Goal: Task Accomplishment & Management: Complete application form

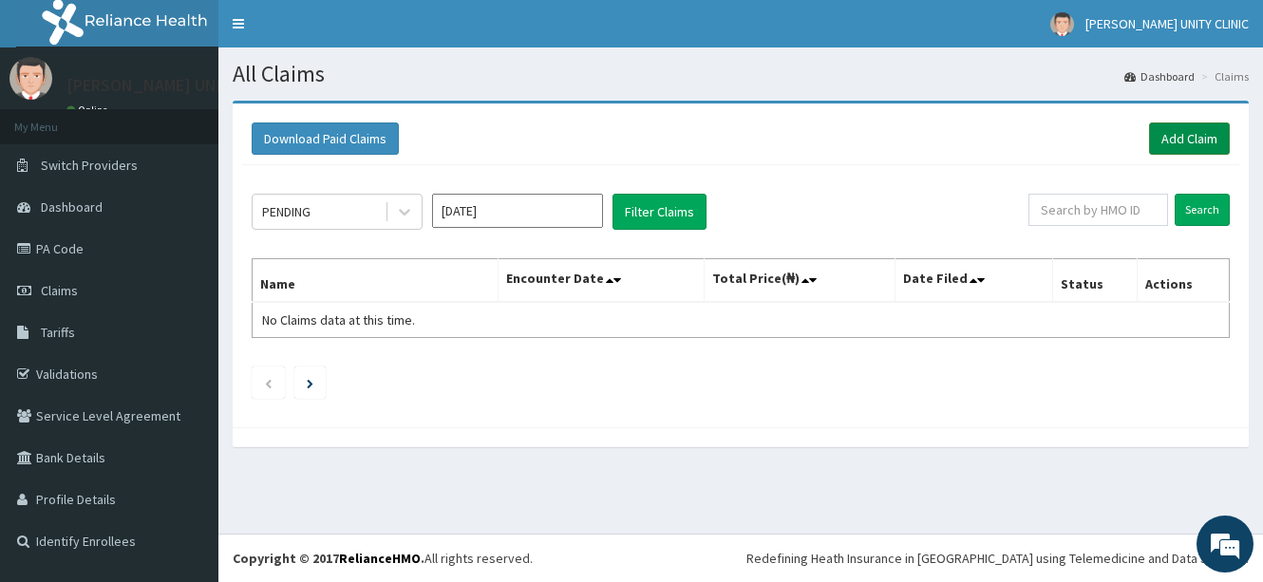
click at [1195, 128] on link "Add Claim" at bounding box center [1189, 138] width 81 height 32
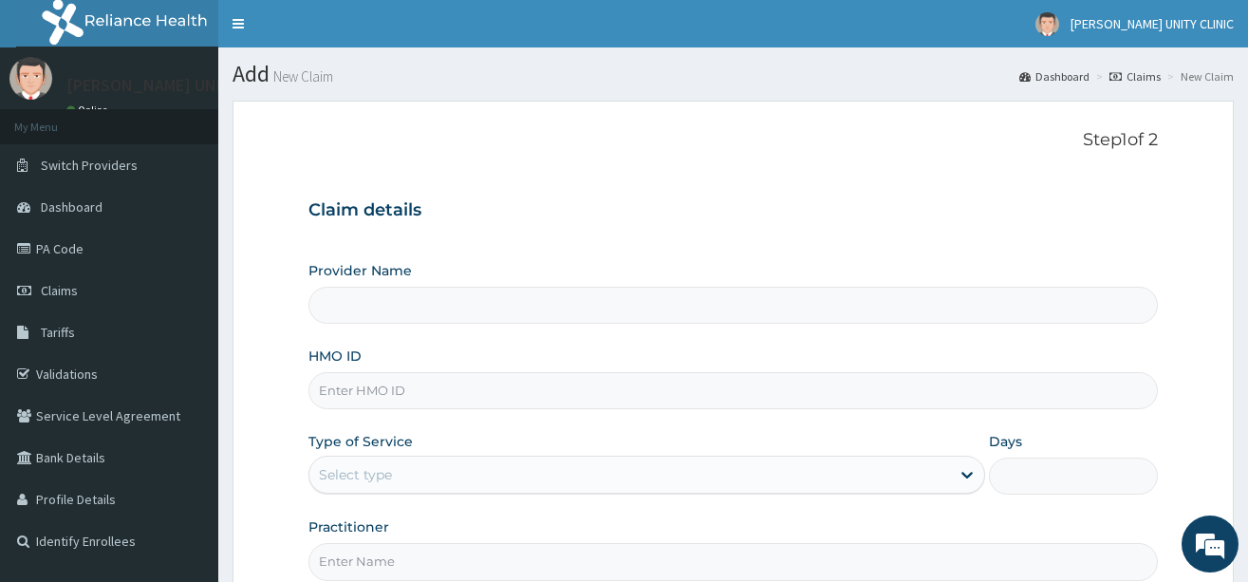
click at [403, 391] on input "HMO ID" at bounding box center [734, 390] width 850 height 37
type input "Unity Clinics and Maternity"
type input "ltr/10178/e"
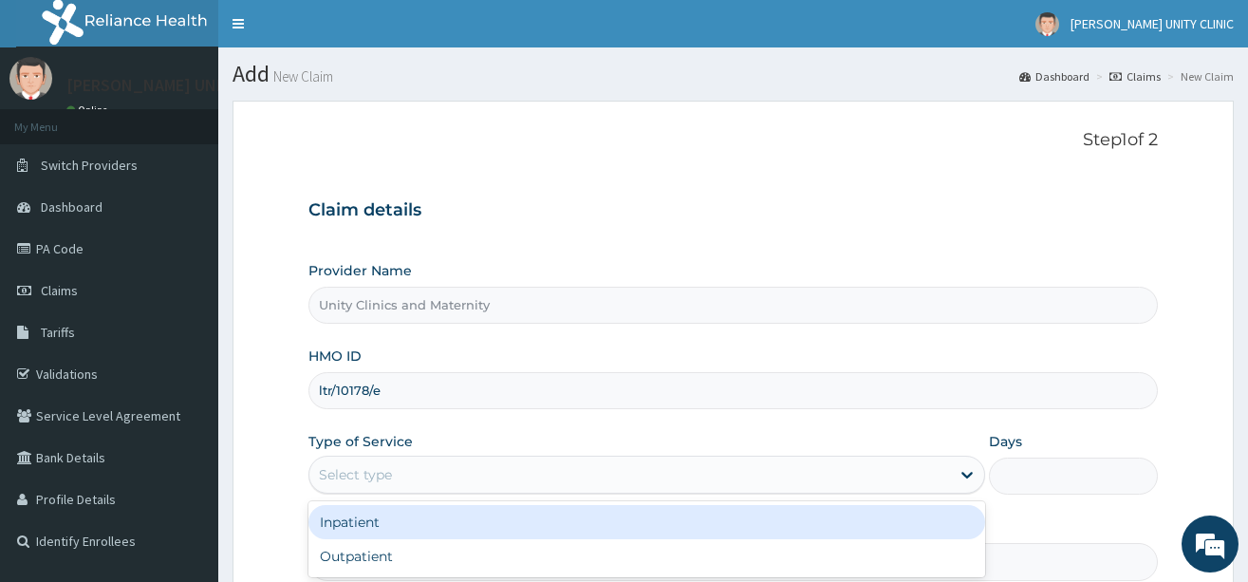
click at [429, 474] on div "Select type" at bounding box center [630, 475] width 641 height 30
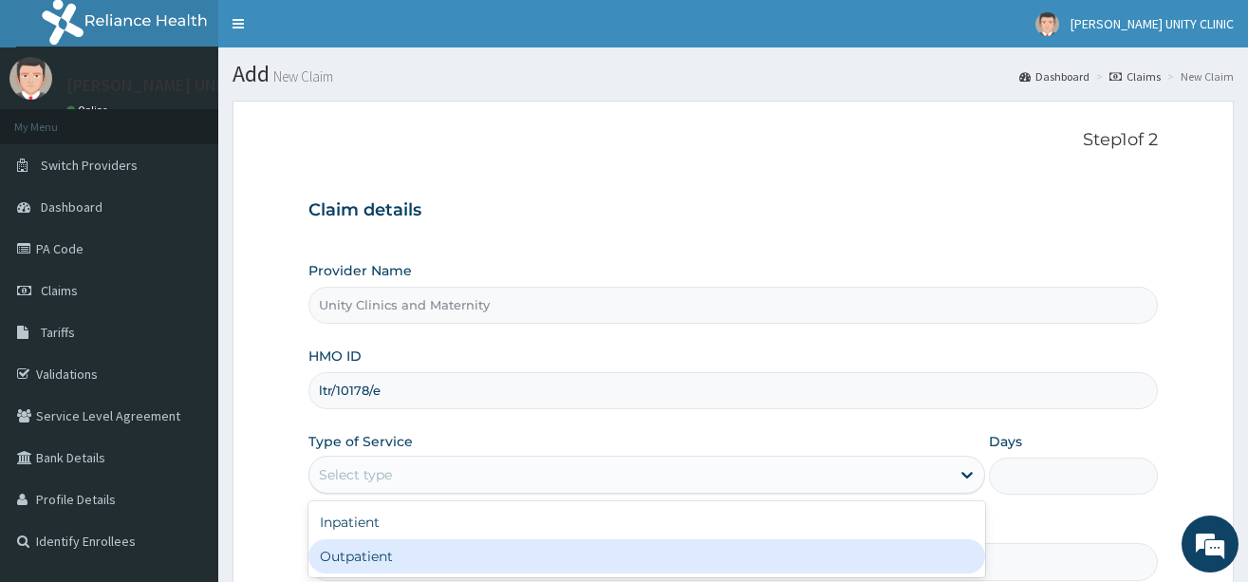
click at [415, 552] on div "Outpatient" at bounding box center [647, 556] width 677 height 34
type input "1"
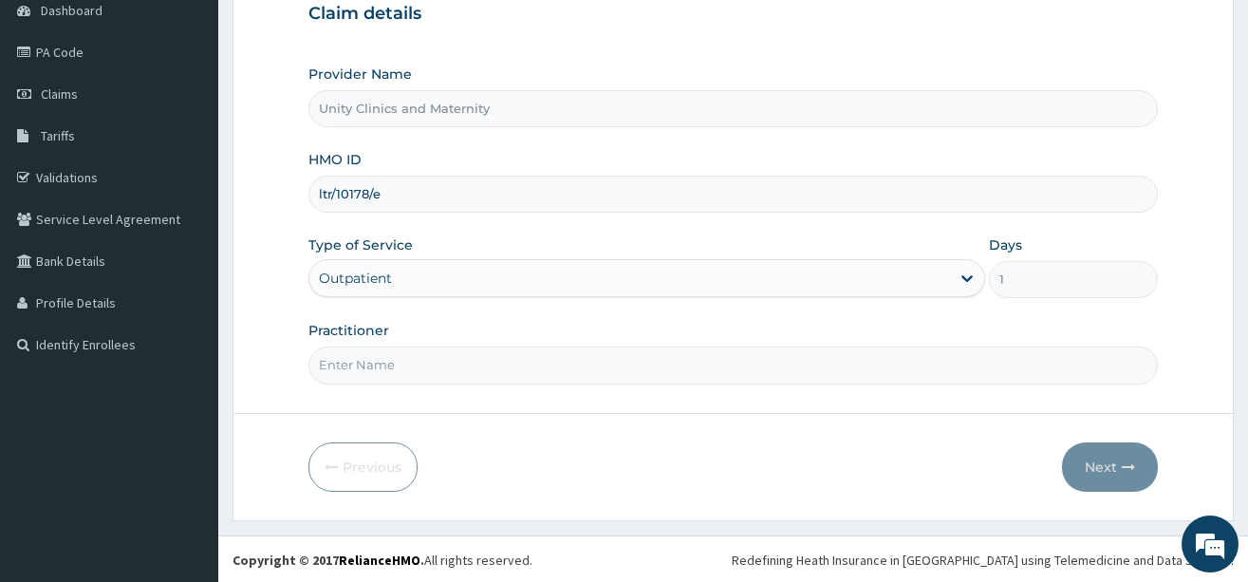
scroll to position [198, 0]
click at [477, 369] on input "Practitioner" at bounding box center [734, 363] width 850 height 37
type input "Dr Nwaedozie Stephen"
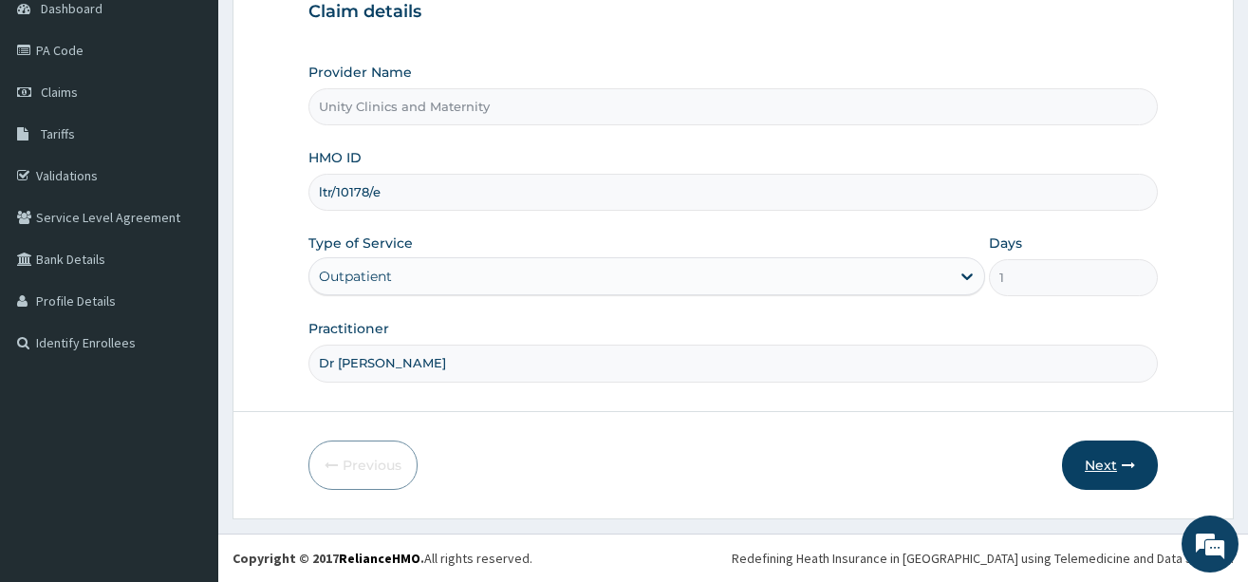
click at [1110, 463] on button "Next" at bounding box center [1110, 465] width 96 height 49
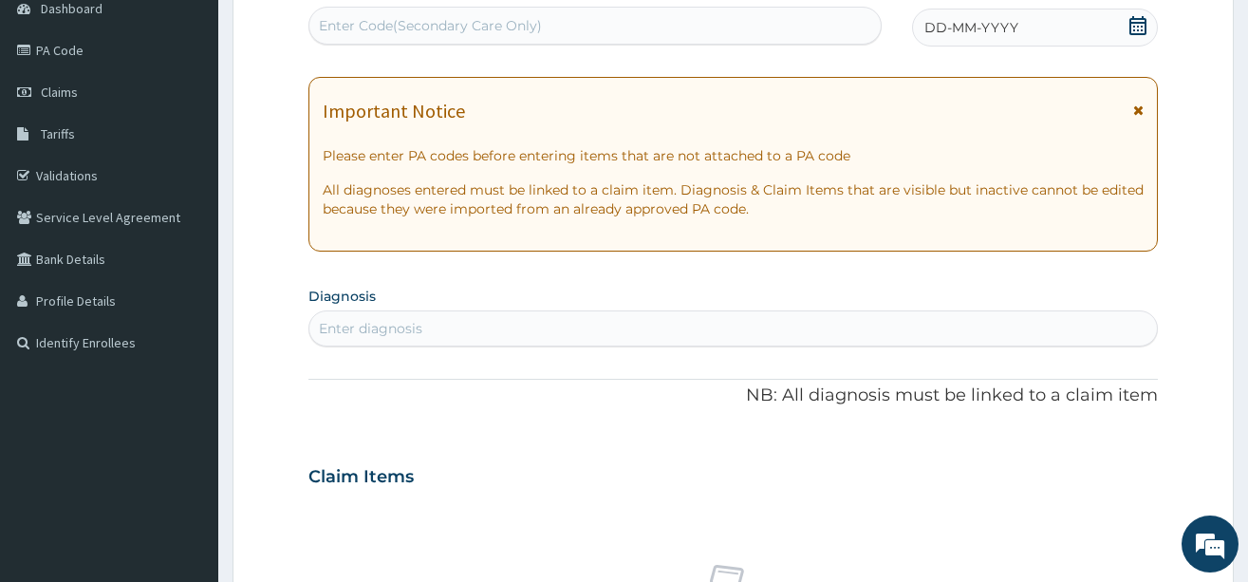
click at [934, 28] on span "DD-MM-YYYY" at bounding box center [972, 27] width 94 height 19
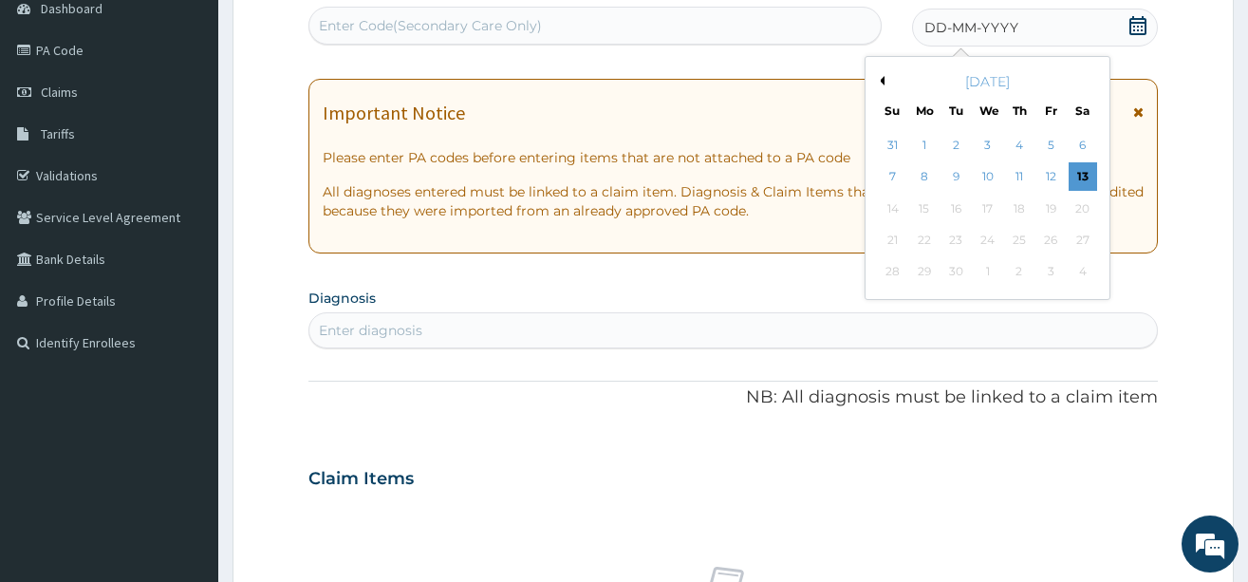
click at [883, 80] on button "Previous Month" at bounding box center [879, 80] width 9 height 9
click at [1079, 215] on div "19" at bounding box center [1083, 209] width 28 height 28
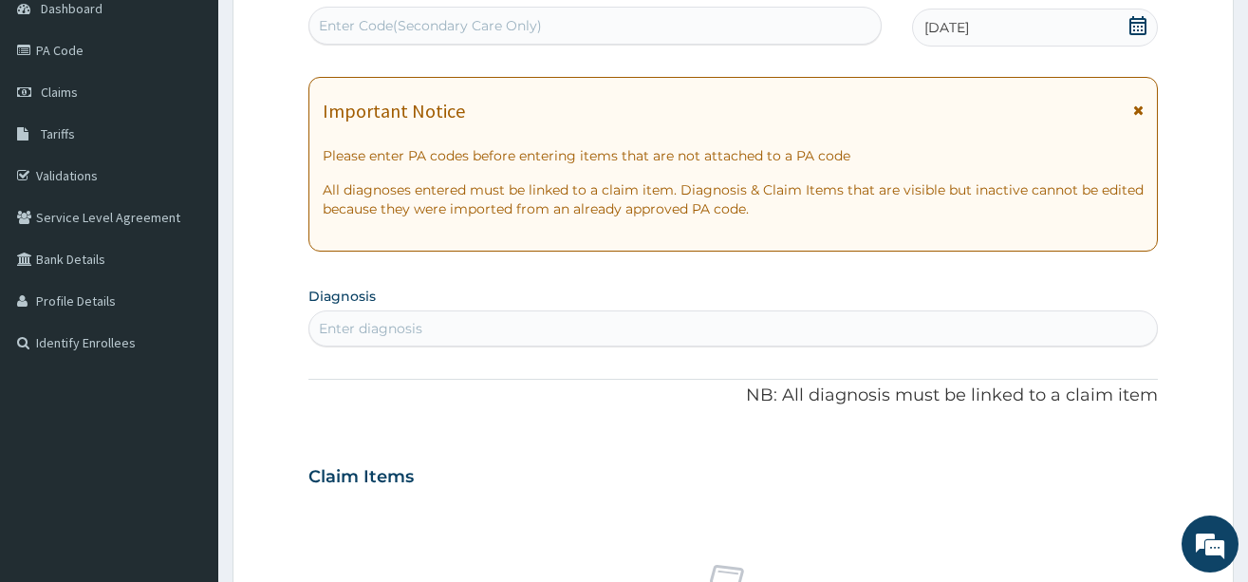
click at [356, 333] on div "Enter diagnosis" at bounding box center [370, 328] width 103 height 19
type input "malaria"
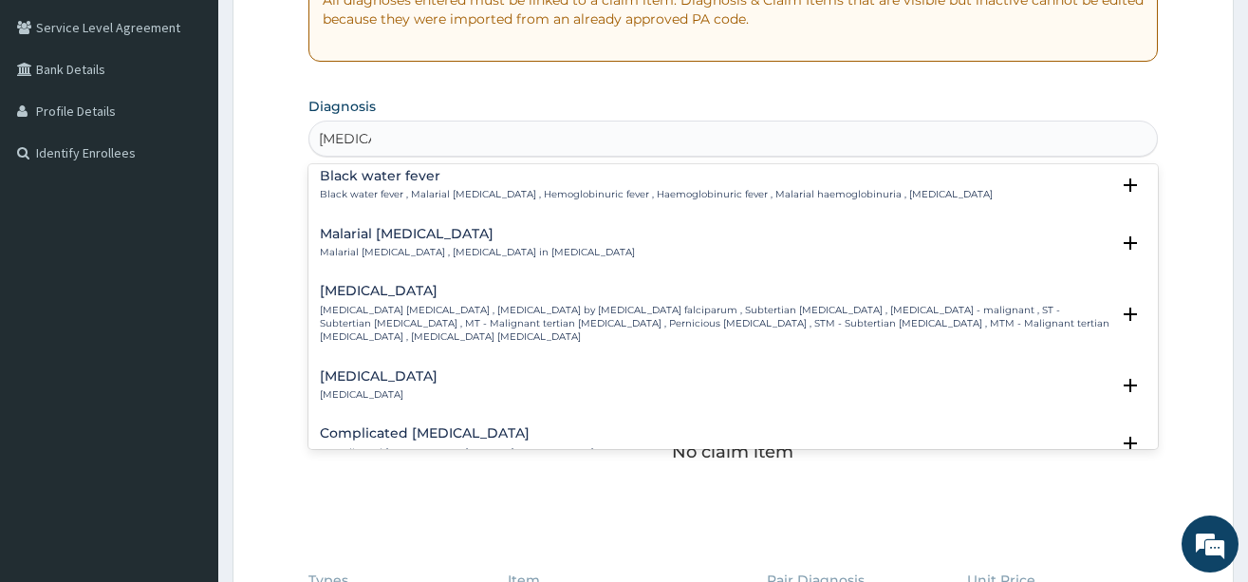
scroll to position [665, 0]
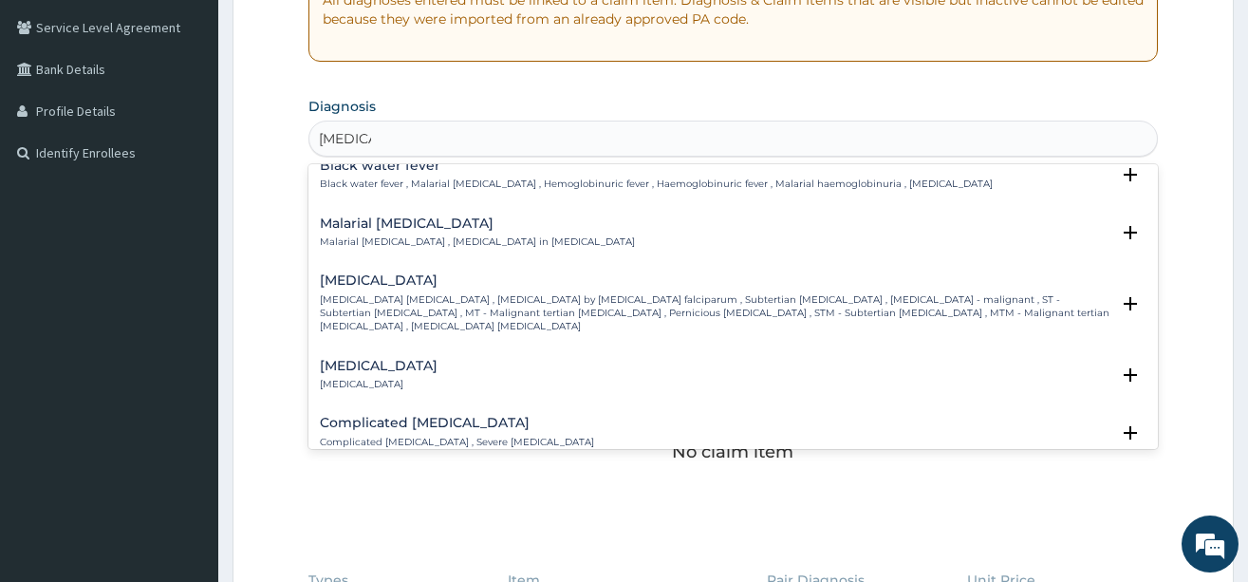
click at [428, 293] on p "Falciparum malaria , Malignant tertian malaria , Malaria by Plasmodium falcipar…" at bounding box center [715, 313] width 790 height 41
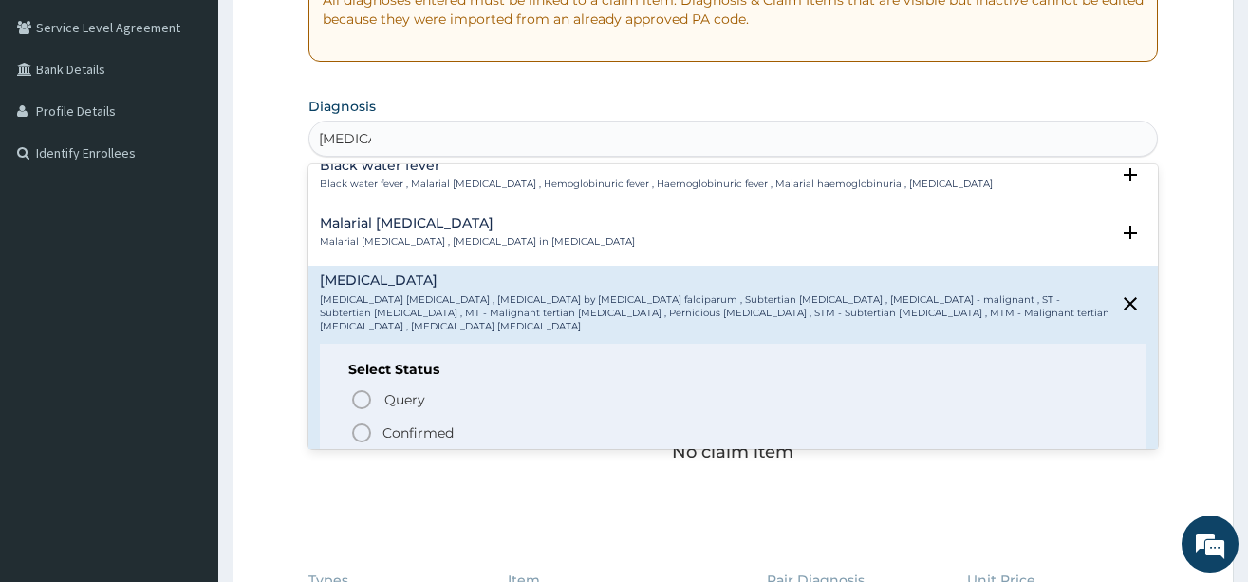
click at [367, 422] on icon "status option filled" at bounding box center [361, 433] width 23 height 23
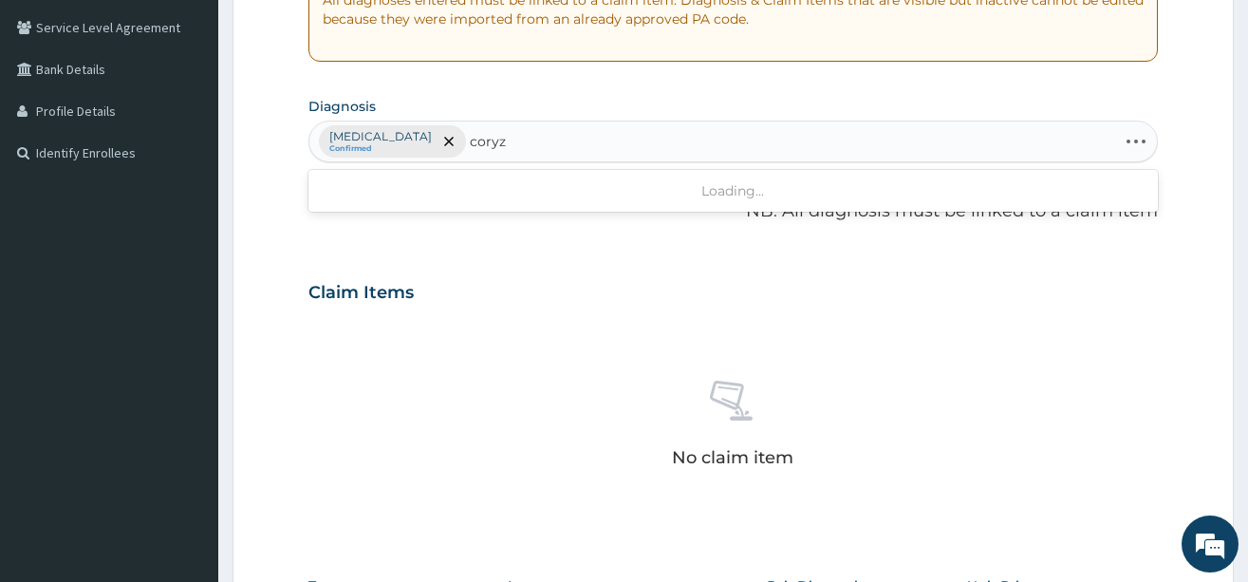
type input "coryza"
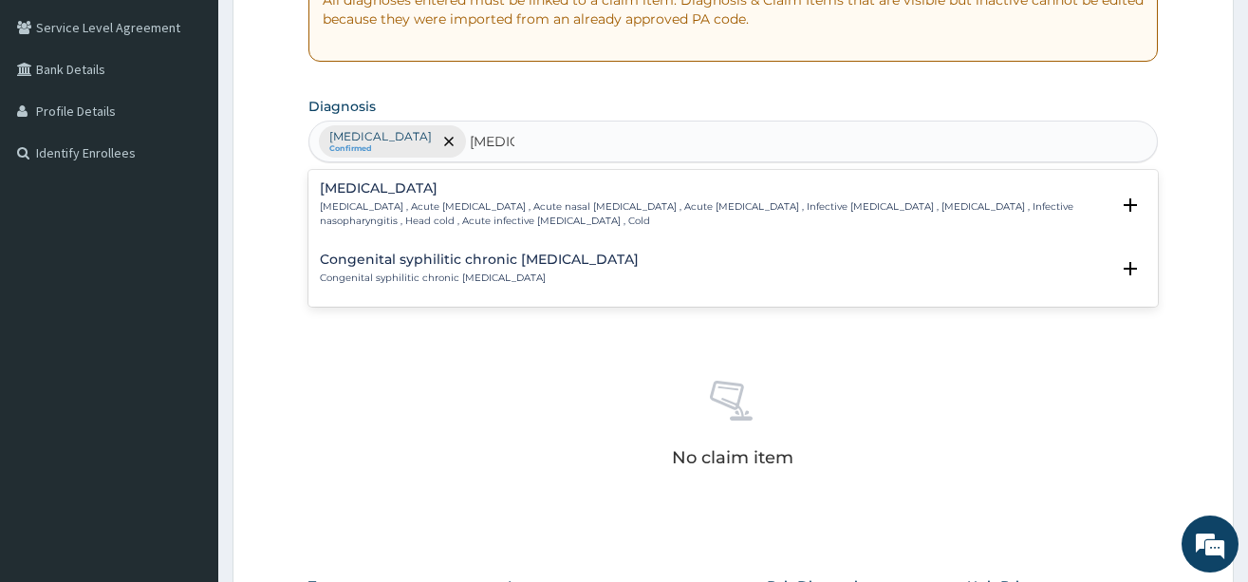
click at [367, 223] on p "Common cold , Acute coryza , Acute nasal catarrh , Acute rhinitis , Infective r…" at bounding box center [715, 214] width 790 height 28
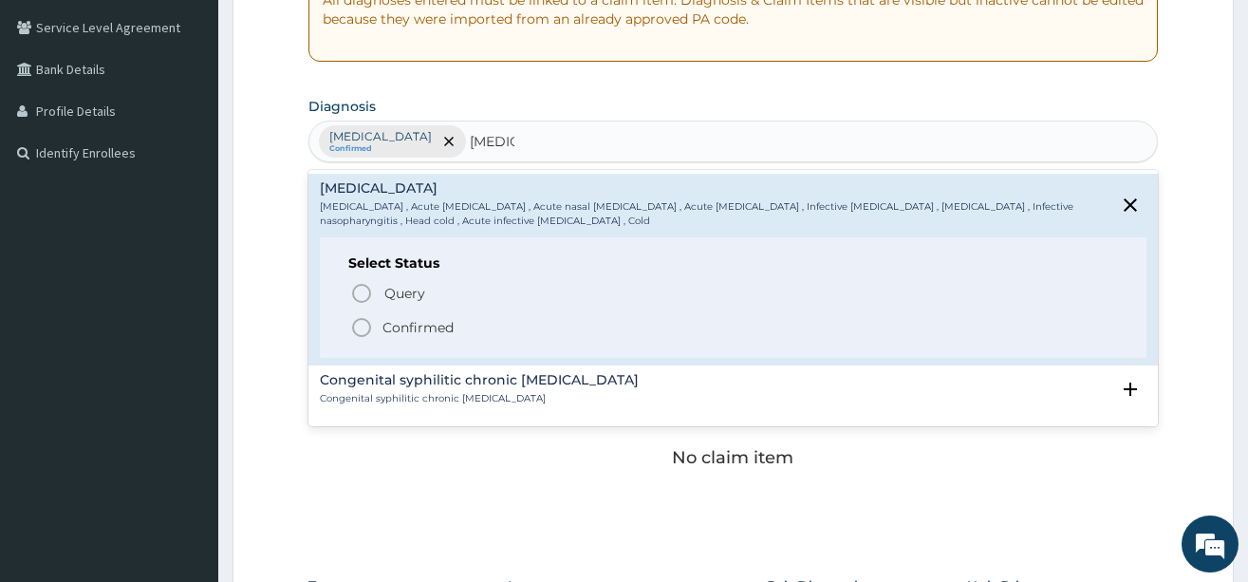
click at [357, 326] on icon "status option filled" at bounding box center [361, 327] width 23 height 23
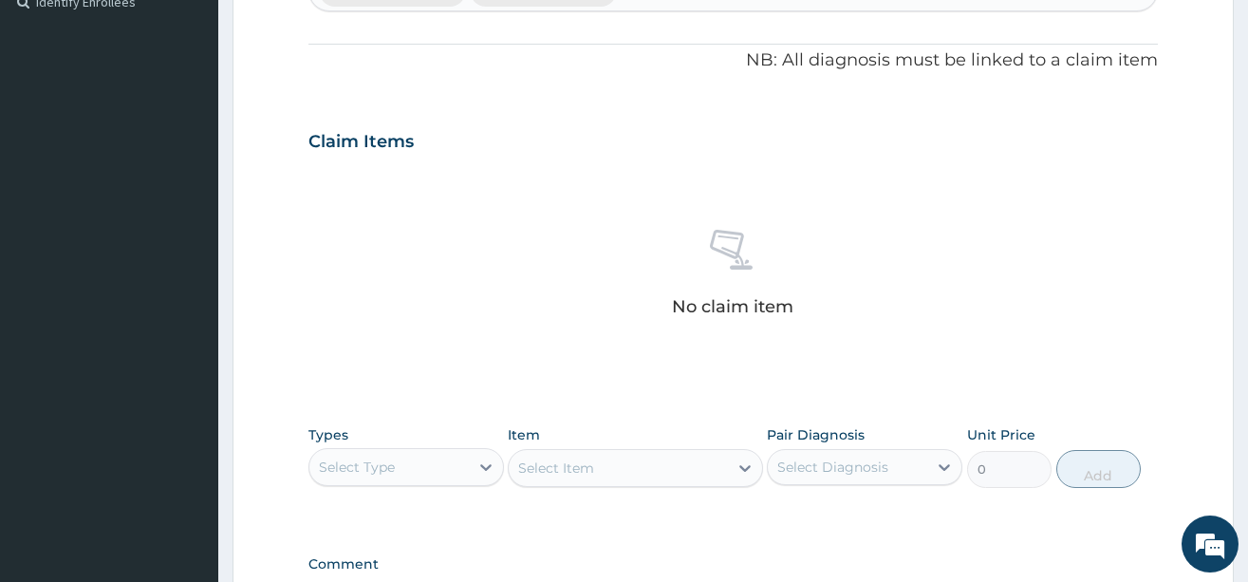
scroll to position [673, 0]
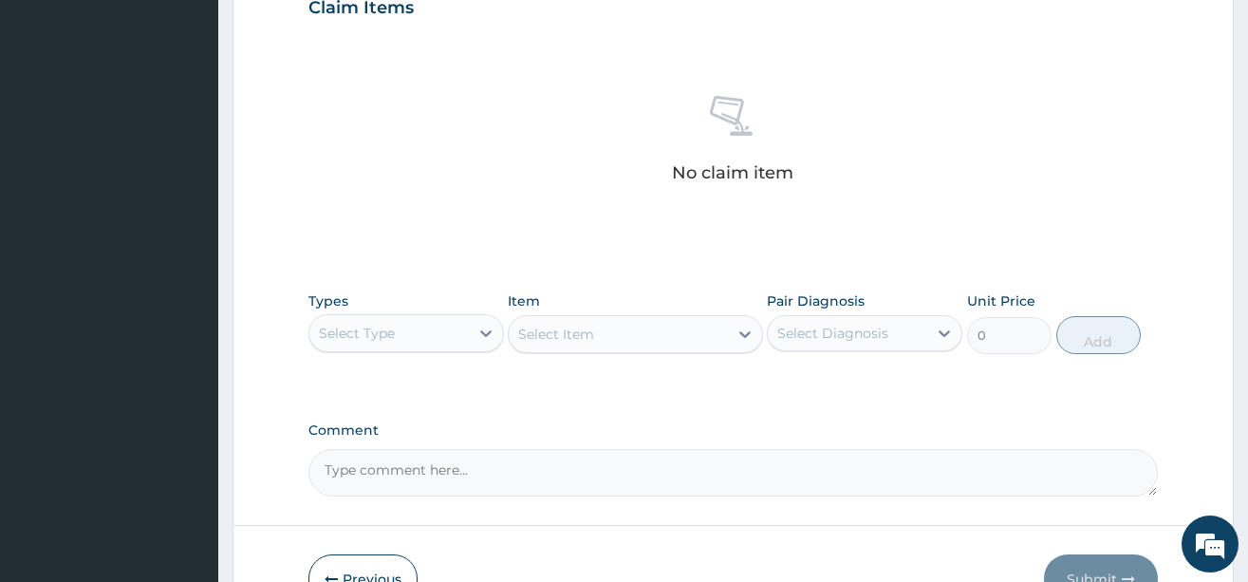
click at [413, 328] on div "Select Type" at bounding box center [389, 333] width 159 height 30
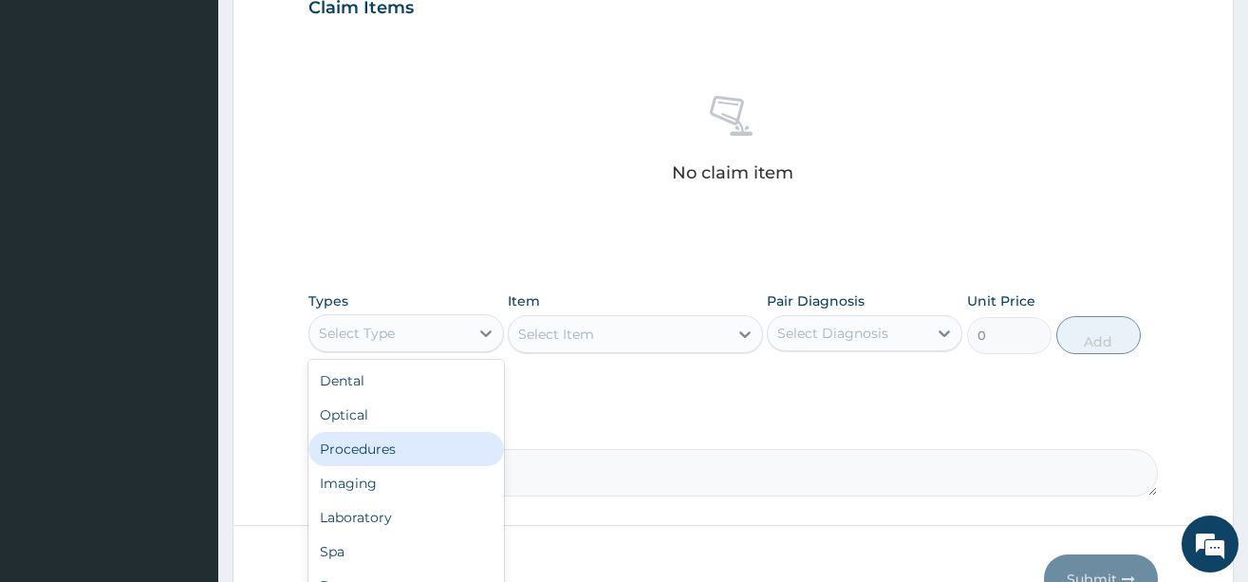
click at [388, 449] on div "Procedures" at bounding box center [407, 449] width 196 height 34
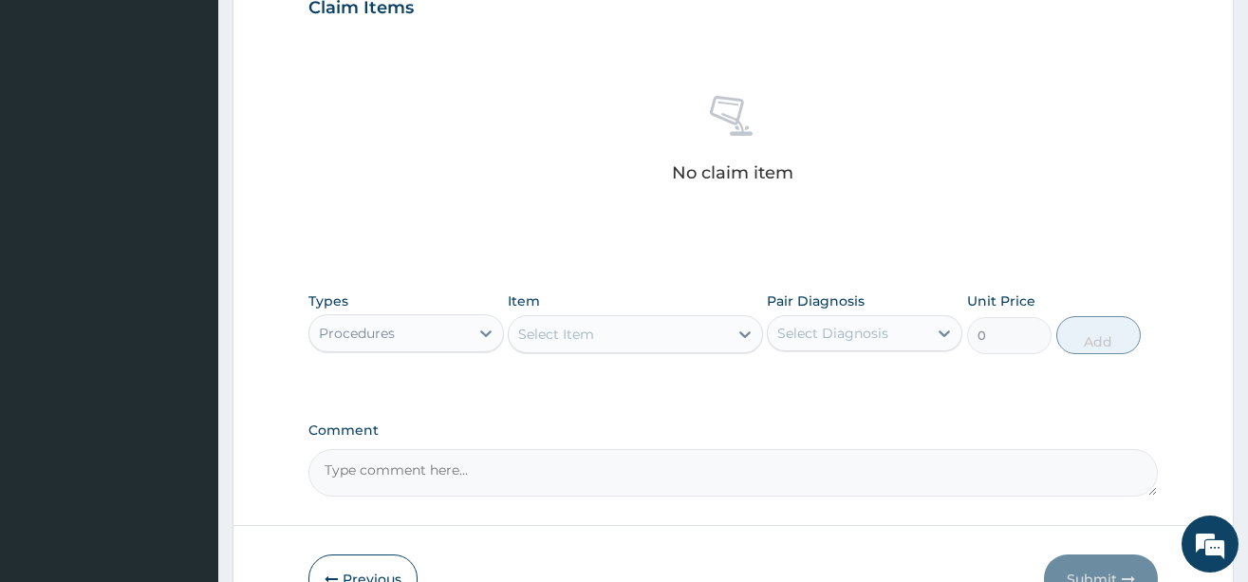
click at [669, 331] on div "Select Item" at bounding box center [618, 334] width 219 height 30
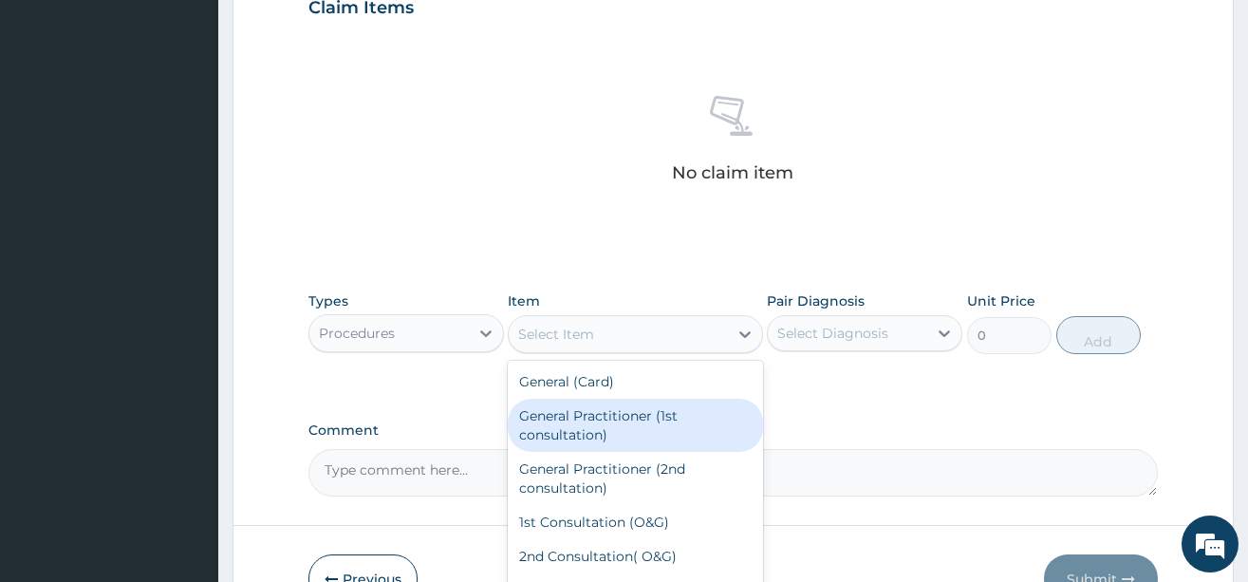
click at [628, 443] on div "General Practitioner (1st consultation)" at bounding box center [635, 425] width 255 height 53
type input "3900"
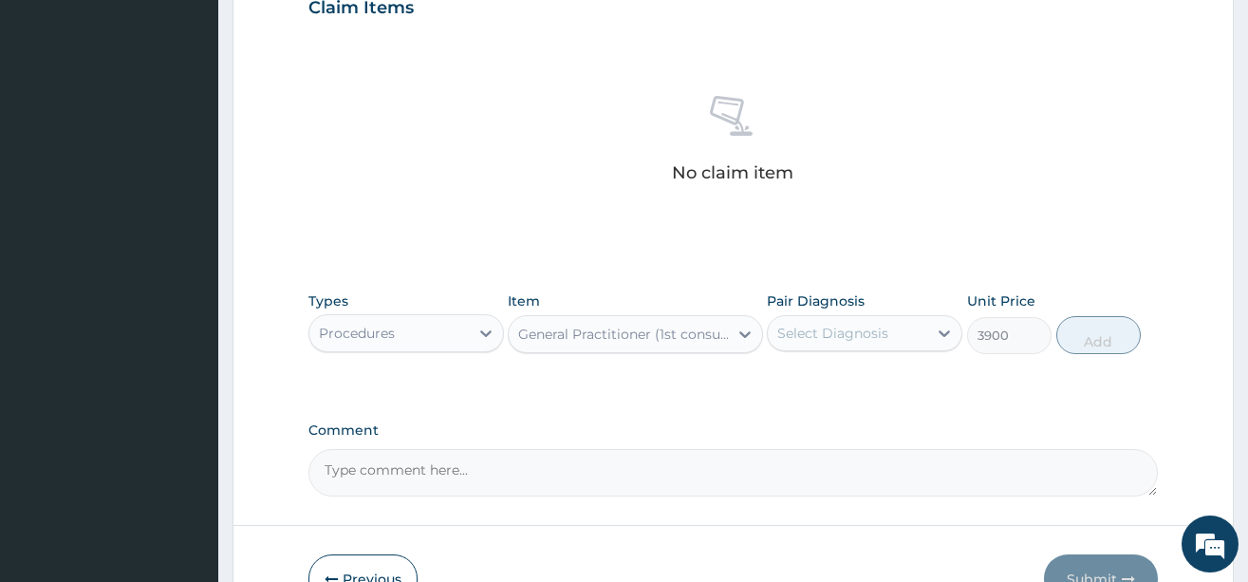
drag, startPoint x: 833, startPoint y: 326, endPoint x: 829, endPoint y: 343, distance: 17.5
click at [831, 328] on div "Select Diagnosis" at bounding box center [833, 333] width 111 height 19
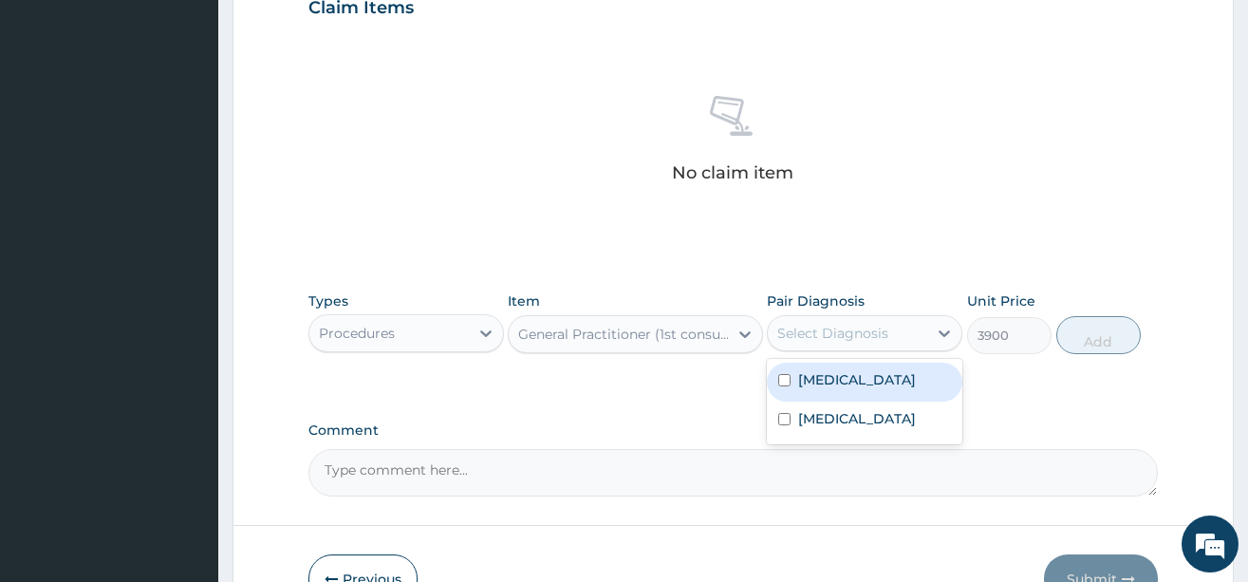
click at [822, 372] on label "[MEDICAL_DATA]" at bounding box center [857, 379] width 118 height 19
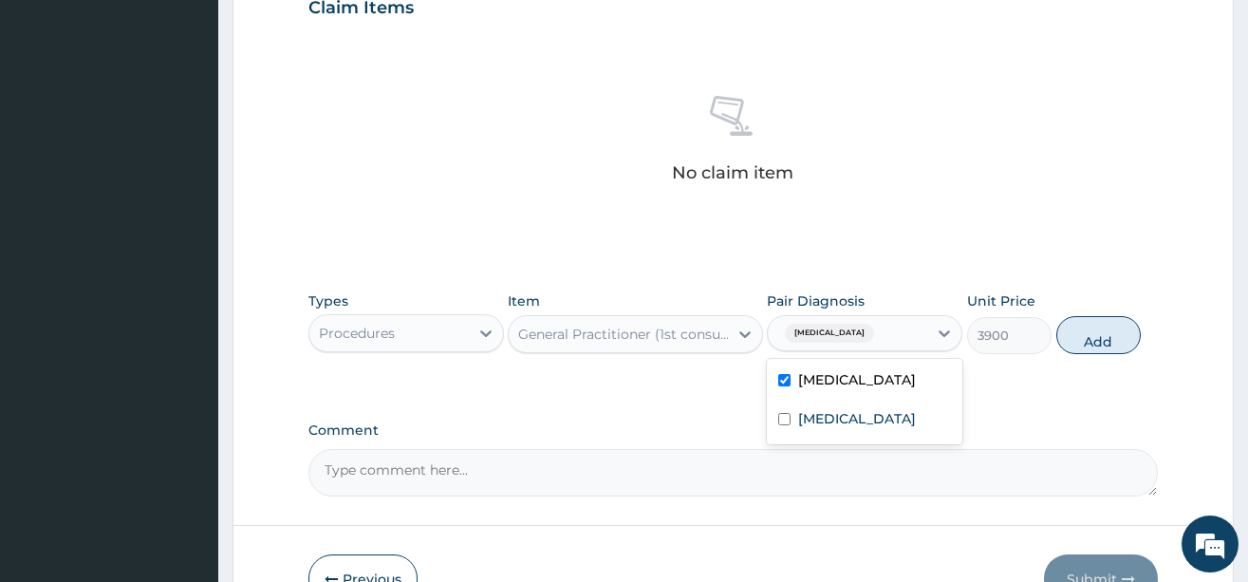
checkbox input "true"
click at [882, 420] on label "Common cold" at bounding box center [857, 418] width 118 height 19
checkbox input "true"
click at [1089, 348] on button "Add" at bounding box center [1099, 335] width 85 height 38
type input "0"
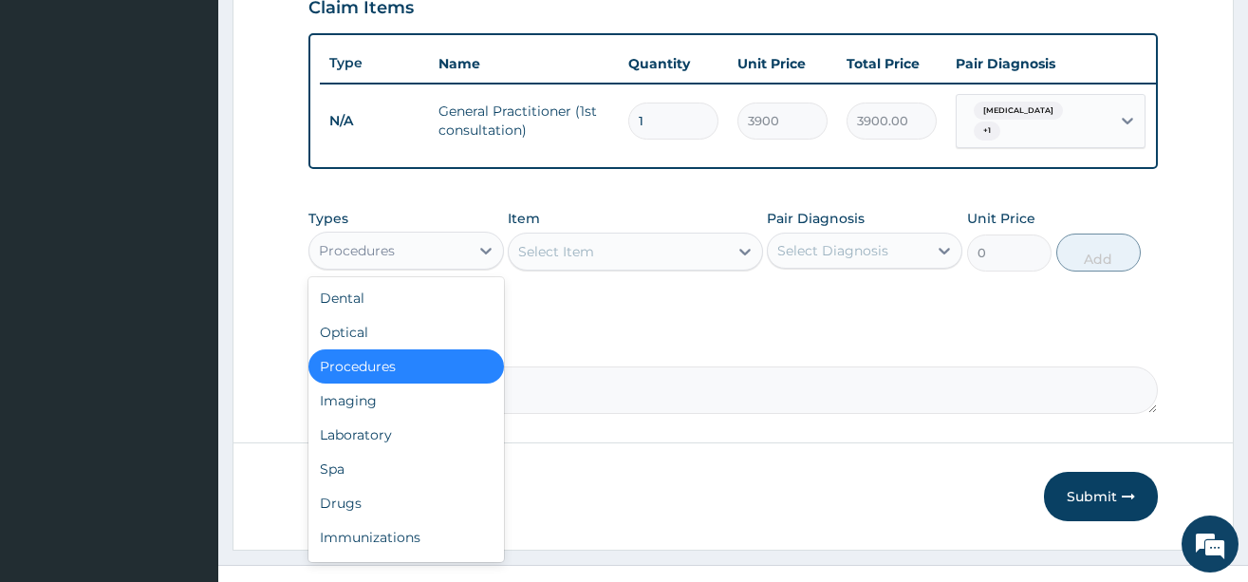
click at [417, 263] on div "Procedures" at bounding box center [389, 250] width 159 height 30
click at [356, 513] on div "Drugs" at bounding box center [407, 503] width 196 height 34
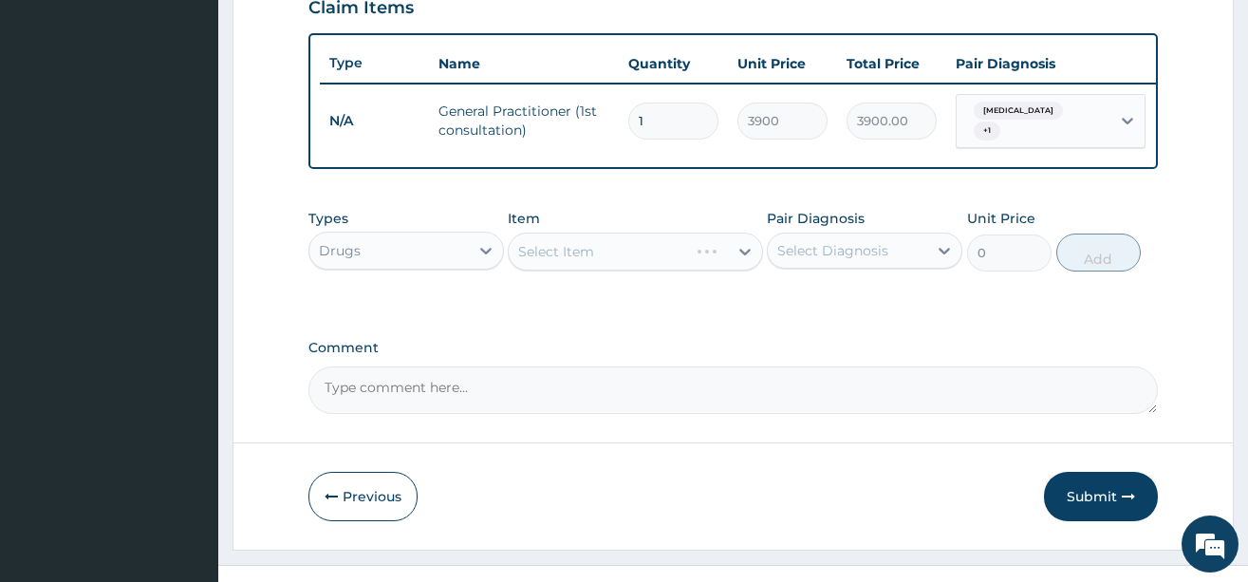
click at [629, 260] on div "Select Item" at bounding box center [635, 252] width 255 height 38
click at [653, 266] on div "Select Item" at bounding box center [618, 251] width 219 height 30
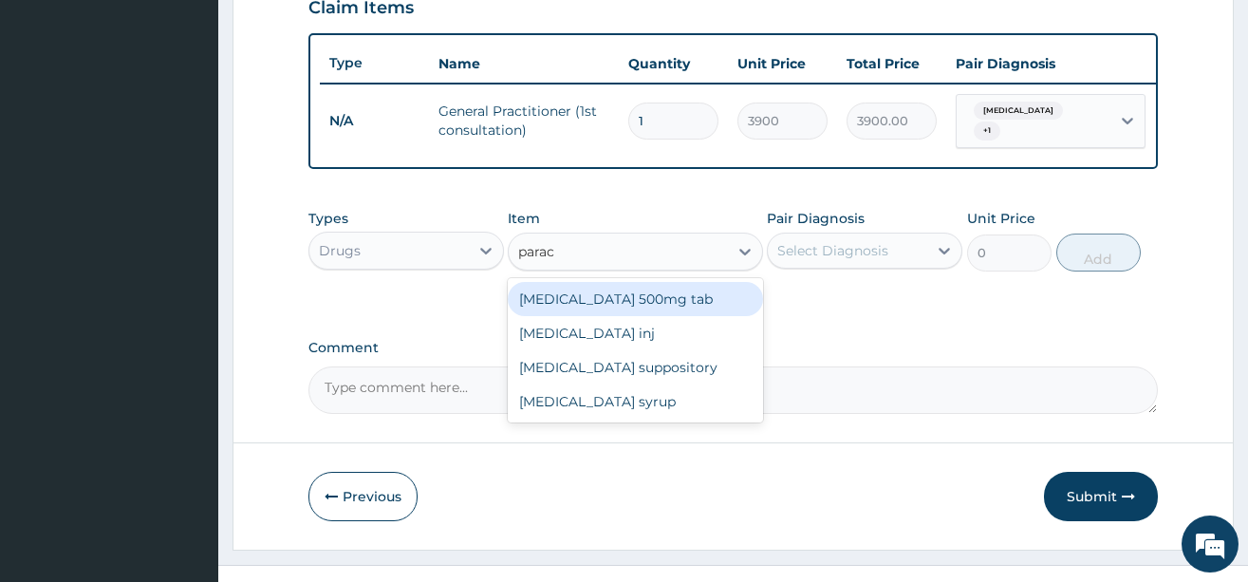
type input "parace"
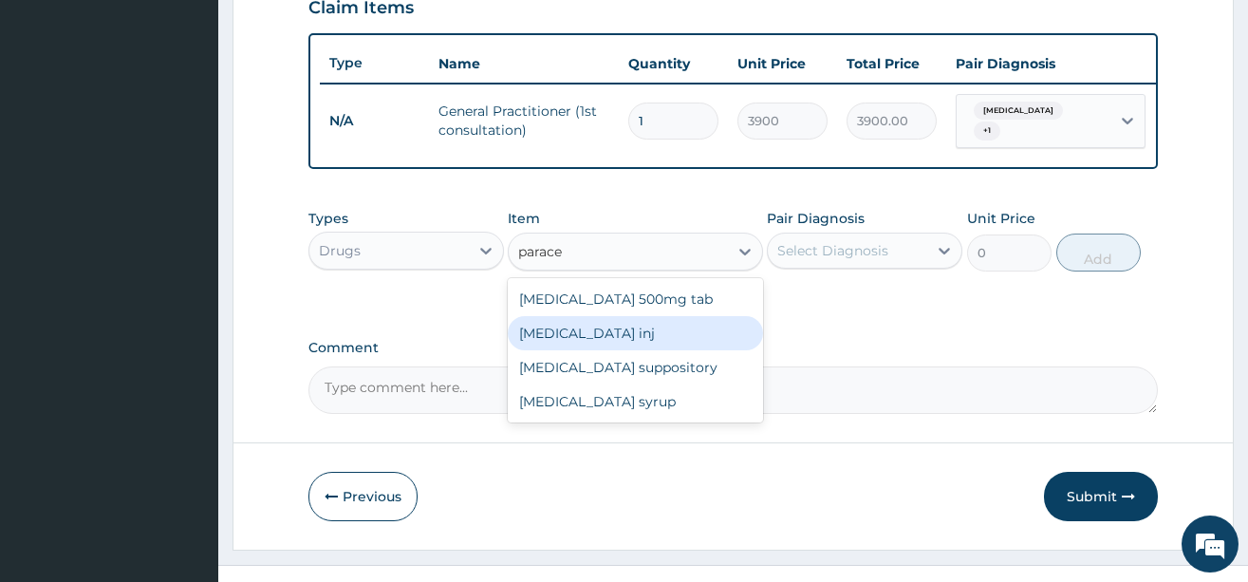
click at [676, 335] on div "Paracetamol inj" at bounding box center [635, 333] width 255 height 34
type input "180"
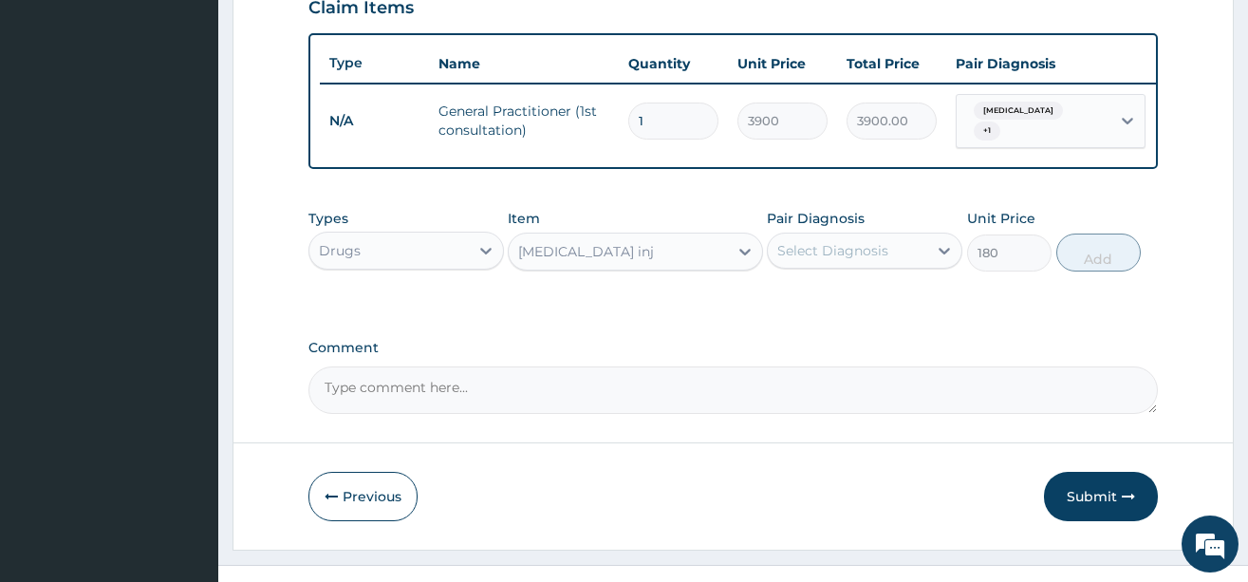
drag, startPoint x: 877, startPoint y: 269, endPoint x: 875, endPoint y: 278, distance: 9.7
click at [879, 260] on div "Select Diagnosis" at bounding box center [833, 250] width 111 height 19
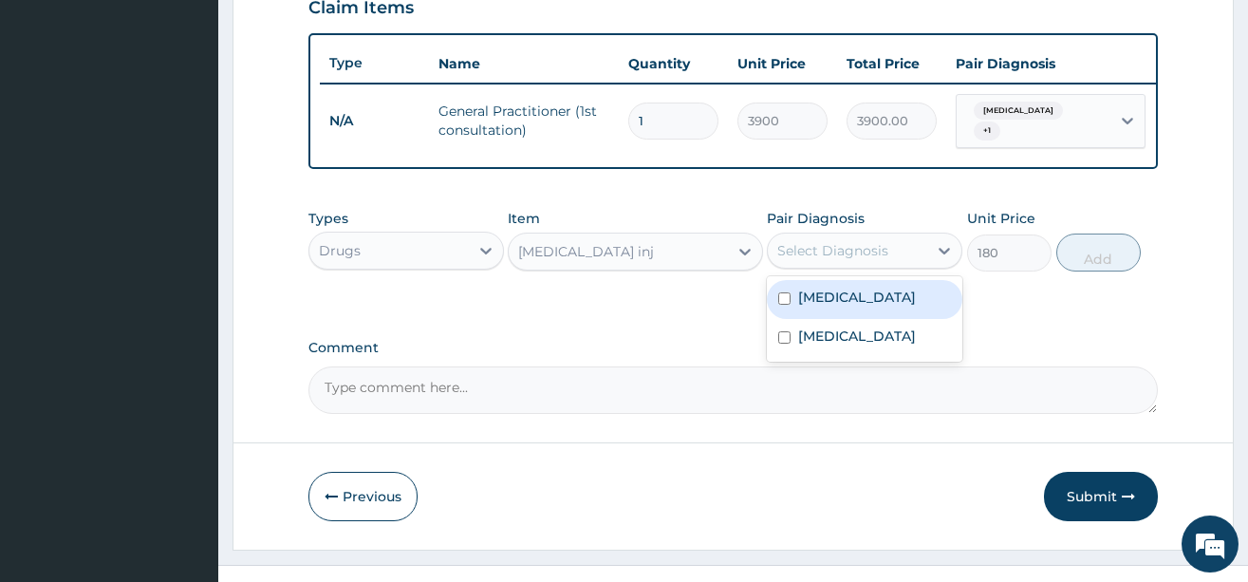
click at [864, 307] on label "[MEDICAL_DATA]" at bounding box center [857, 297] width 118 height 19
checkbox input "true"
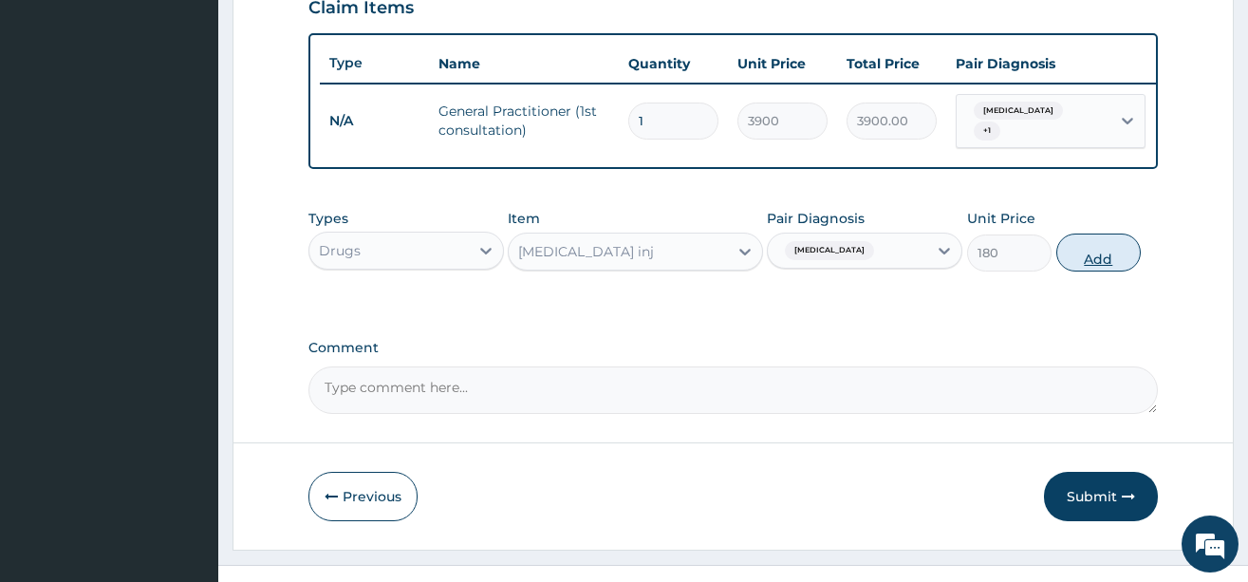
click at [1098, 272] on button "Add" at bounding box center [1099, 253] width 85 height 38
type input "0"
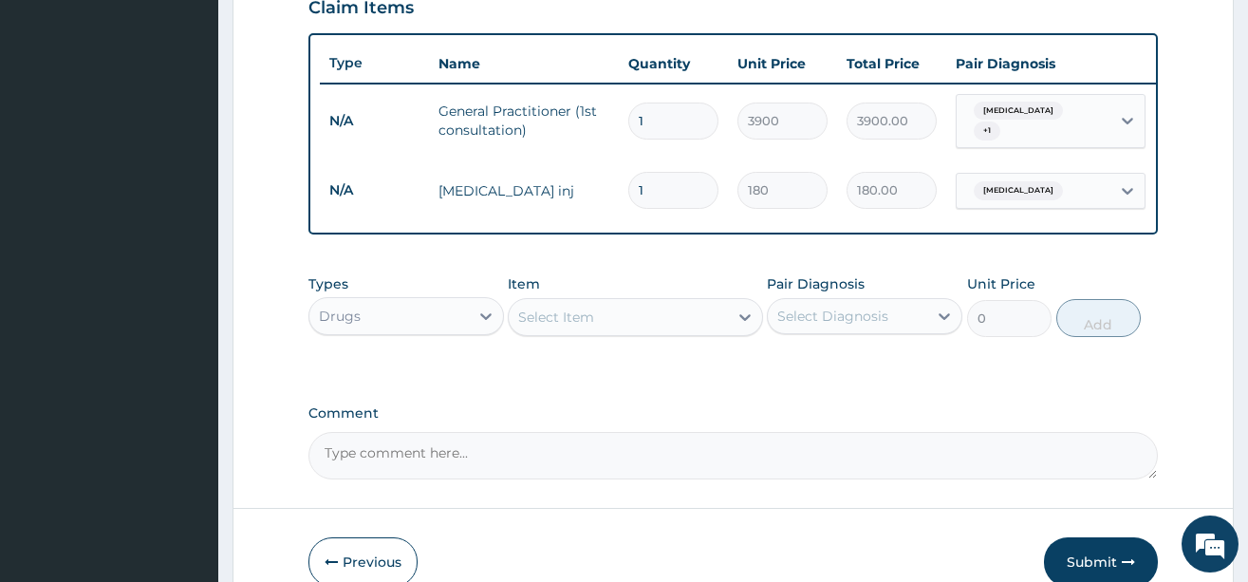
click at [568, 327] on div "Select Item" at bounding box center [556, 317] width 76 height 19
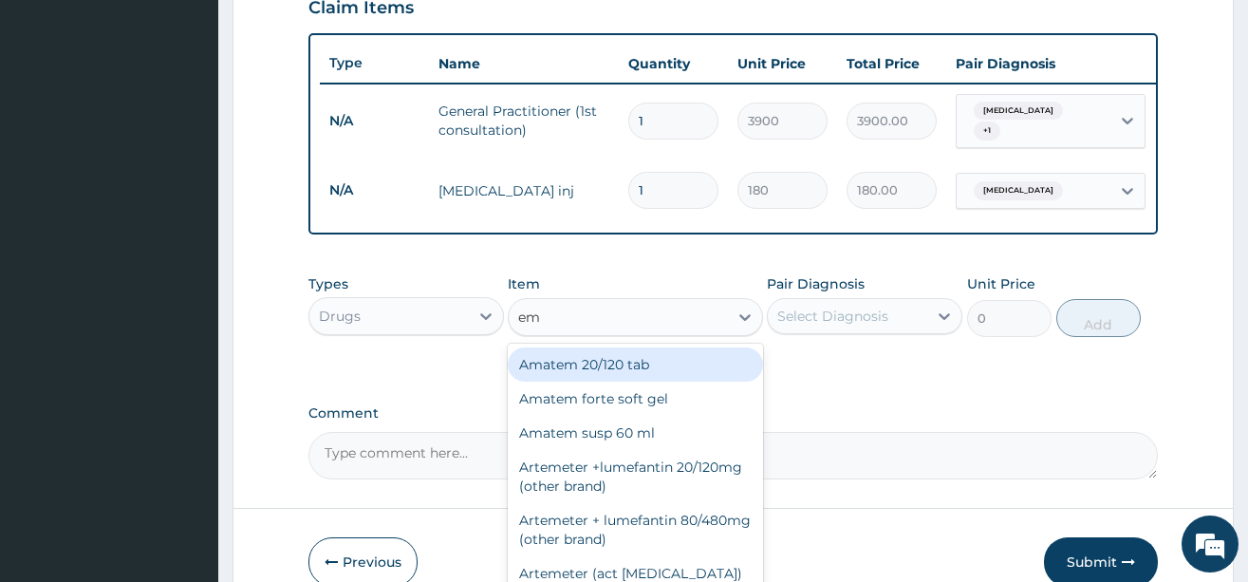
type input "emz"
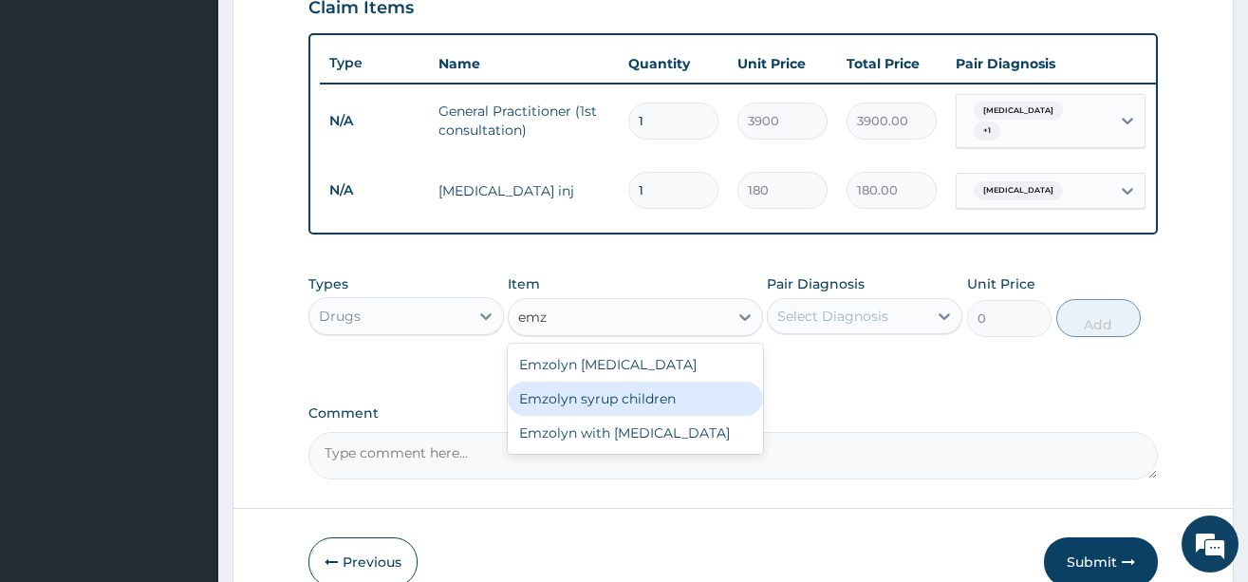
click at [598, 410] on div "Emzolyn syrup children" at bounding box center [635, 399] width 255 height 34
type input "840"
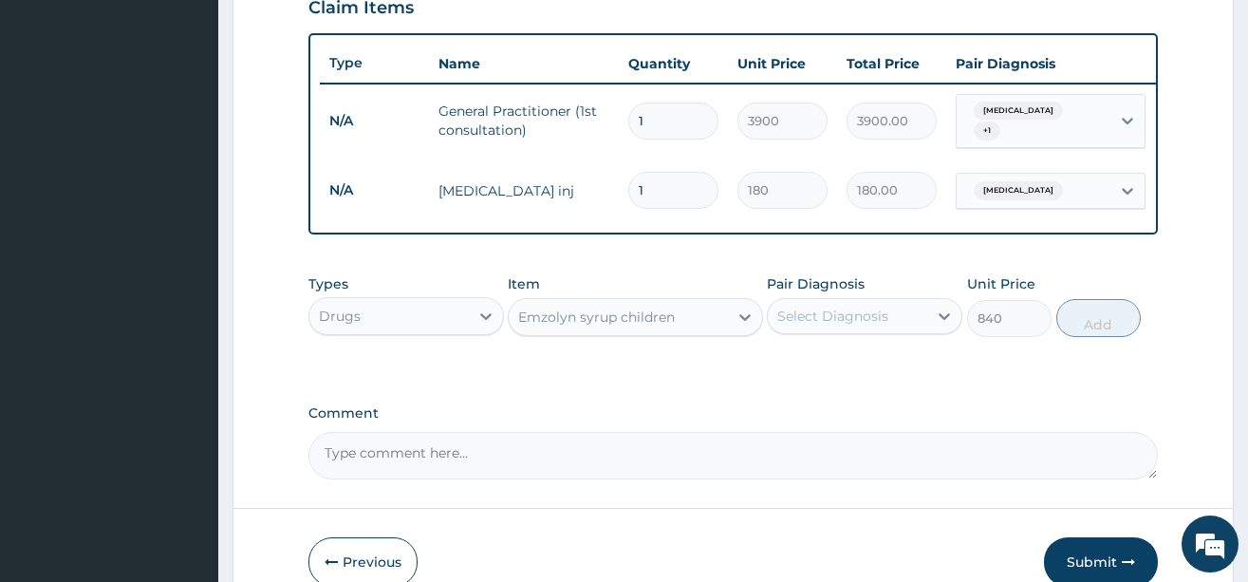
click at [839, 326] on div "Select Diagnosis" at bounding box center [833, 316] width 111 height 19
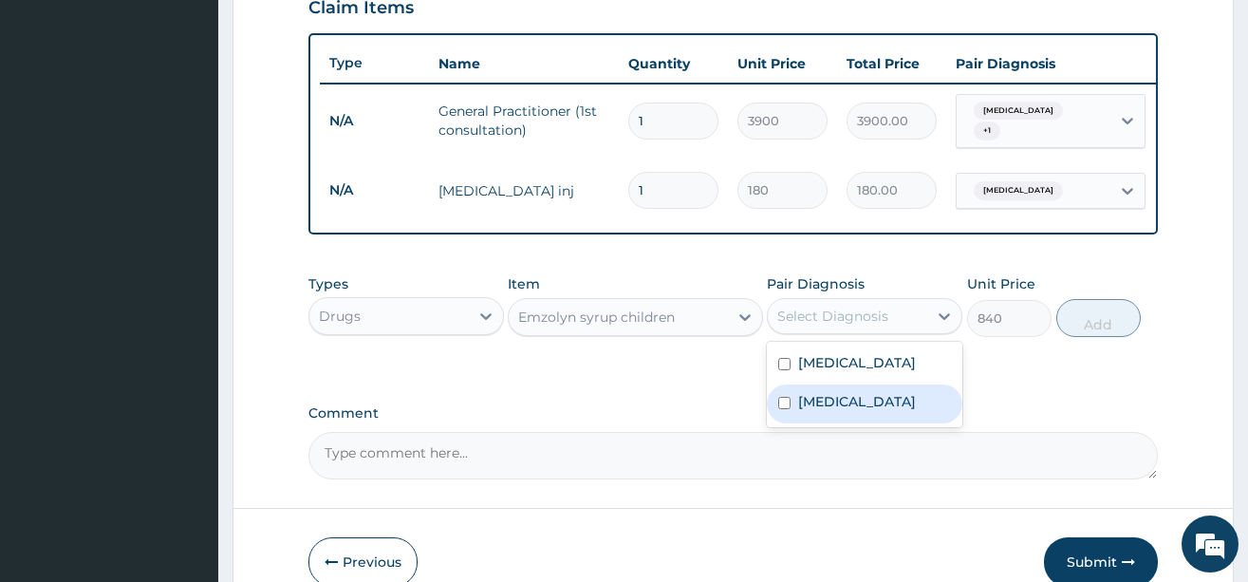
click at [854, 427] on div "Falciparum malaria Common cold" at bounding box center [865, 384] width 196 height 85
click at [872, 411] on label "Common cold" at bounding box center [857, 401] width 118 height 19
checkbox input "true"
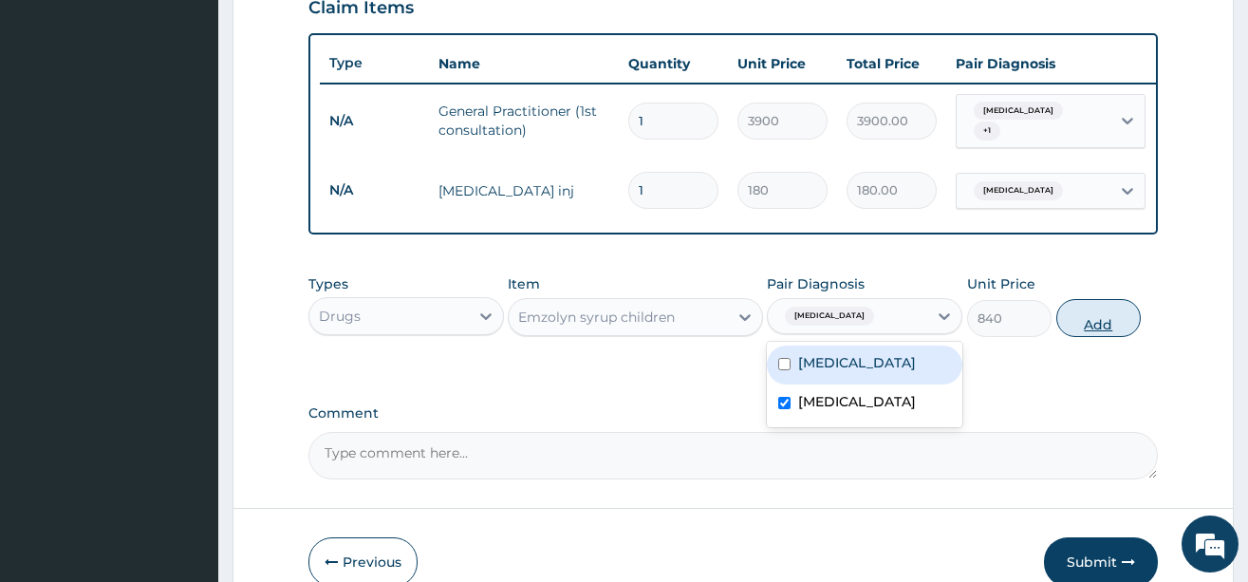
click at [1080, 337] on button "Add" at bounding box center [1099, 318] width 85 height 38
type input "0"
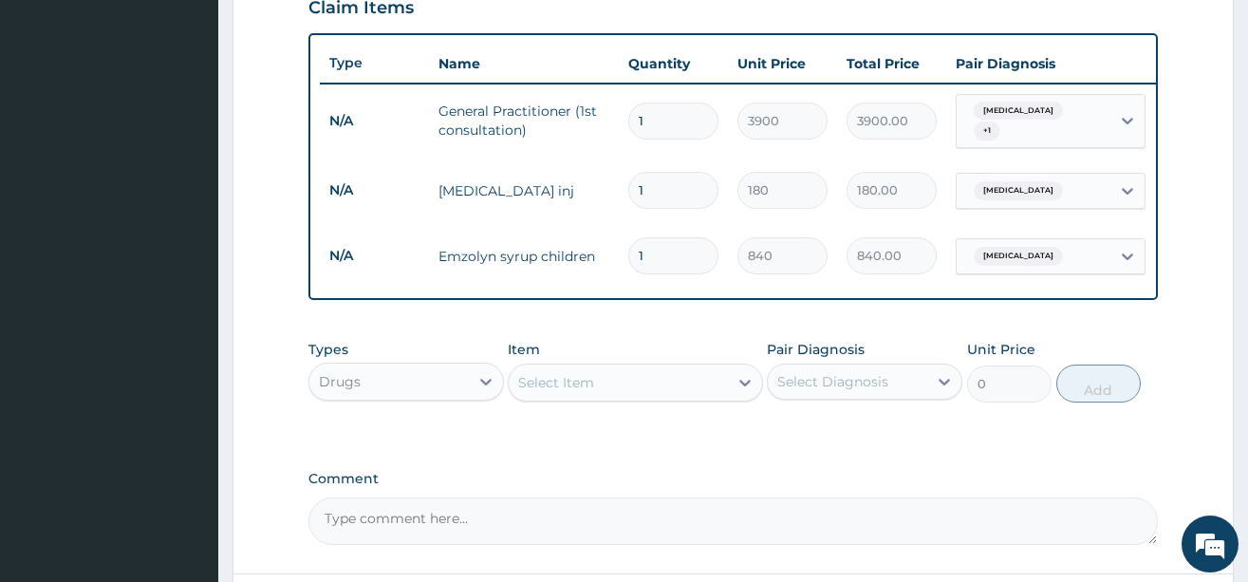
click at [562, 392] on div "Select Item" at bounding box center [556, 382] width 76 height 19
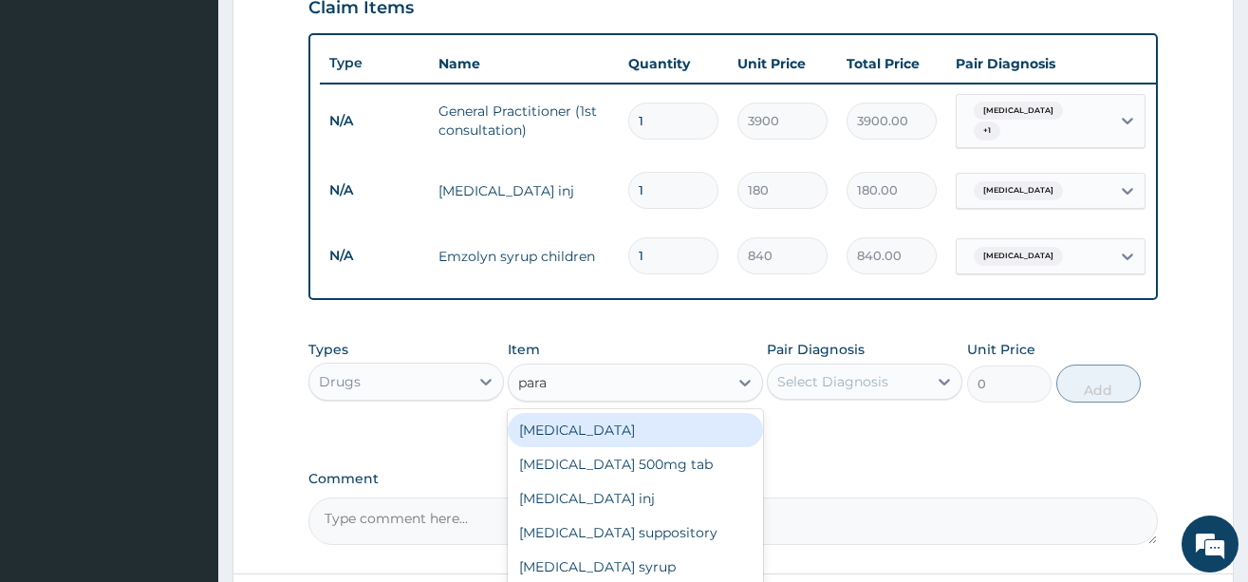
type input "parac"
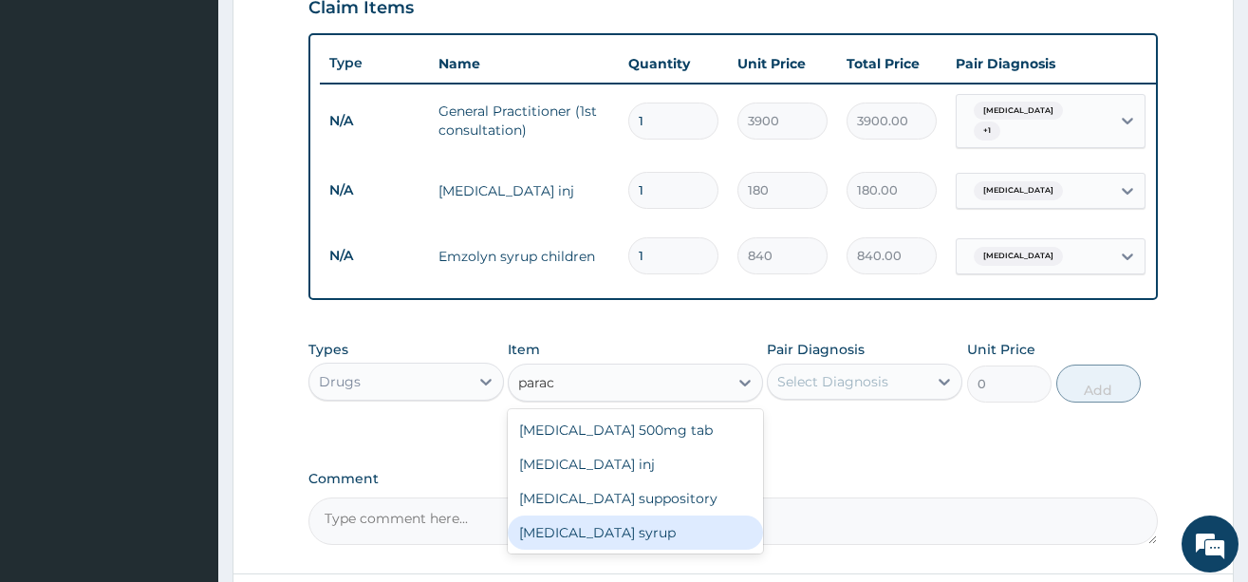
click at [629, 541] on div "Paracetamol syrup" at bounding box center [635, 533] width 255 height 34
type input "360"
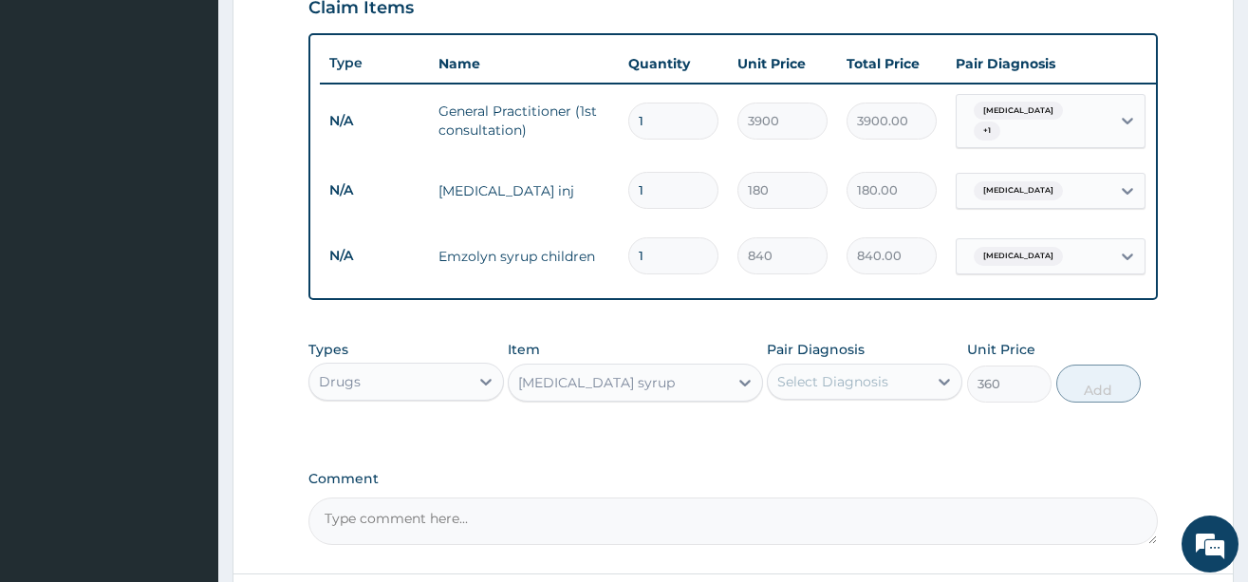
drag, startPoint x: 872, startPoint y: 394, endPoint x: 868, endPoint y: 418, distance: 24.2
click at [872, 391] on div "Select Diagnosis" at bounding box center [833, 381] width 111 height 19
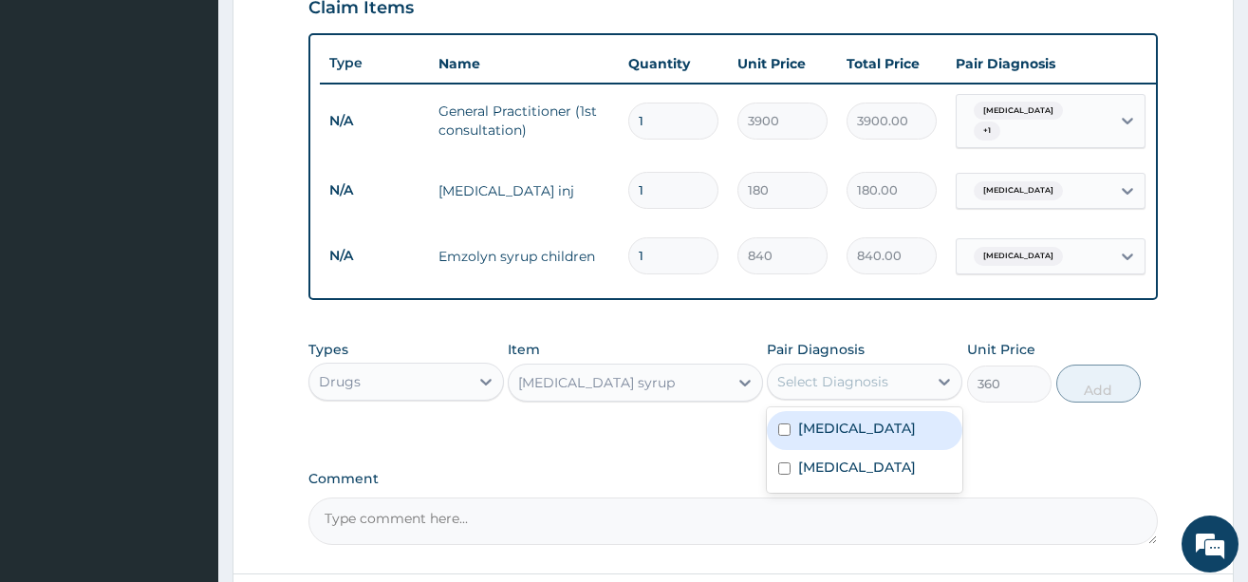
click at [865, 437] on label "[MEDICAL_DATA]" at bounding box center [857, 428] width 118 height 19
checkbox input "true"
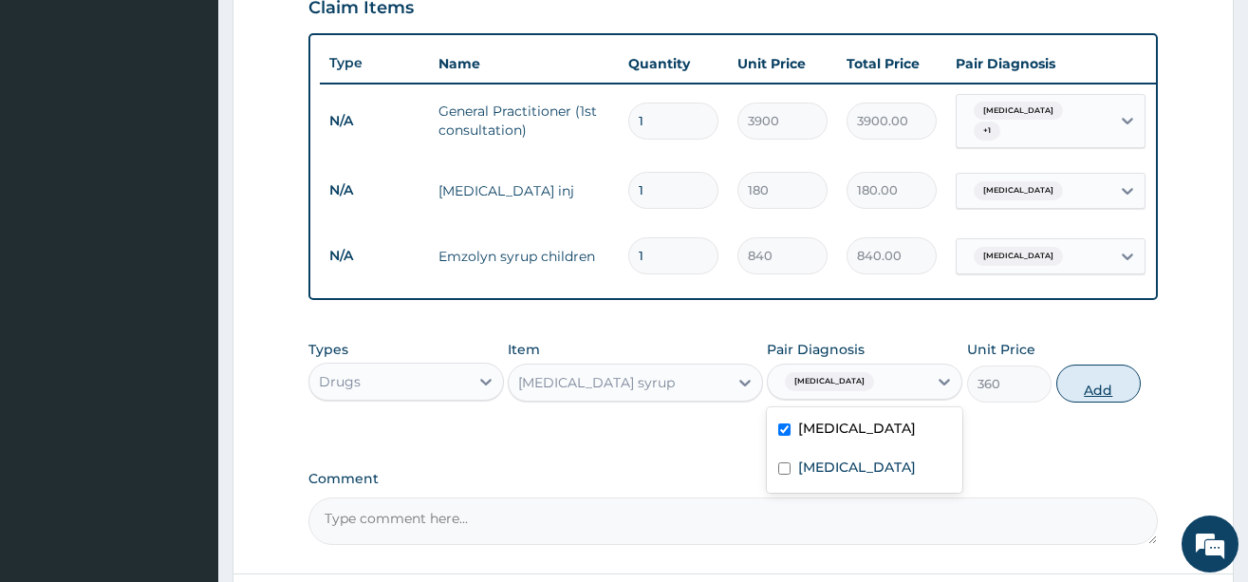
click at [1096, 403] on button "Add" at bounding box center [1099, 384] width 85 height 38
type input "0"
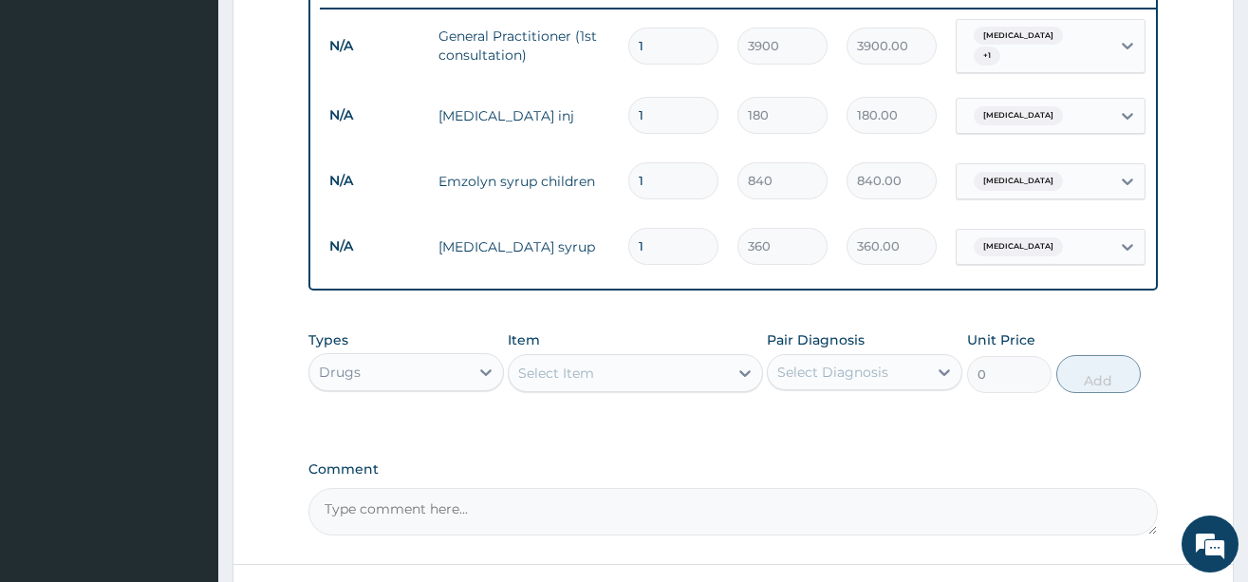
scroll to position [863, 0]
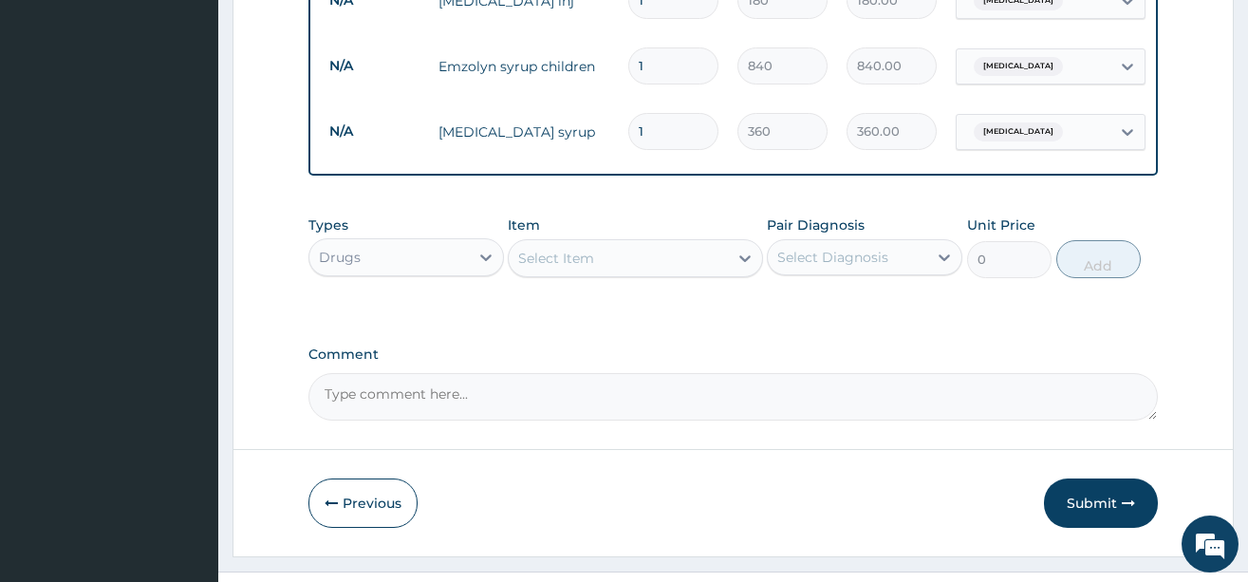
click at [631, 271] on div "Select Item" at bounding box center [618, 258] width 219 height 30
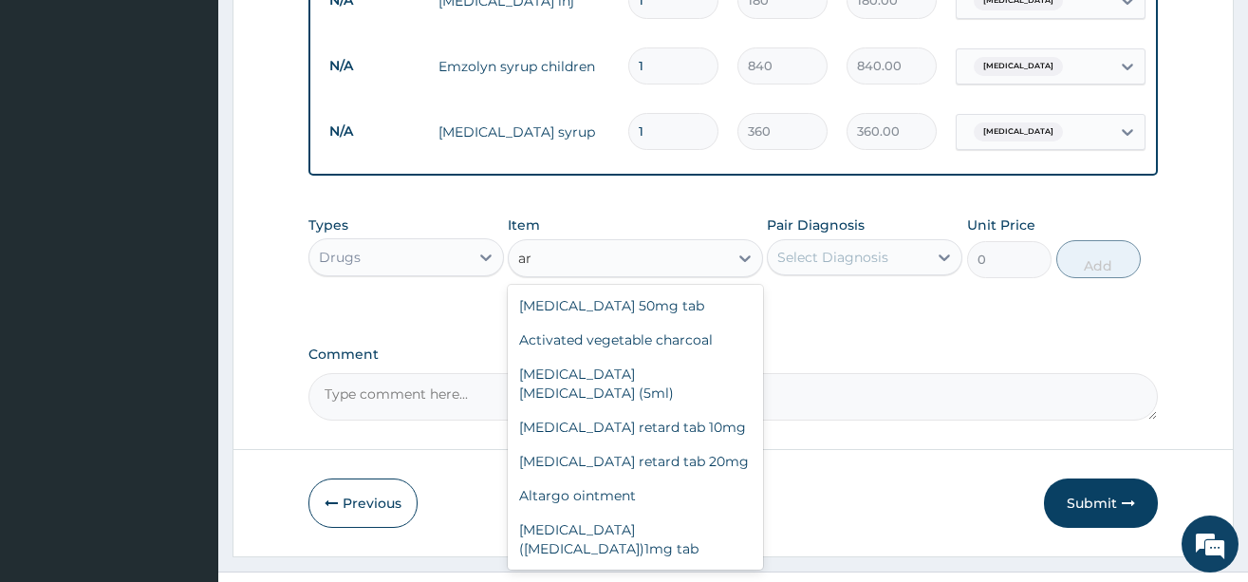
type input "a"
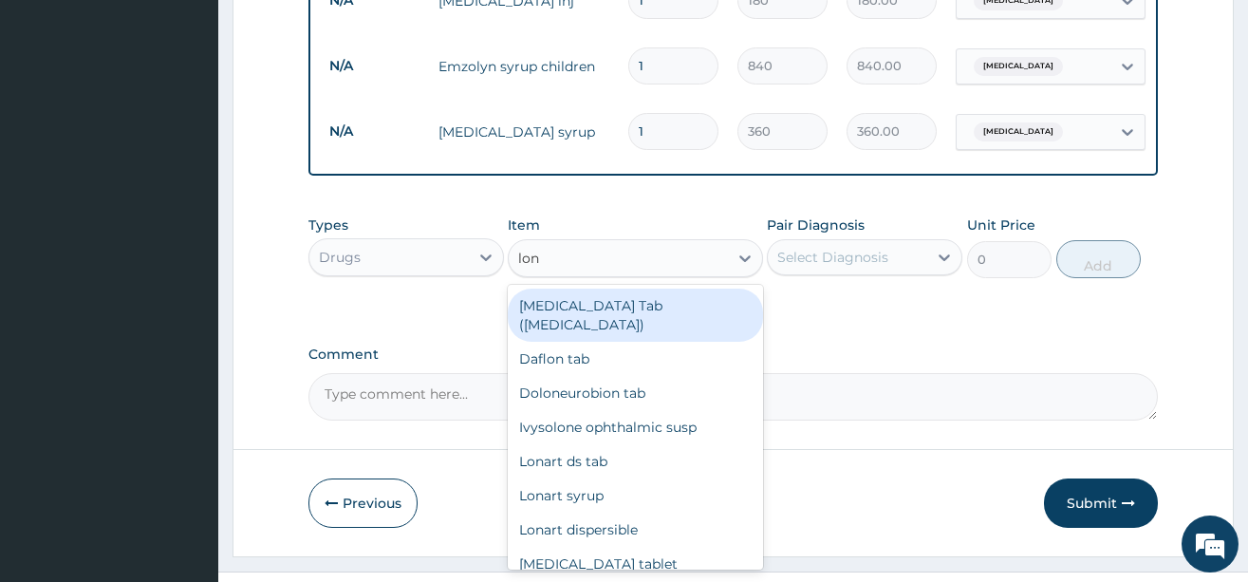
type input "lona"
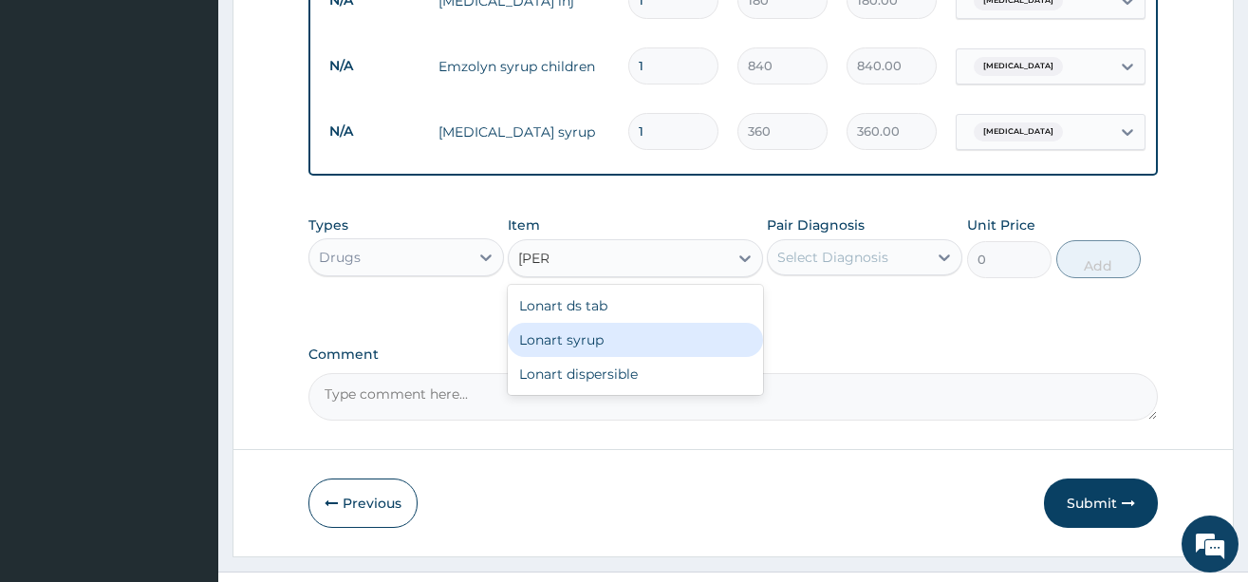
click at [613, 357] on div "Lonart syrup" at bounding box center [635, 340] width 255 height 34
type input "1560"
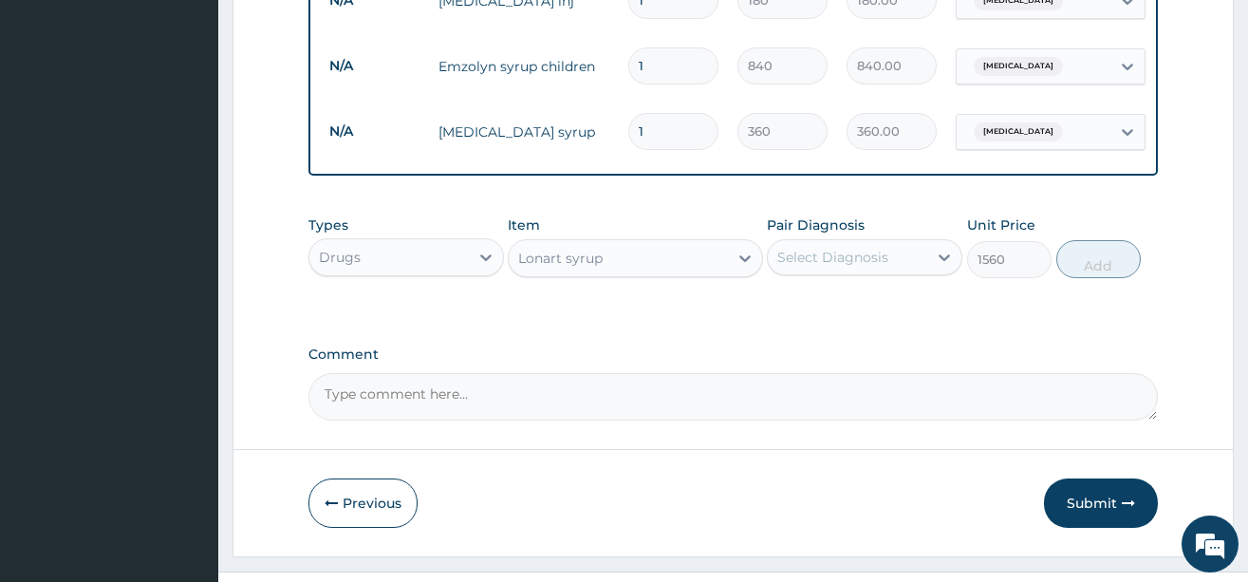
click at [872, 267] on div "Select Diagnosis" at bounding box center [833, 257] width 111 height 19
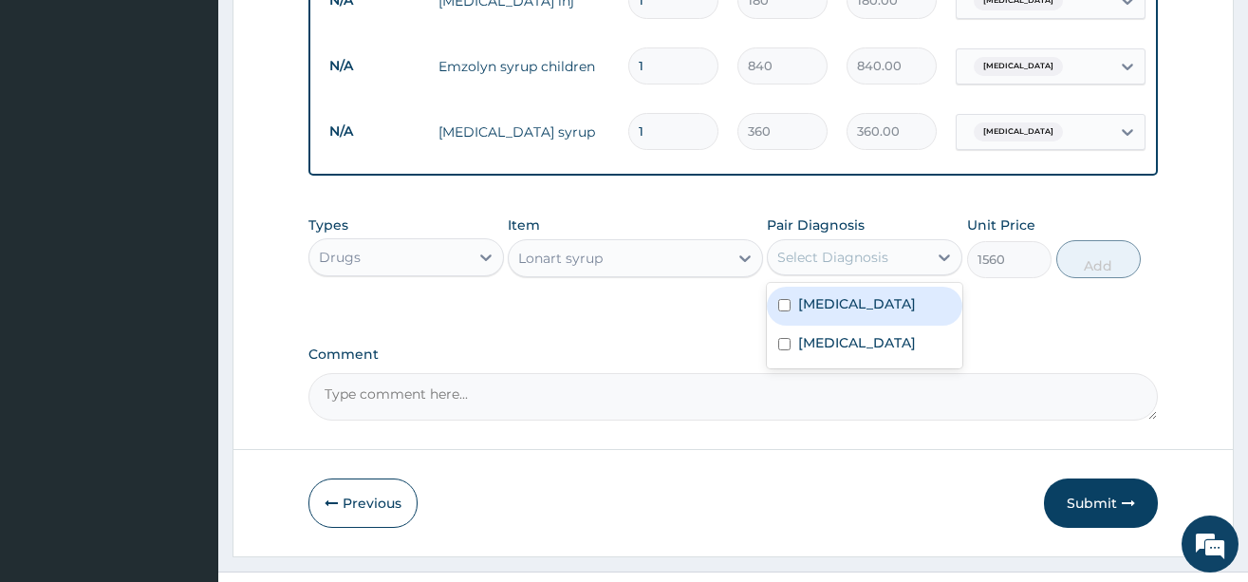
click at [855, 313] on label "[MEDICAL_DATA]" at bounding box center [857, 303] width 118 height 19
checkbox input "true"
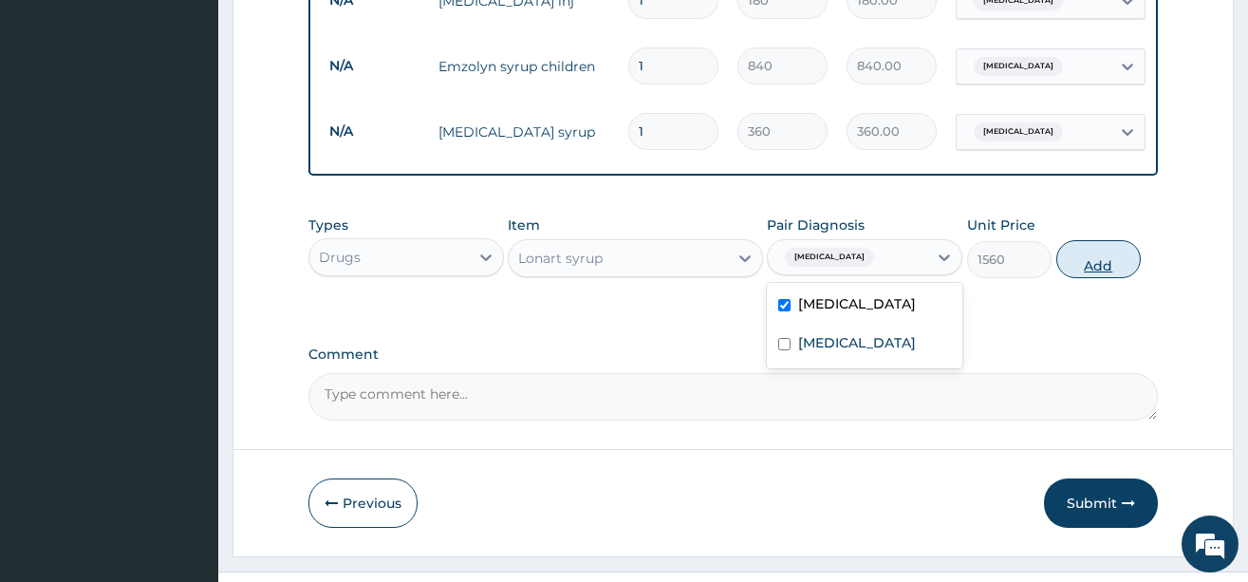
click at [1083, 278] on button "Add" at bounding box center [1099, 259] width 85 height 38
type input "0"
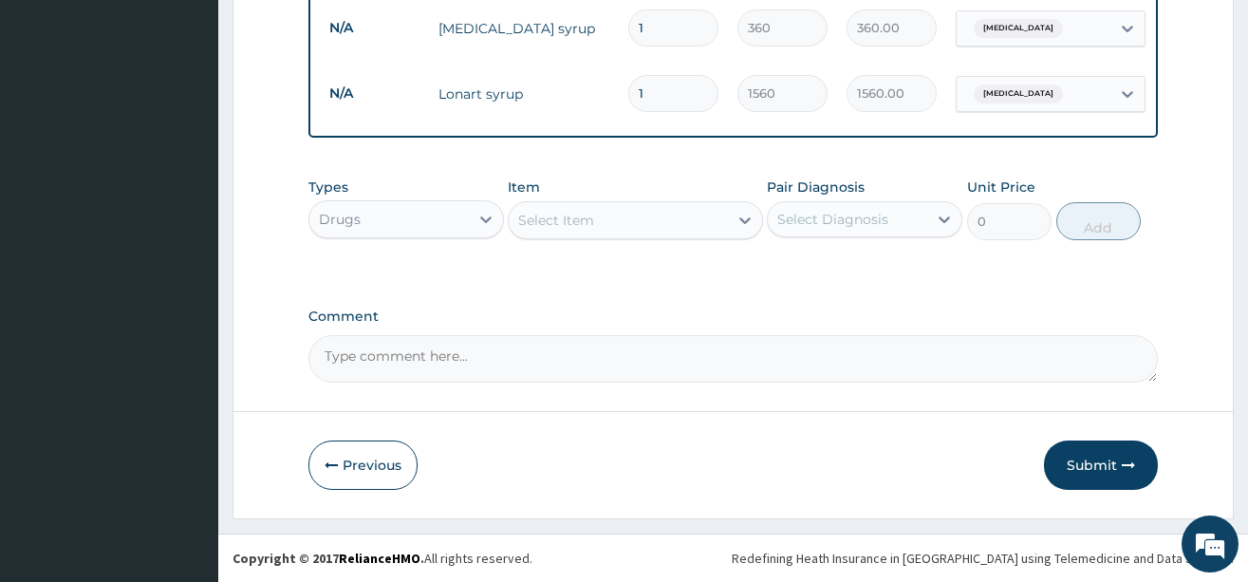
scroll to position [981, 0]
click at [1082, 464] on button "Submit" at bounding box center [1101, 465] width 114 height 49
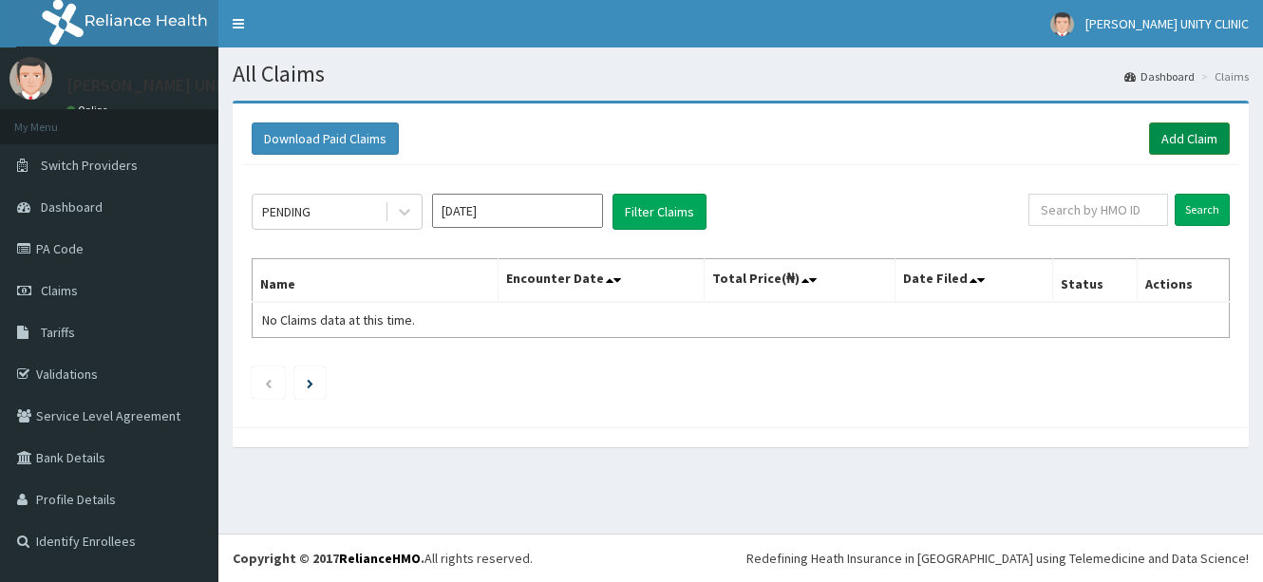
click at [1192, 146] on link "Add Claim" at bounding box center [1189, 138] width 81 height 32
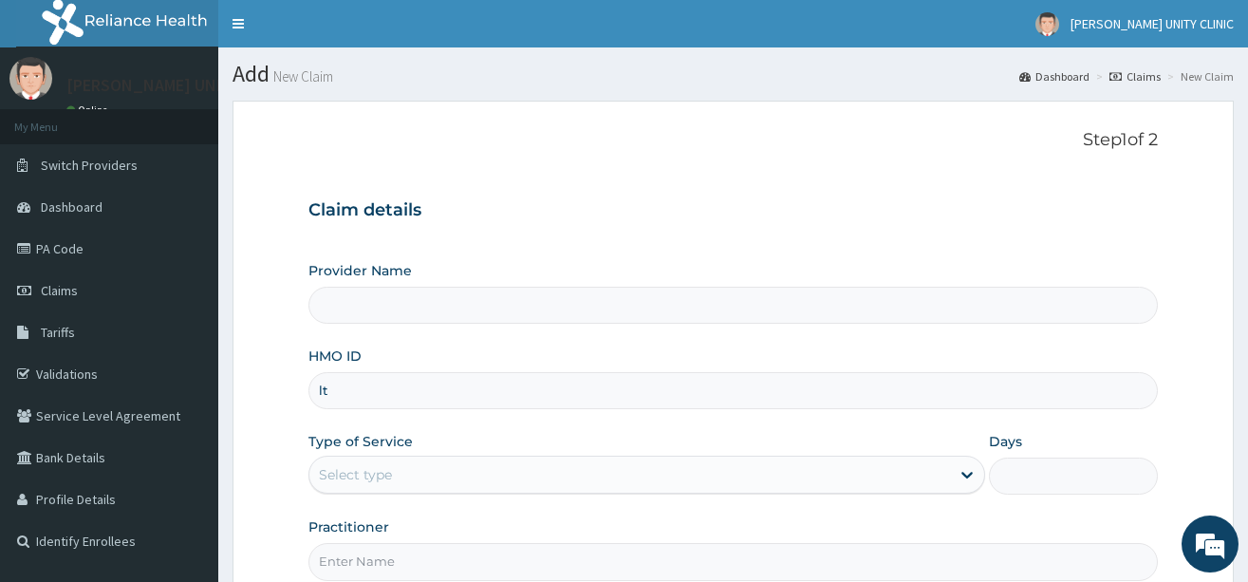
type input "ltr"
type input "Unity Clinics and Maternity"
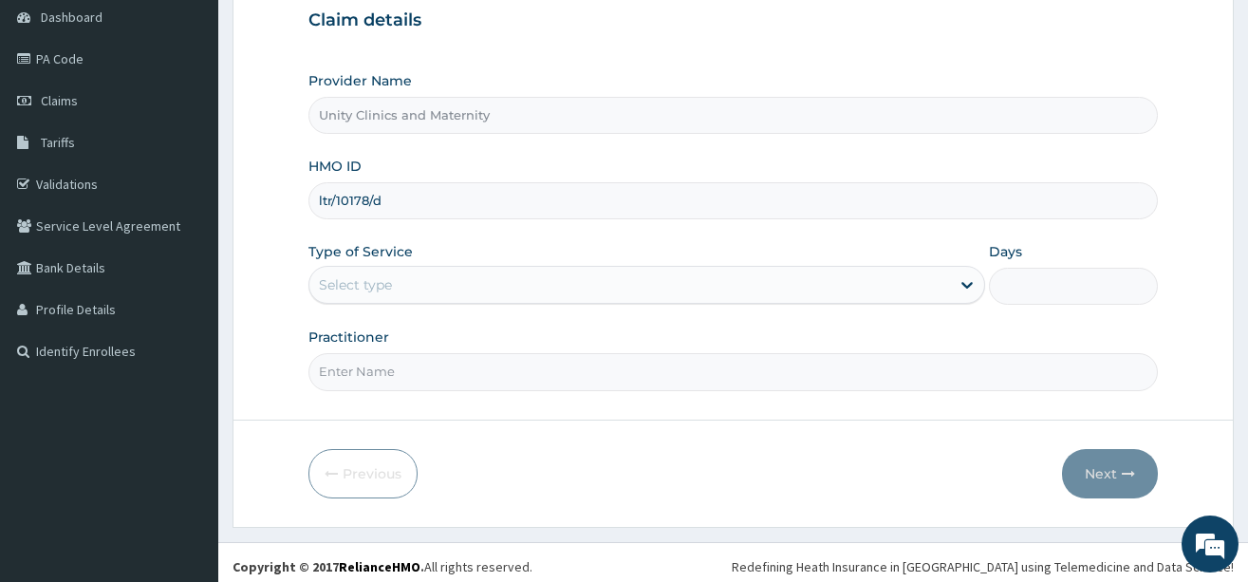
type input "ltr/10178/d"
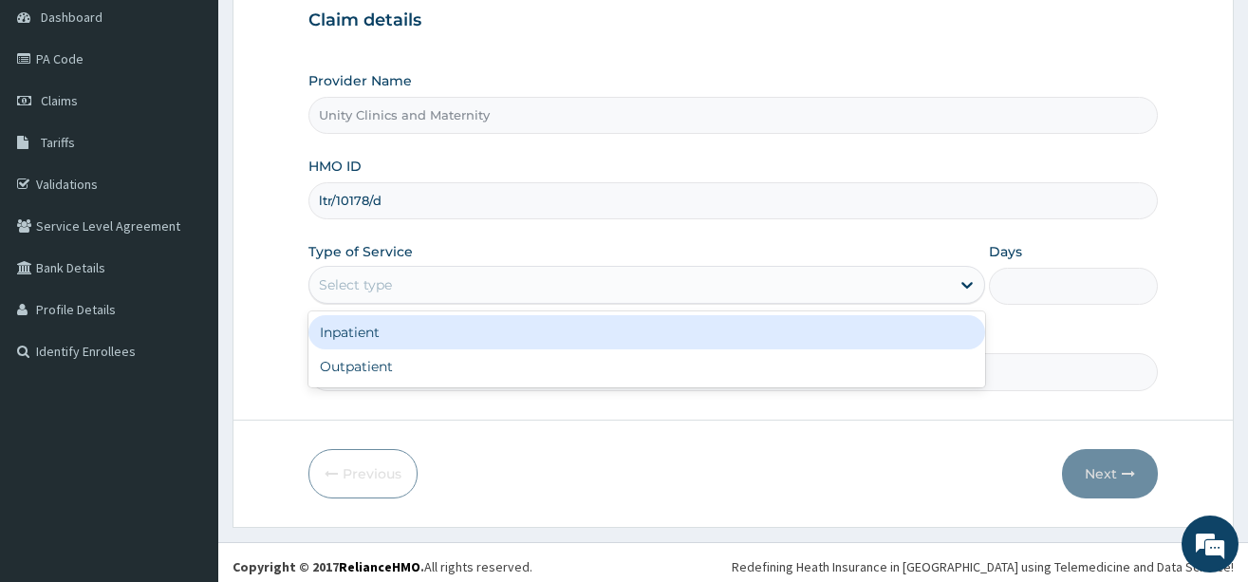
click at [404, 287] on div "Select type" at bounding box center [630, 285] width 641 height 30
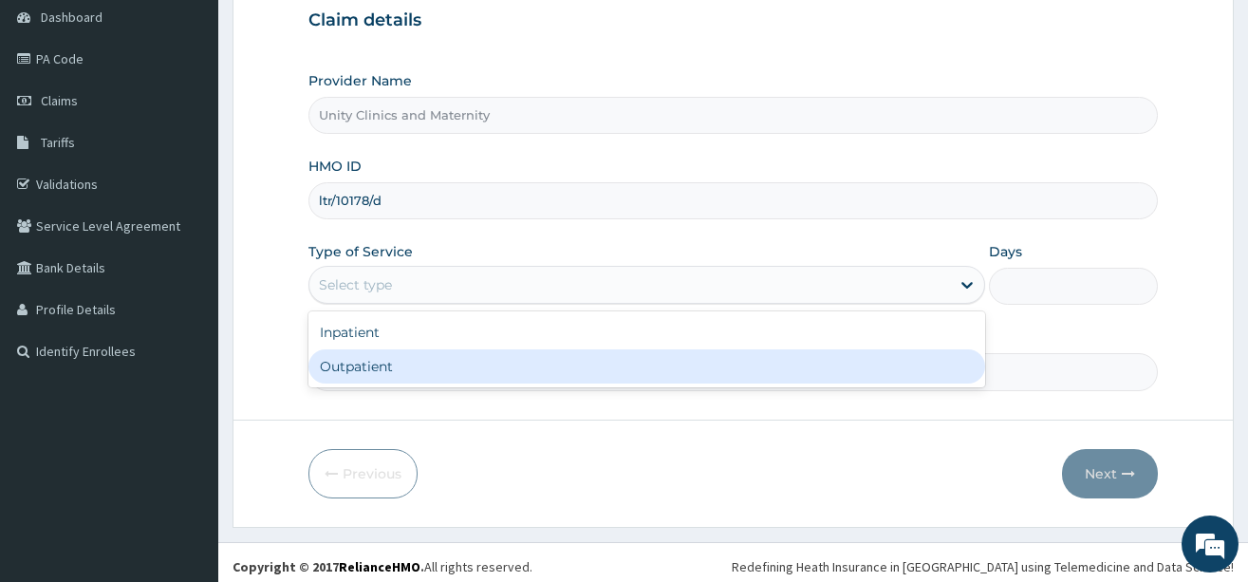
click at [396, 377] on div "Outpatient" at bounding box center [647, 366] width 677 height 34
type input "1"
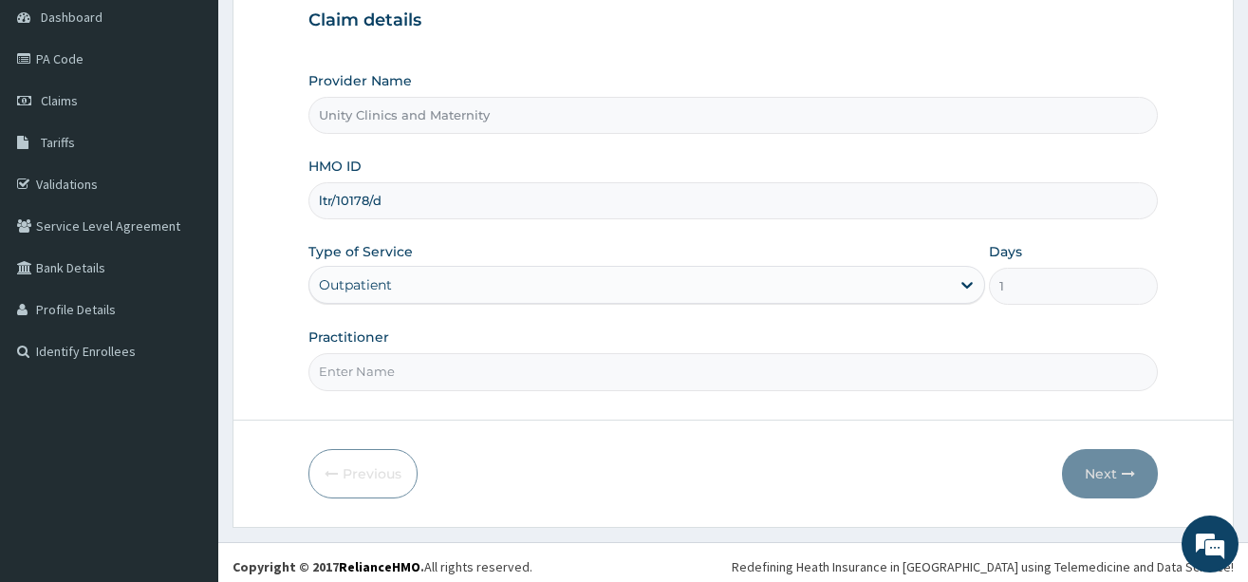
click at [412, 383] on input "Practitioner" at bounding box center [734, 371] width 850 height 37
type input "Dr Nwaedozie Stephen"
click at [1103, 468] on button "Next" at bounding box center [1110, 473] width 96 height 49
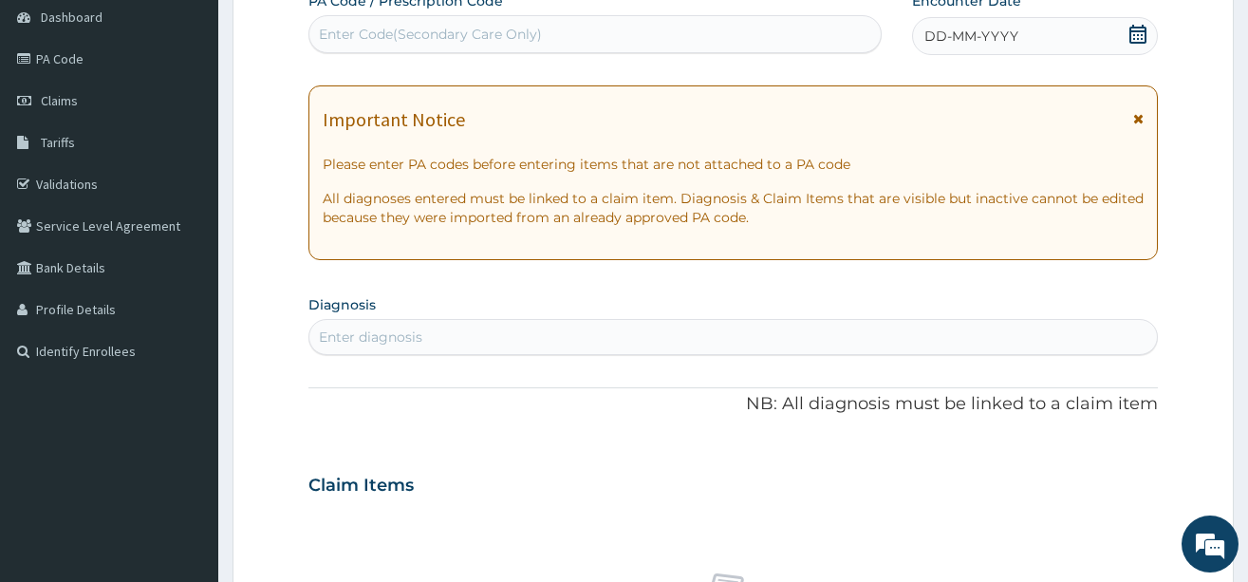
click at [932, 22] on div "DD-MM-YYYY" at bounding box center [1035, 36] width 246 height 38
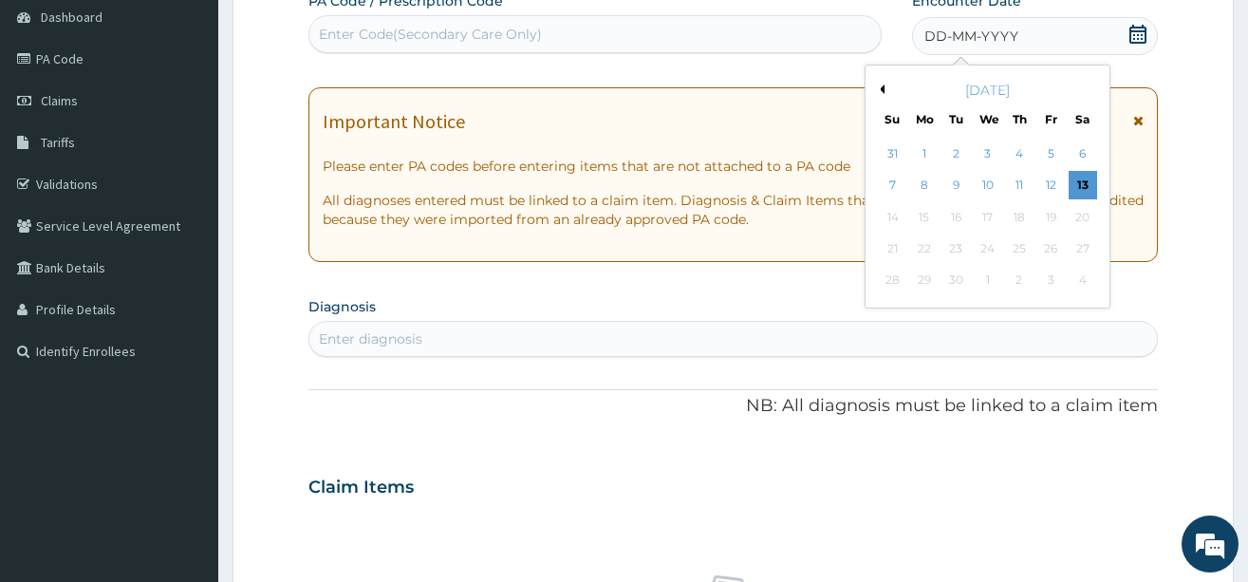
click at [883, 85] on button "Previous Month" at bounding box center [879, 88] width 9 height 9
click at [1056, 255] on div "25" at bounding box center [1051, 249] width 28 height 28
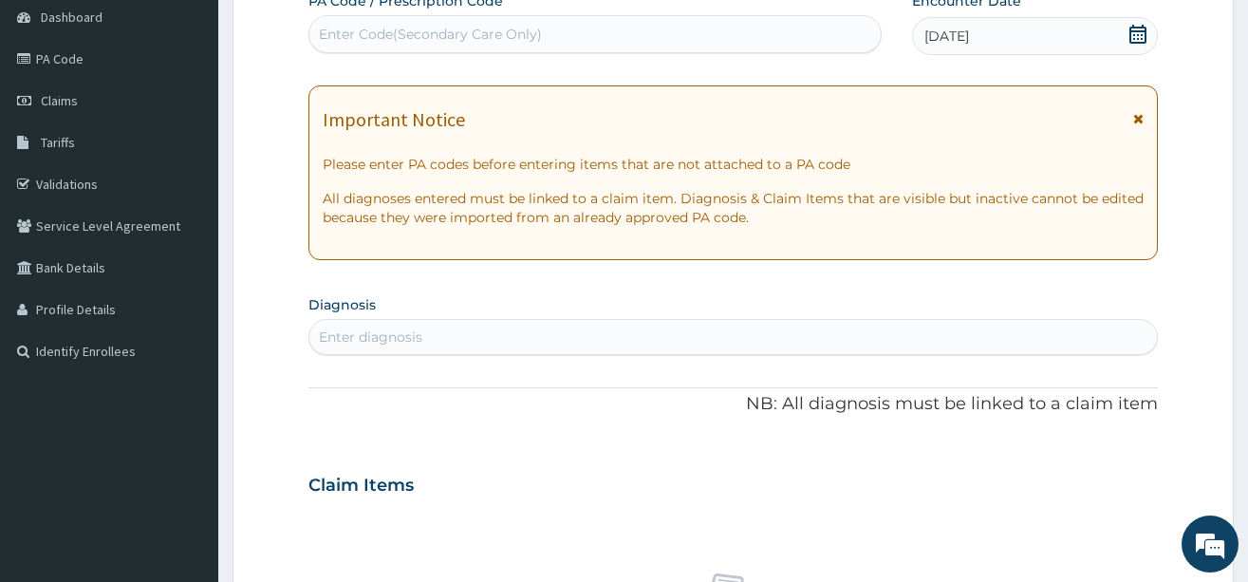
click at [376, 328] on div "Enter diagnosis" at bounding box center [370, 337] width 103 height 19
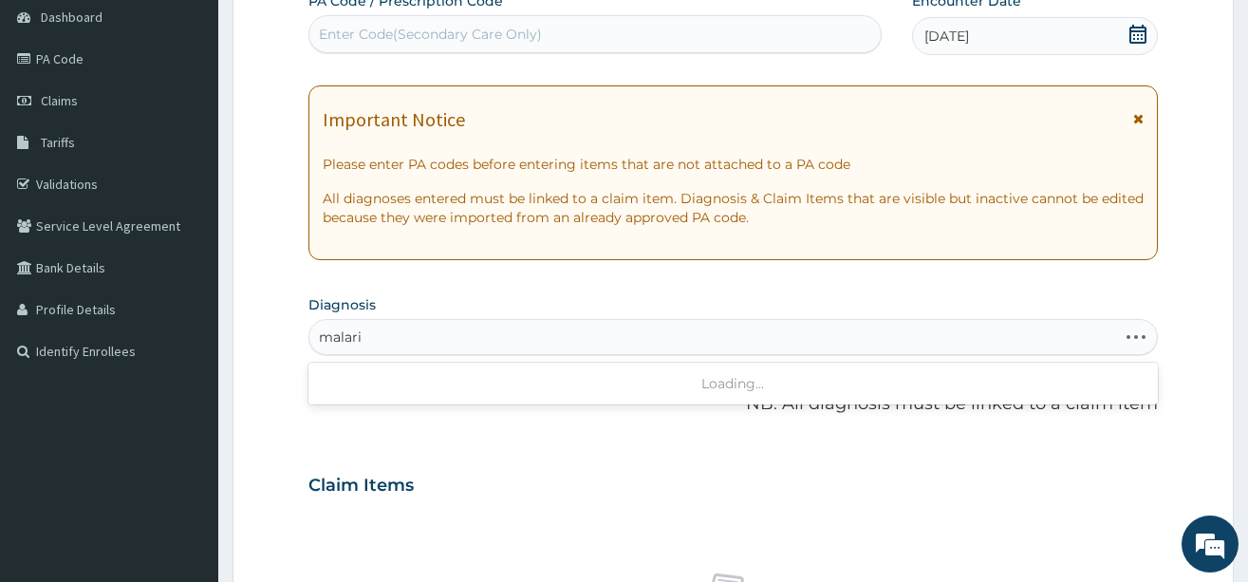
type input "malaria"
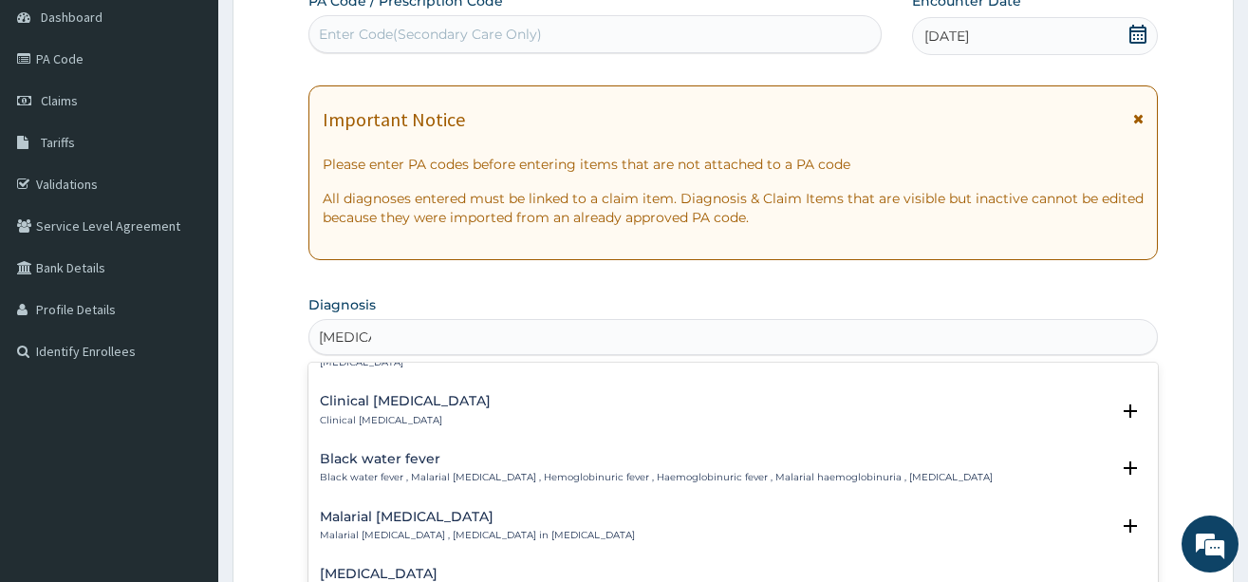
scroll to position [665, 0]
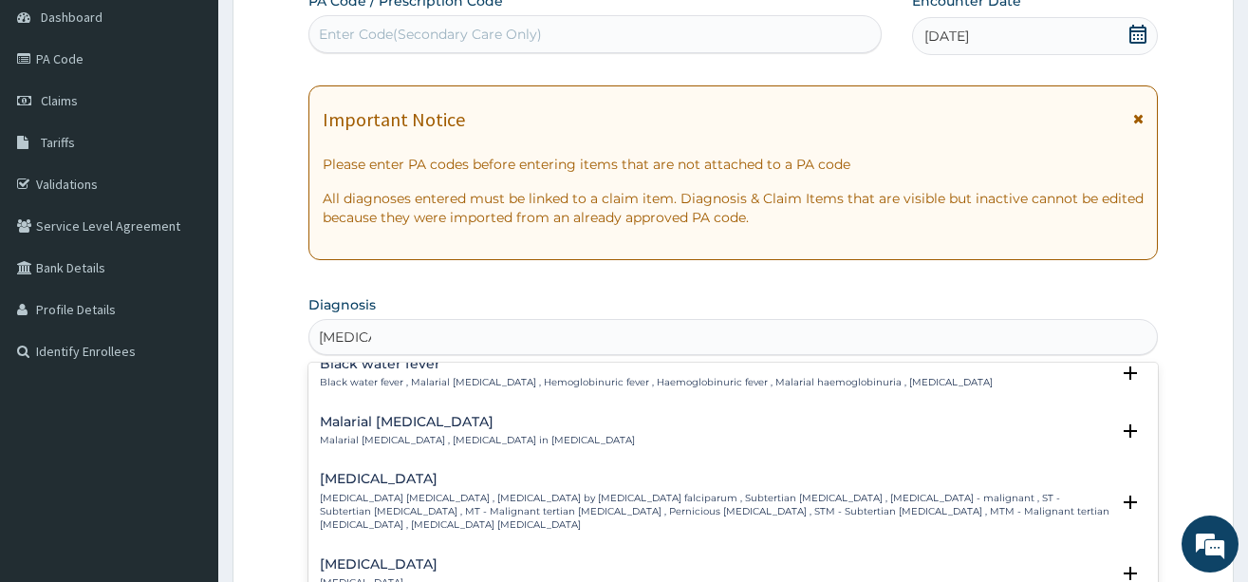
click at [374, 492] on p "Falciparum malaria , Malignant tertian malaria , Malaria by Plasmodium falcipar…" at bounding box center [715, 512] width 790 height 41
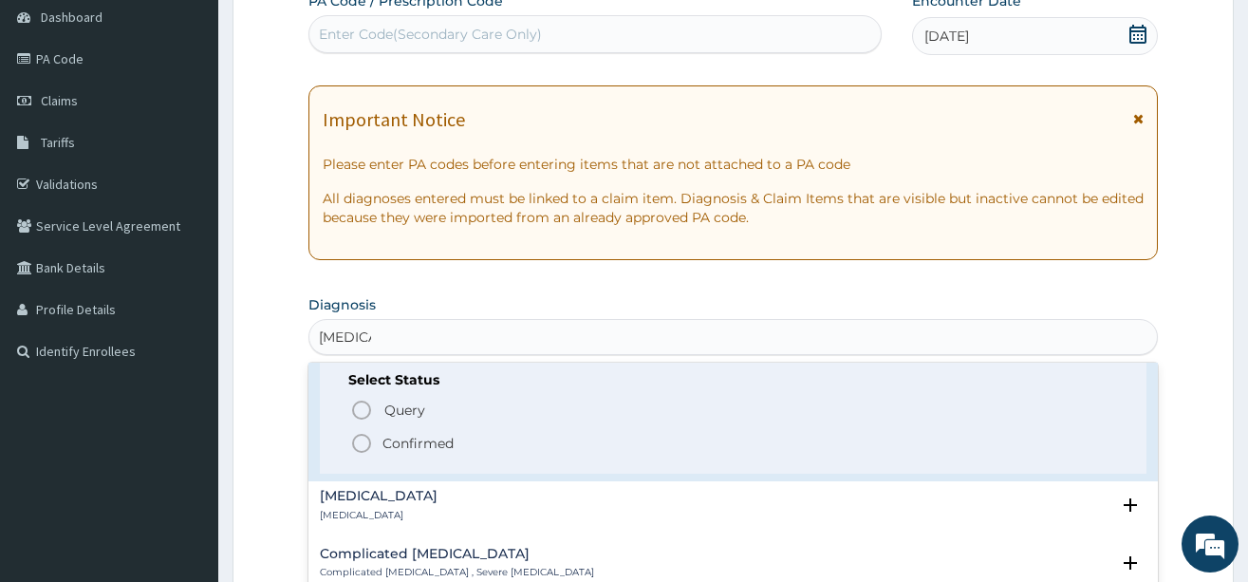
scroll to position [854, 0]
click at [363, 430] on icon "status option filled" at bounding box center [361, 441] width 23 height 23
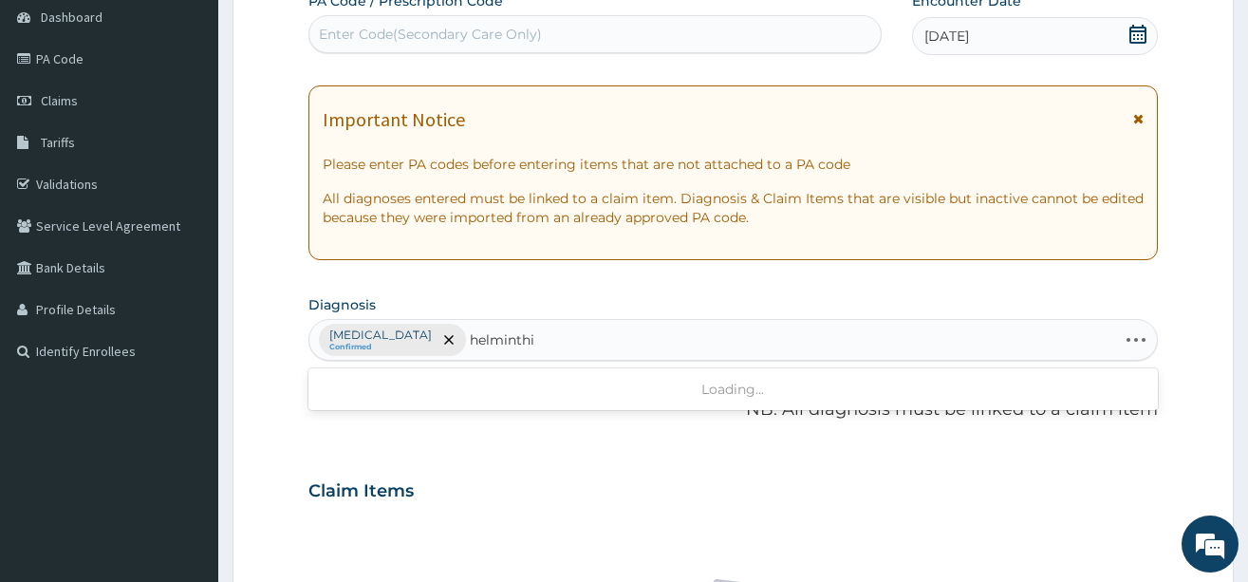
type input "helminthia"
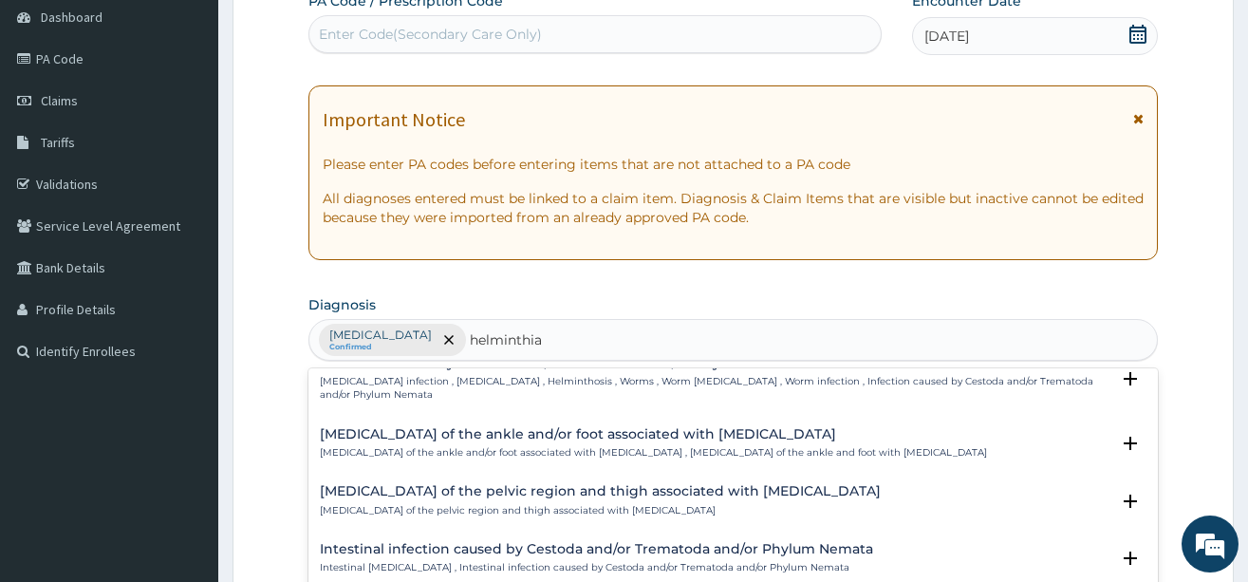
scroll to position [159, 0]
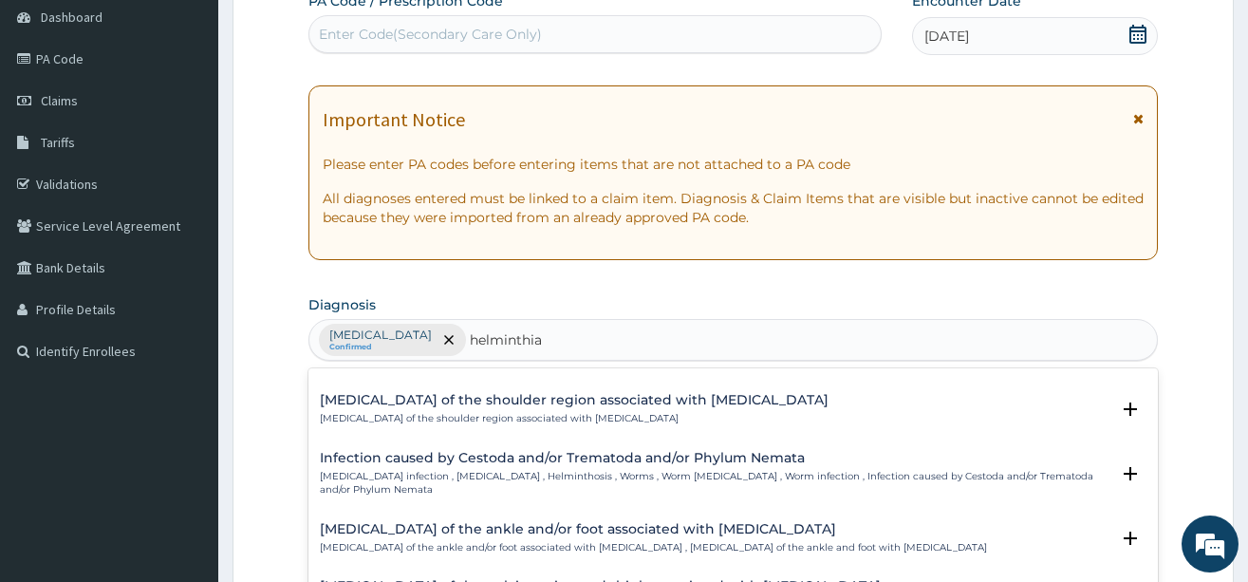
click at [461, 466] on div "Infection caused by Cestoda and/or Trematoda and/or Phylum Nemata Helminth infe…" at bounding box center [715, 474] width 790 height 47
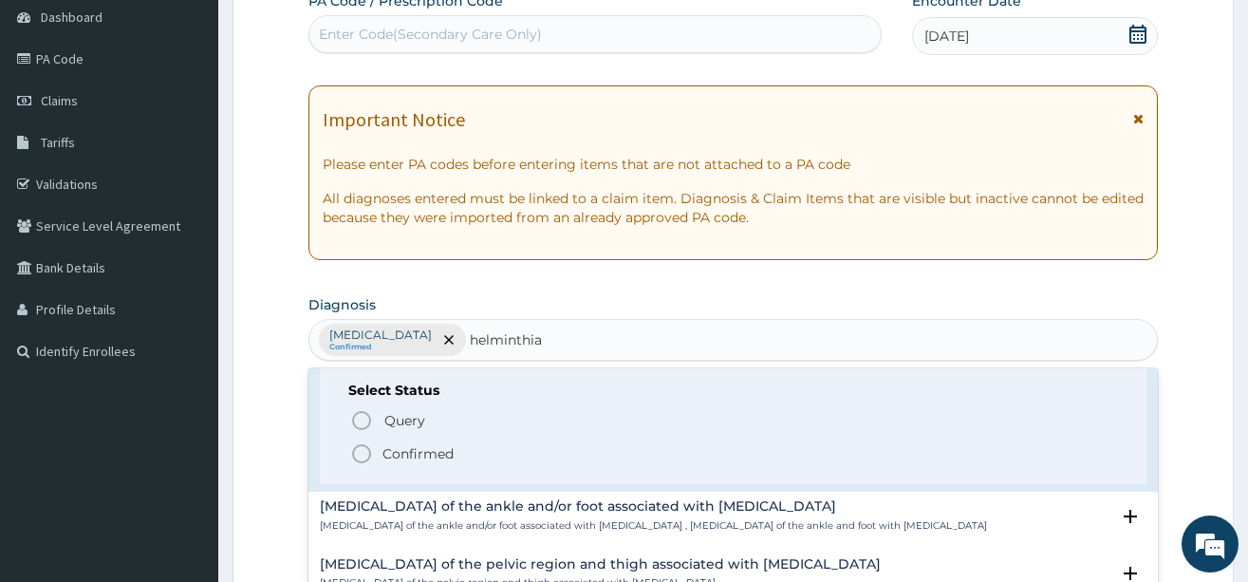
scroll to position [349, 0]
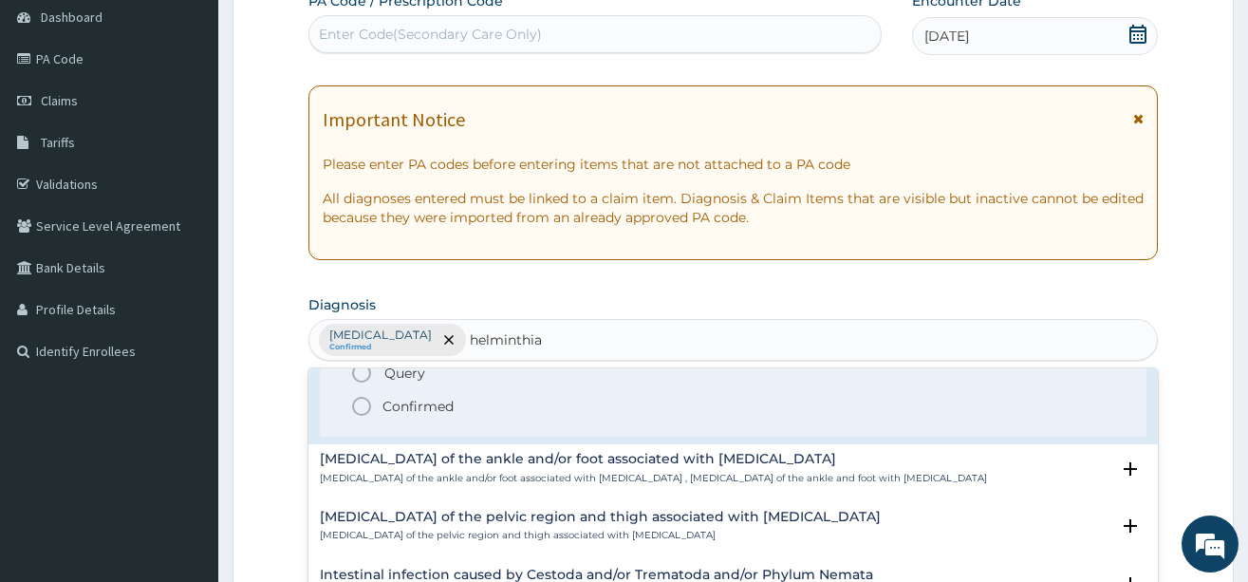
click at [366, 406] on icon "status option filled" at bounding box center [361, 406] width 23 height 23
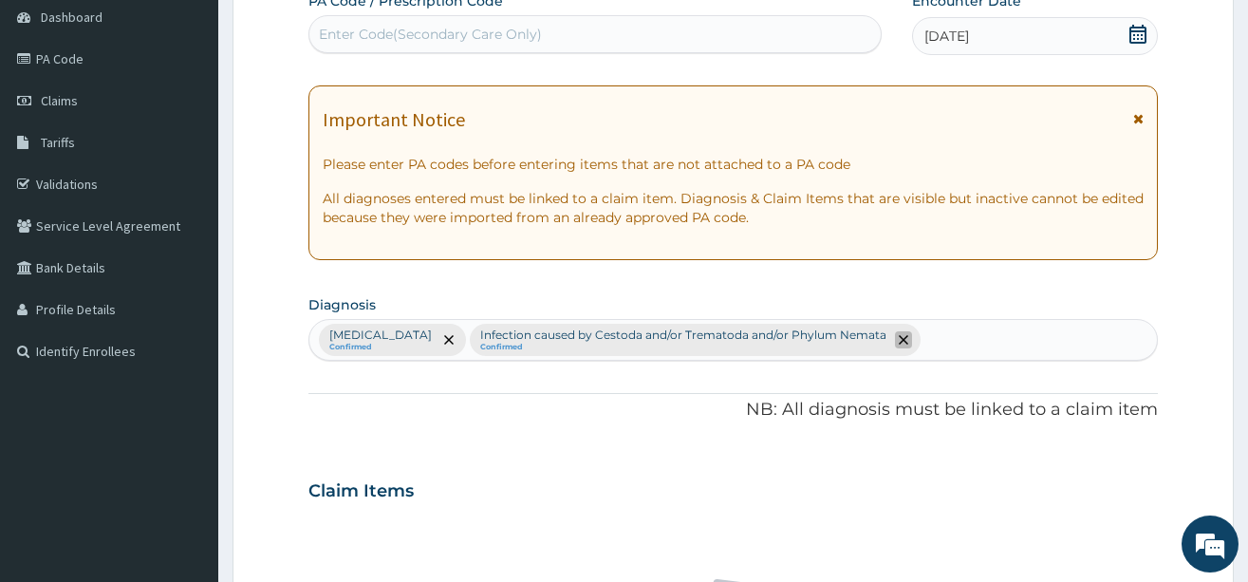
click at [905, 344] on icon "remove selection option" at bounding box center [903, 339] width 9 height 9
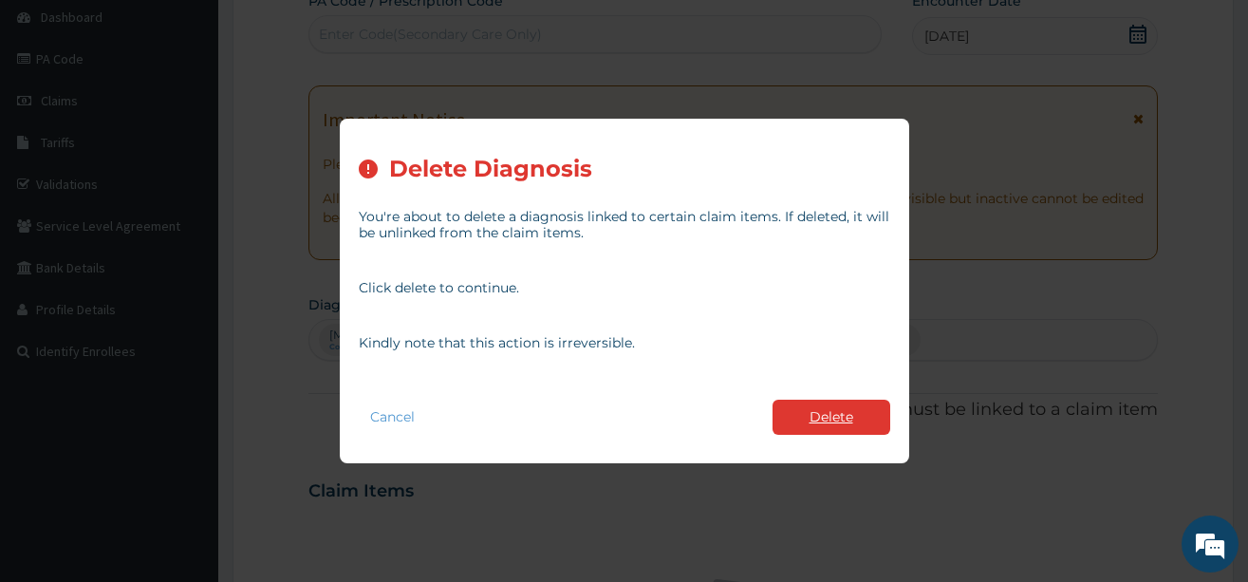
click at [811, 400] on button "Delete" at bounding box center [832, 417] width 118 height 35
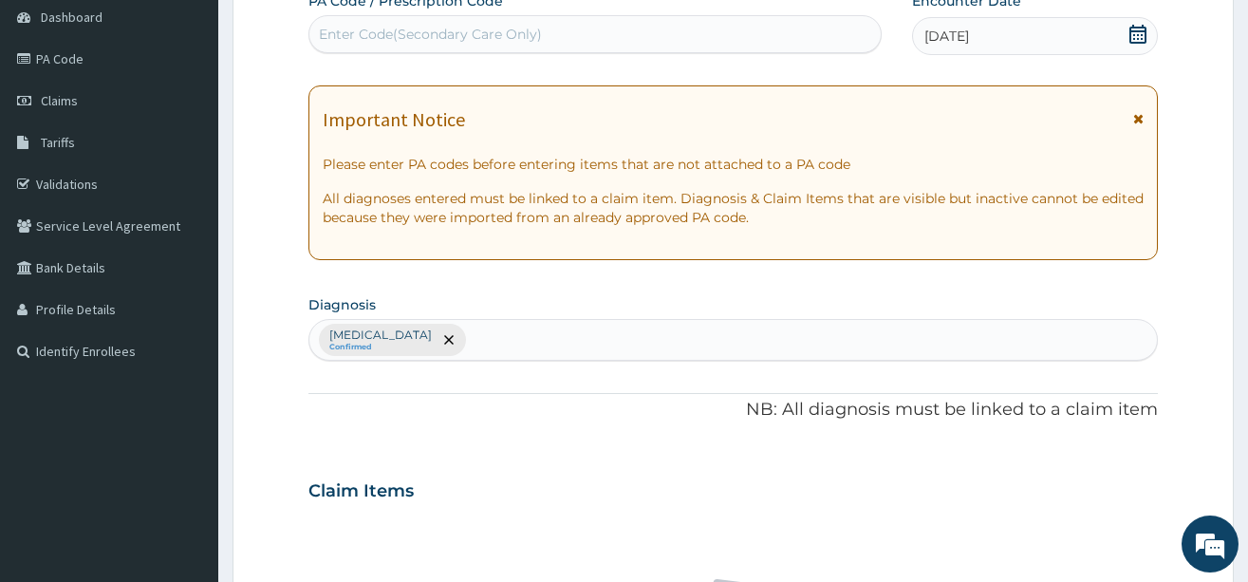
click at [537, 338] on div "Falciparum malaria Confirmed" at bounding box center [734, 340] width 848 height 40
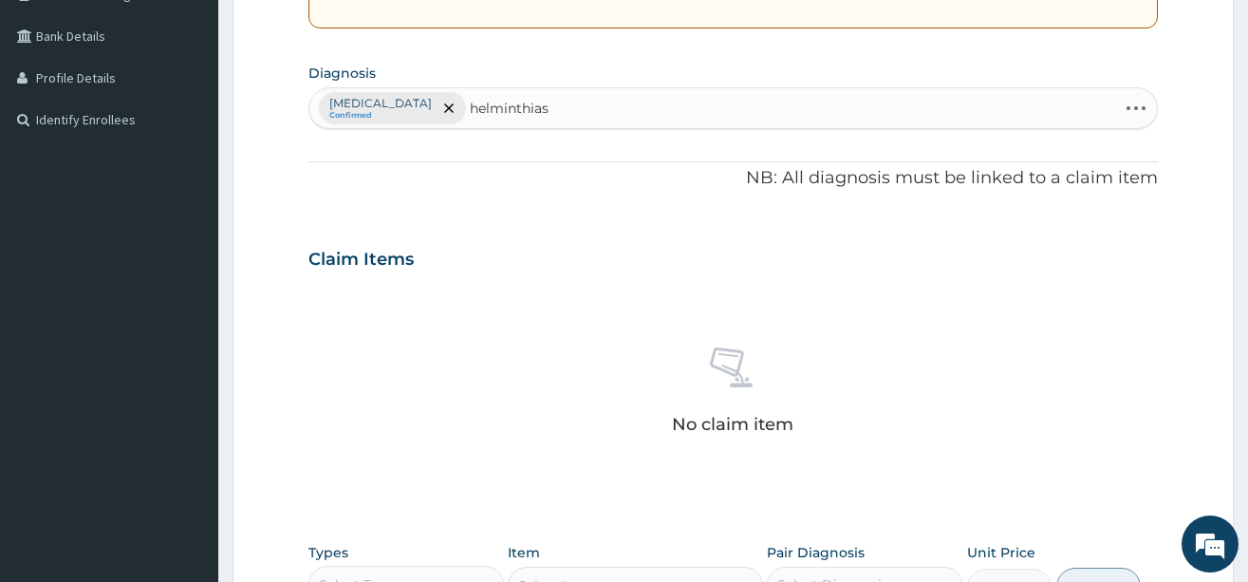
scroll to position [380, 0]
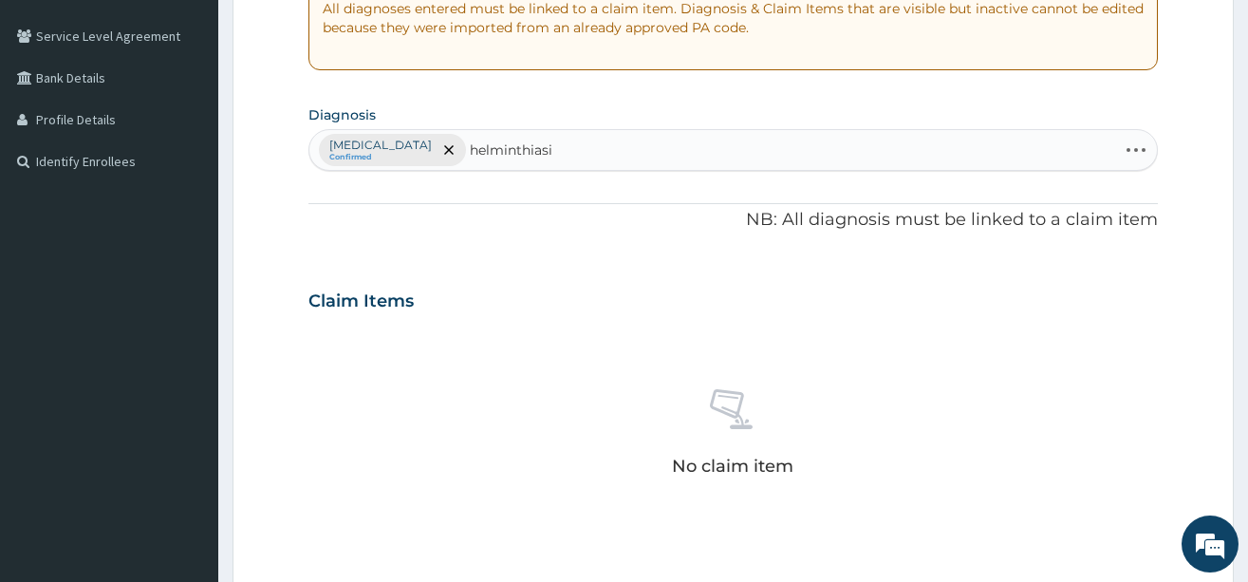
type input "helminthiasis"
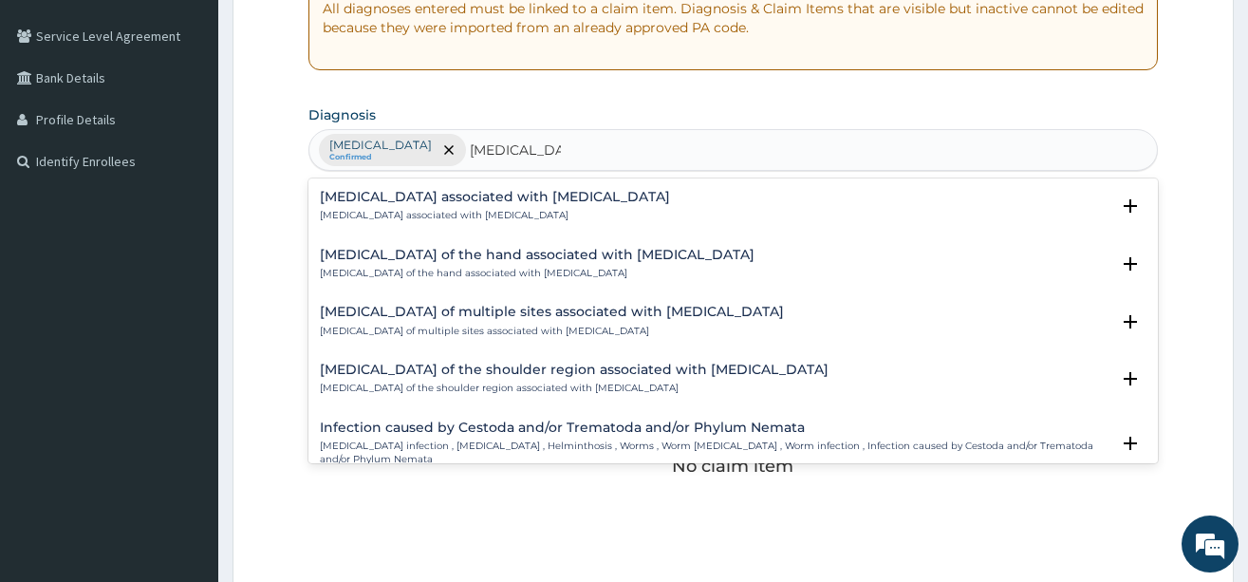
scroll to position [254, 0]
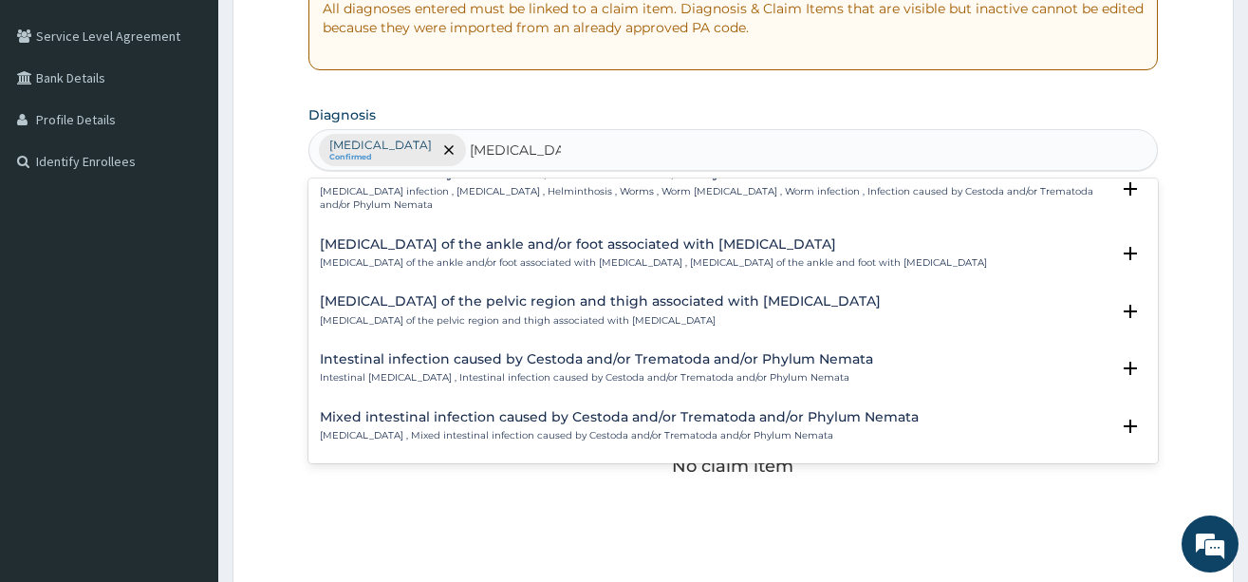
click at [357, 195] on p "Helminth infection , Helminthiasis , Helminthosis , Worms , Worm infestation , …" at bounding box center [715, 199] width 790 height 28
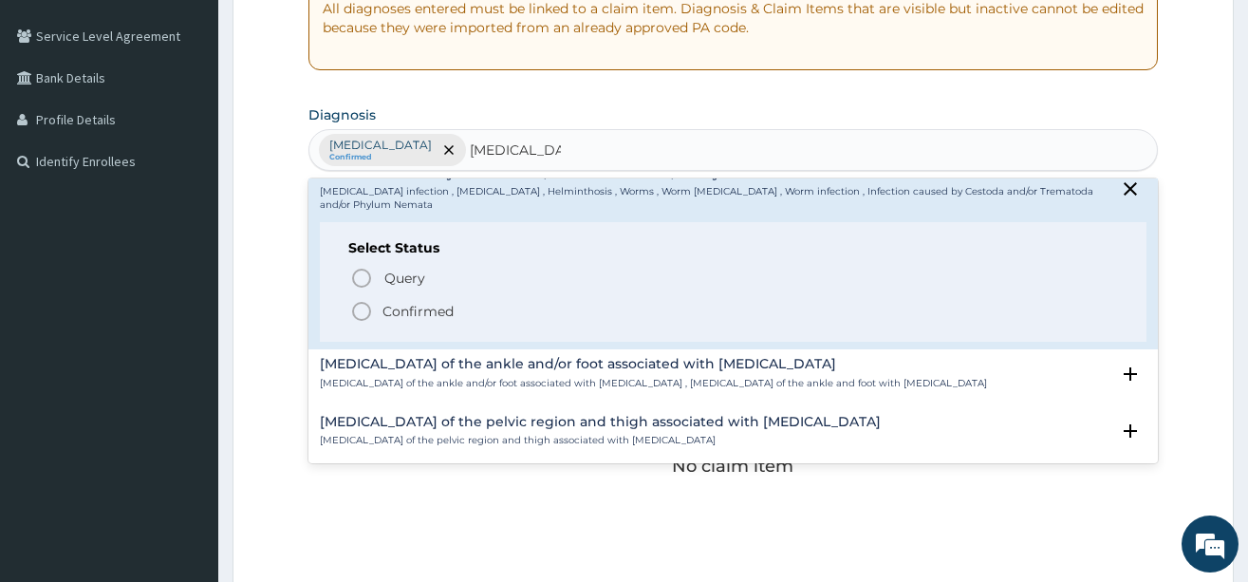
click at [366, 310] on icon "status option filled" at bounding box center [361, 311] width 23 height 23
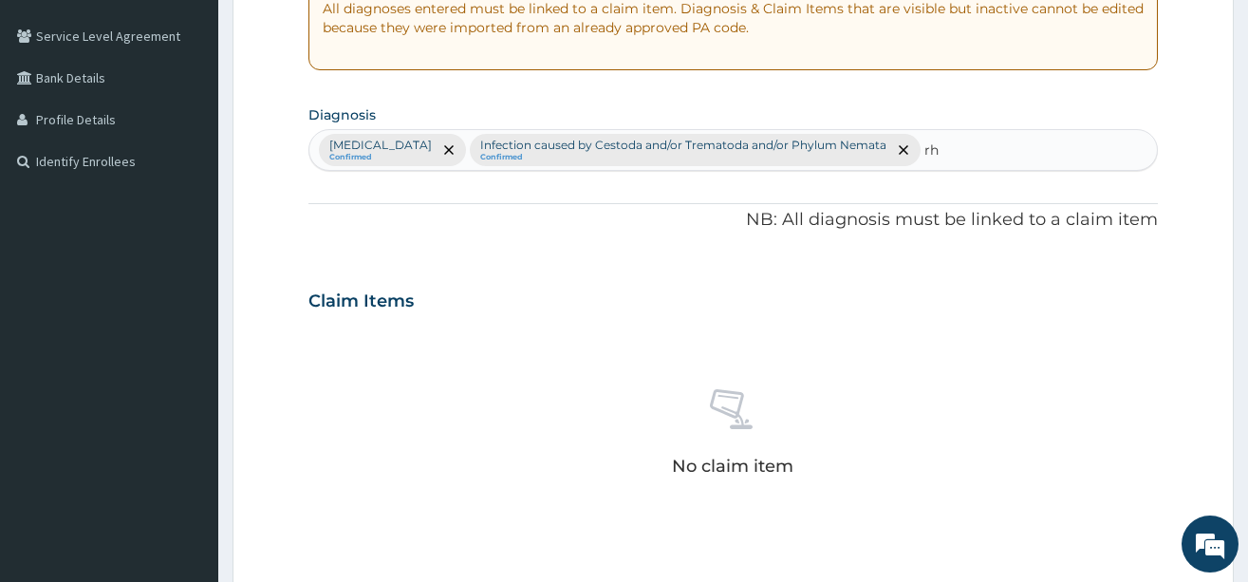
type input "r"
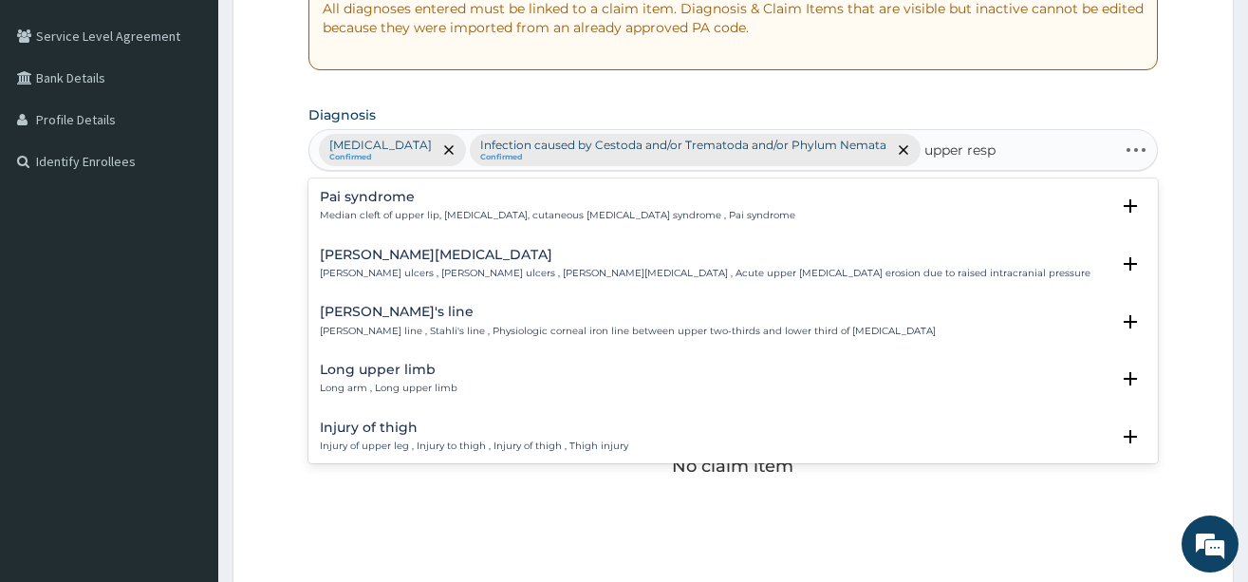
type input "upper respi"
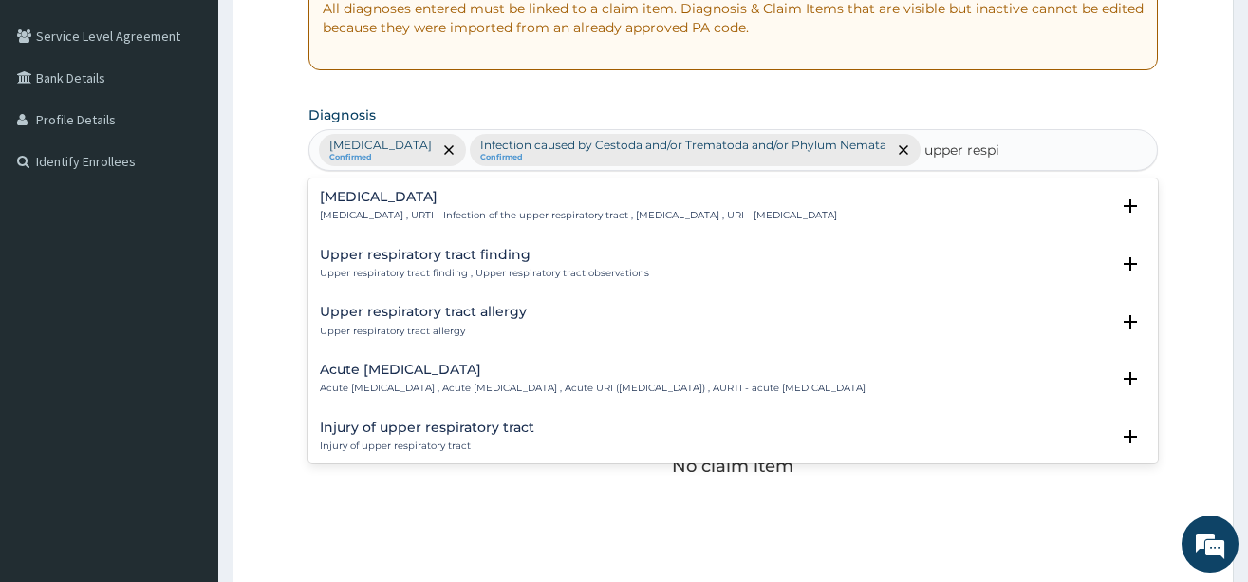
click at [401, 208] on div "Upper respiratory infection Upper respiratory infection , URTI - Infection of t…" at bounding box center [578, 206] width 517 height 33
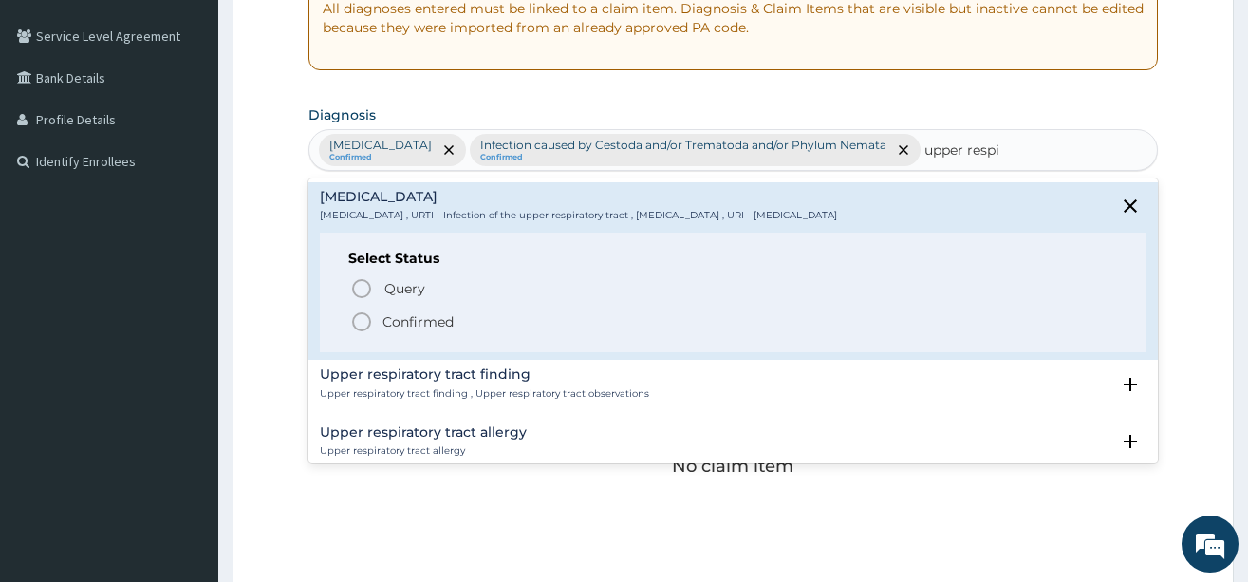
click at [366, 314] on circle "status option filled" at bounding box center [361, 321] width 17 height 17
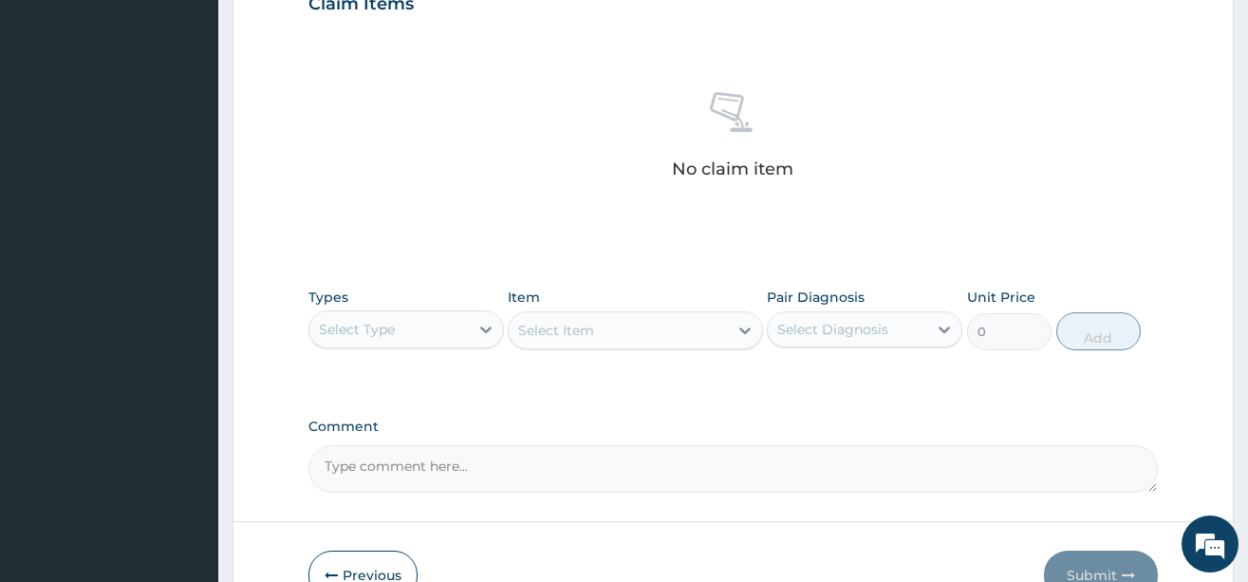
scroll to position [787, 0]
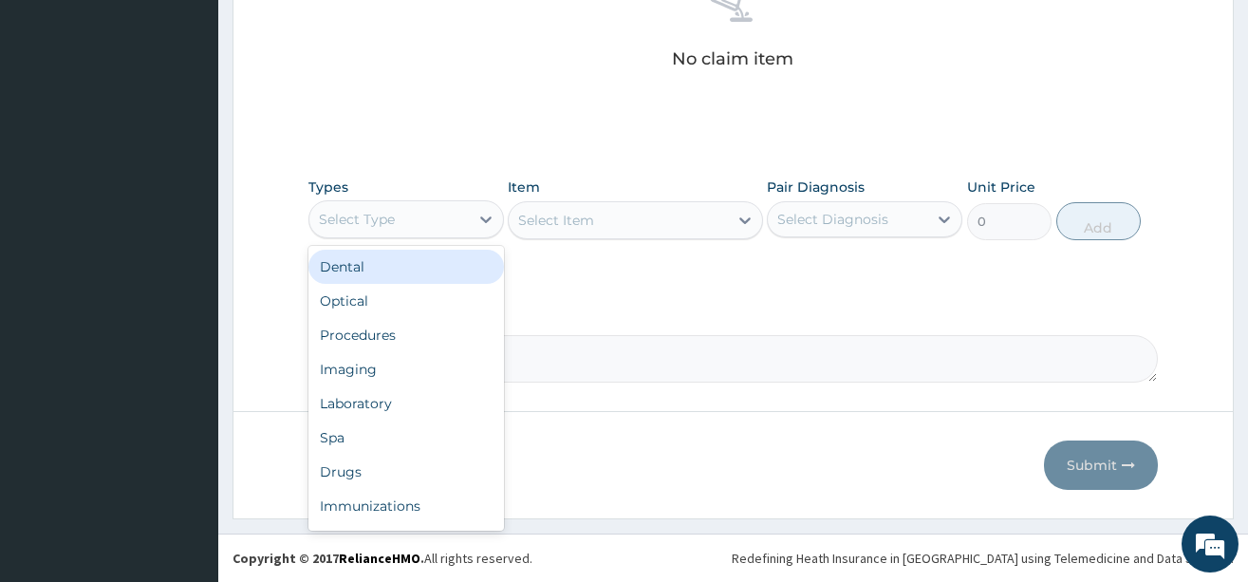
click at [407, 235] on div "Select Type" at bounding box center [407, 219] width 196 height 38
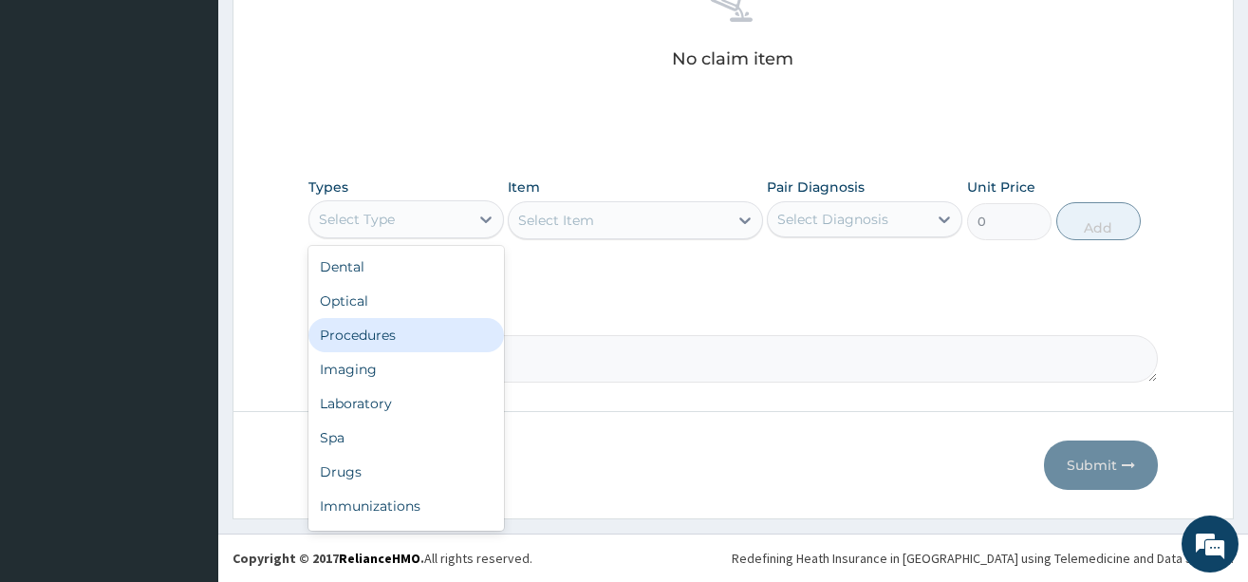
click at [376, 349] on div "Procedures" at bounding box center [407, 335] width 196 height 34
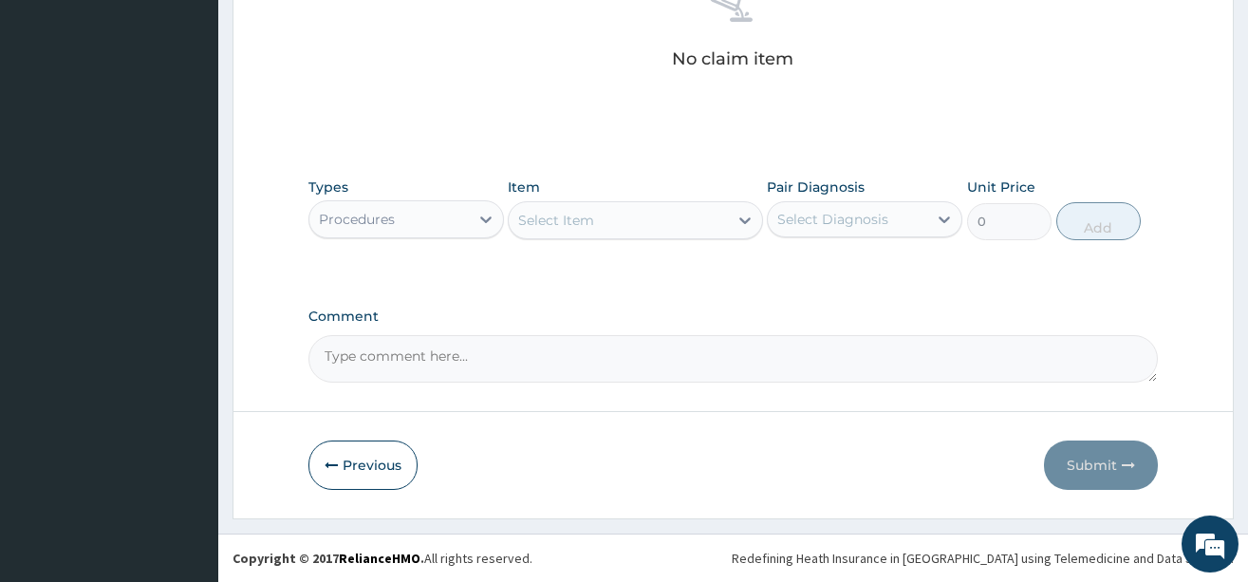
click at [677, 218] on div "Select Item" at bounding box center [618, 220] width 219 height 30
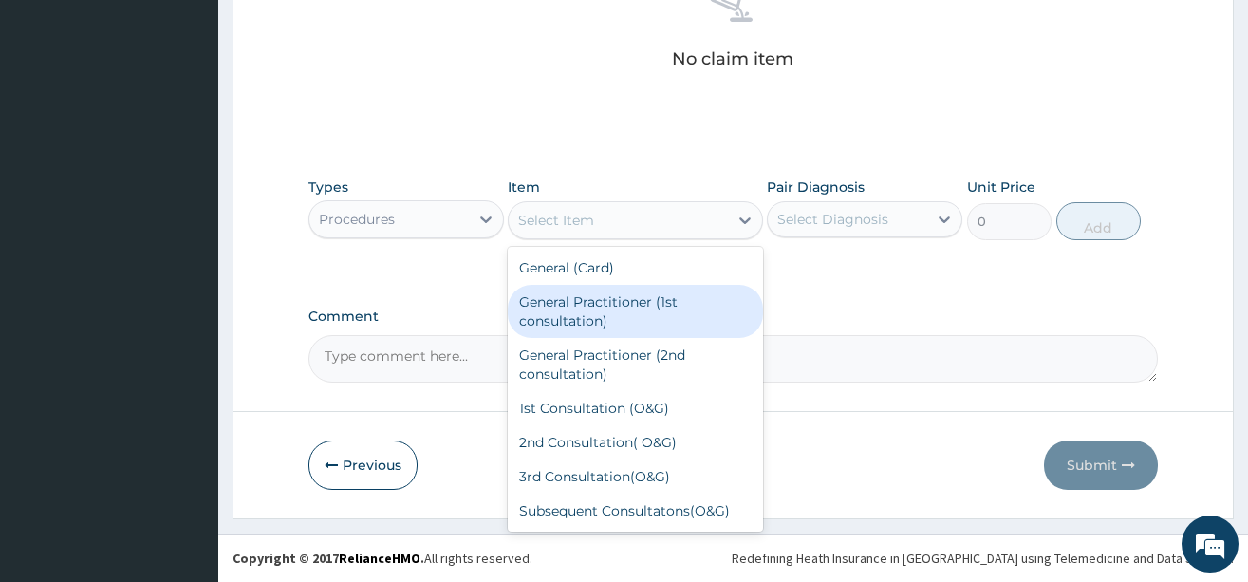
click at [657, 328] on div "General Practitioner (1st consultation)" at bounding box center [635, 311] width 255 height 53
type input "3900"
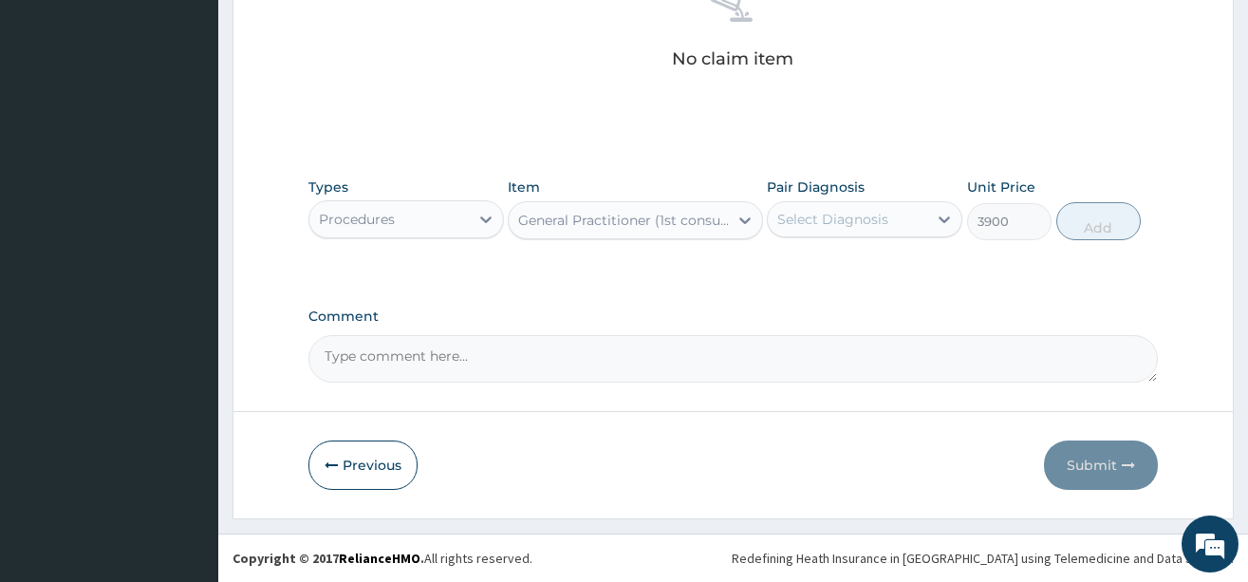
click at [846, 224] on div "Select Diagnosis" at bounding box center [833, 219] width 111 height 19
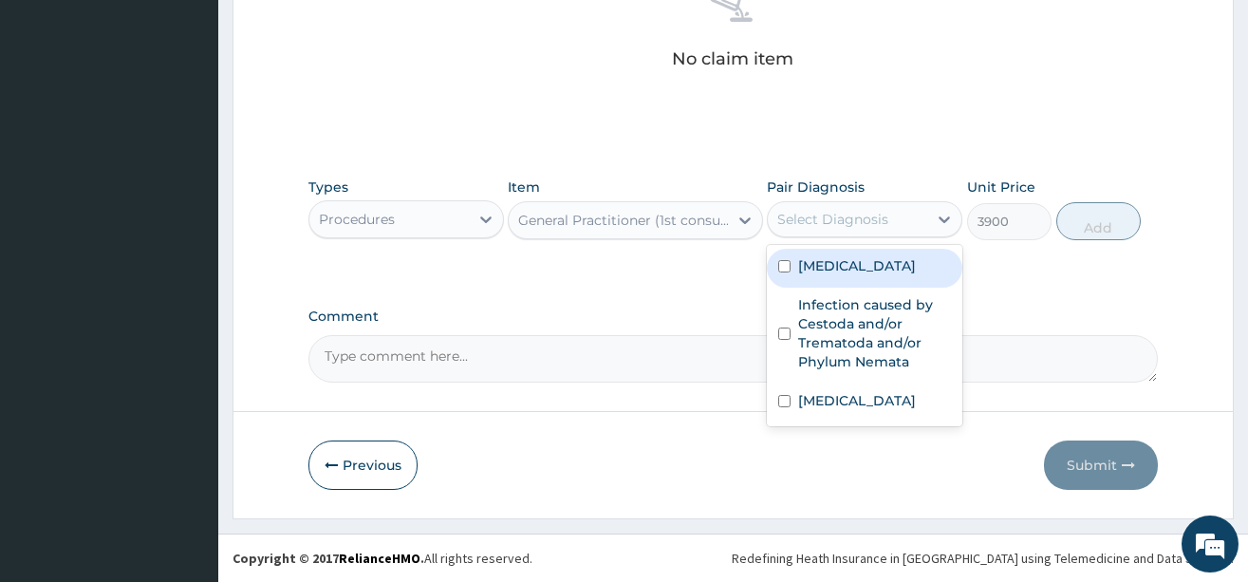
click at [841, 260] on label "[MEDICAL_DATA]" at bounding box center [857, 265] width 118 height 19
checkbox input "true"
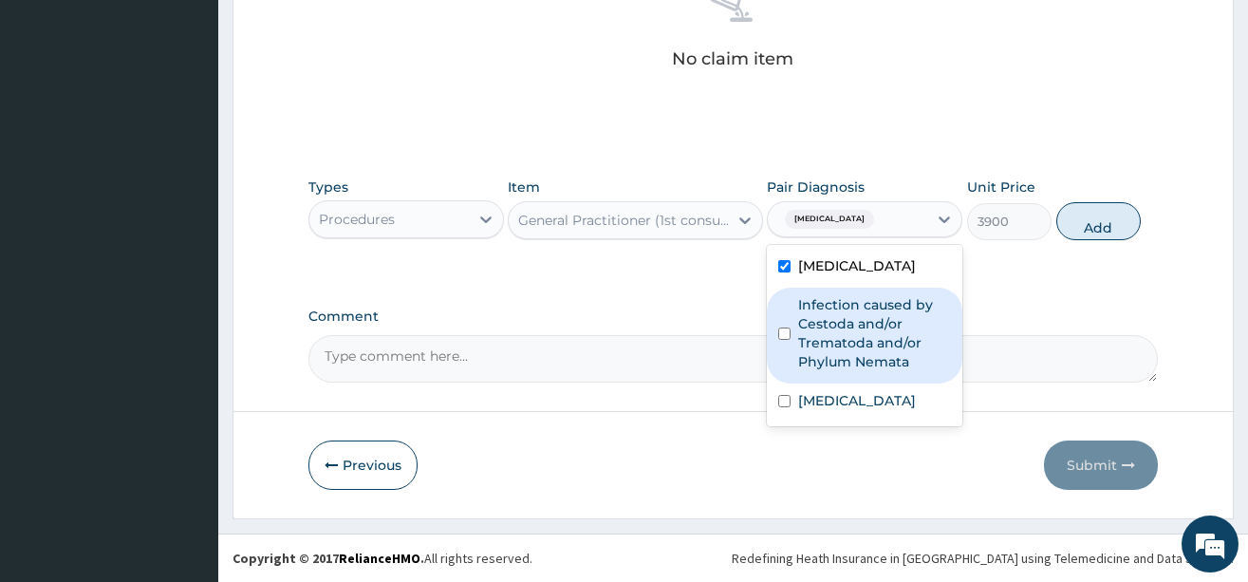
click at [815, 328] on label "Infection caused by Cestoda and/or Trematoda and/or Phylum Nemata" at bounding box center [874, 333] width 153 height 76
checkbox input "true"
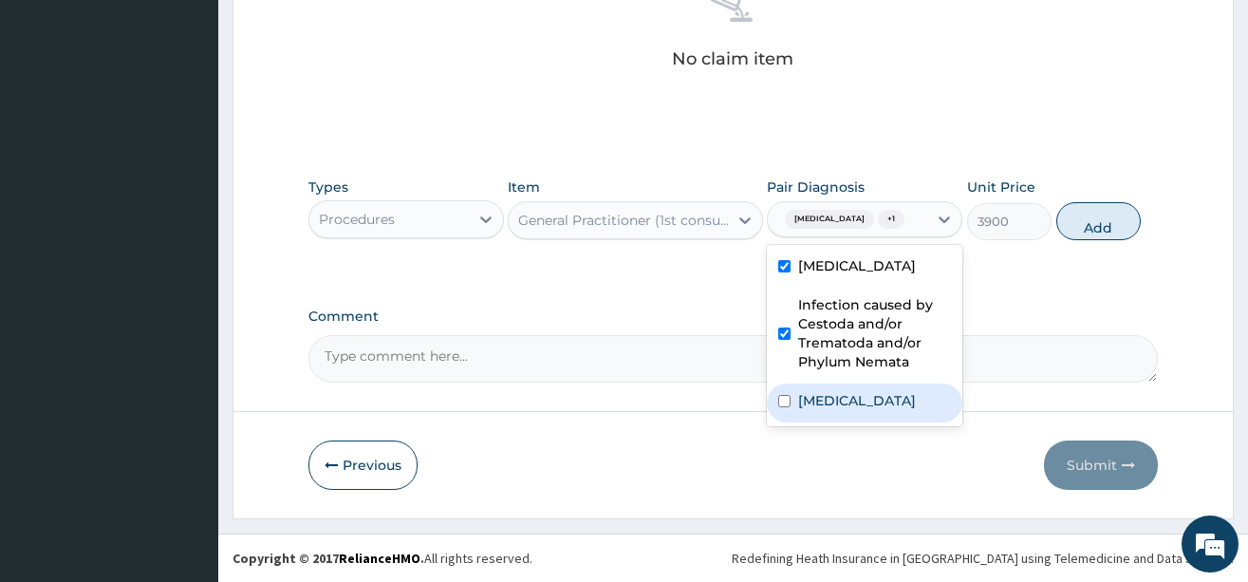
click at [820, 410] on label "[MEDICAL_DATA]" at bounding box center [857, 400] width 118 height 19
checkbox input "true"
drag, startPoint x: 1098, startPoint y: 241, endPoint x: 891, endPoint y: 258, distance: 206.7
click at [1098, 240] on button "Add" at bounding box center [1099, 221] width 85 height 38
type input "0"
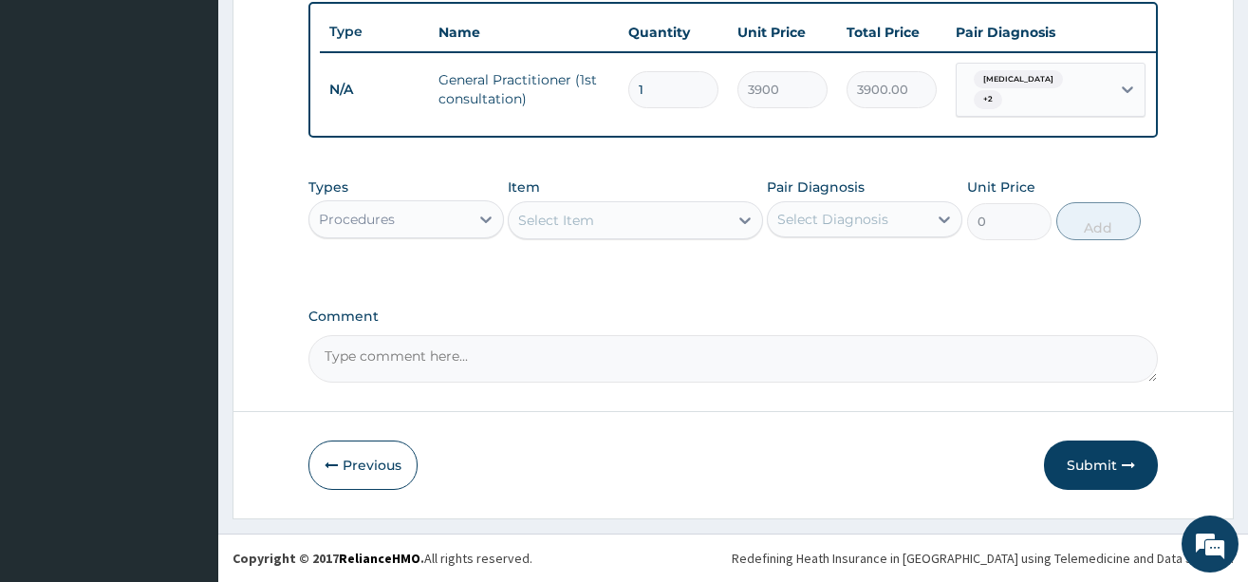
scroll to position [719, 0]
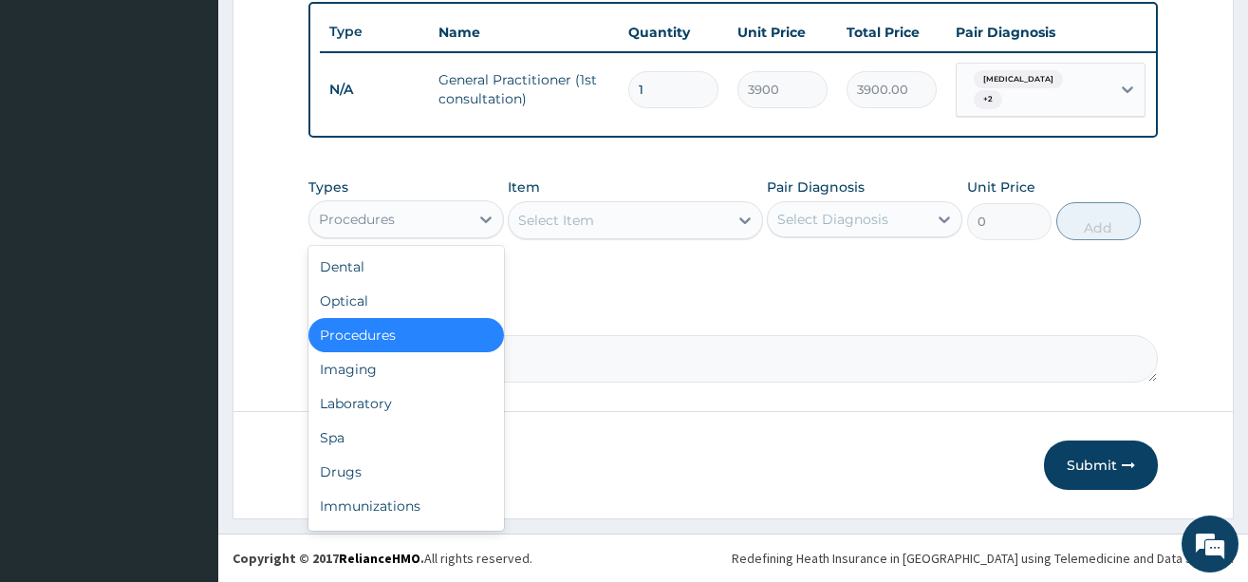
click at [458, 235] on div "Procedures" at bounding box center [389, 219] width 159 height 30
click at [347, 468] on div "Drugs" at bounding box center [407, 472] width 196 height 34
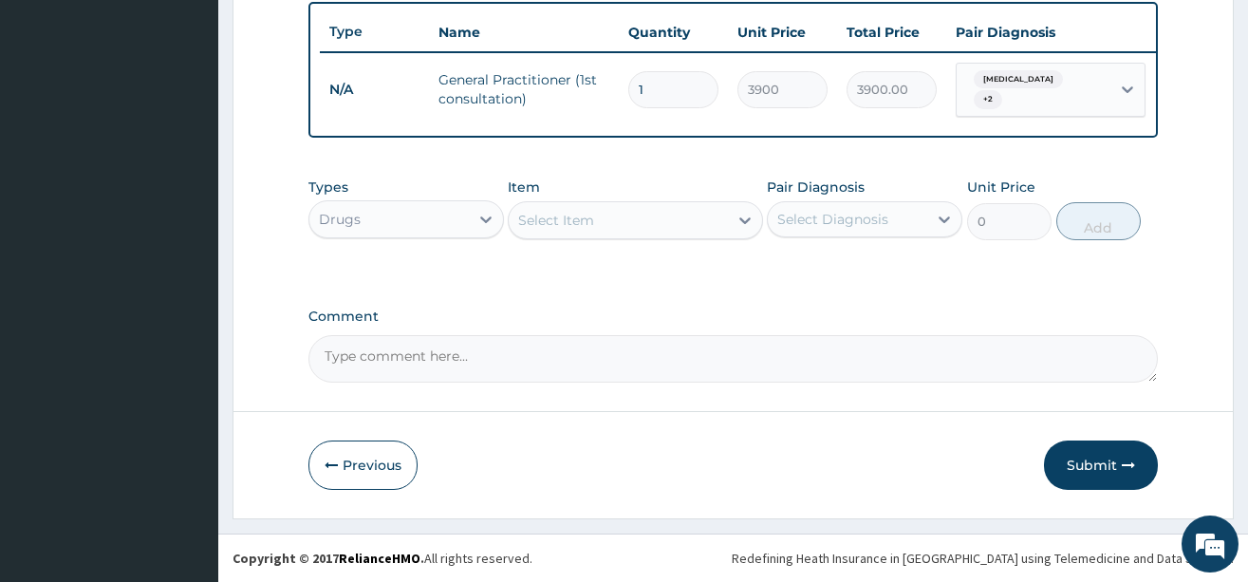
click at [649, 226] on div "Select Item" at bounding box center [618, 220] width 219 height 30
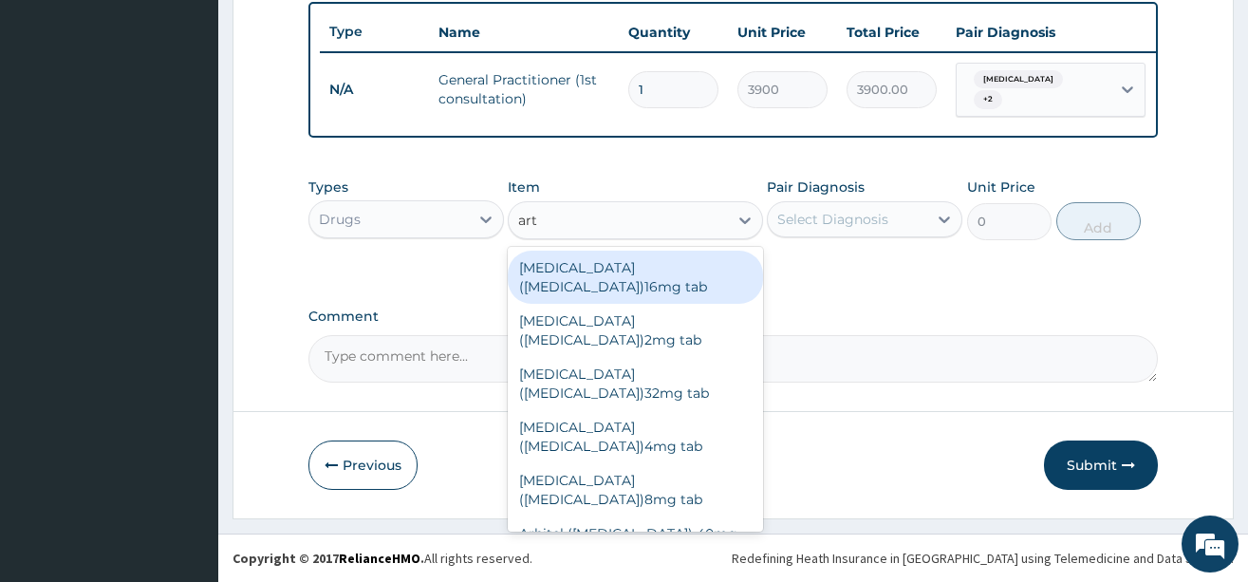
type input "arte"
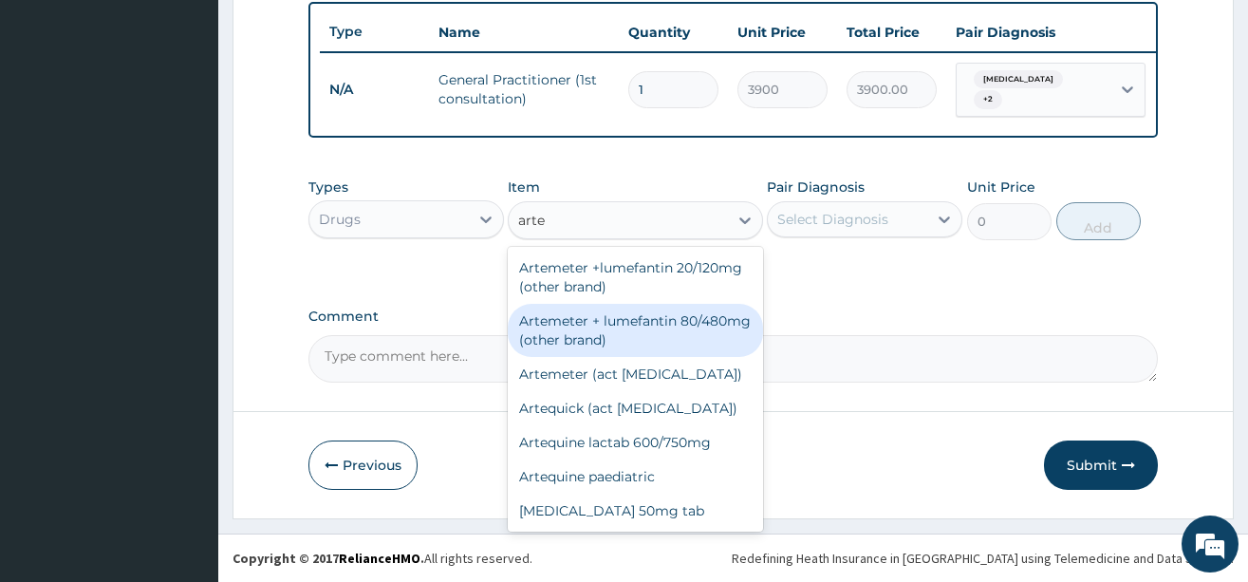
click at [645, 330] on div "Artemeter + lumefantin 80/480mg (other brand)" at bounding box center [635, 330] width 255 height 53
type input "230.4"
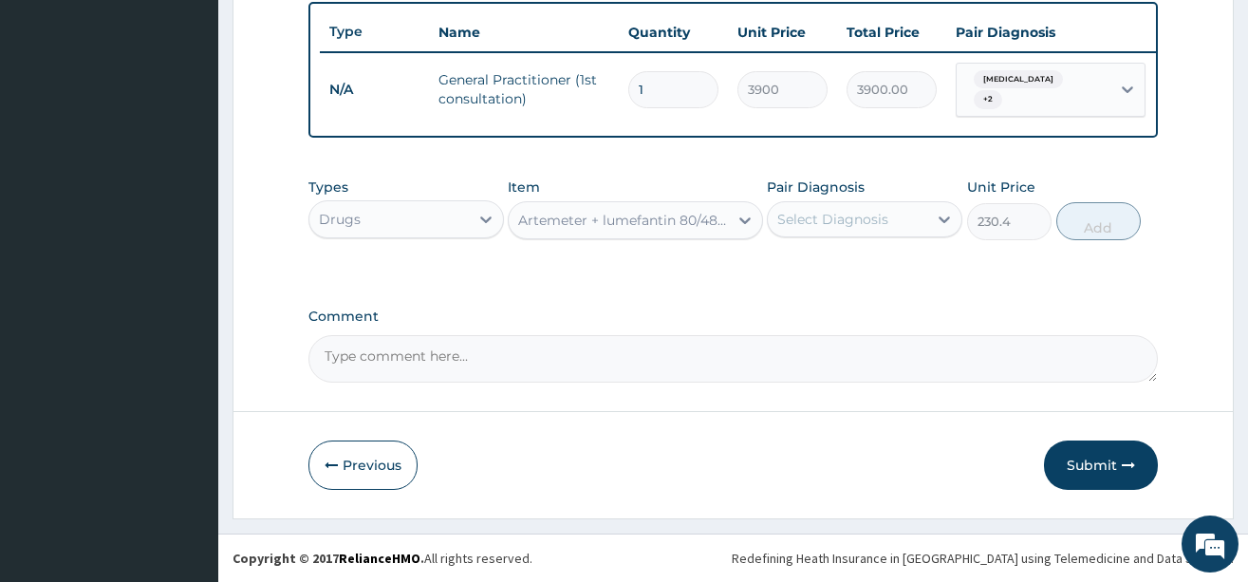
drag, startPoint x: 908, startPoint y: 215, endPoint x: 902, endPoint y: 243, distance: 29.0
click at [908, 217] on div "Select Diagnosis" at bounding box center [847, 219] width 159 height 30
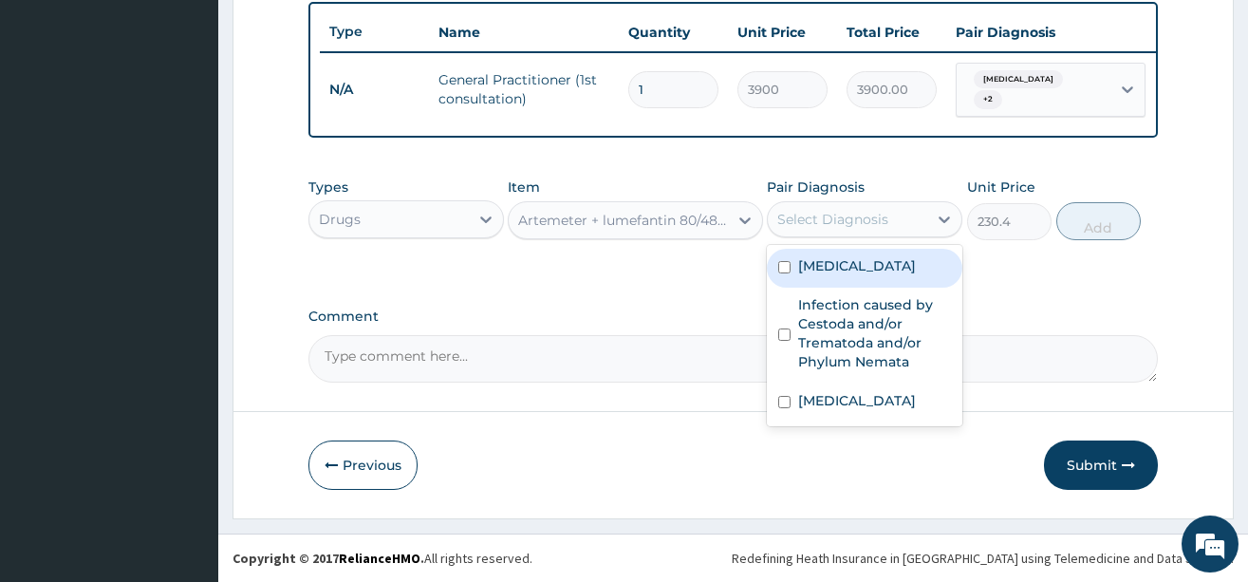
drag, startPoint x: 890, startPoint y: 261, endPoint x: 984, endPoint y: 257, distance: 94.1
click at [890, 262] on label "[MEDICAL_DATA]" at bounding box center [857, 265] width 118 height 19
checkbox input "true"
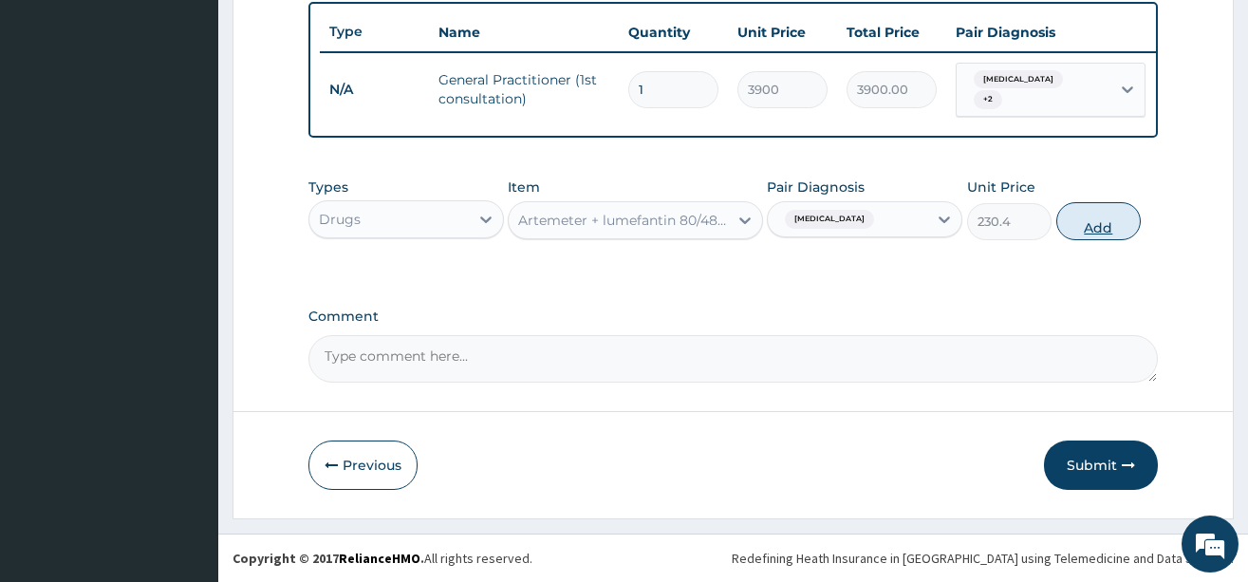
click at [1081, 230] on button "Add" at bounding box center [1099, 221] width 85 height 38
type input "0"
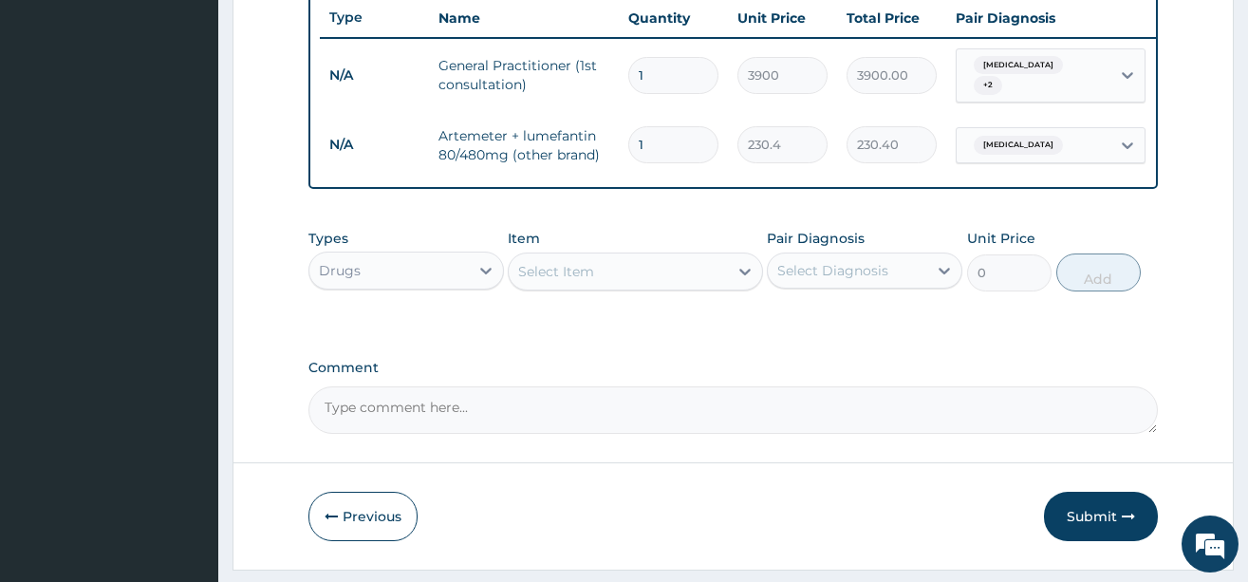
type input "0.00"
type input "6"
type input "1382.40"
type input "6"
click at [574, 281] on div "Select Item" at bounding box center [556, 271] width 76 height 19
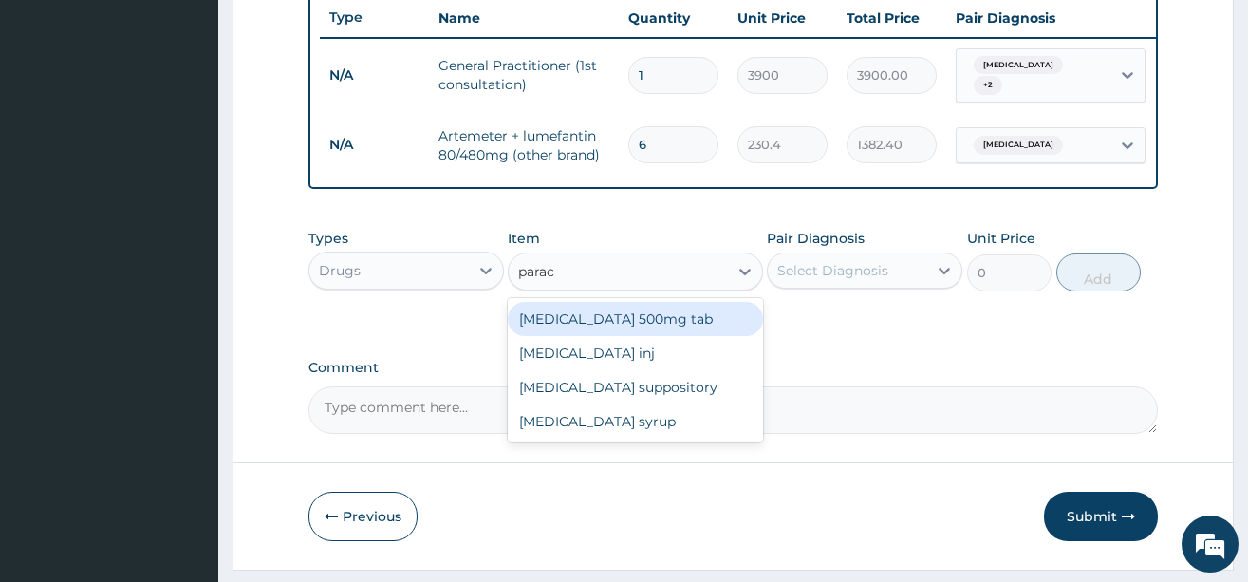
type input "parace"
click at [600, 336] on div "[MEDICAL_DATA] 500mg tab" at bounding box center [635, 319] width 255 height 34
type input "12"
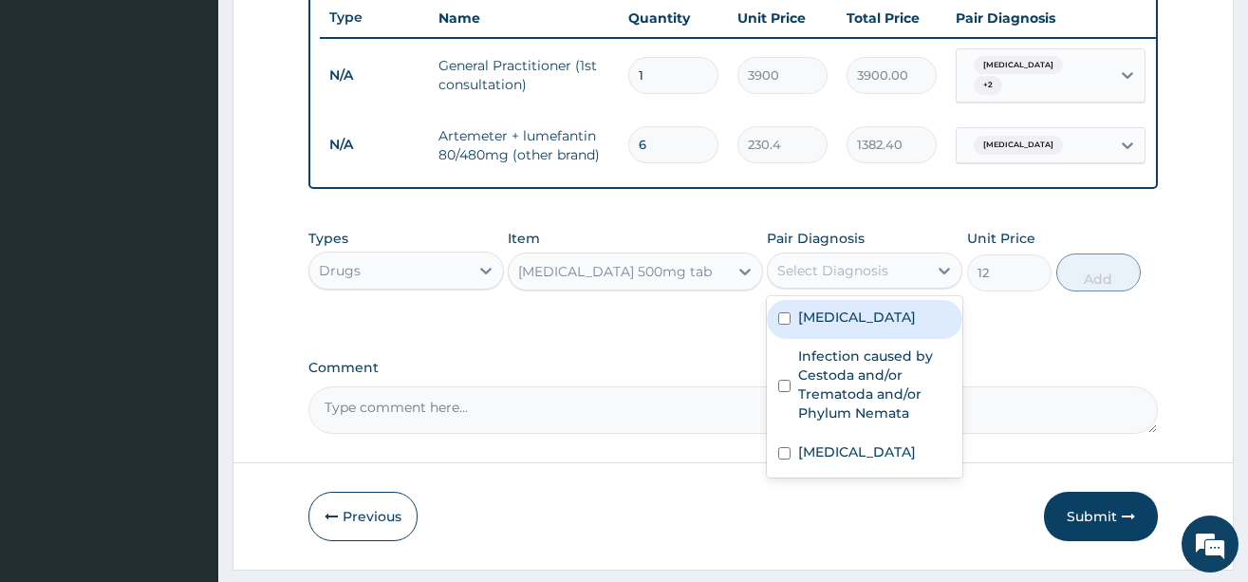
drag, startPoint x: 817, startPoint y: 284, endPoint x: 838, endPoint y: 333, distance: 53.6
click at [817, 280] on div "Select Diagnosis" at bounding box center [833, 270] width 111 height 19
click at [838, 327] on label "[MEDICAL_DATA]" at bounding box center [857, 317] width 118 height 19
checkbox input "true"
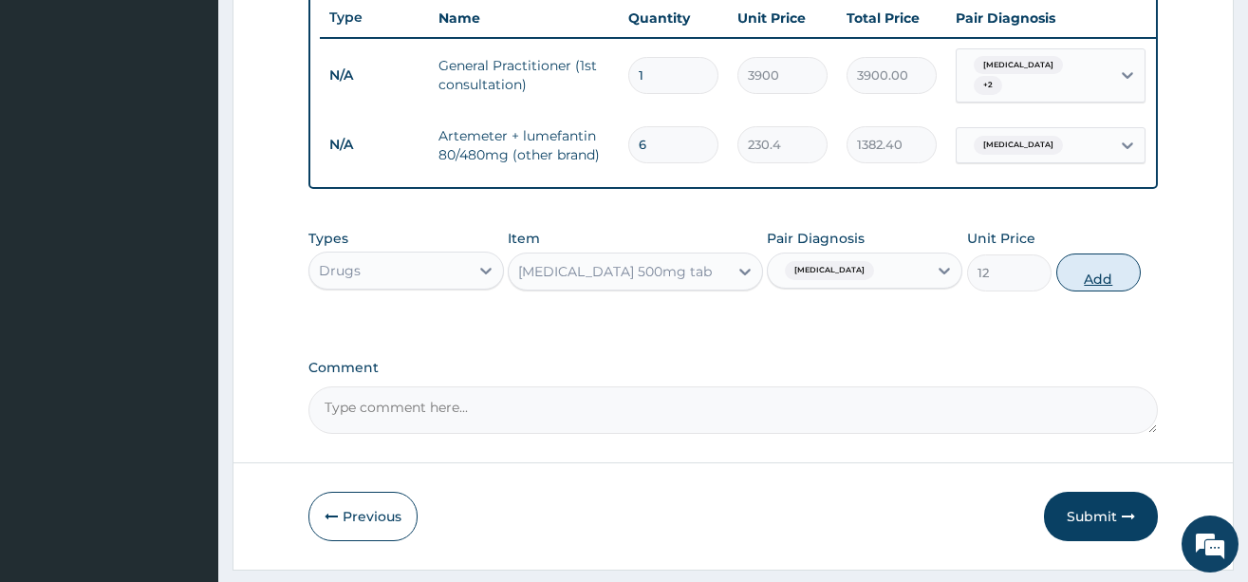
click at [1098, 291] on button "Add" at bounding box center [1099, 272] width 85 height 38
type input "0"
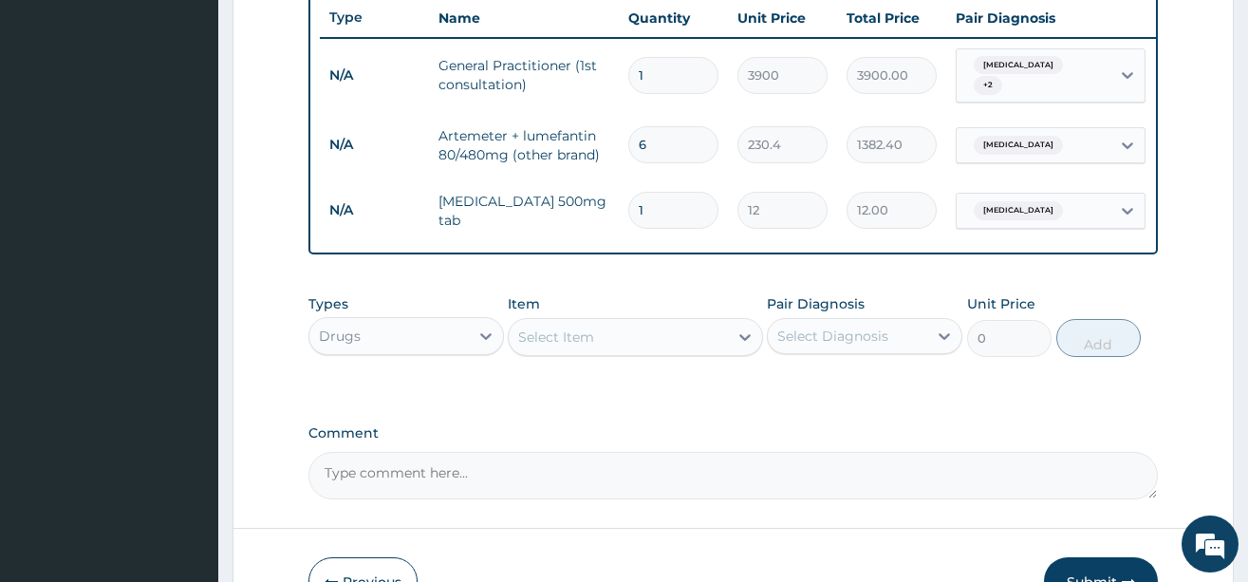
type input "18"
type input "216.00"
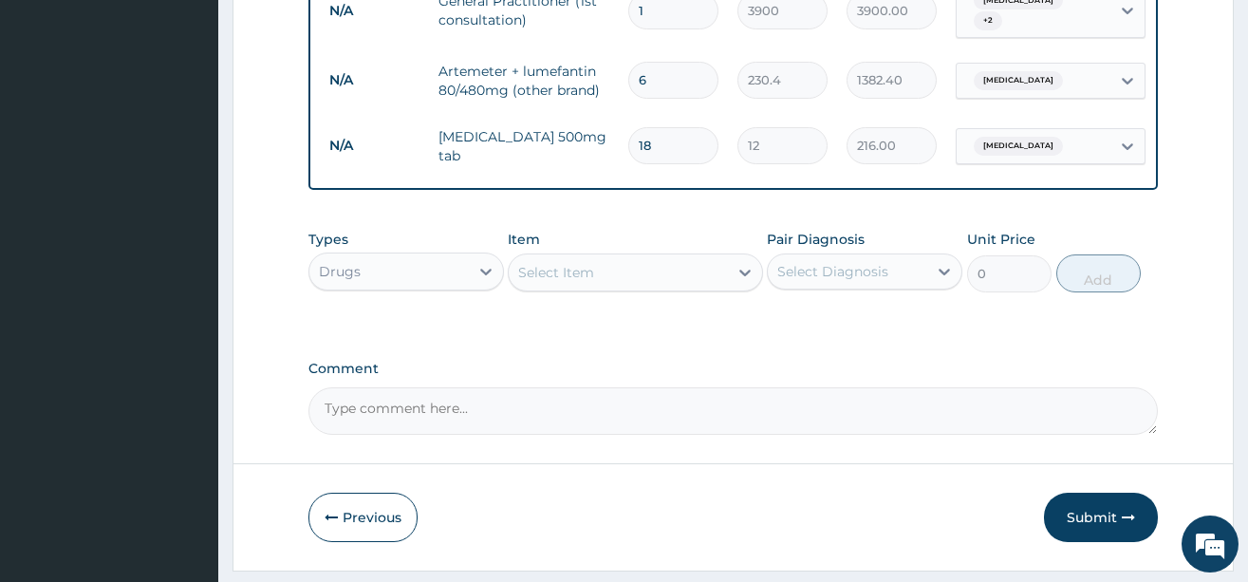
scroll to position [850, 0]
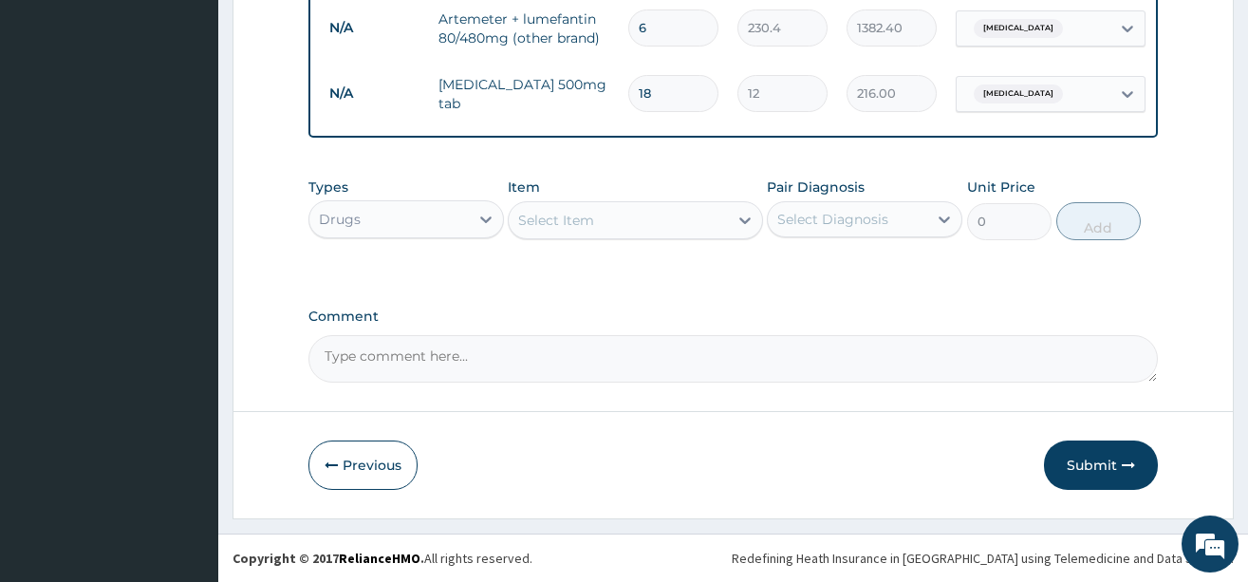
type input "18"
click at [595, 225] on div "Select Item" at bounding box center [618, 220] width 219 height 30
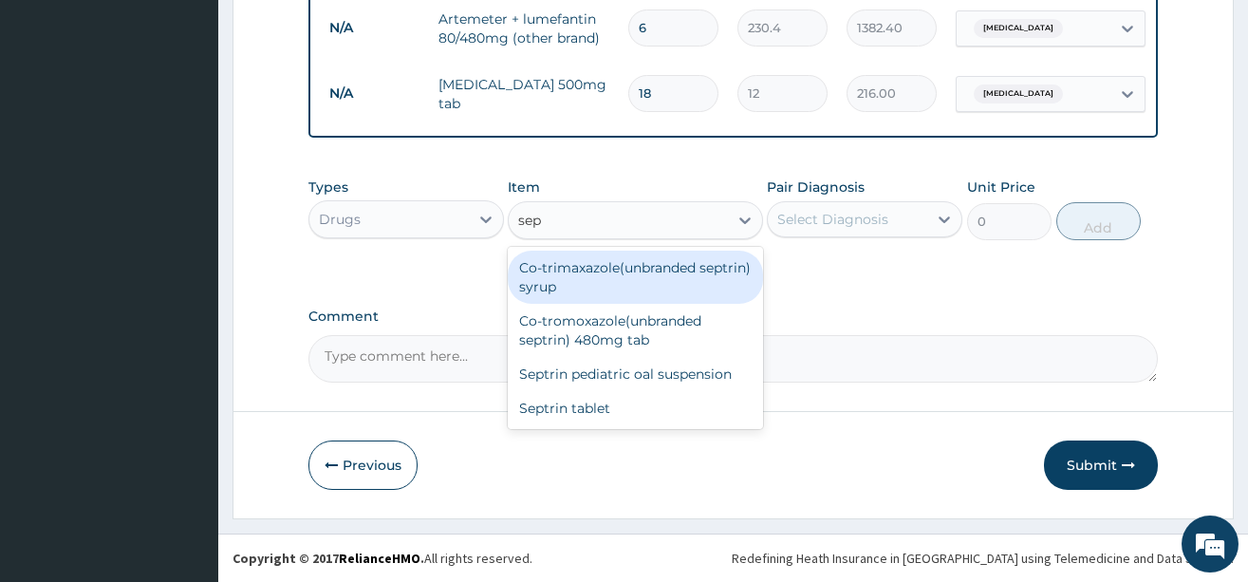
type input "sept"
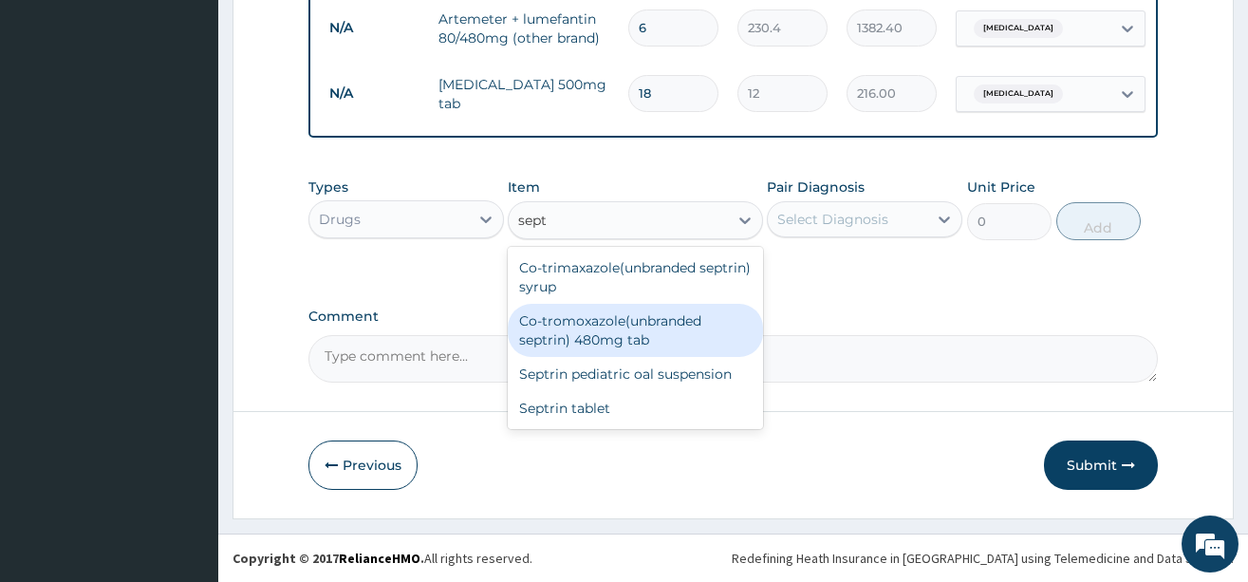
drag, startPoint x: 635, startPoint y: 347, endPoint x: 666, endPoint y: 327, distance: 37.1
click at [635, 347] on div "Co-tromoxazole(unbranded septrin) 480mg tab" at bounding box center [635, 330] width 255 height 53
type input "36"
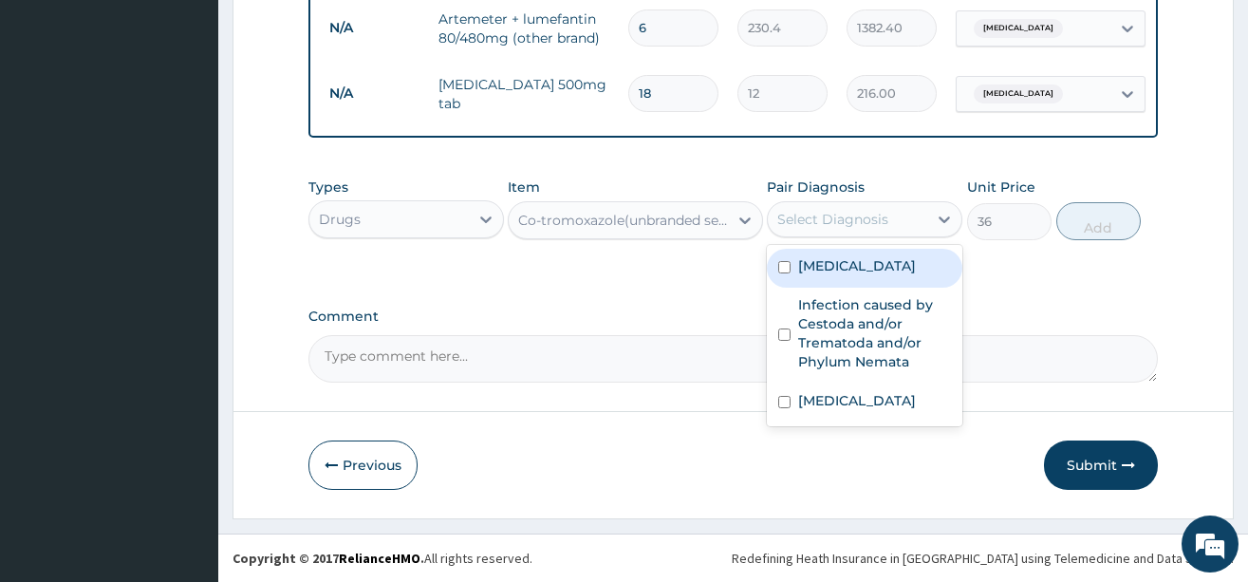
click at [844, 220] on div "Select Diagnosis" at bounding box center [833, 219] width 111 height 19
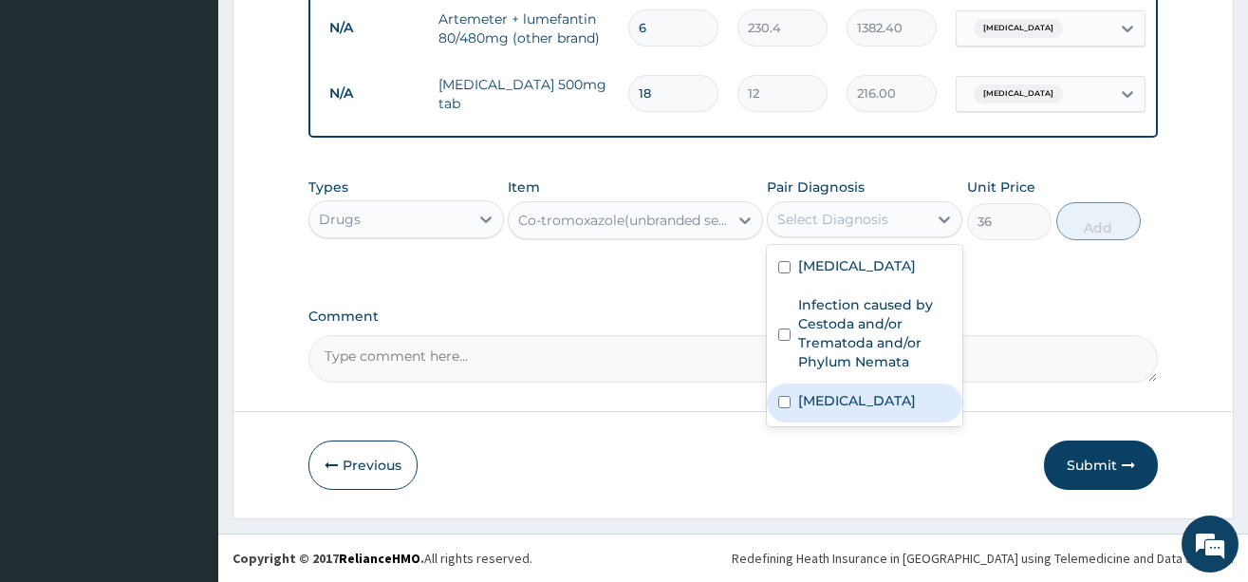
click at [834, 392] on label "[MEDICAL_DATA]" at bounding box center [857, 400] width 118 height 19
checkbox input "true"
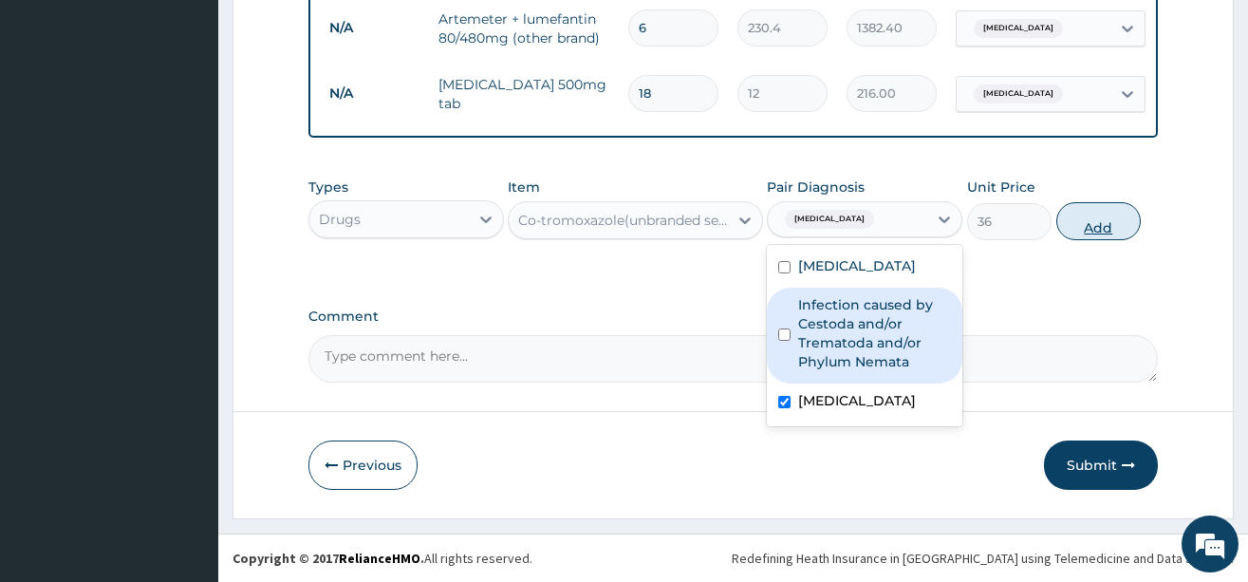
click at [1099, 221] on button "Add" at bounding box center [1099, 221] width 85 height 38
type input "0"
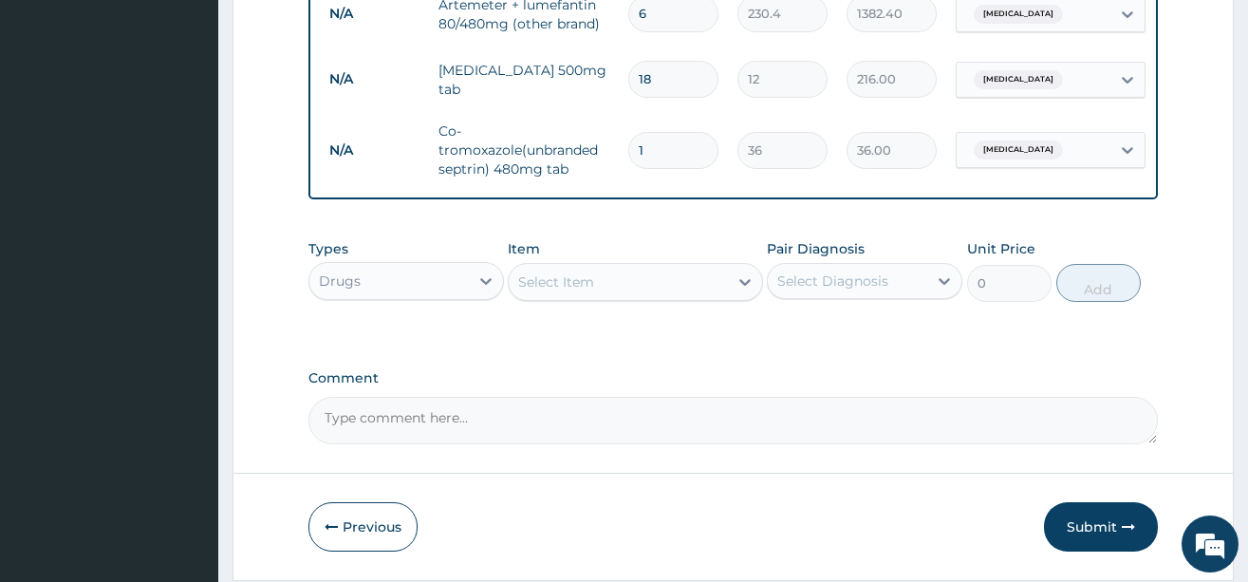
type input "12"
type input "432.00"
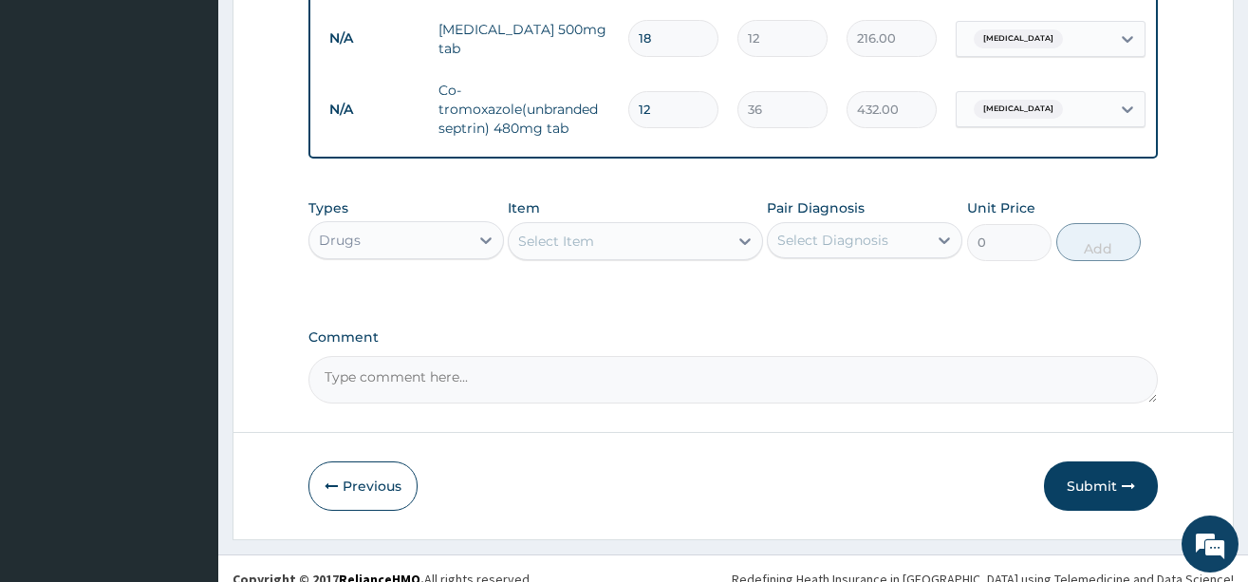
scroll to position [926, 0]
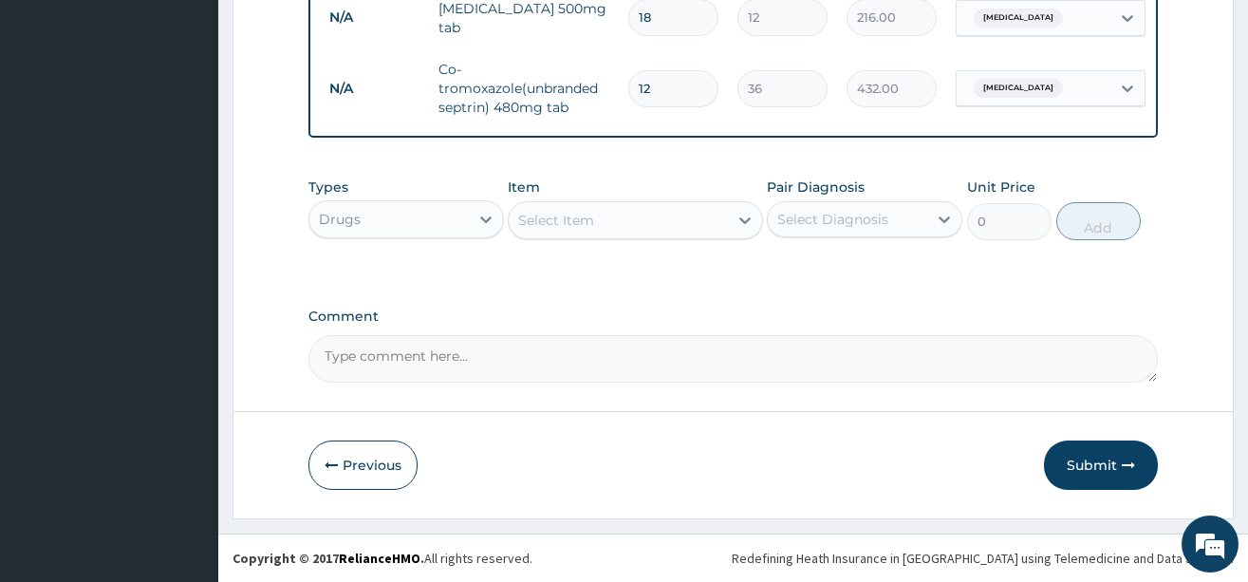
type input "12"
click at [617, 222] on div "Select Item" at bounding box center [618, 220] width 219 height 30
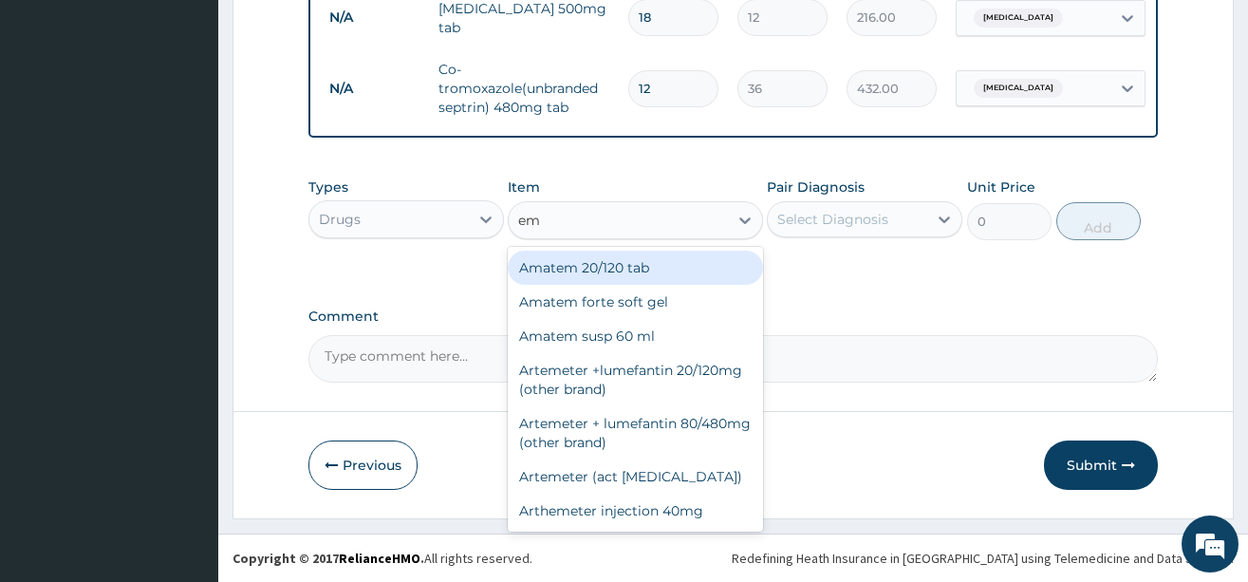
type input "emz"
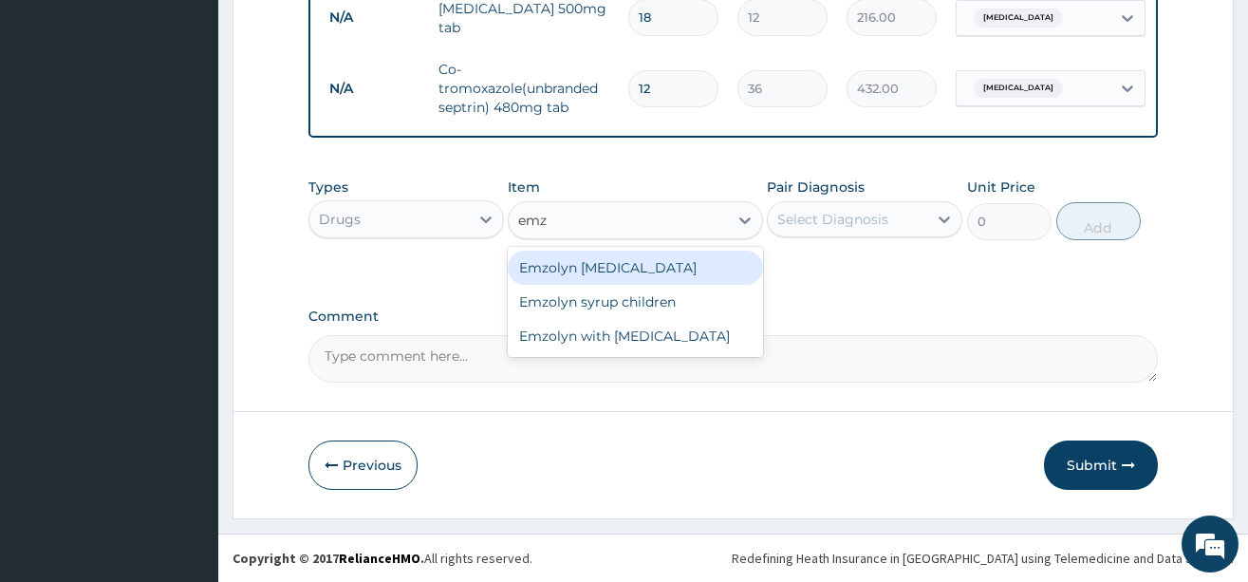
click at [616, 272] on div "Emzolyn [MEDICAL_DATA]" at bounding box center [635, 268] width 255 height 34
type input "840"
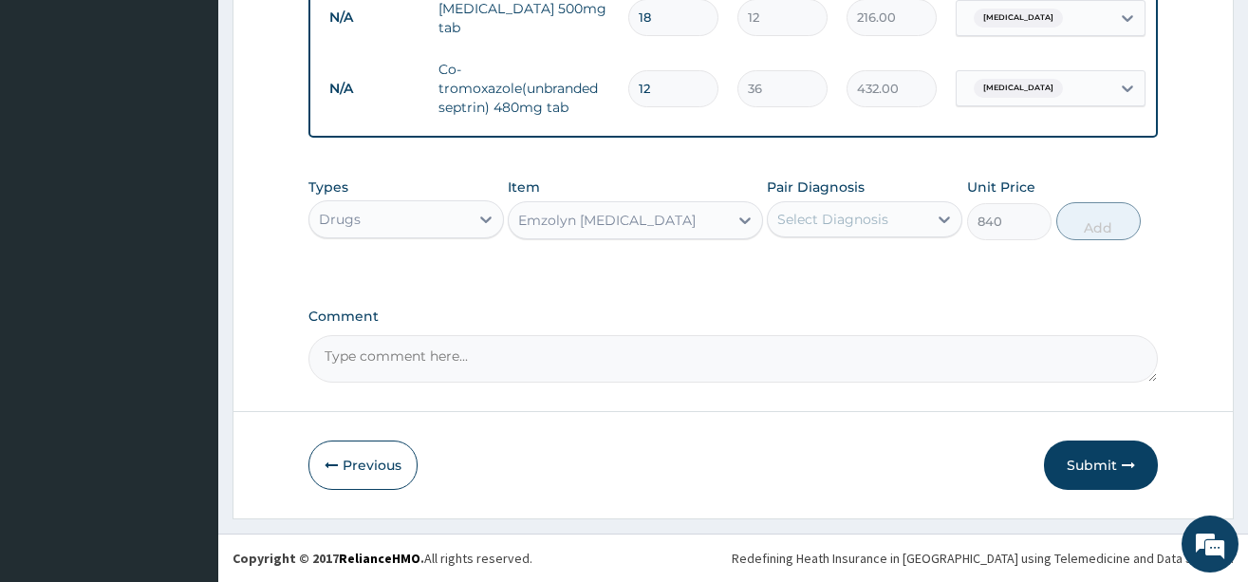
click at [842, 216] on div "Select Diagnosis" at bounding box center [833, 219] width 111 height 19
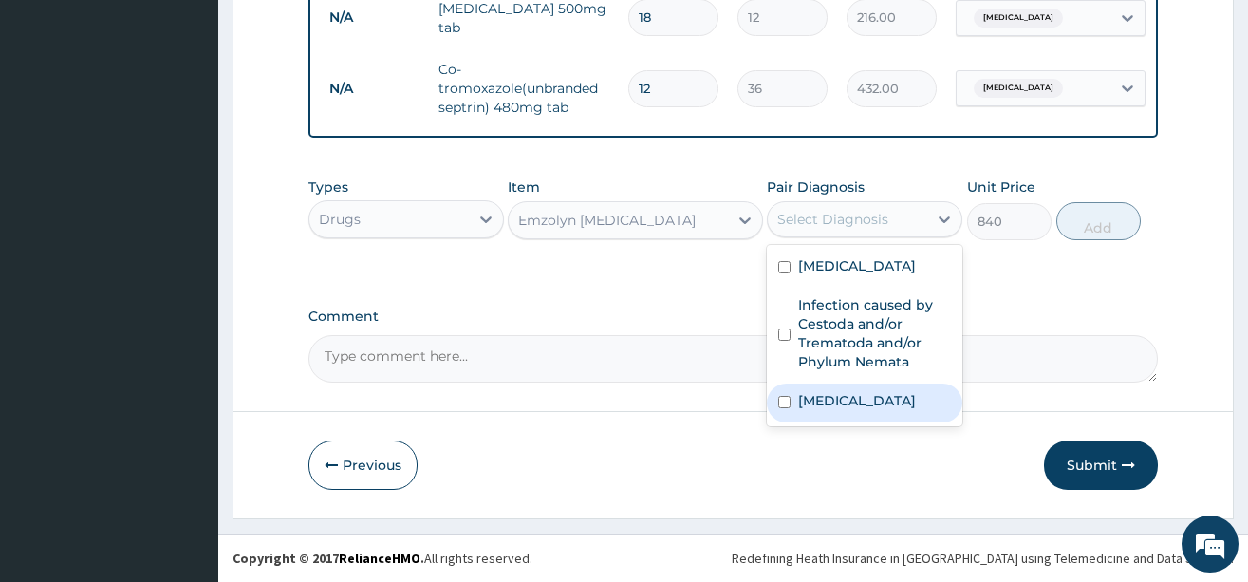
click at [823, 410] on label "[MEDICAL_DATA]" at bounding box center [857, 400] width 118 height 19
checkbox input "true"
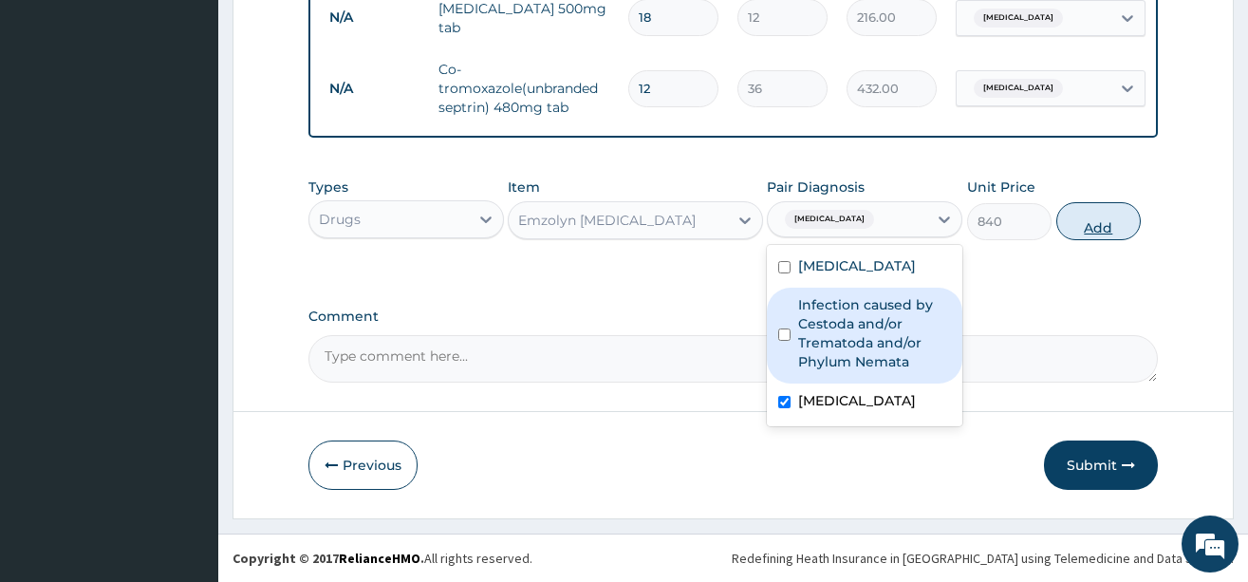
click at [1103, 233] on button "Add" at bounding box center [1099, 221] width 85 height 38
type input "0"
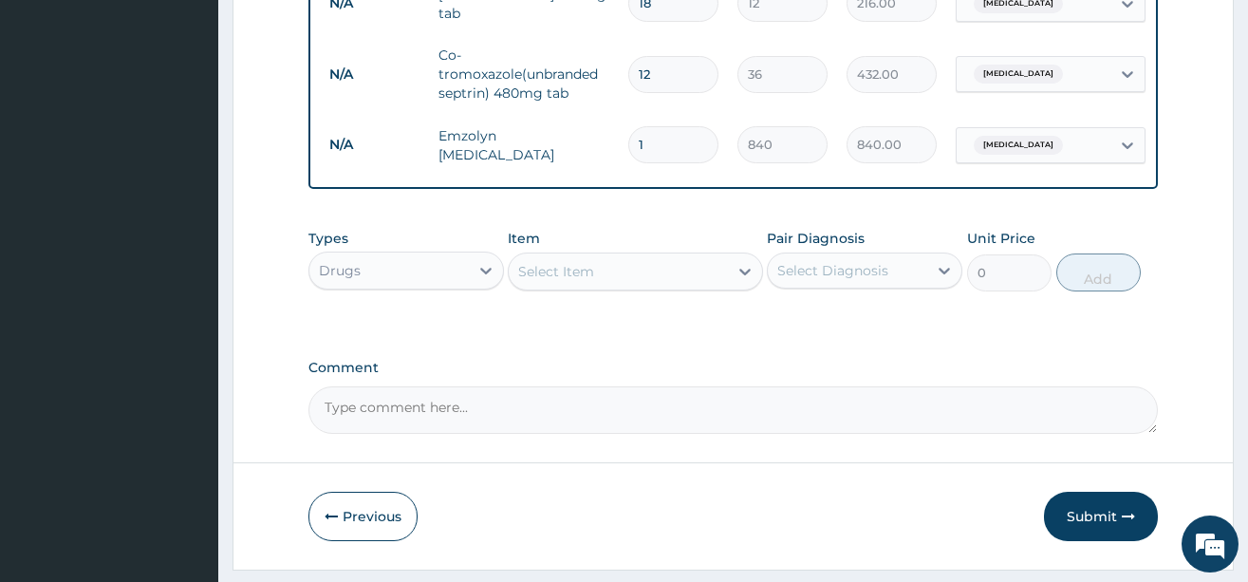
click at [571, 287] on div "Select Item" at bounding box center [618, 271] width 219 height 30
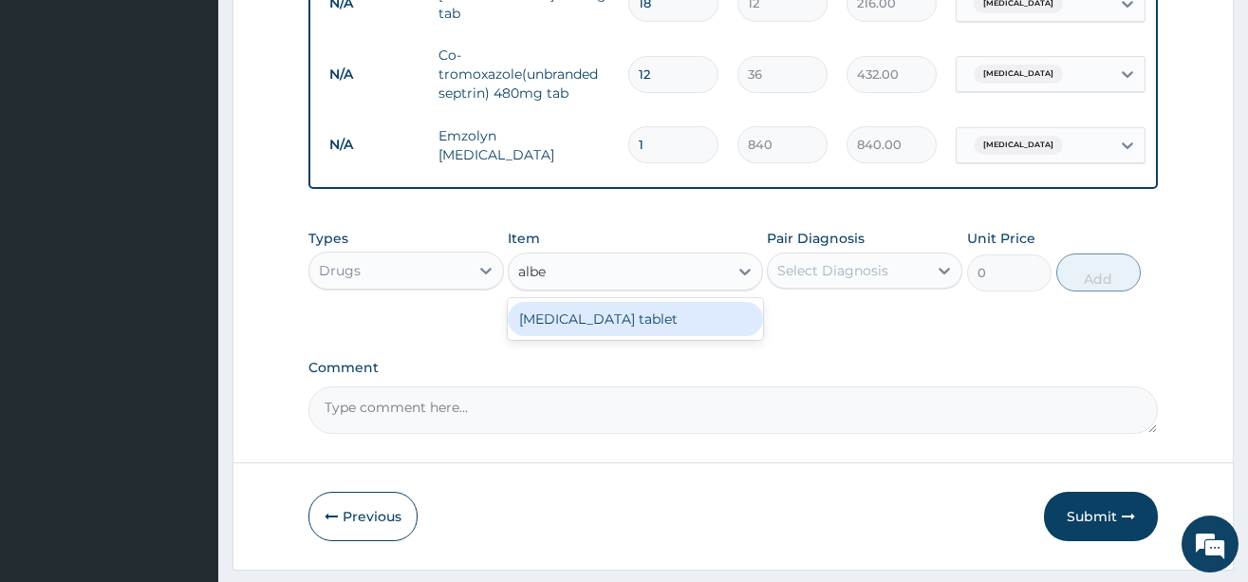
type input "alben"
click at [602, 333] on div "[MEDICAL_DATA] tablet" at bounding box center [635, 319] width 255 height 34
type input "720"
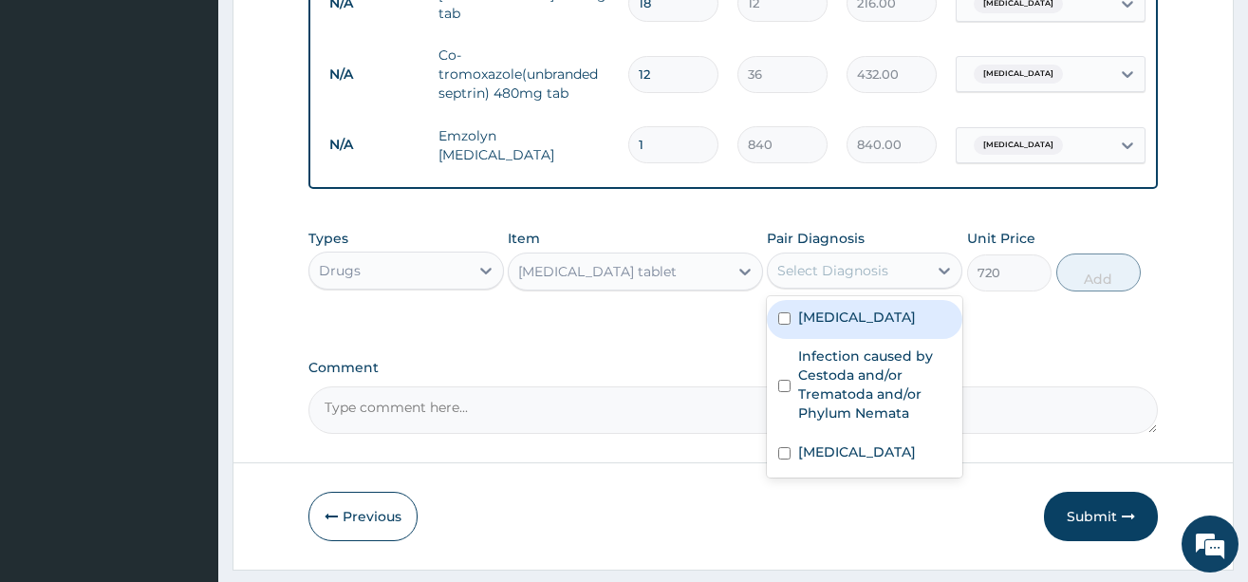
click at [867, 276] on div "Select Diagnosis" at bounding box center [833, 270] width 111 height 19
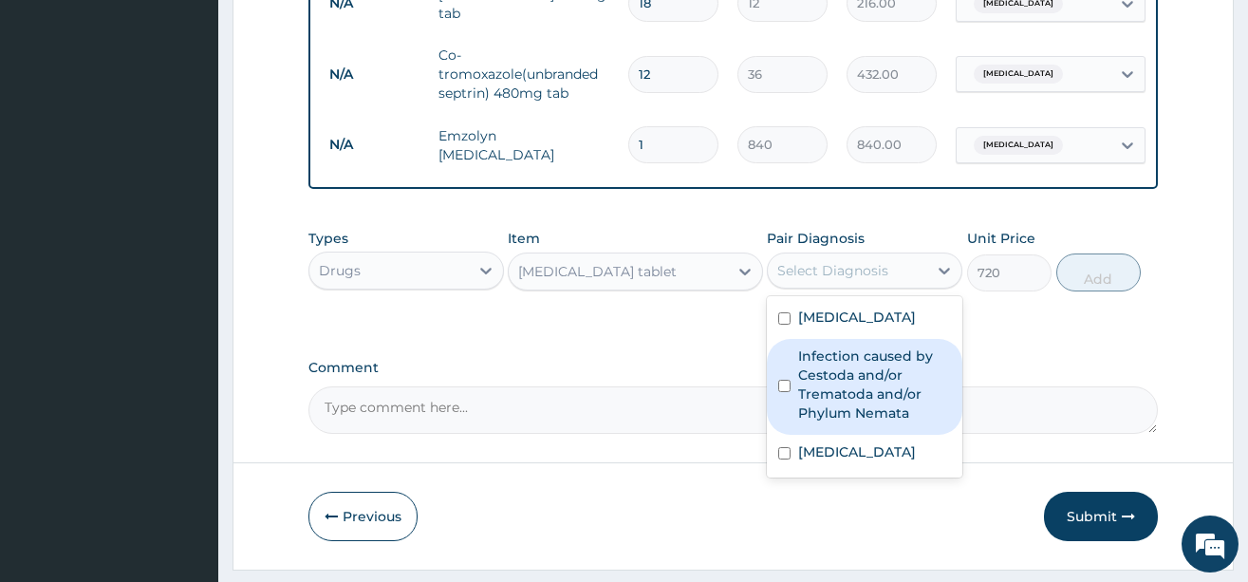
click at [860, 397] on label "Infection caused by Cestoda and/or Trematoda and/or Phylum Nemata" at bounding box center [874, 385] width 153 height 76
checkbox input "true"
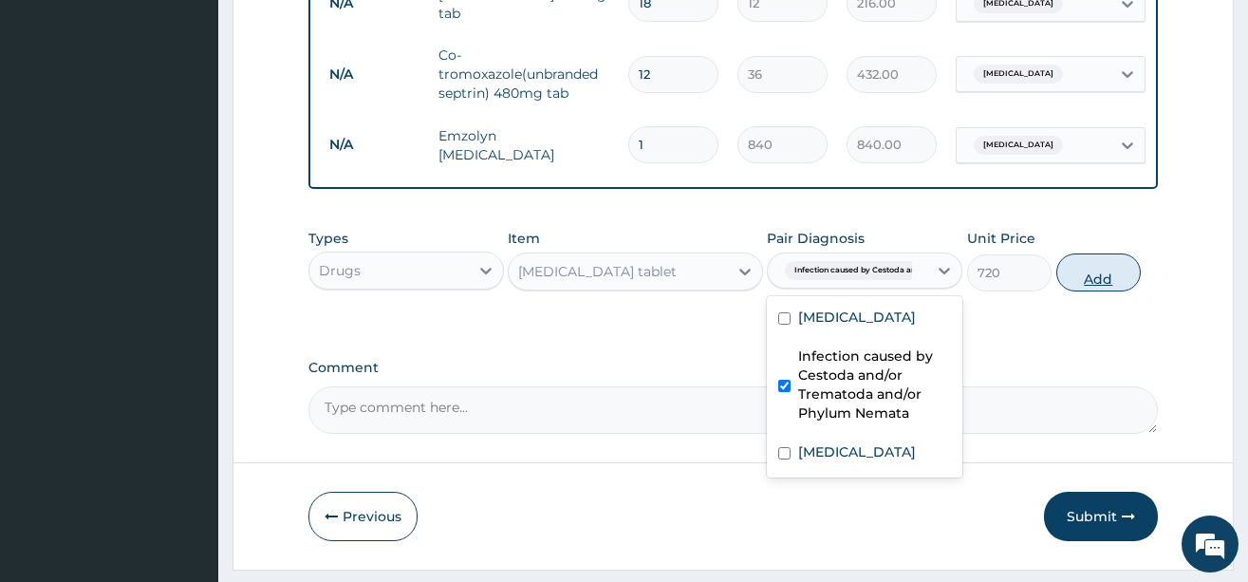
click at [1085, 291] on button "Add" at bounding box center [1099, 272] width 85 height 38
type input "0"
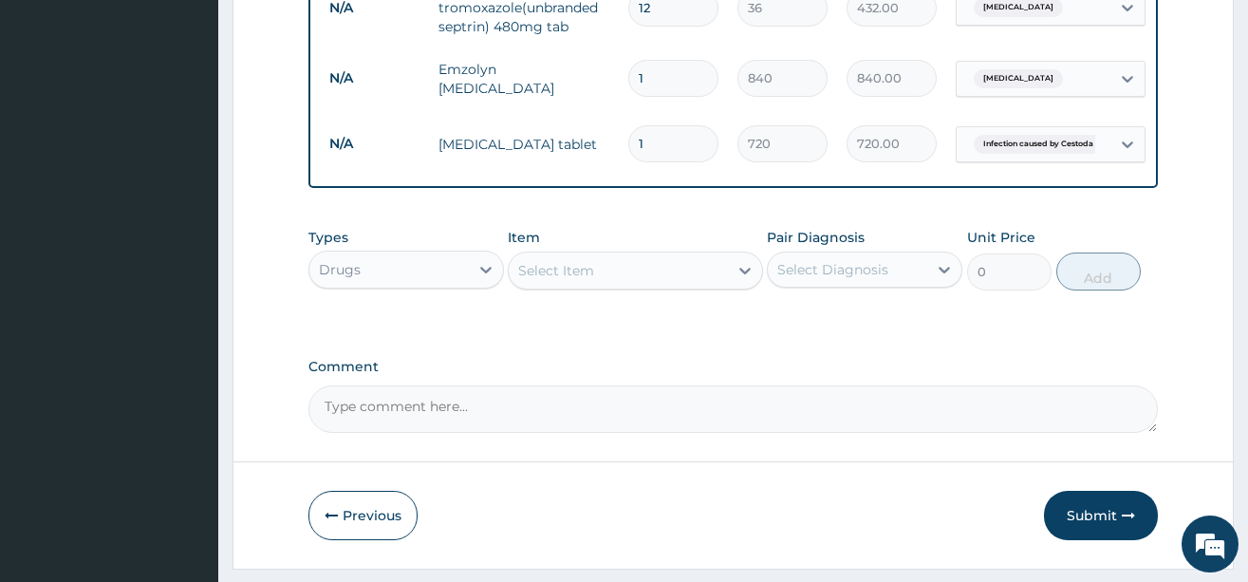
scroll to position [1057, 0]
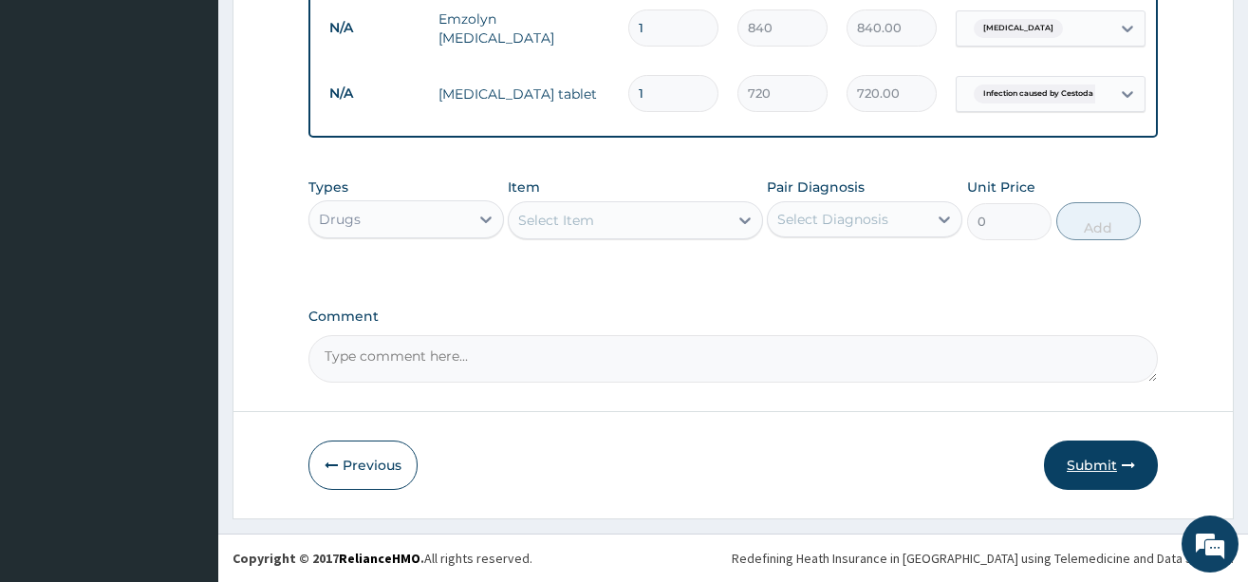
click at [1105, 466] on button "Submit" at bounding box center [1101, 465] width 114 height 49
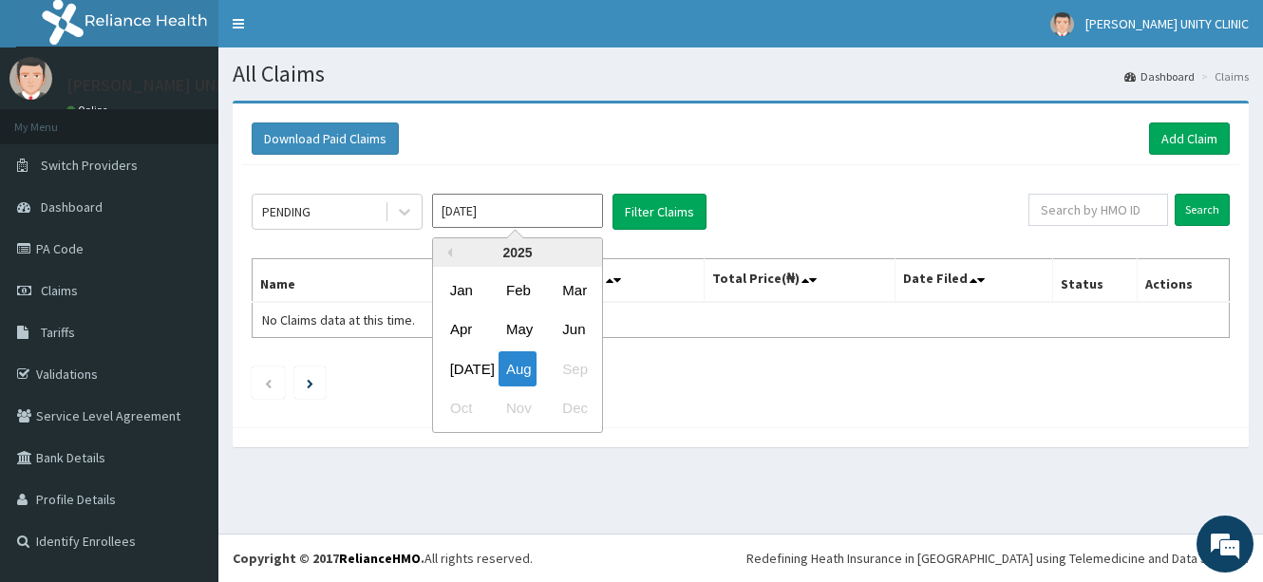
click at [527, 204] on input "[DATE]" at bounding box center [517, 211] width 171 height 34
click at [457, 366] on div "[DATE]" at bounding box center [461, 368] width 38 height 35
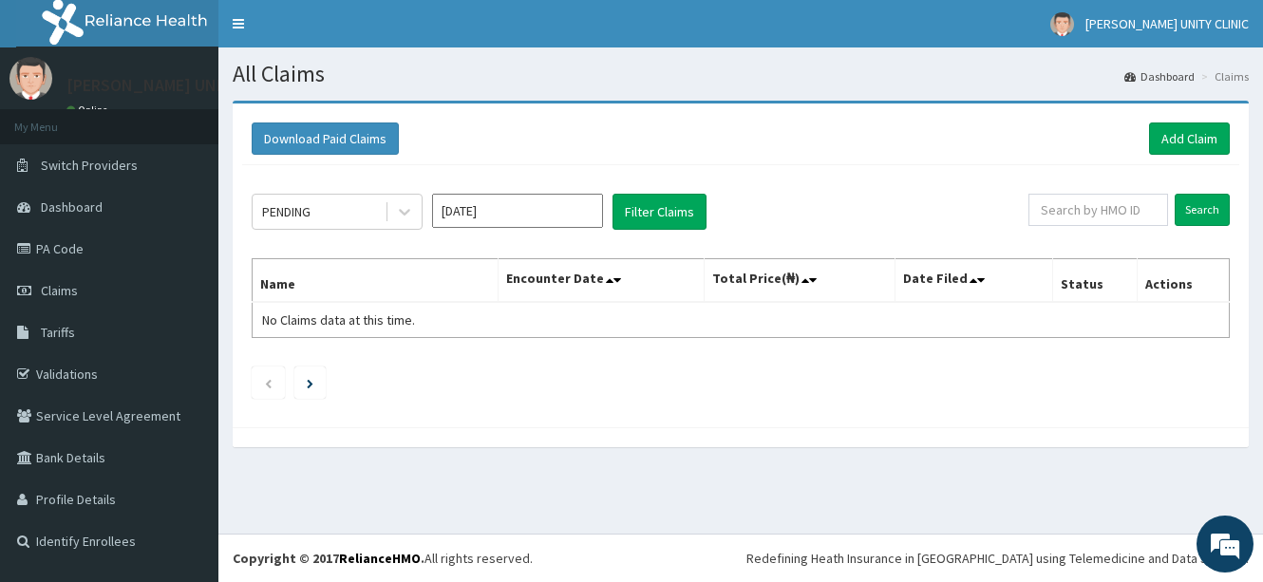
click at [525, 216] on input "[DATE]" at bounding box center [517, 211] width 171 height 34
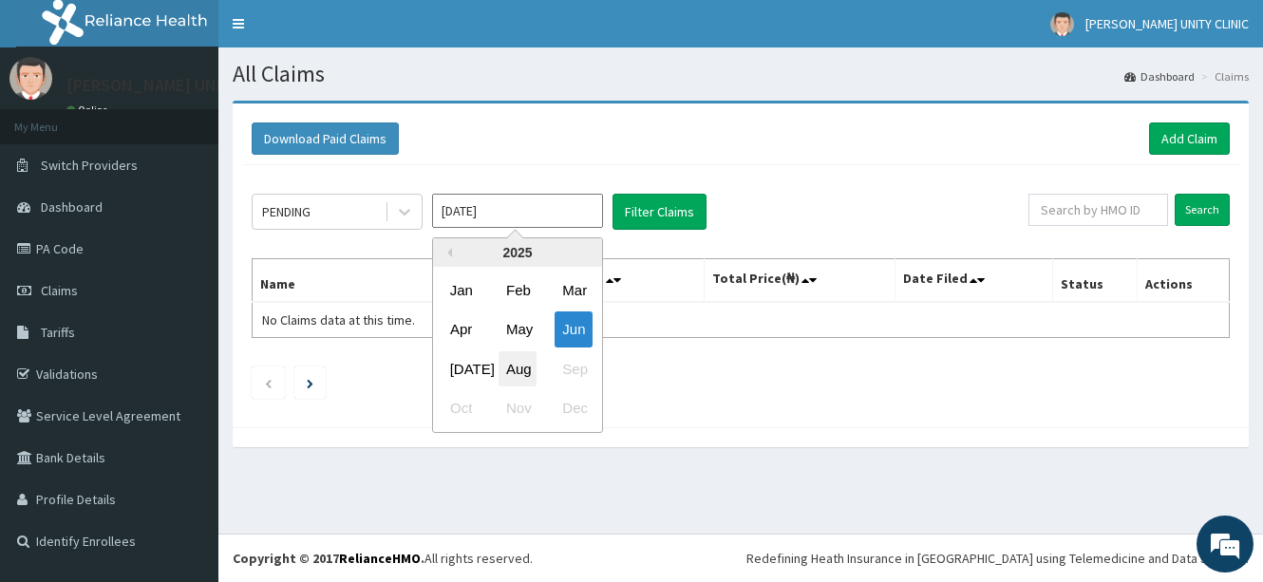
click at [502, 368] on div "Aug" at bounding box center [517, 368] width 38 height 35
type input "Jul 2025"
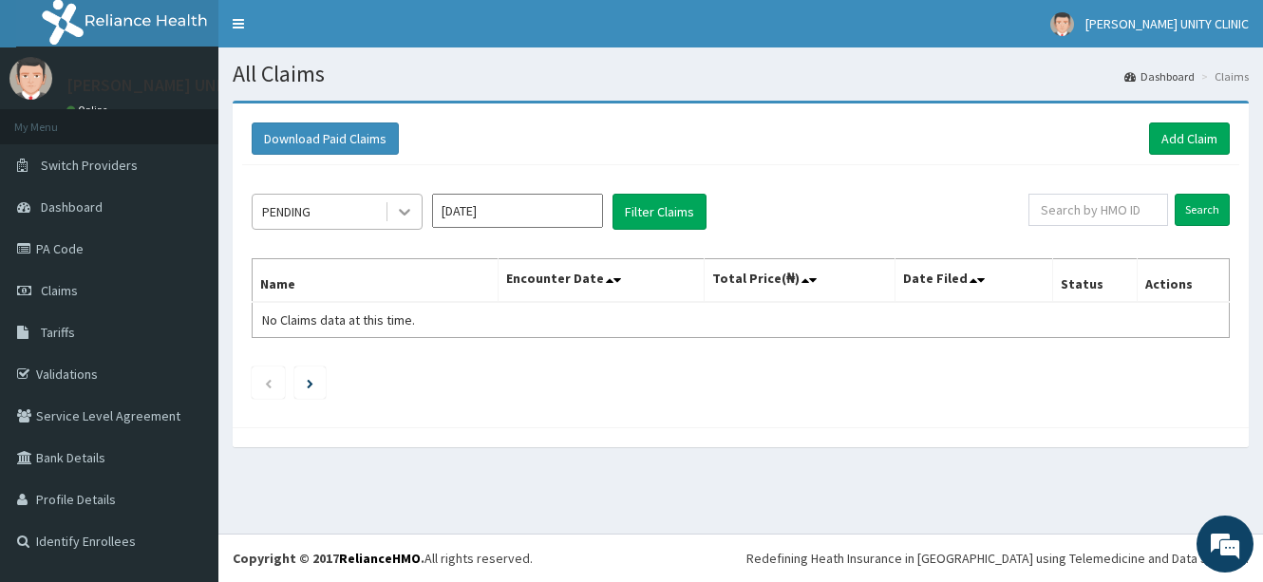
click at [394, 211] on div at bounding box center [404, 212] width 34 height 34
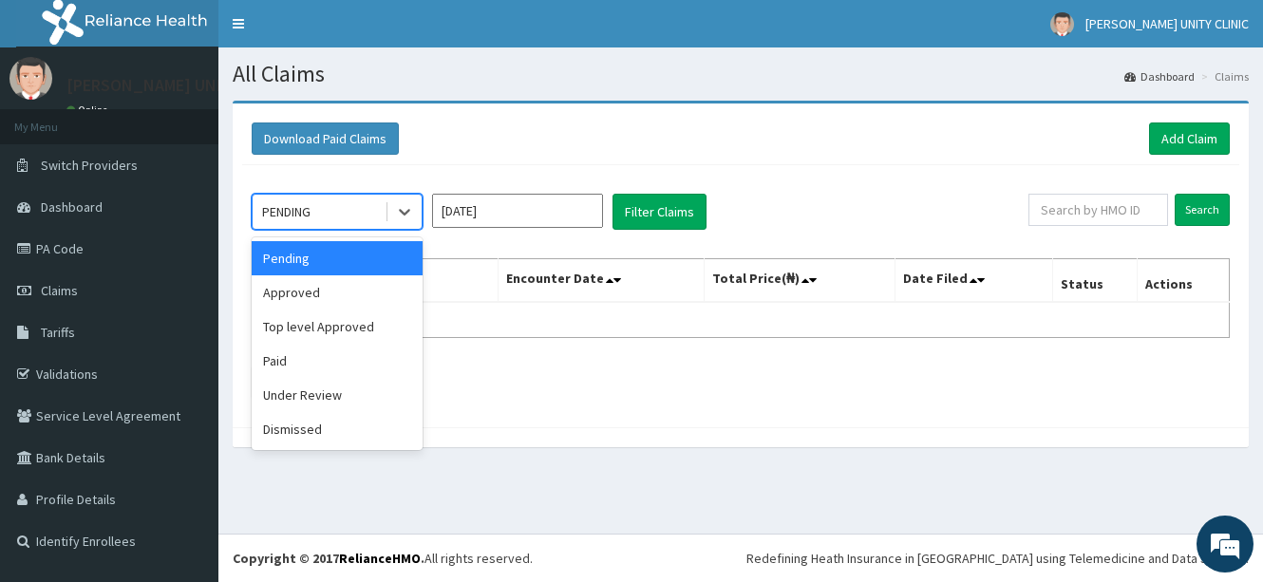
click at [331, 260] on div "Pending" at bounding box center [337, 258] width 171 height 34
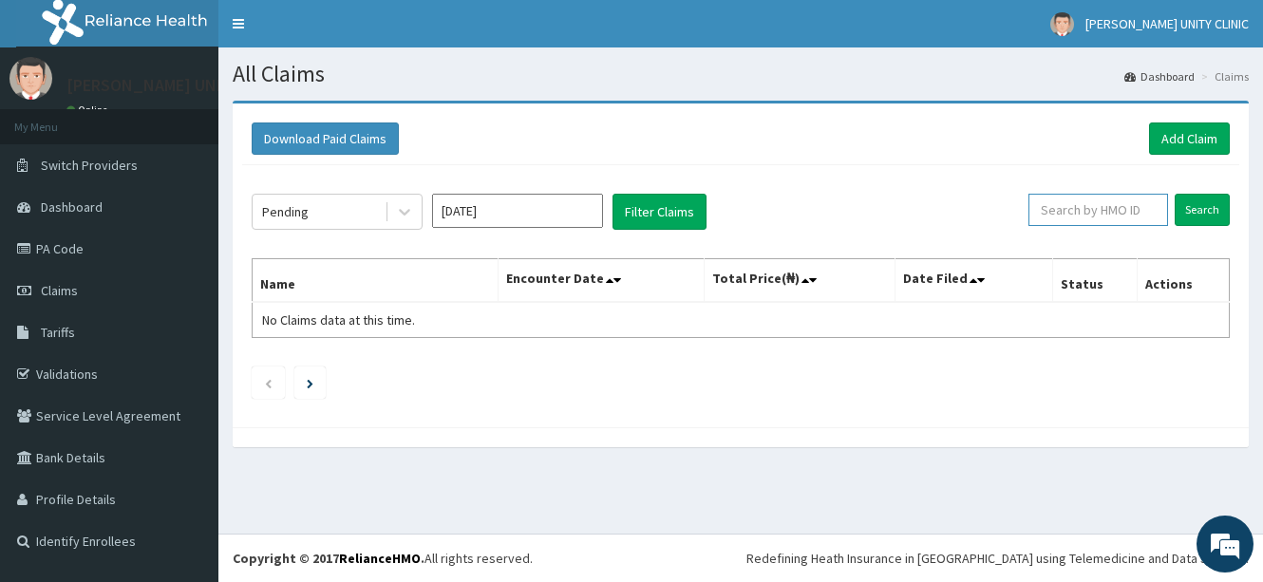
click at [1082, 212] on input "text" at bounding box center [1098, 210] width 140 height 32
type input "ltr/10178/d"
click at [1212, 204] on input "Search" at bounding box center [1201, 210] width 55 height 32
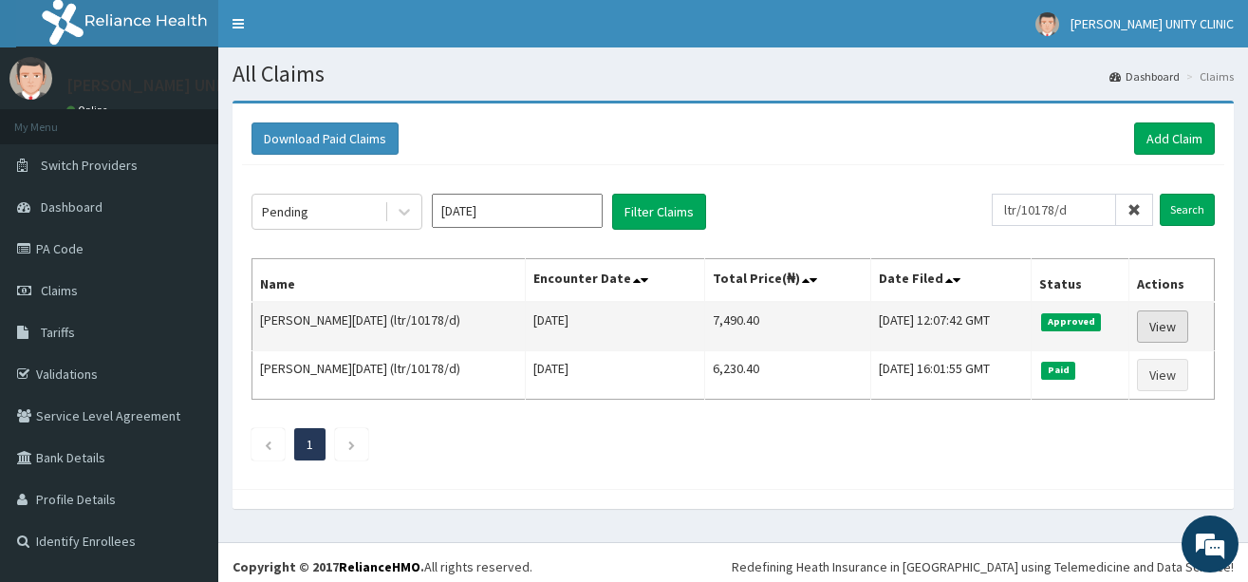
click at [1146, 325] on link "View" at bounding box center [1162, 326] width 51 height 32
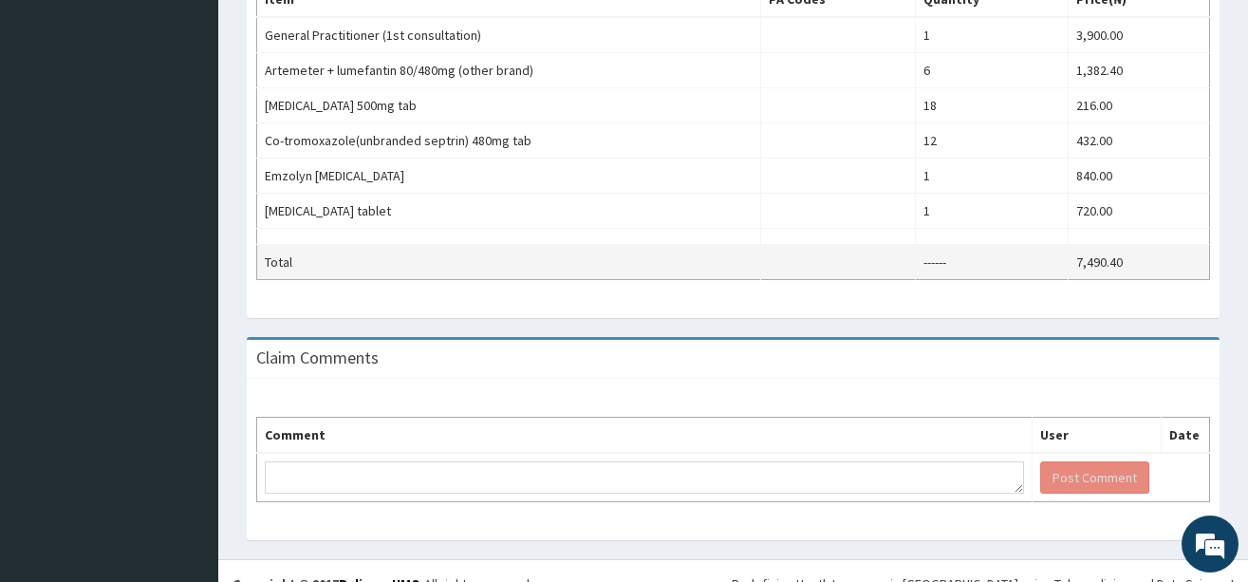
scroll to position [741, 0]
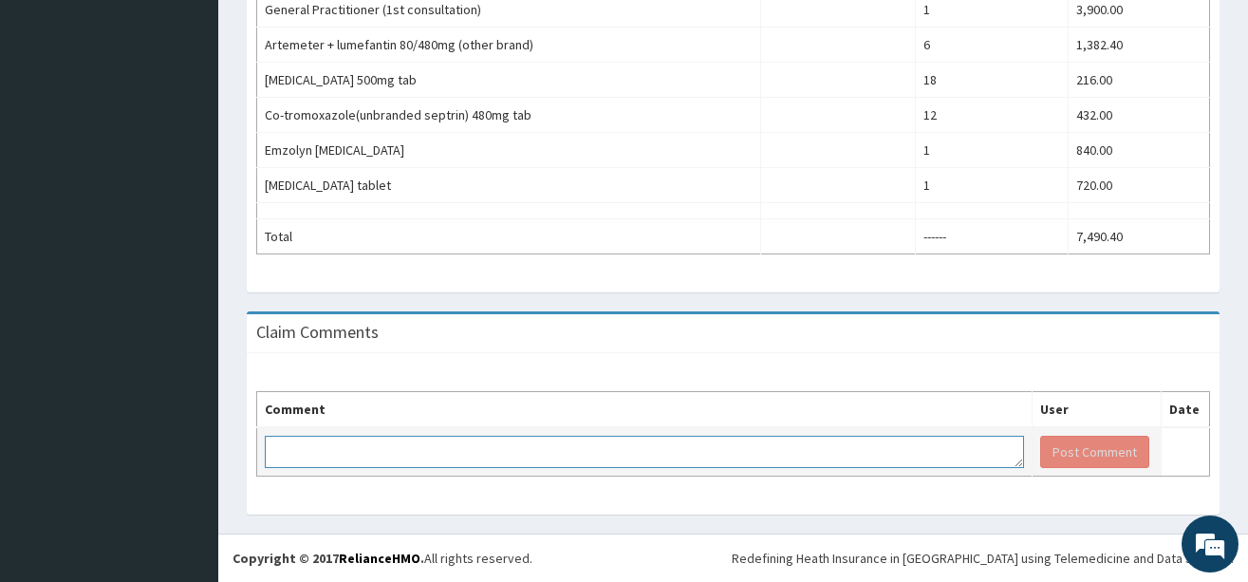
click at [578, 455] on textarea at bounding box center [645, 452] width 760 height 32
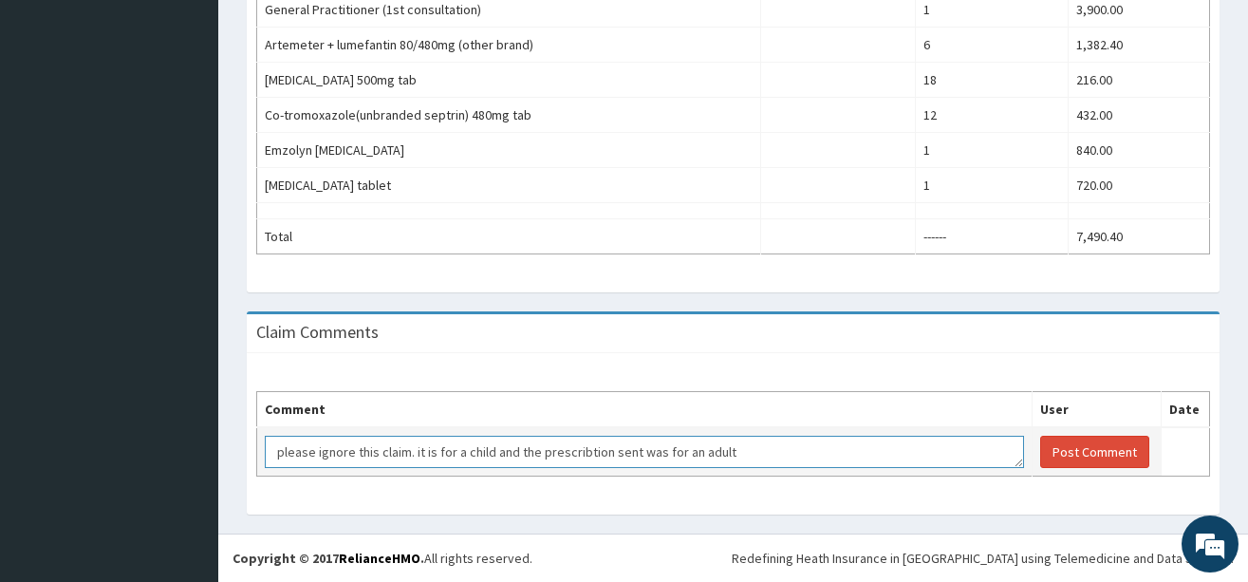
click at [595, 455] on textarea "please ignore this claim. it is for a child and the prescribtion sent was for a…" at bounding box center [645, 452] width 760 height 32
type textarea "please ignore this claim. it is for a child and the prescription sent was for a…"
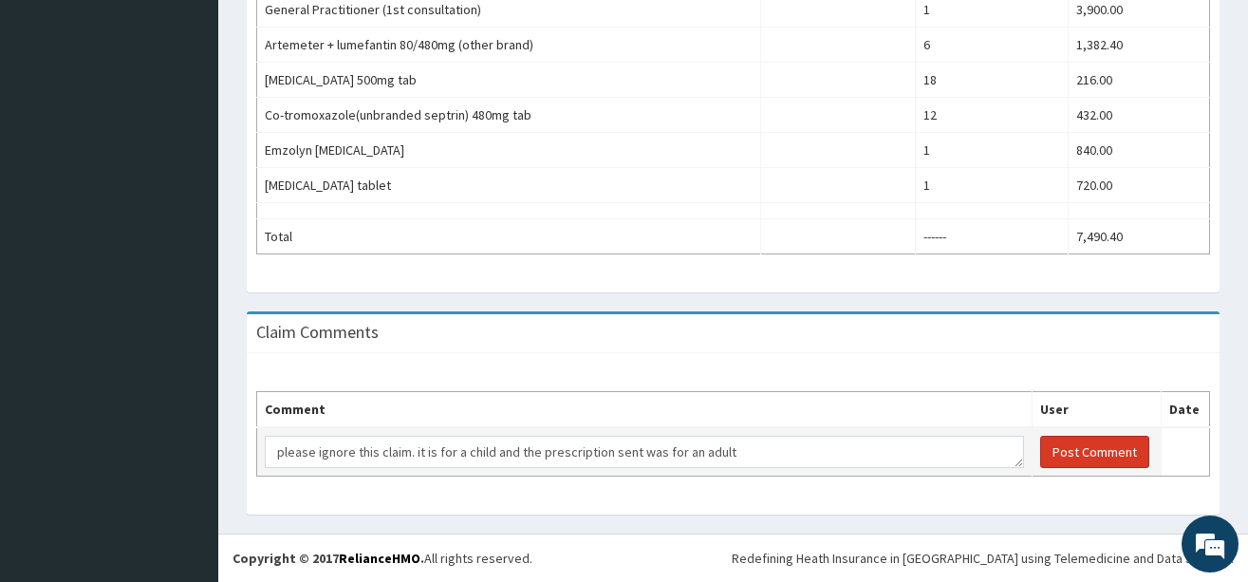
click at [1052, 457] on button "Post Comment" at bounding box center [1095, 452] width 109 height 32
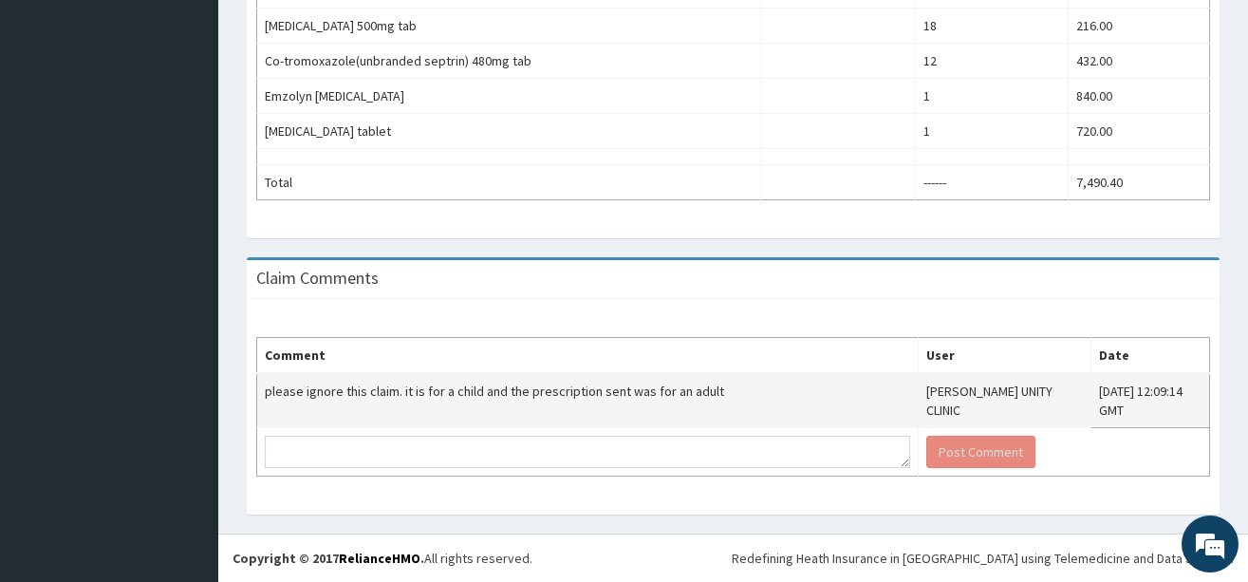
scroll to position [795, 0]
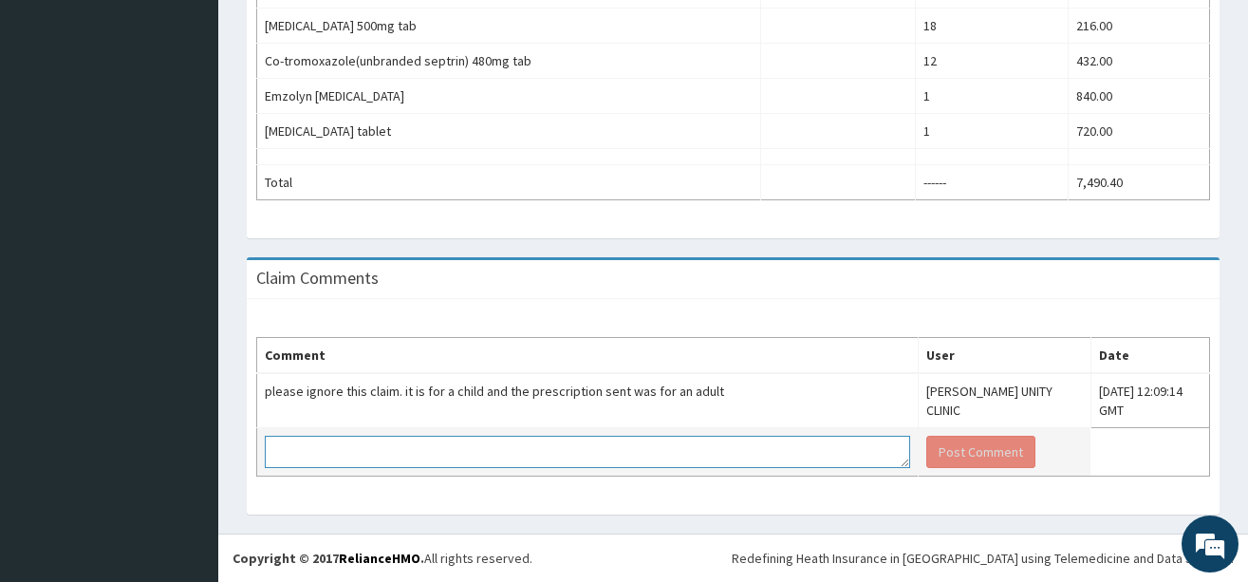
click at [432, 448] on textarea at bounding box center [588, 452] width 646 height 32
type textarea "we are sending it again please"
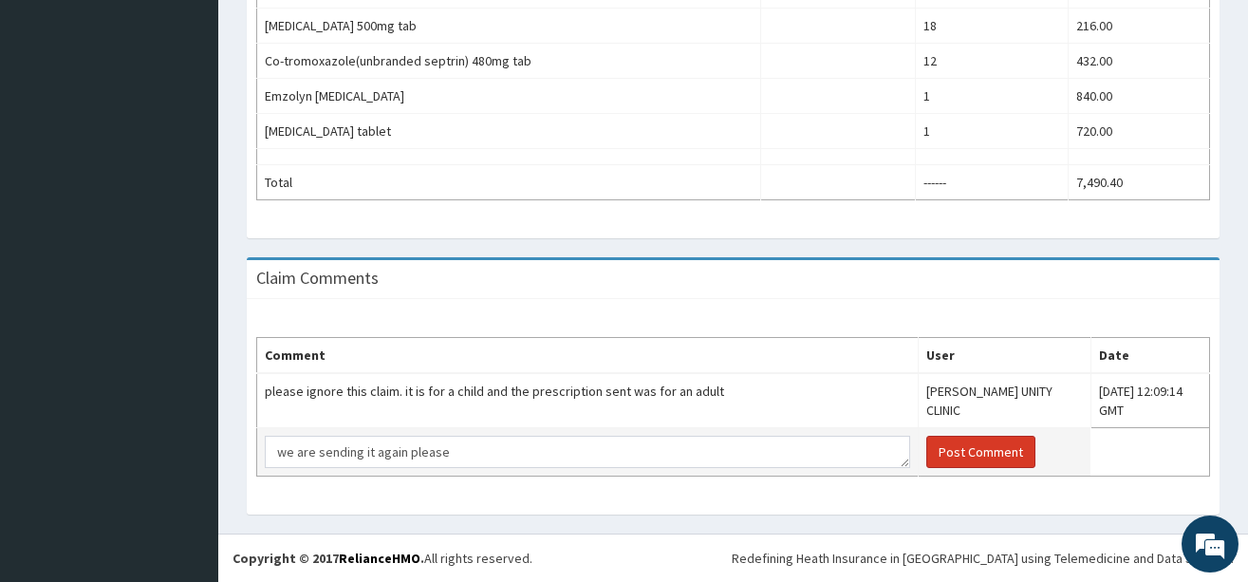
click at [948, 447] on button "Post Comment" at bounding box center [981, 452] width 109 height 32
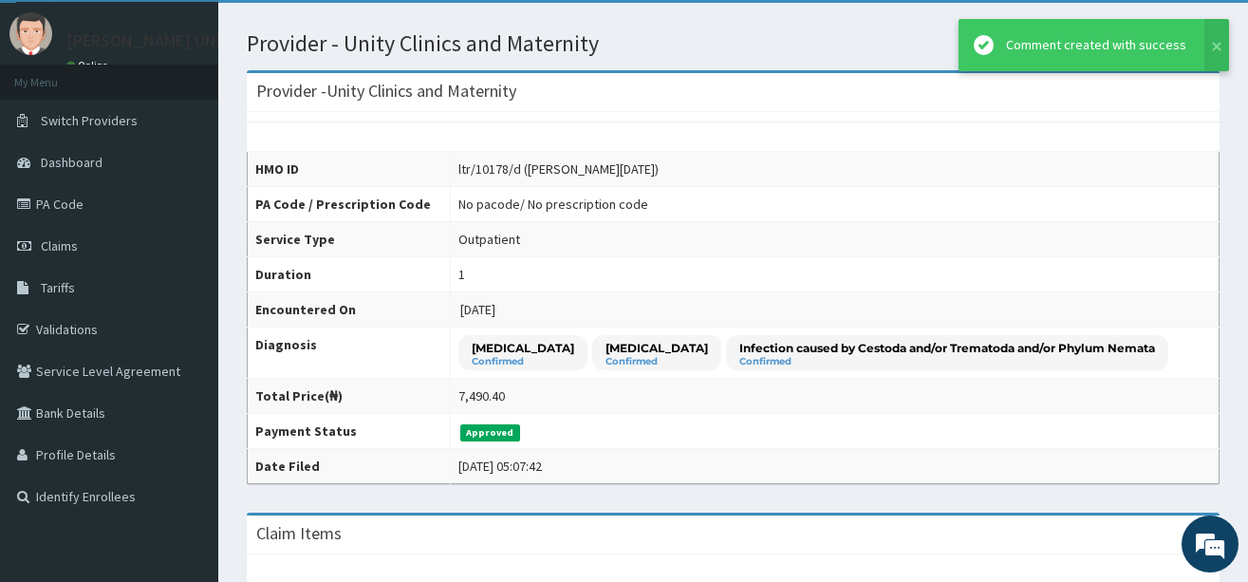
scroll to position [35, 0]
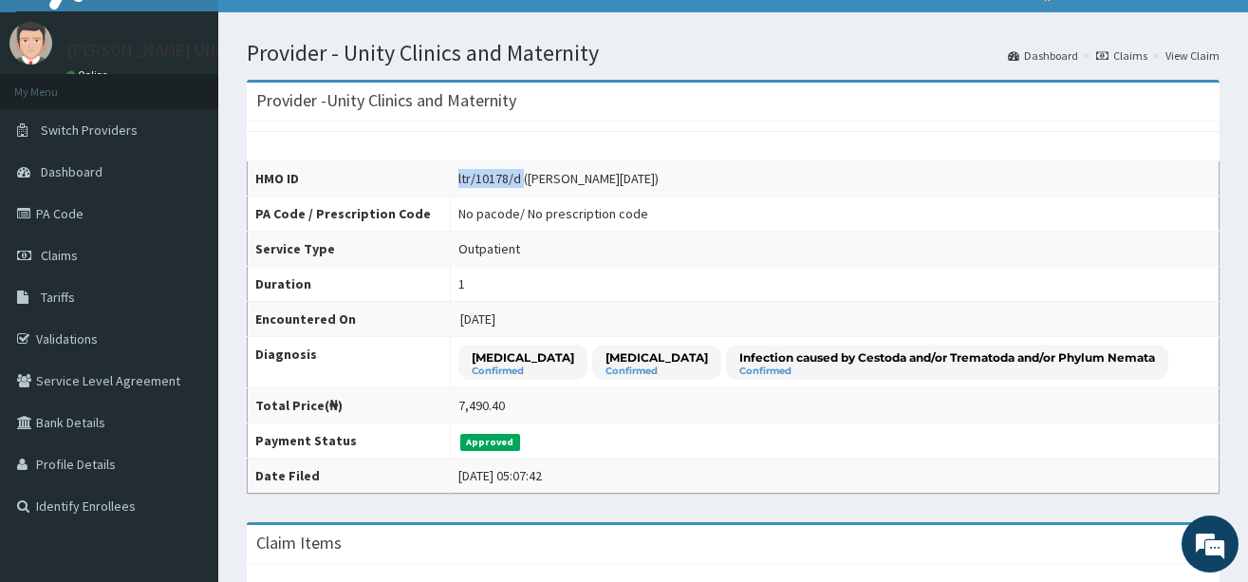
drag, startPoint x: 496, startPoint y: 178, endPoint x: 430, endPoint y: 182, distance: 65.6
click at [450, 182] on td "ltr/10178/d ([PERSON_NAME][DATE])" at bounding box center [834, 178] width 769 height 35
copy div "ltr/10178/d"
click at [67, 266] on link "Claims" at bounding box center [109, 256] width 218 height 42
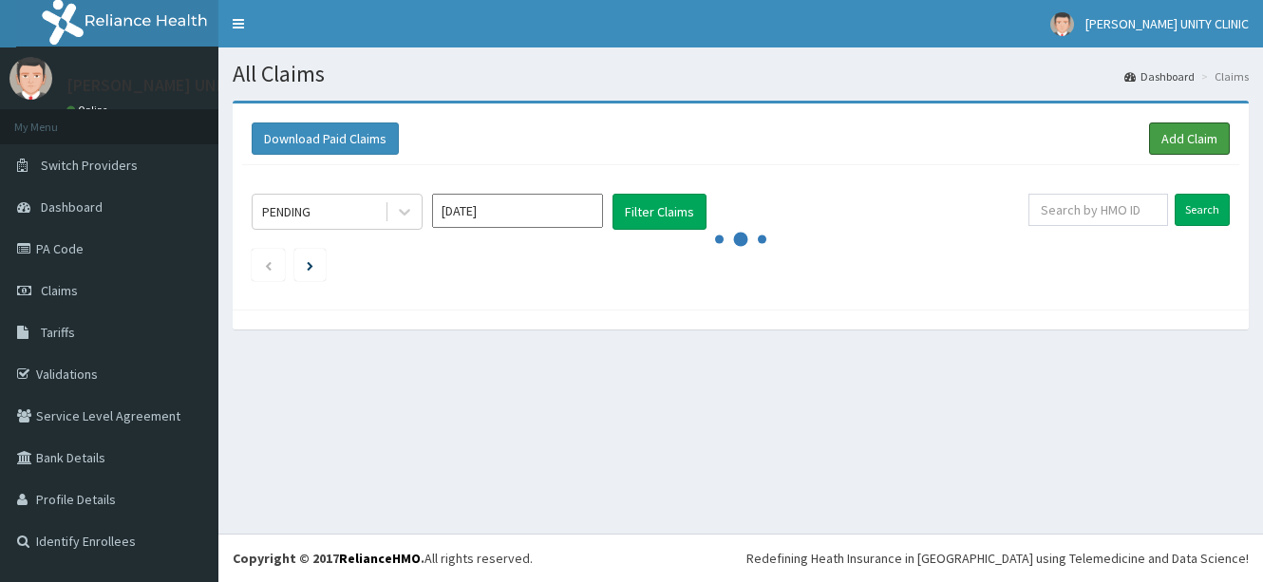
click at [1178, 151] on link "Add Claim" at bounding box center [1189, 138] width 81 height 32
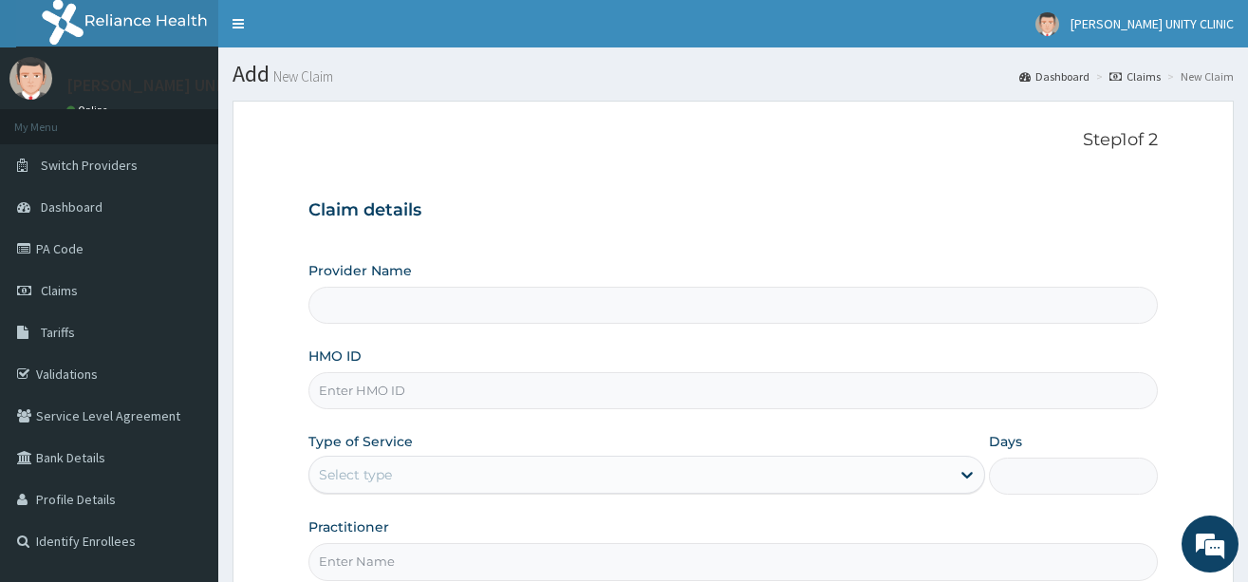
click at [354, 388] on input "HMO ID" at bounding box center [734, 390] width 850 height 37
paste input "ltr/10178/d"
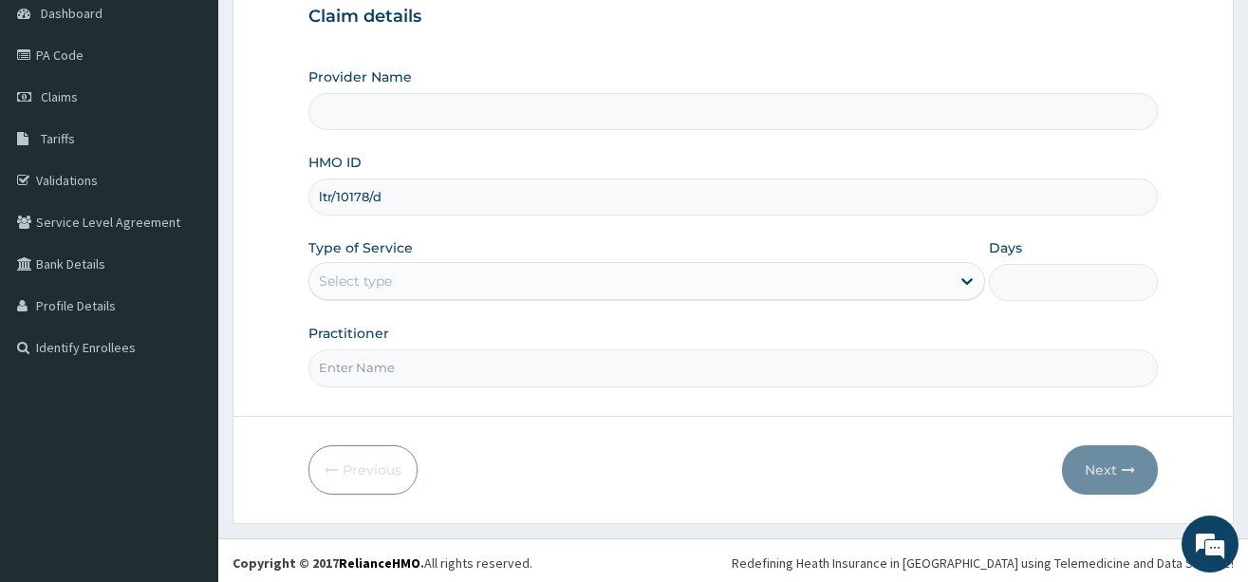
scroll to position [198, 0]
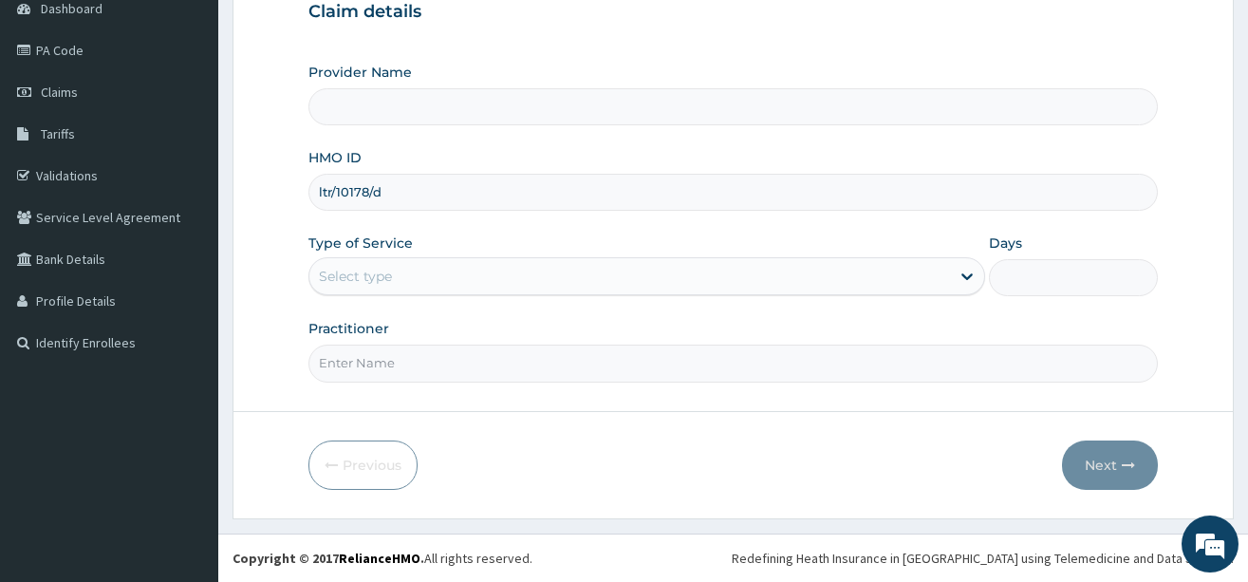
type input "ltr/10178/d"
type input "Unity Clinics and Maternity"
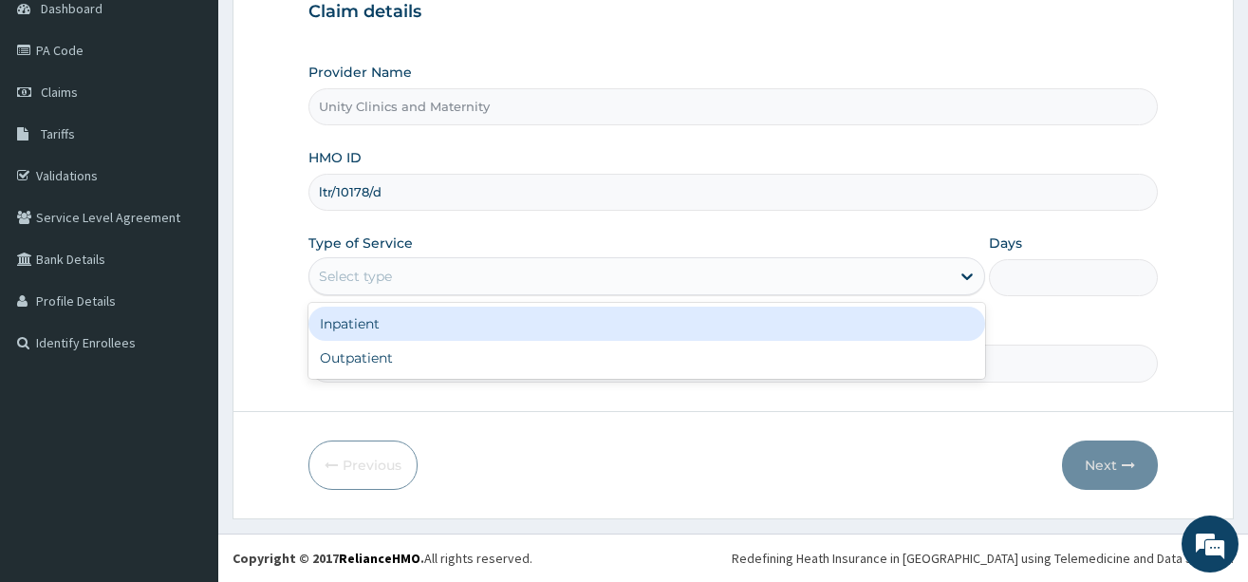
click at [572, 258] on div "Select type" at bounding box center [647, 276] width 677 height 38
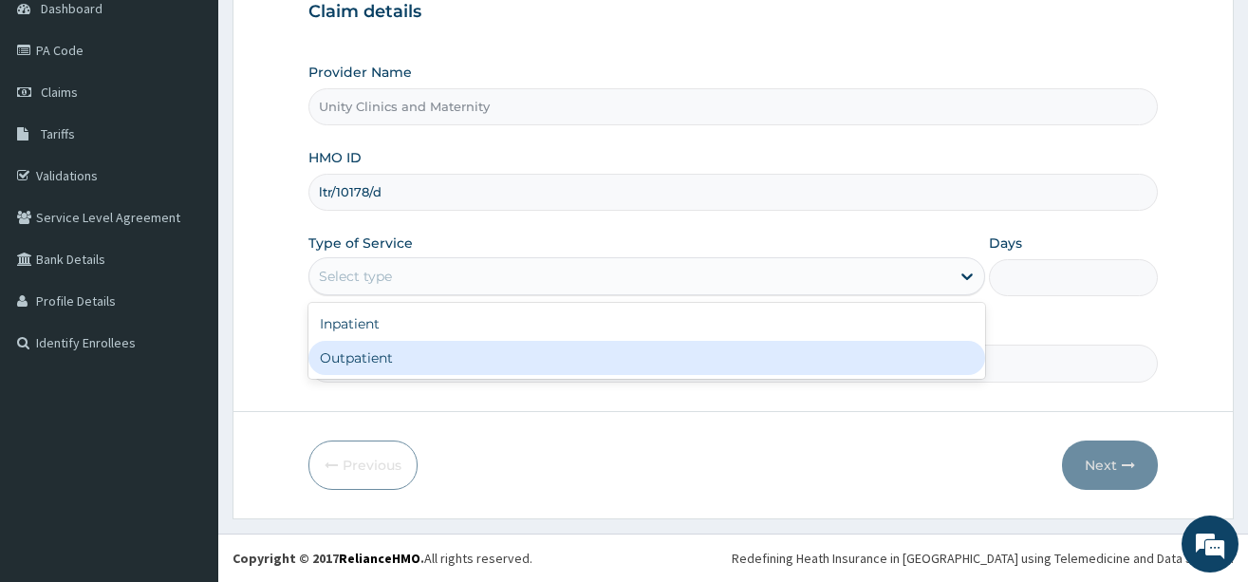
click at [520, 355] on div "Outpatient" at bounding box center [647, 358] width 677 height 34
type input "1"
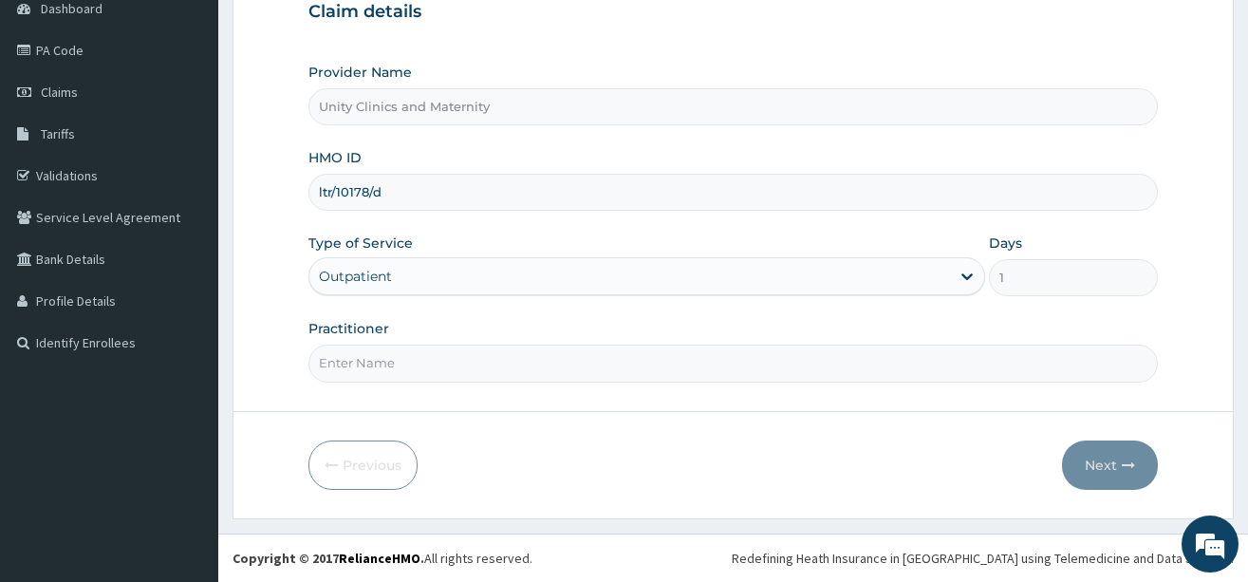
click at [518, 373] on input "Practitioner" at bounding box center [734, 363] width 850 height 37
type input "Dr Nwaedozie Stephen"
click at [1096, 458] on button "Next" at bounding box center [1110, 465] width 96 height 49
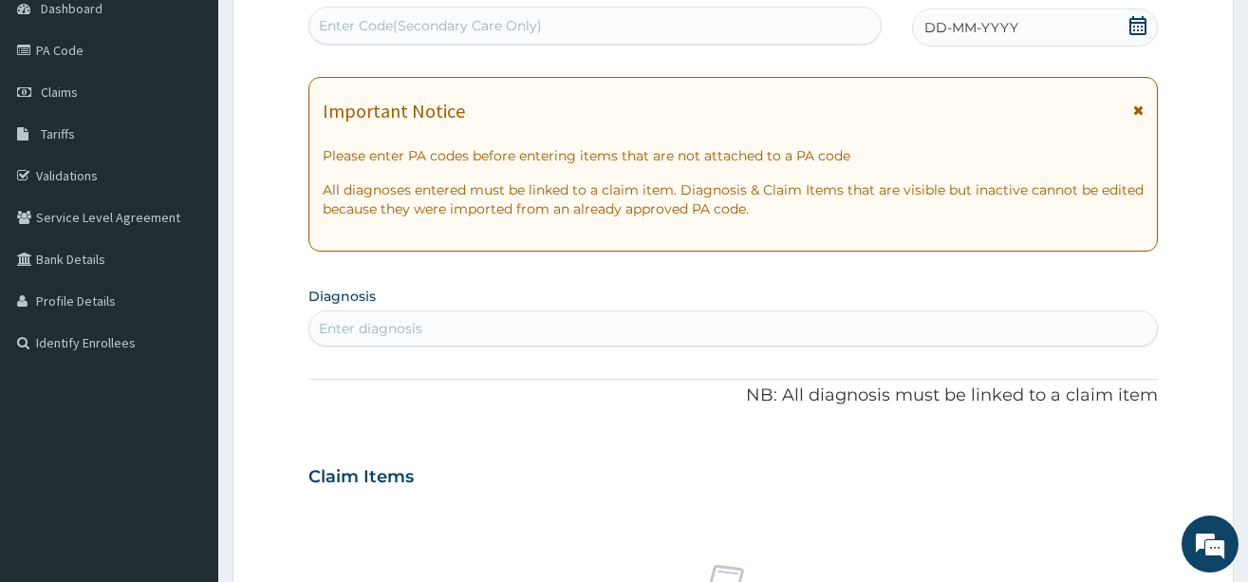
click at [925, 33] on span "DD-MM-YYYY" at bounding box center [972, 27] width 94 height 19
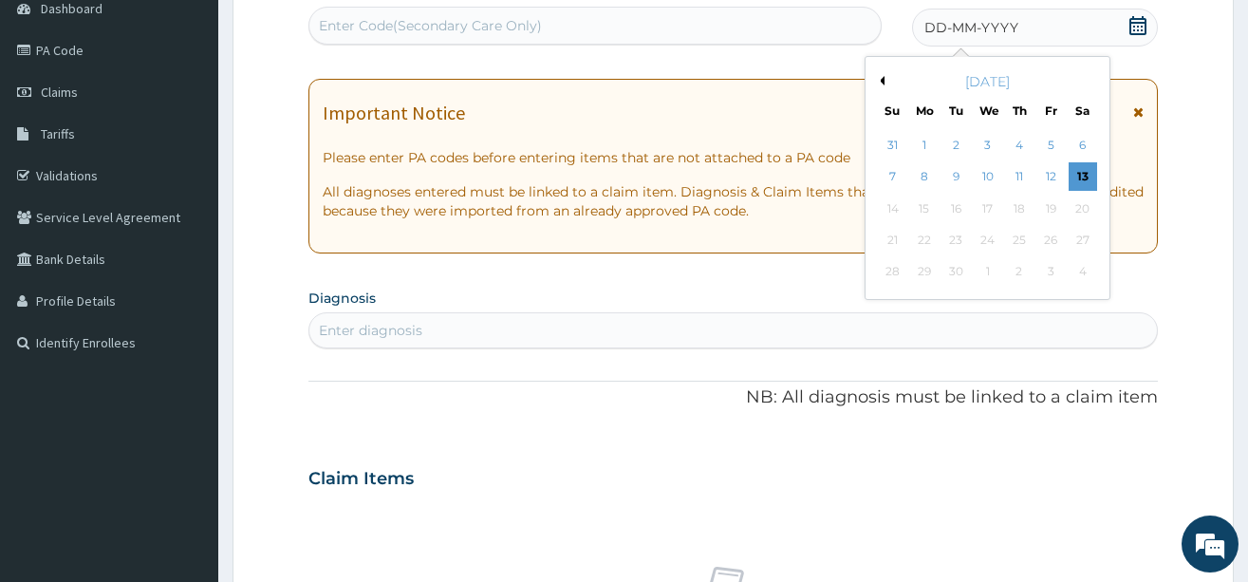
click at [879, 83] on button "Previous Month" at bounding box center [879, 80] width 9 height 9
click at [1052, 243] on div "25" at bounding box center [1051, 240] width 28 height 28
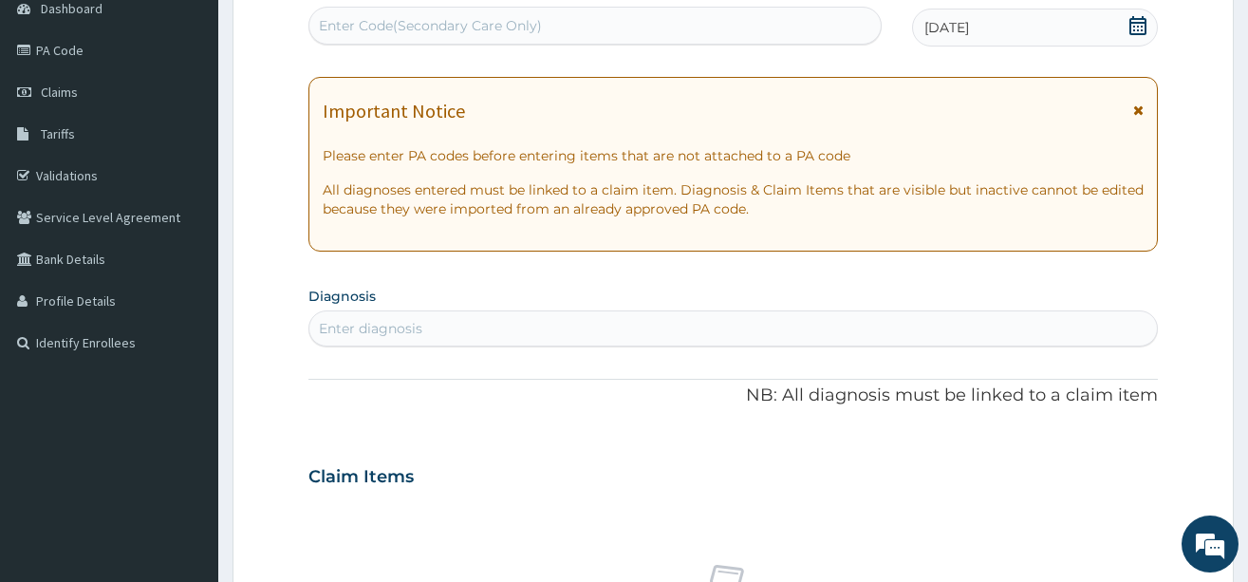
click at [441, 332] on div "Enter diagnosis" at bounding box center [734, 328] width 848 height 30
type input "malaria"
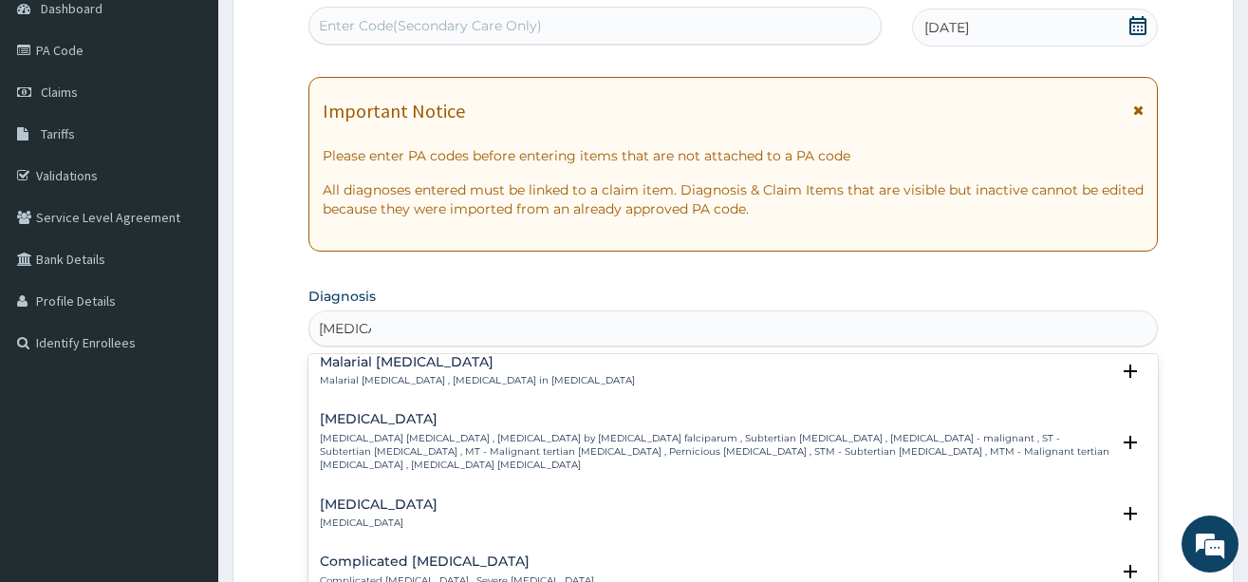
scroll to position [760, 0]
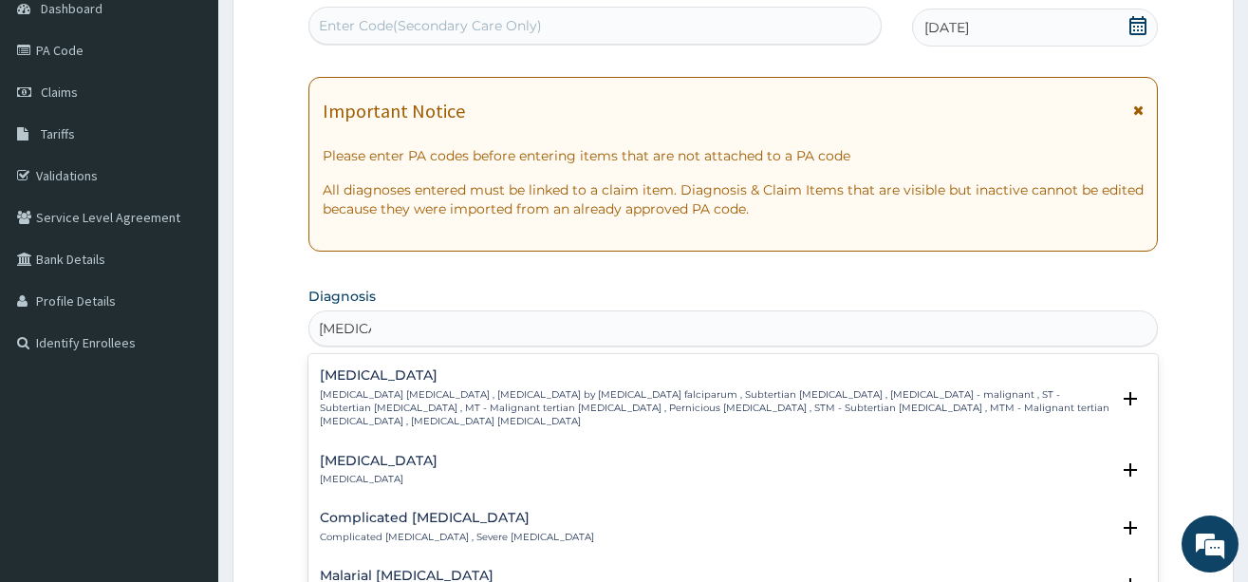
click at [374, 403] on div "Falciparum malaria Falciparum malaria , Malignant tertian malaria , Malaria by …" at bounding box center [733, 402] width 827 height 69
click at [362, 388] on p "Falciparum malaria , Malignant tertian malaria , Malaria by Plasmodium falcipar…" at bounding box center [715, 408] width 790 height 41
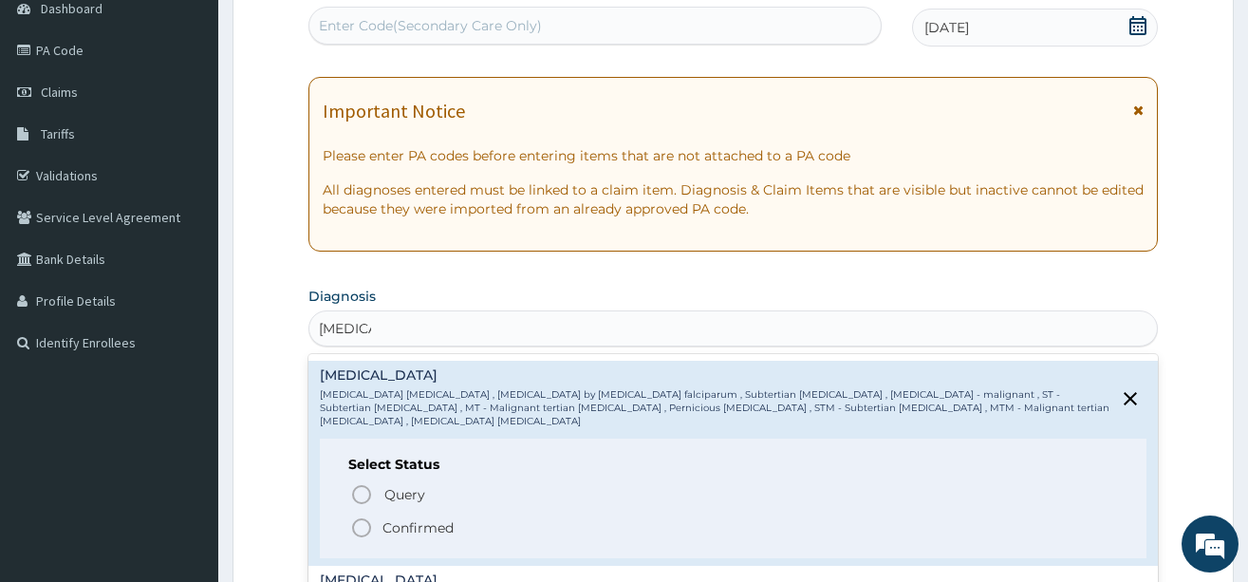
click at [361, 516] on icon "status option filled" at bounding box center [361, 527] width 23 height 23
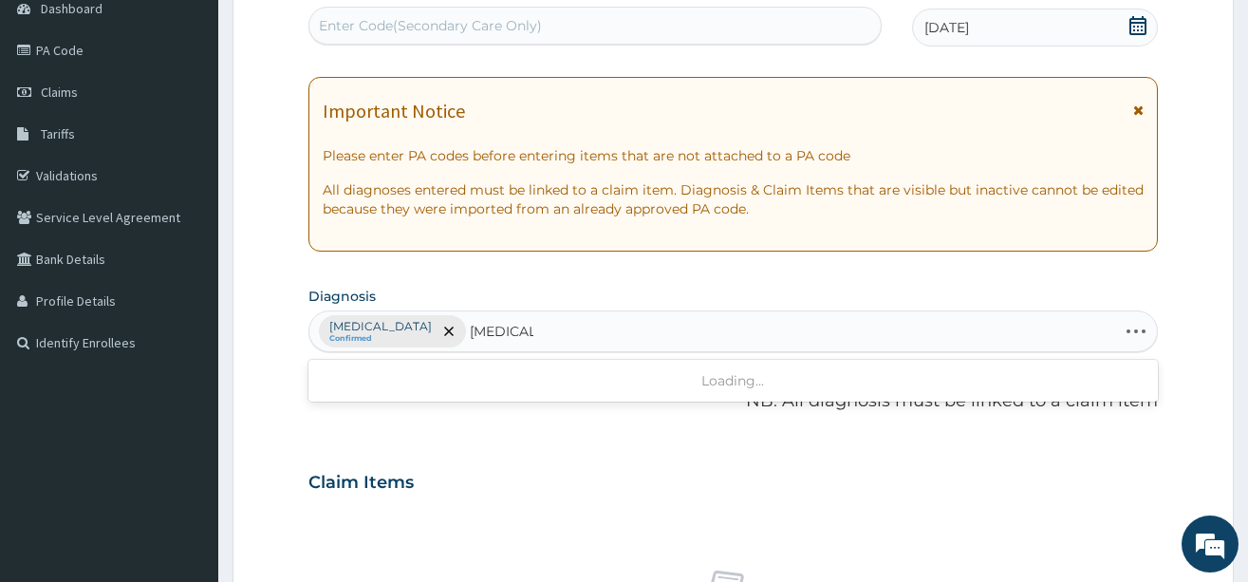
type input "helminthi"
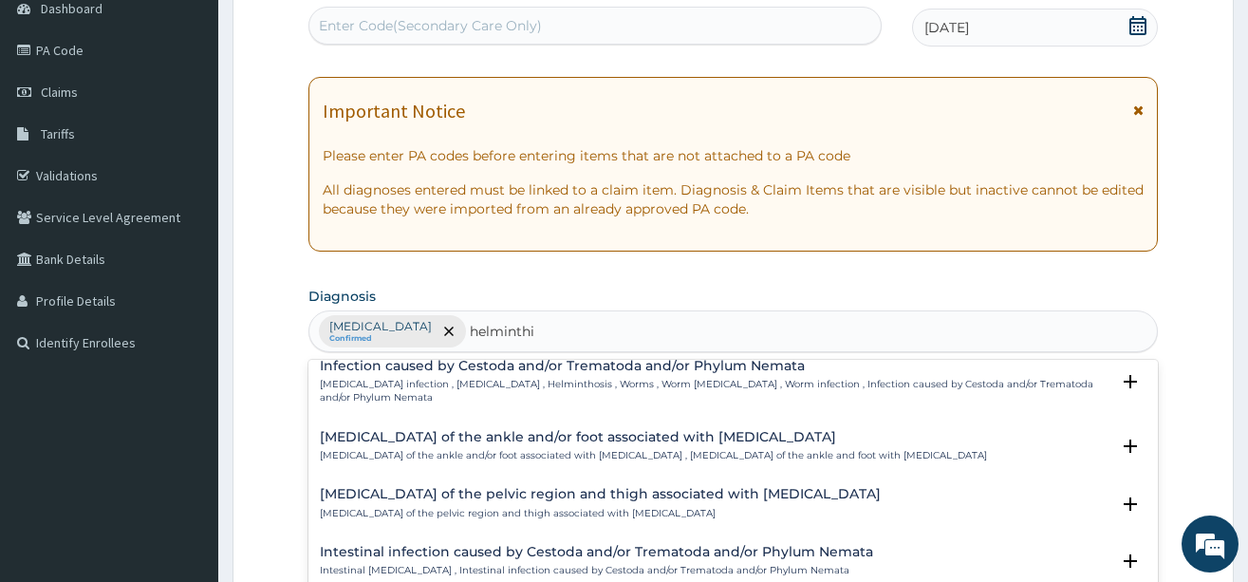
scroll to position [254, 0]
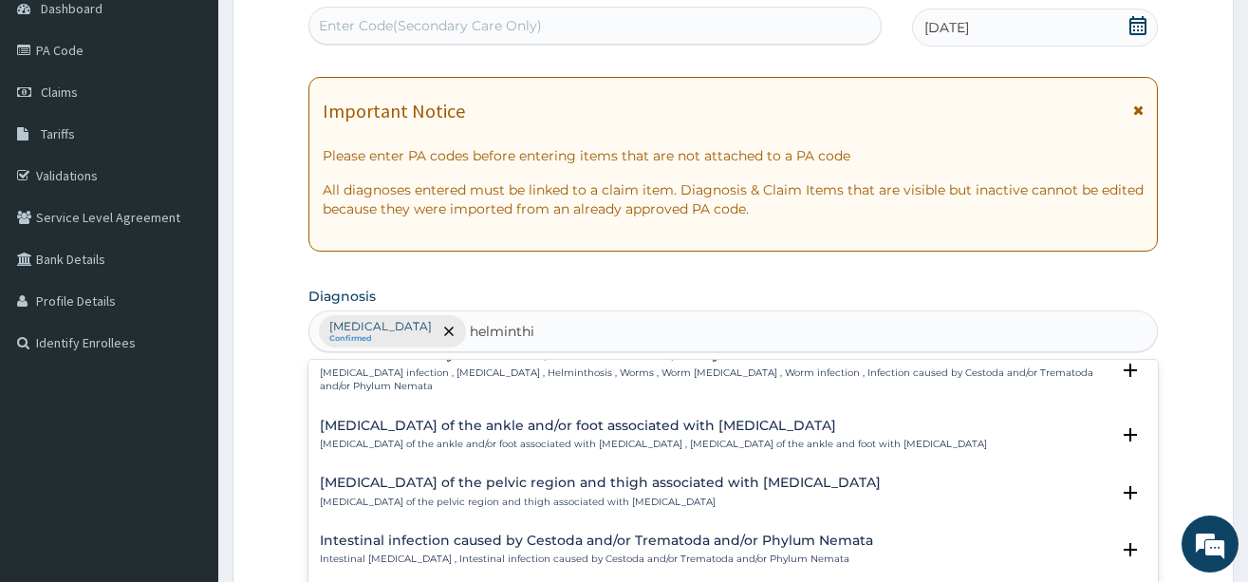
click at [349, 385] on p "Helminth infection , Helminthiasis , Helminthosis , Worms , Worm infestation , …" at bounding box center [715, 380] width 790 height 28
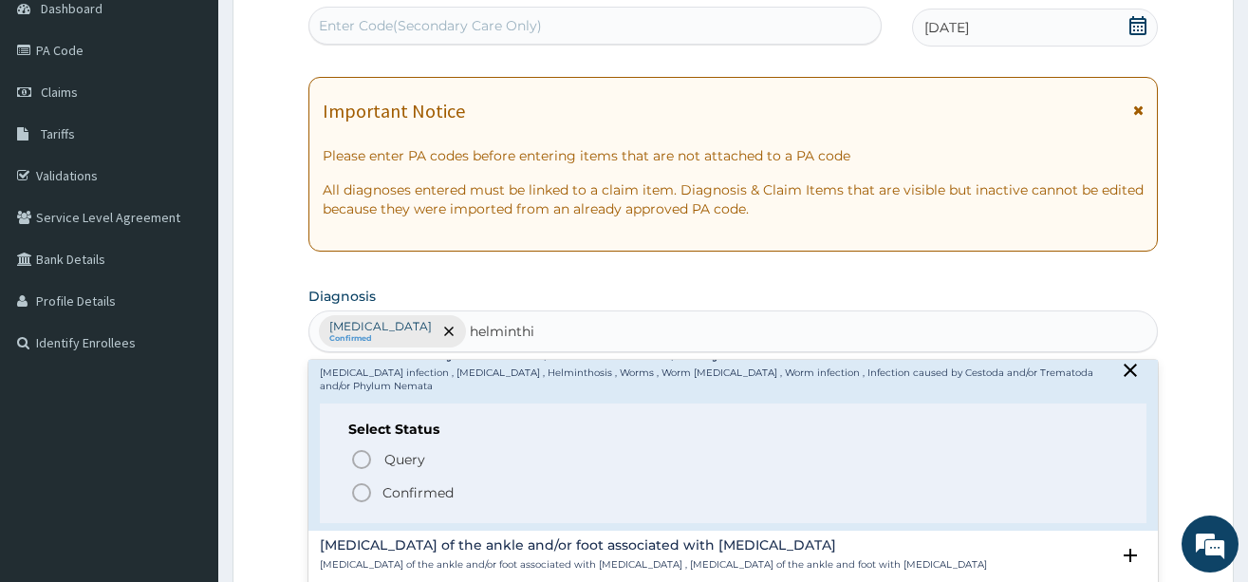
drag, startPoint x: 365, startPoint y: 487, endPoint x: 377, endPoint y: 486, distance: 12.4
click at [366, 488] on icon "status option filled" at bounding box center [361, 492] width 23 height 23
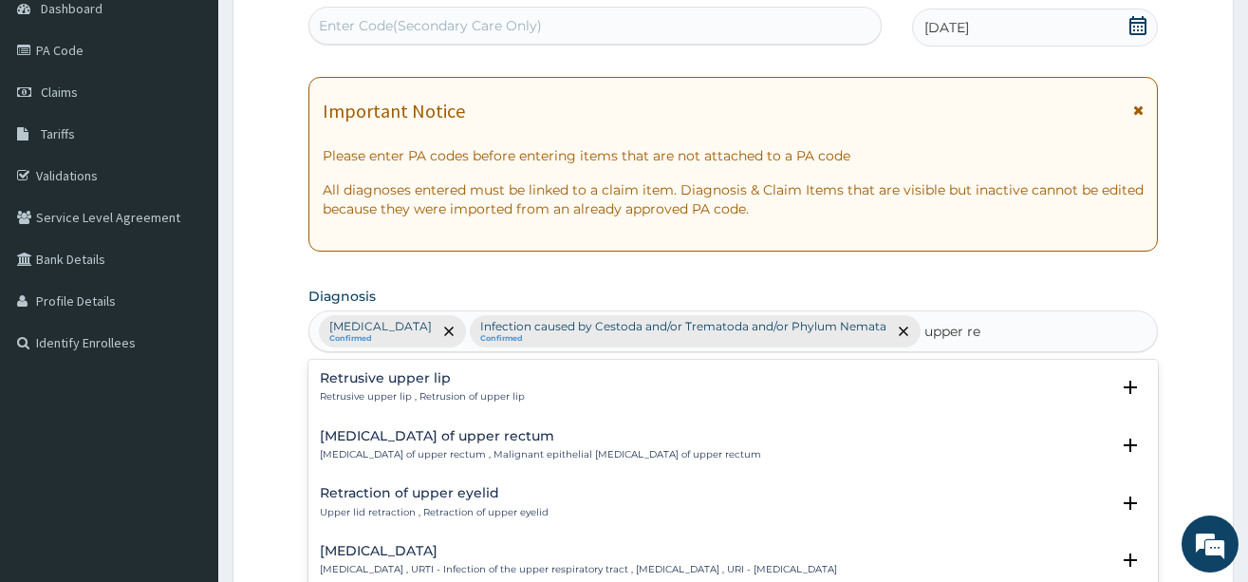
type input "upper res"
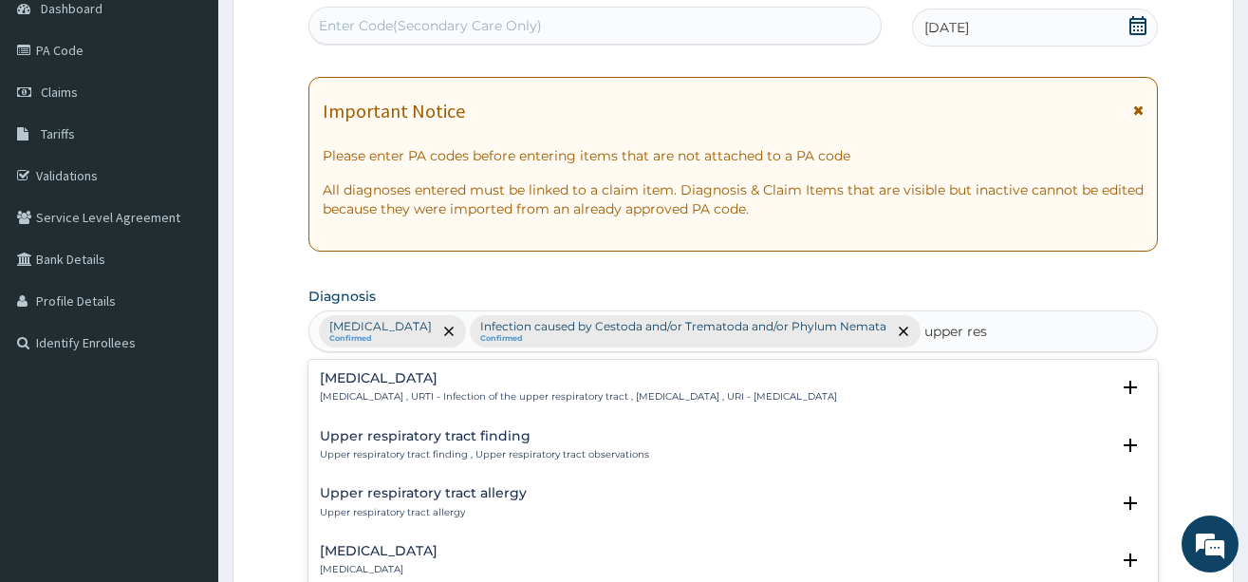
click at [408, 403] on p "Upper respiratory infection , URTI - Infection of the upper respiratory tract ,…" at bounding box center [578, 396] width 517 height 13
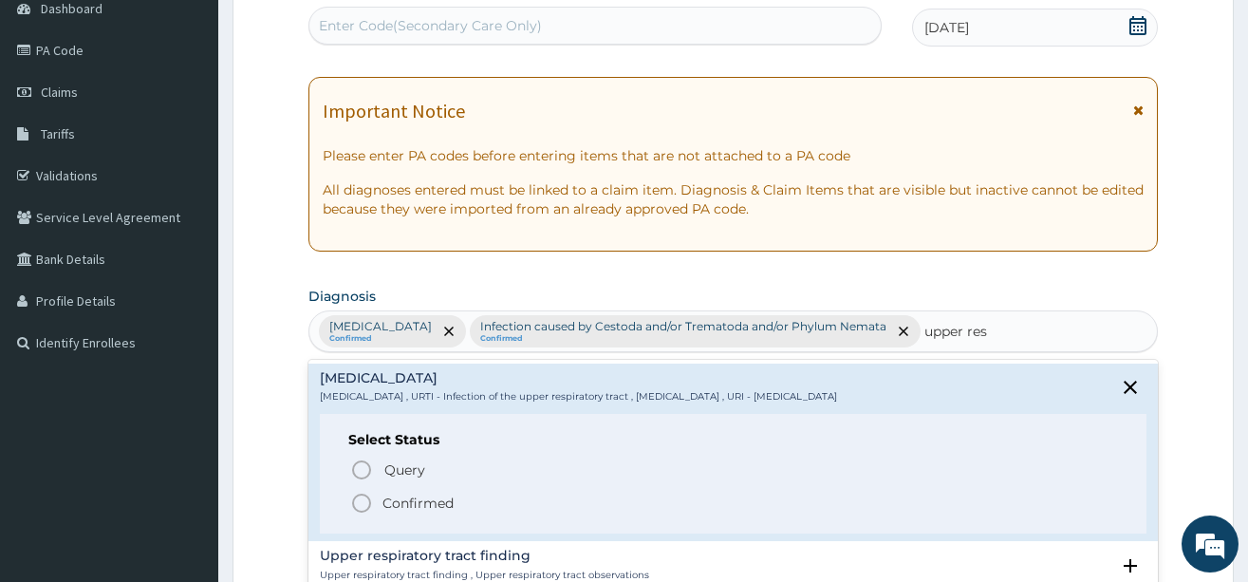
click at [364, 493] on icon "status option filled" at bounding box center [361, 503] width 23 height 23
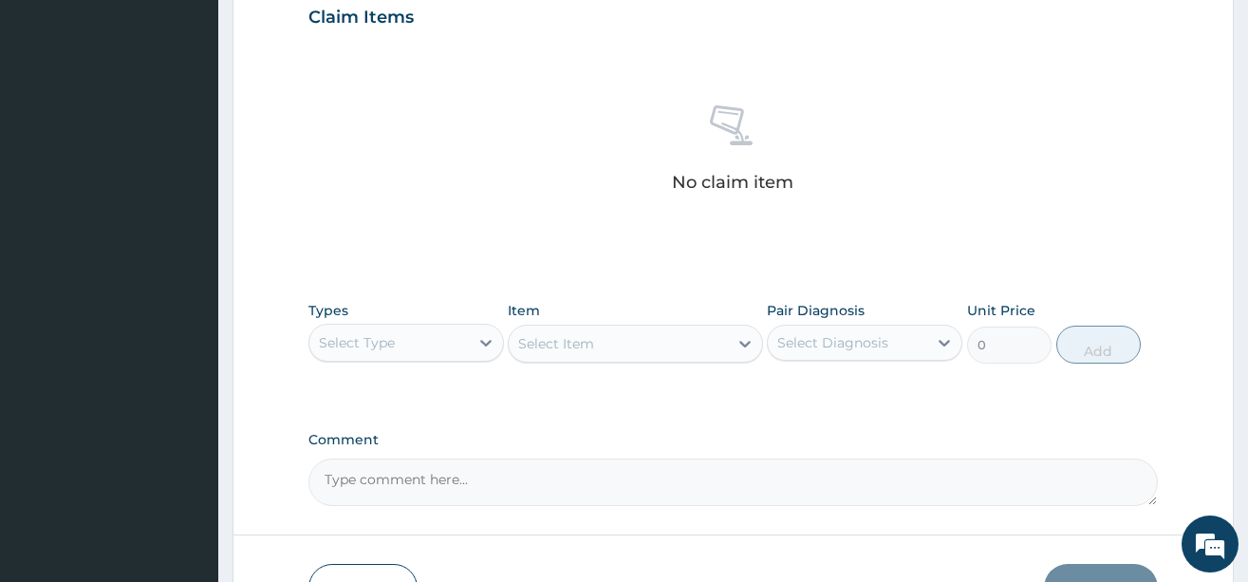
scroll to position [673, 0]
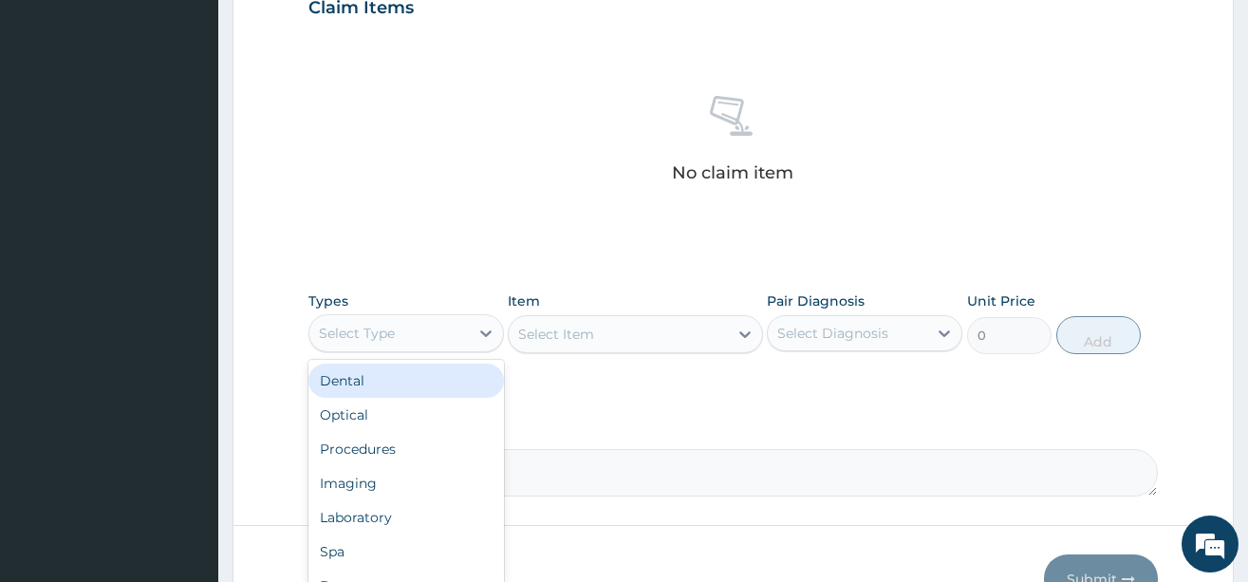
click at [380, 331] on div "Select Type" at bounding box center [357, 333] width 76 height 19
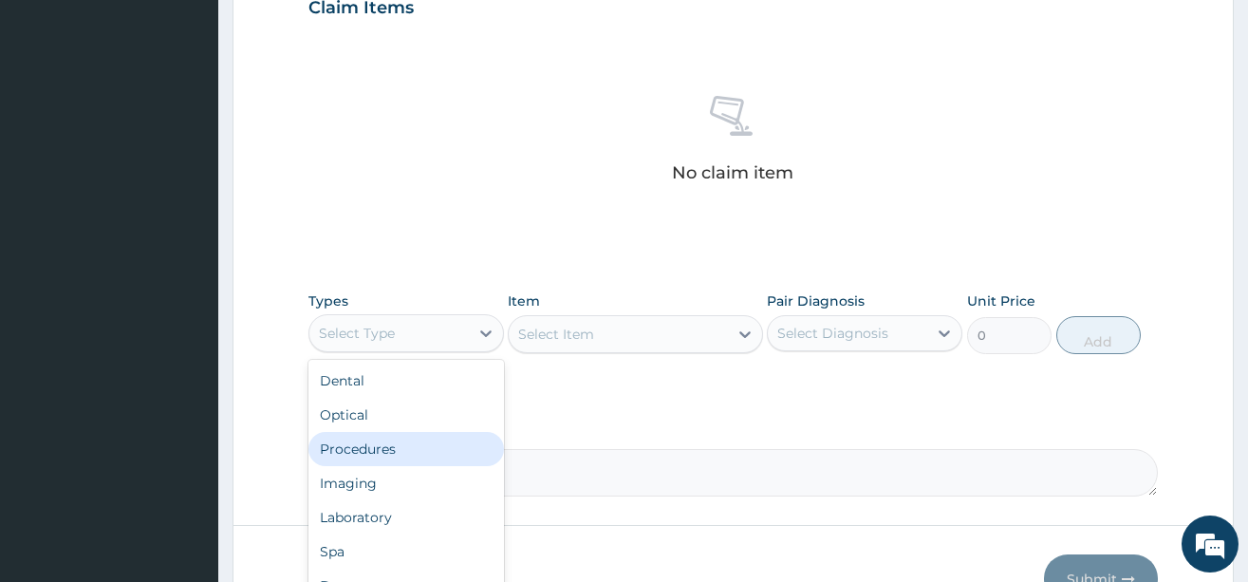
click at [395, 448] on div "Procedures" at bounding box center [407, 449] width 196 height 34
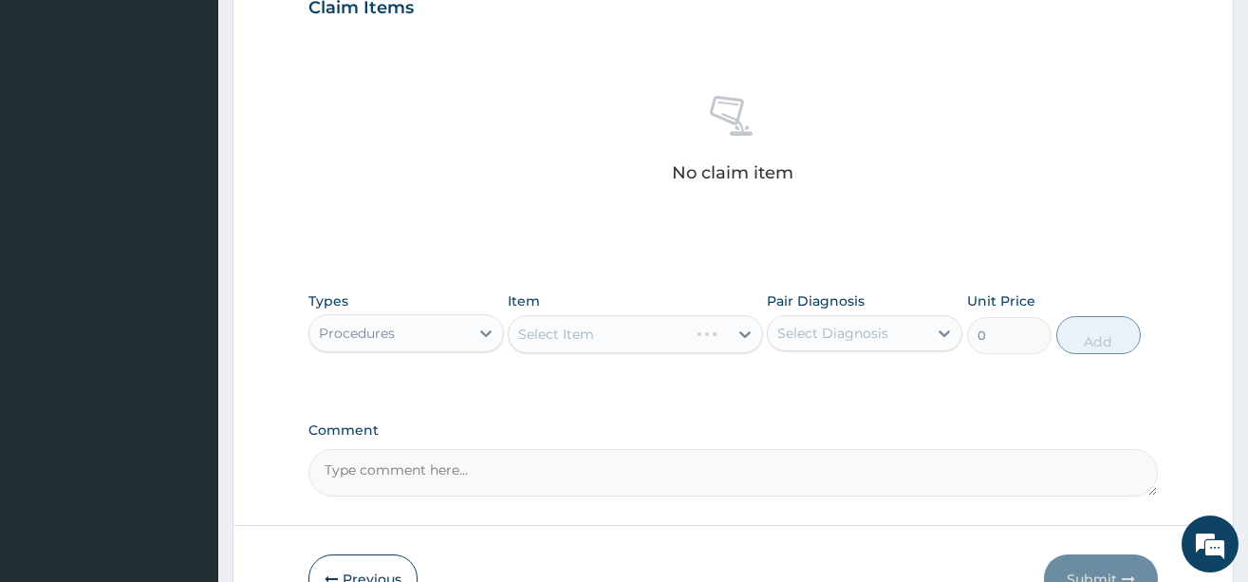
click at [602, 342] on div "Select Item" at bounding box center [635, 334] width 255 height 38
click at [607, 342] on div "Select Item" at bounding box center [635, 334] width 255 height 38
click at [617, 339] on div "Select Item" at bounding box center [618, 334] width 219 height 30
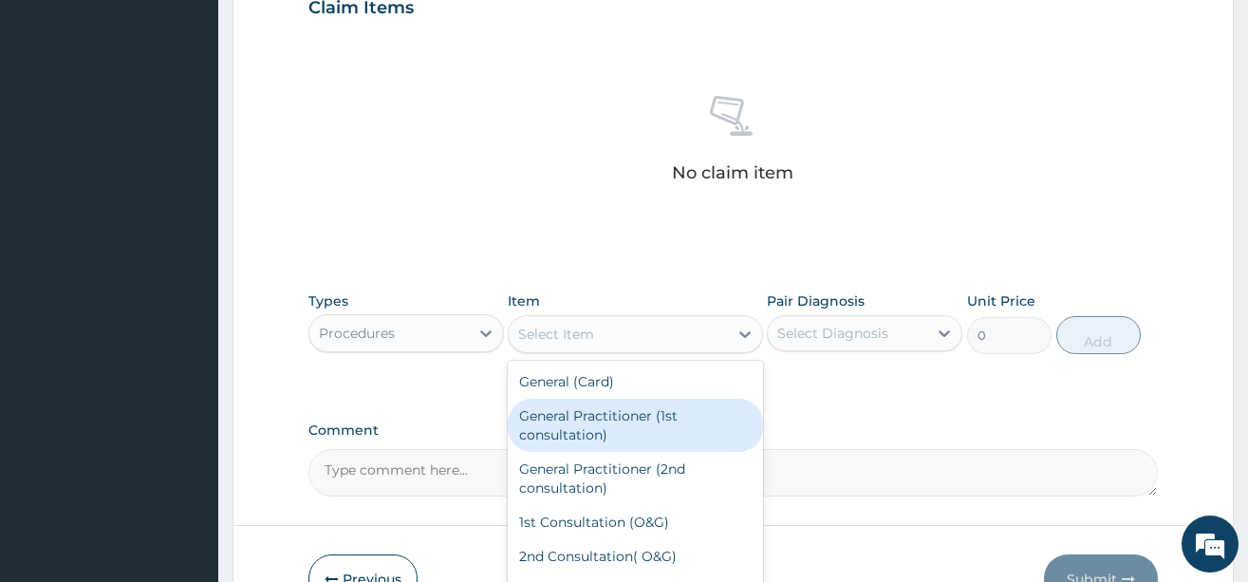
click at [601, 439] on div "General Practitioner (1st consultation)" at bounding box center [635, 425] width 255 height 53
type input "3900"
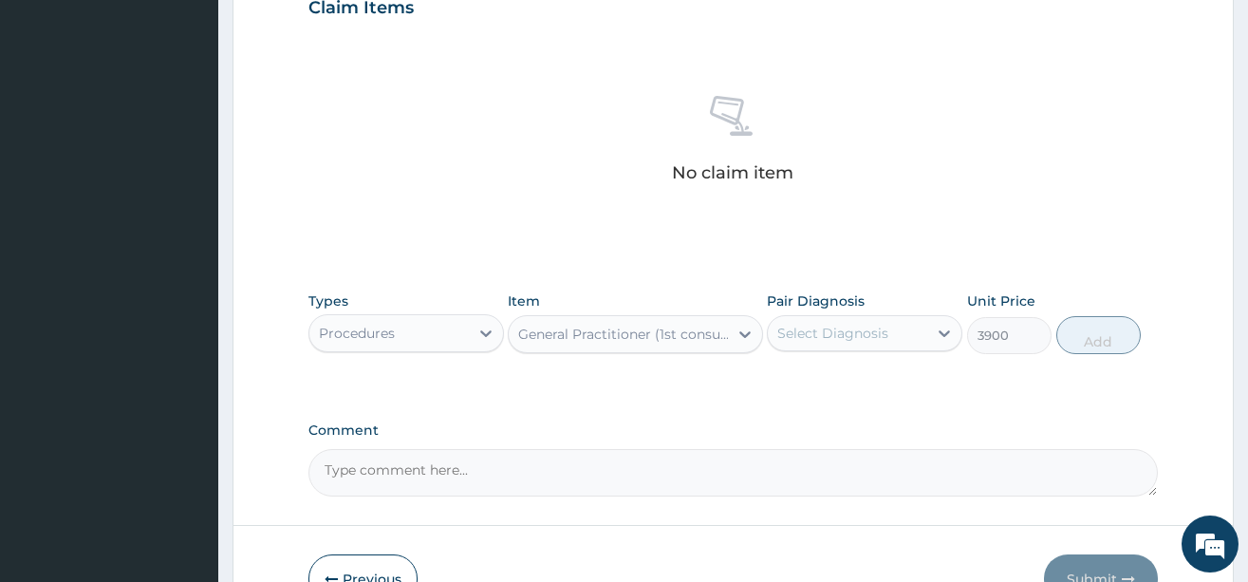
click at [858, 329] on div "Select Diagnosis" at bounding box center [833, 333] width 111 height 19
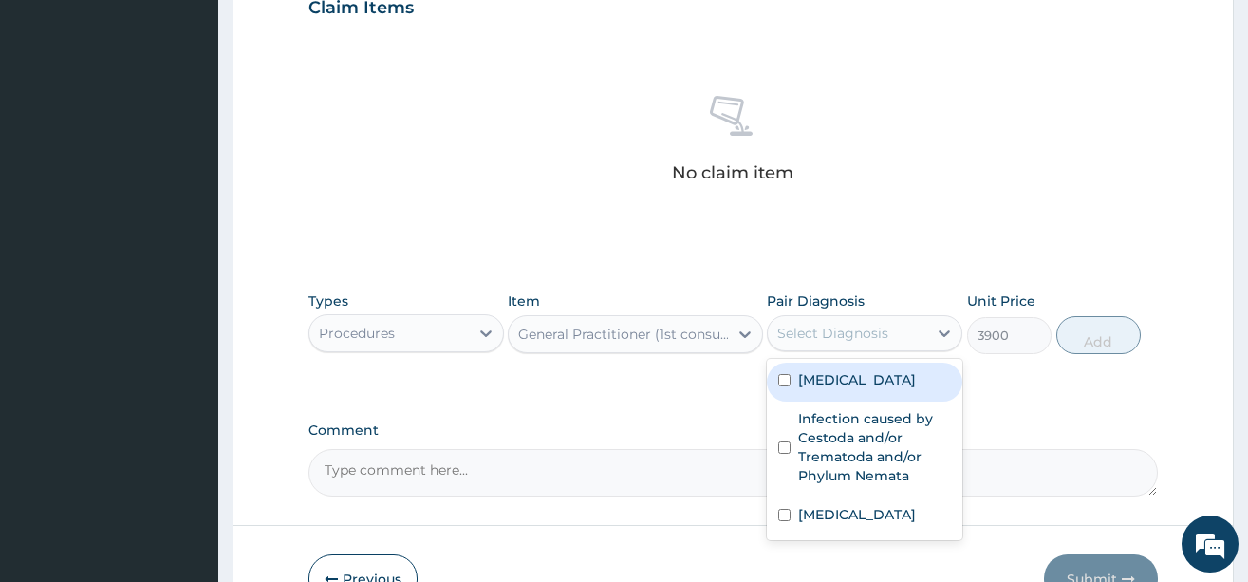
click at [840, 387] on label "Falciparum malaria" at bounding box center [857, 379] width 118 height 19
checkbox input "true"
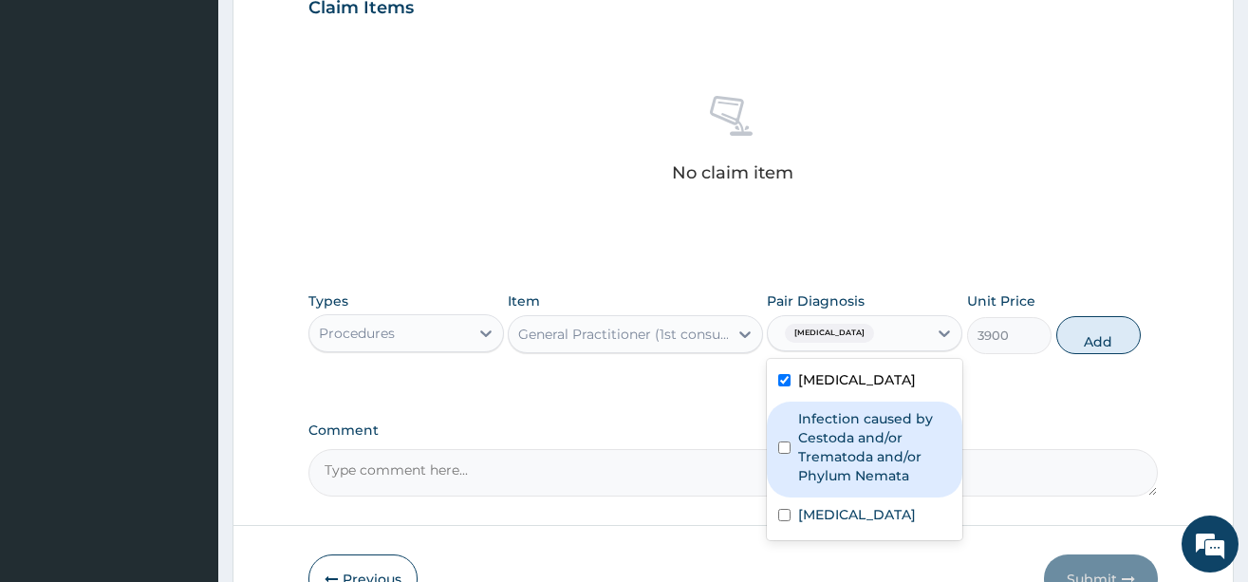
click at [826, 437] on label "Infection caused by Cestoda and/or Trematoda and/or Phylum Nemata" at bounding box center [874, 447] width 153 height 76
checkbox input "true"
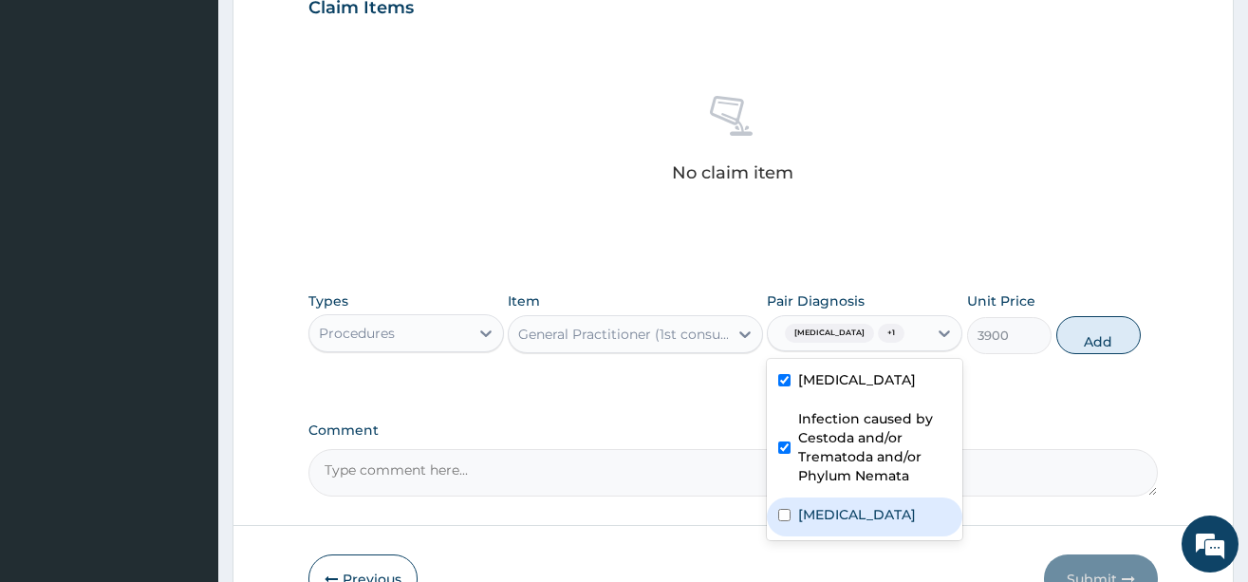
click at [825, 524] on label "Upper respiratory infection" at bounding box center [857, 514] width 118 height 19
checkbox input "true"
click at [1083, 354] on button "Add" at bounding box center [1099, 335] width 85 height 38
type input "0"
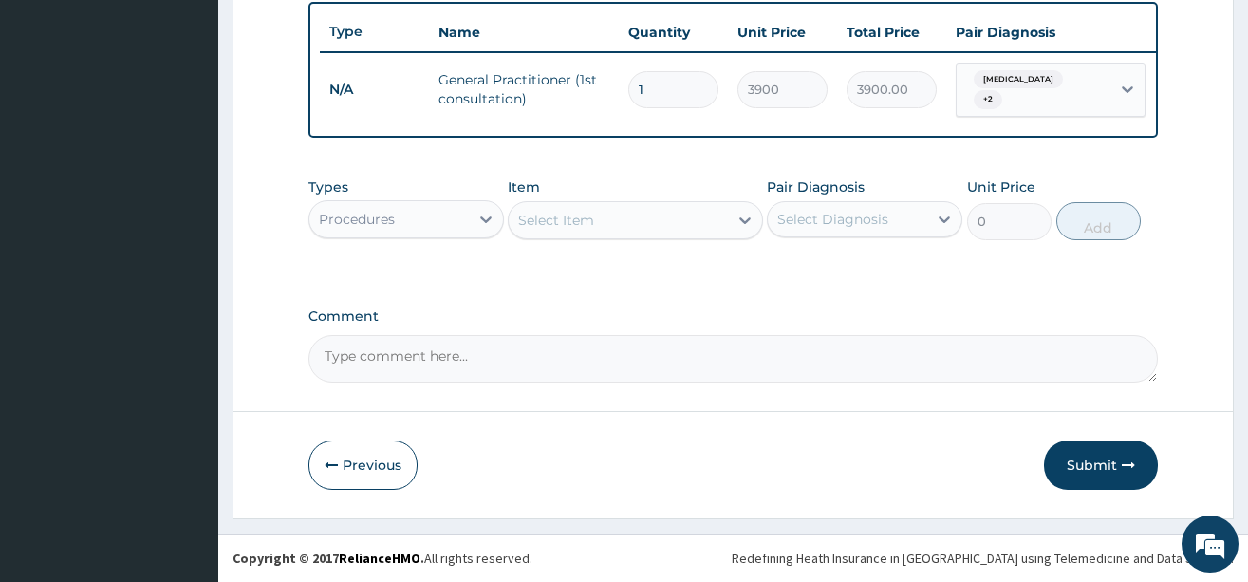
scroll to position [719, 0]
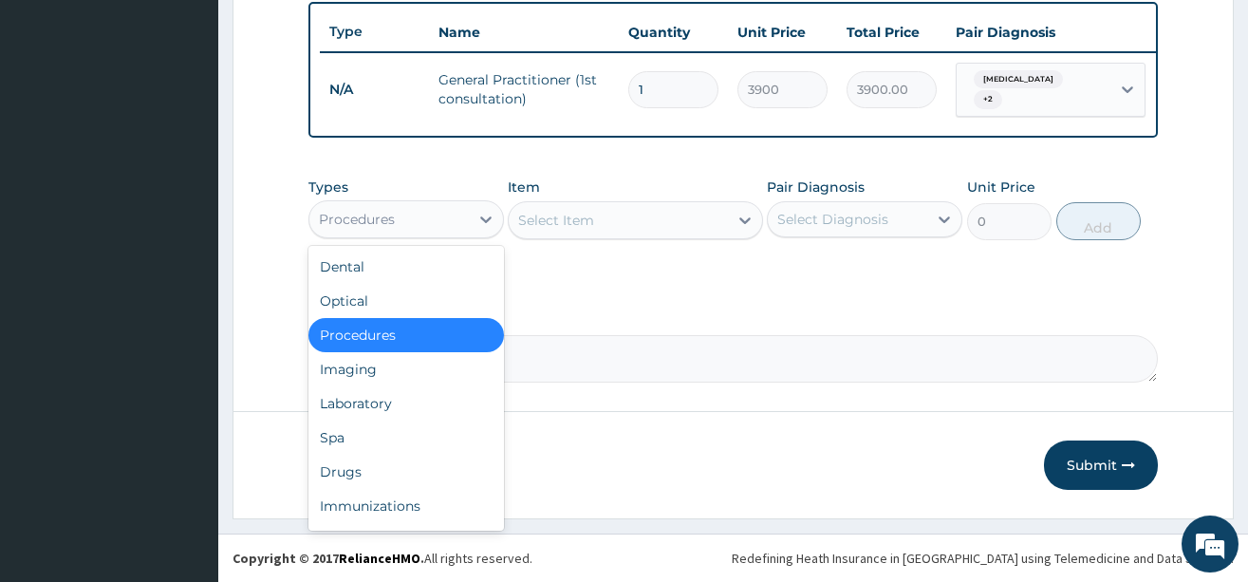
click at [436, 235] on div "Procedures" at bounding box center [389, 219] width 159 height 30
click at [369, 480] on div "Drugs" at bounding box center [407, 472] width 196 height 34
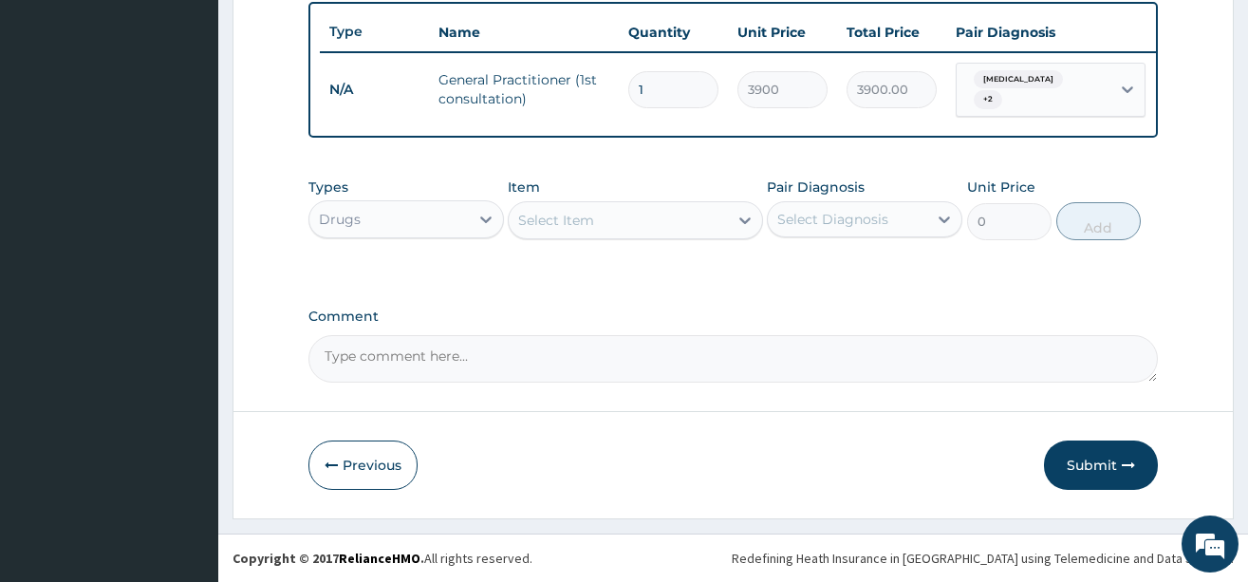
click at [619, 227] on div "Select Item" at bounding box center [618, 220] width 219 height 30
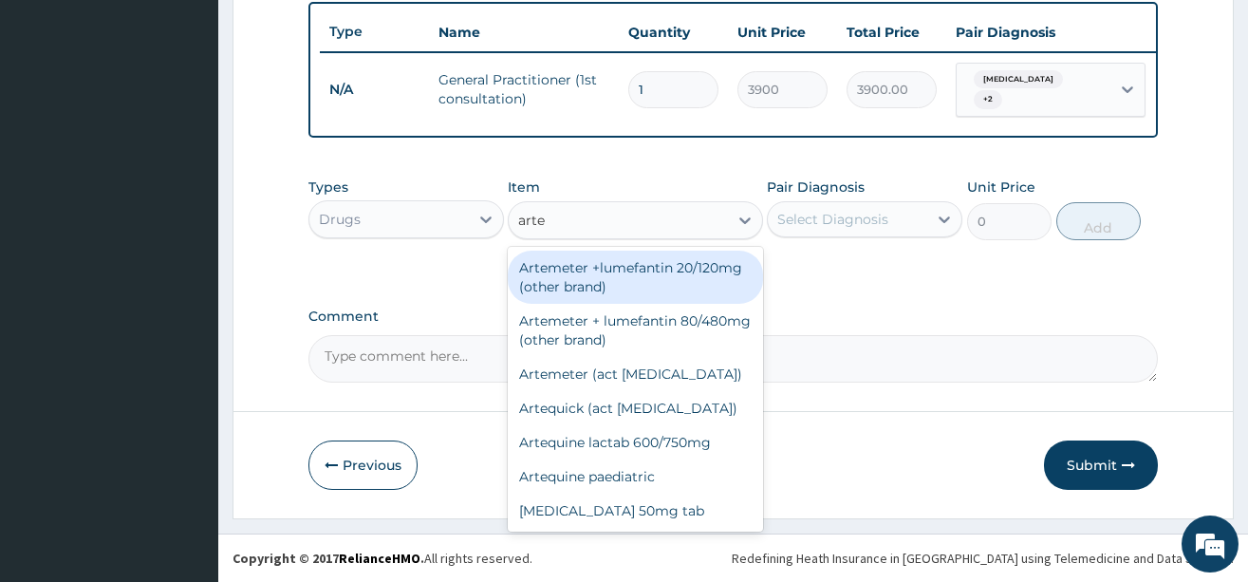
type input "artem"
click at [630, 278] on div "Artemeter +lumefantin 20/120mg (other brand)" at bounding box center [635, 277] width 255 height 53
type input "57.6"
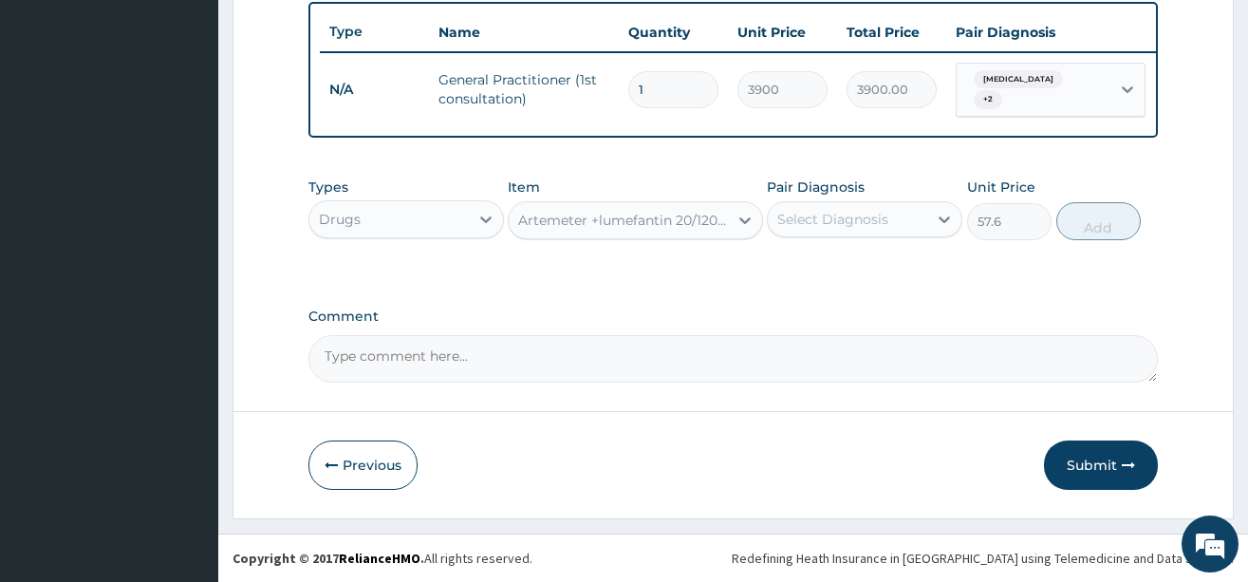
click at [908, 212] on div "Select Diagnosis" at bounding box center [847, 219] width 159 height 30
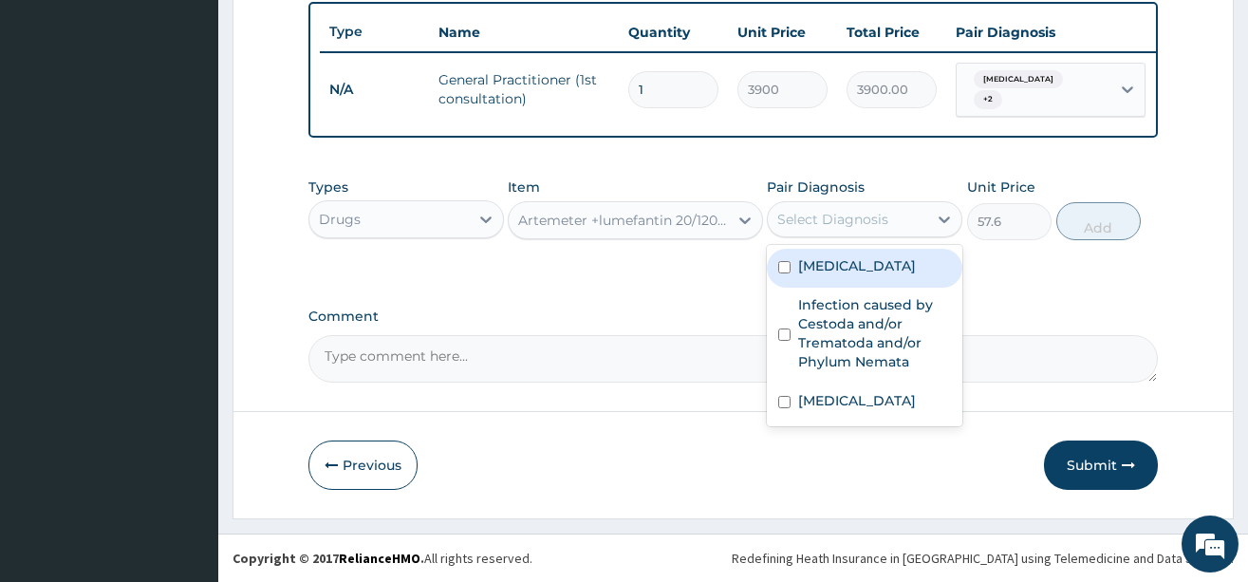
click at [880, 270] on label "Falciparum malaria" at bounding box center [857, 265] width 118 height 19
checkbox input "true"
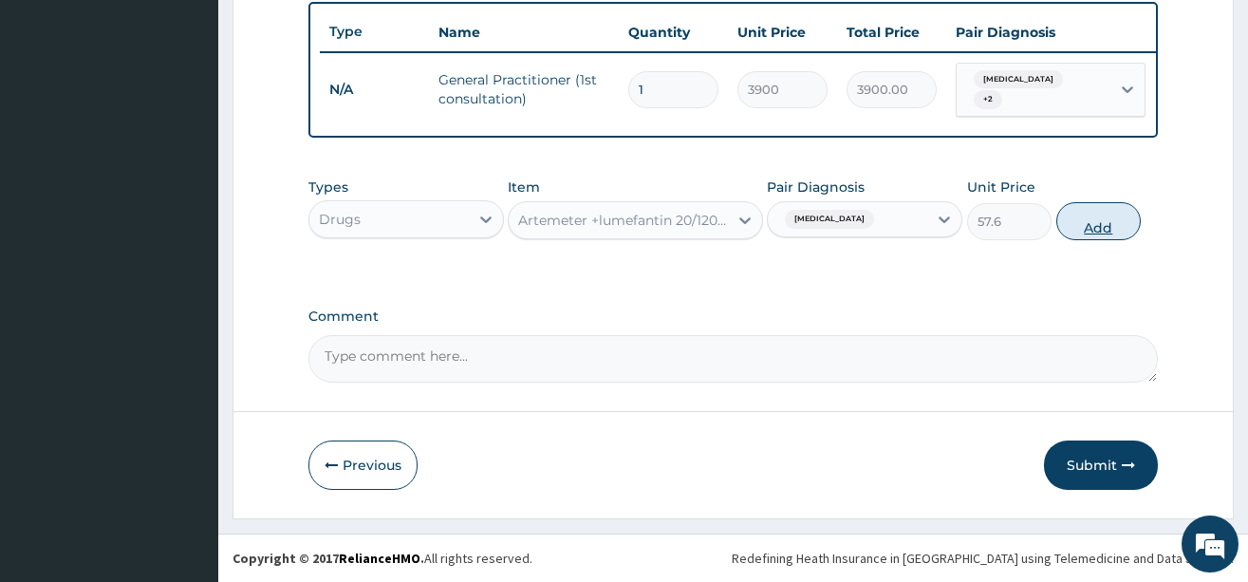
click at [1093, 222] on button "Add" at bounding box center [1099, 221] width 85 height 38
type input "0"
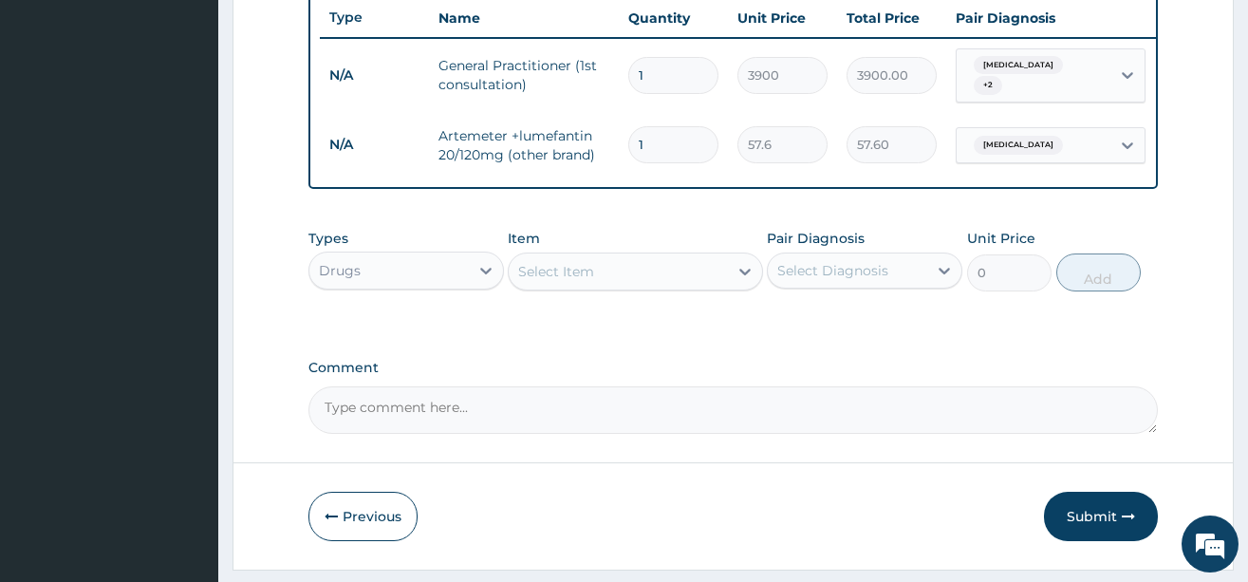
type input "0.00"
type input "6"
type input "345.60"
type input "6"
click at [570, 281] on div "Select Item" at bounding box center [556, 271] width 76 height 19
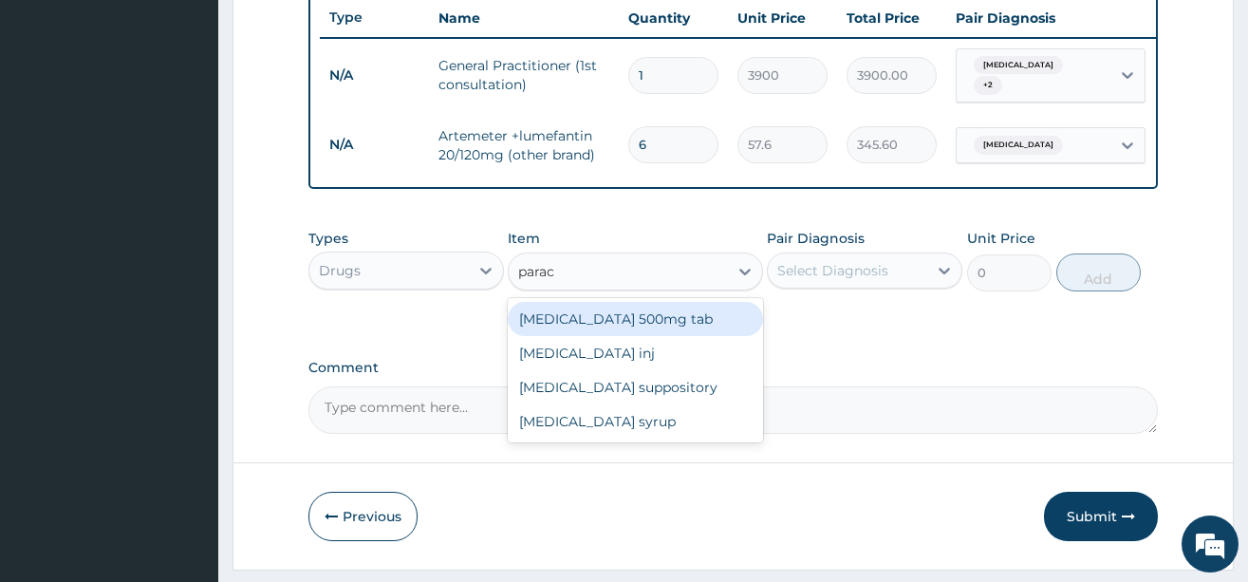
type input "parace"
click at [607, 324] on div "Paracetamol 500mg tab" at bounding box center [635, 319] width 255 height 34
type input "12"
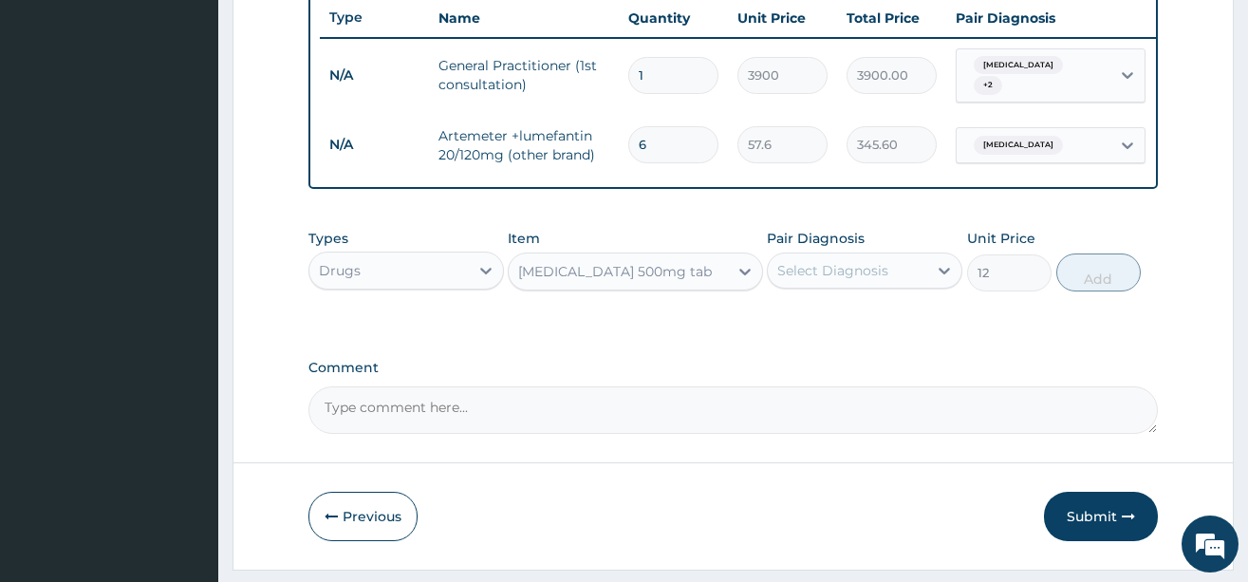
click at [841, 266] on div "Pair Diagnosis Select Diagnosis" at bounding box center [865, 260] width 196 height 63
click at [859, 291] on div "Pair Diagnosis Select Diagnosis" at bounding box center [865, 260] width 196 height 63
drag, startPoint x: 864, startPoint y: 288, endPoint x: 864, endPoint y: 303, distance: 15.2
click at [864, 280] on div "Select Diagnosis" at bounding box center [833, 270] width 111 height 19
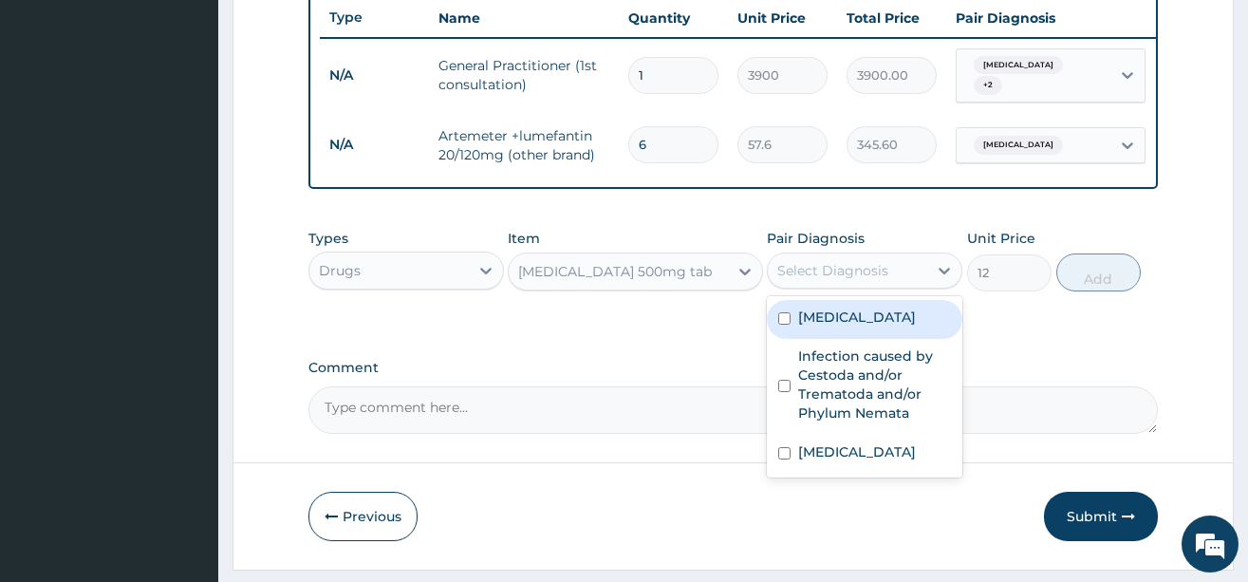
click at [865, 327] on label "Falciparum malaria" at bounding box center [857, 317] width 118 height 19
checkbox input "true"
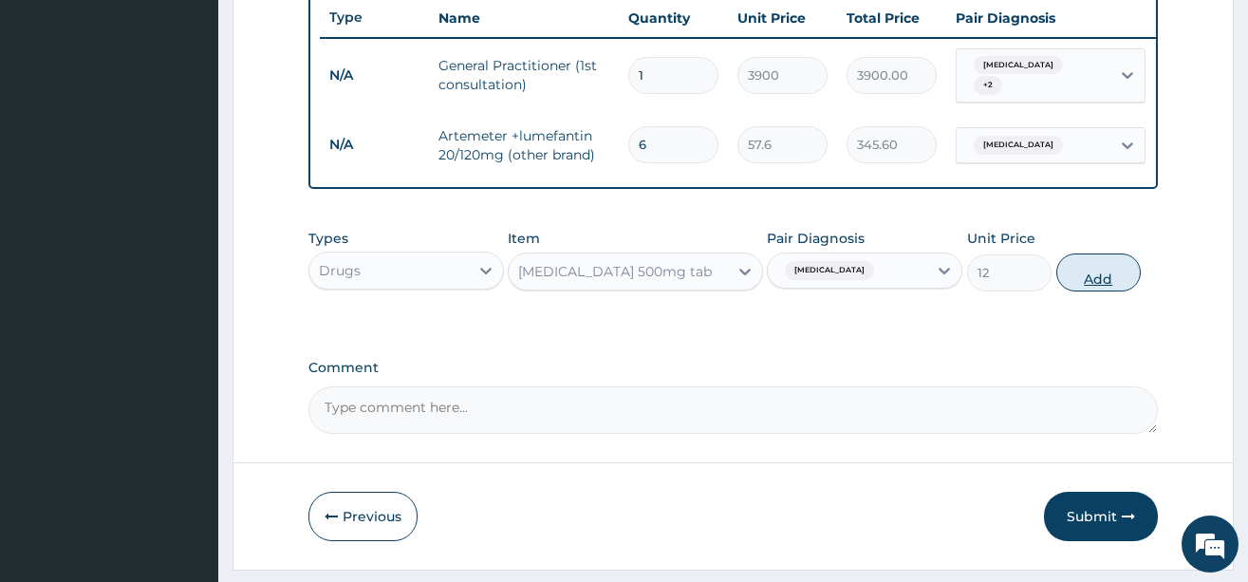
click at [1089, 290] on button "Add" at bounding box center [1099, 272] width 85 height 38
type input "0"
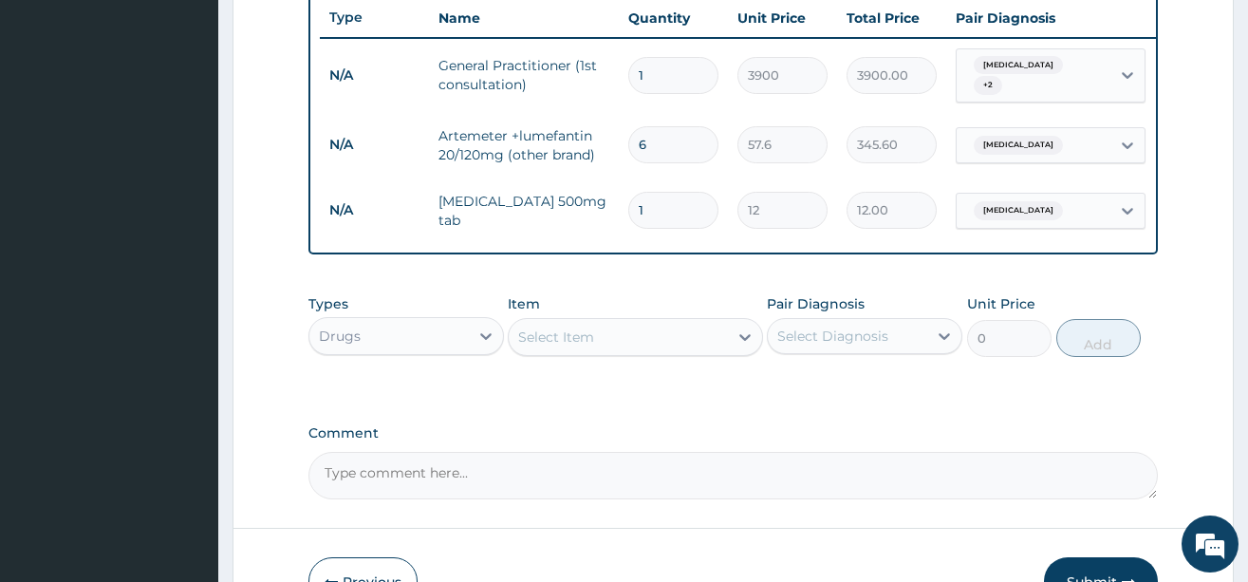
type input "0.00"
type input "9"
type input "108.00"
type input "9"
click at [606, 332] on div "Select Item" at bounding box center [635, 337] width 255 height 38
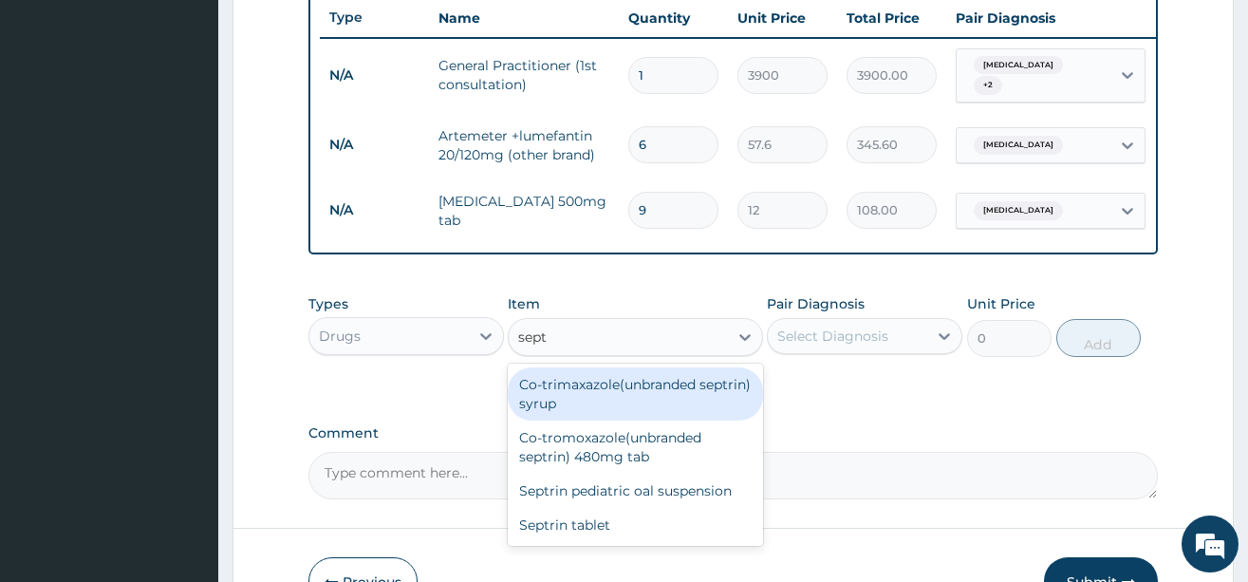
type input "septr"
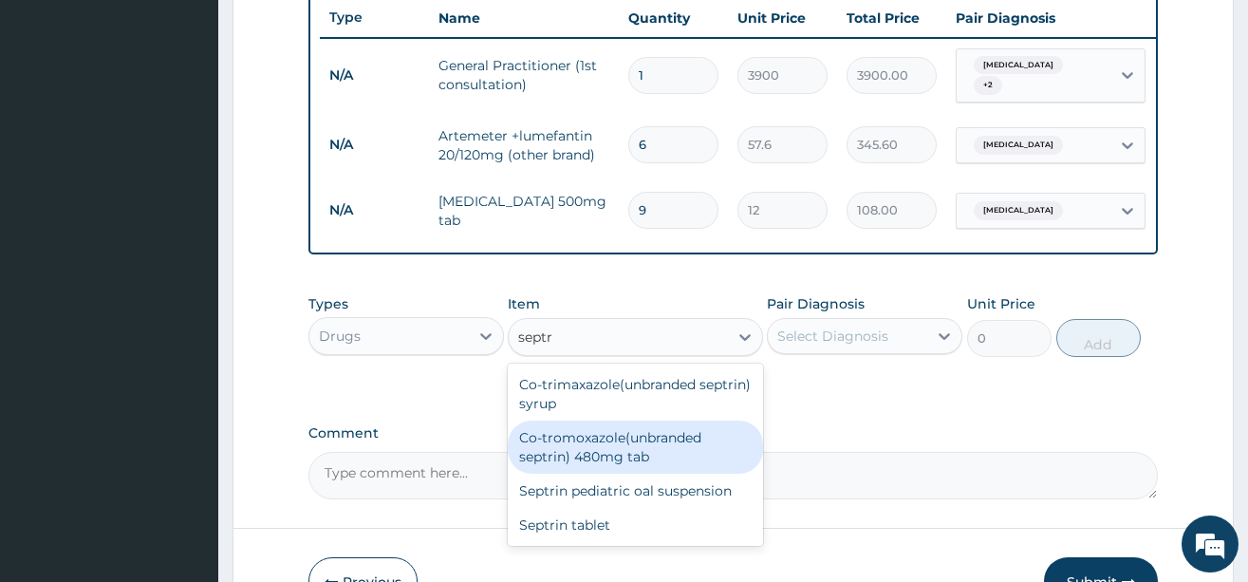
click at [598, 454] on div "Co-tromoxazole(unbranded septrin) 480mg tab" at bounding box center [635, 447] width 255 height 53
type input "36"
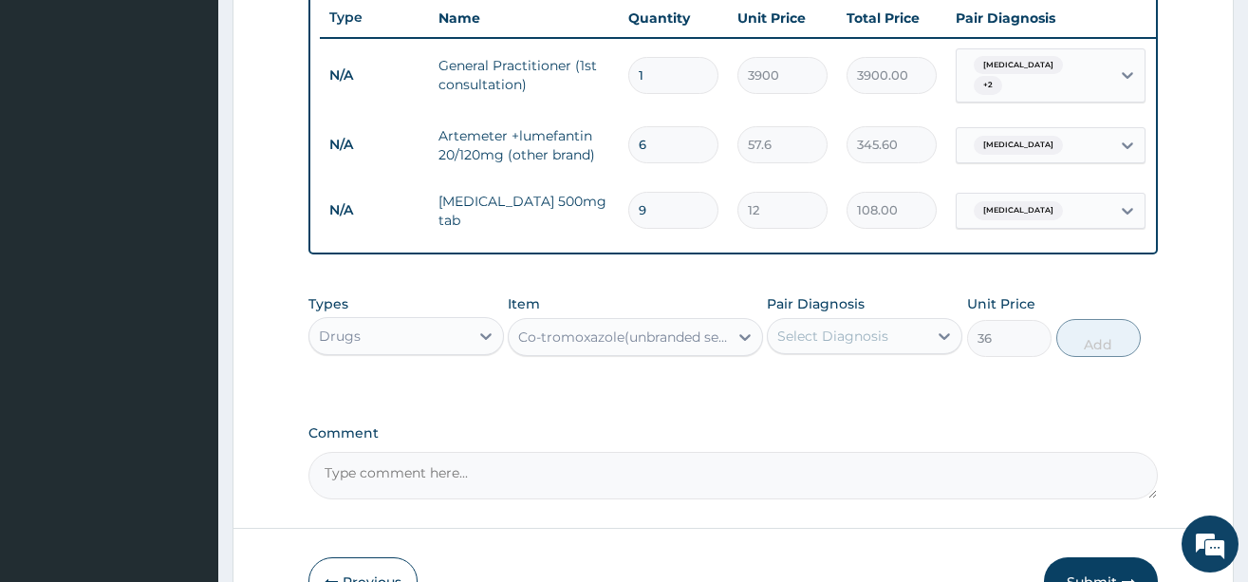
click at [831, 346] on div "Select Diagnosis" at bounding box center [833, 336] width 111 height 19
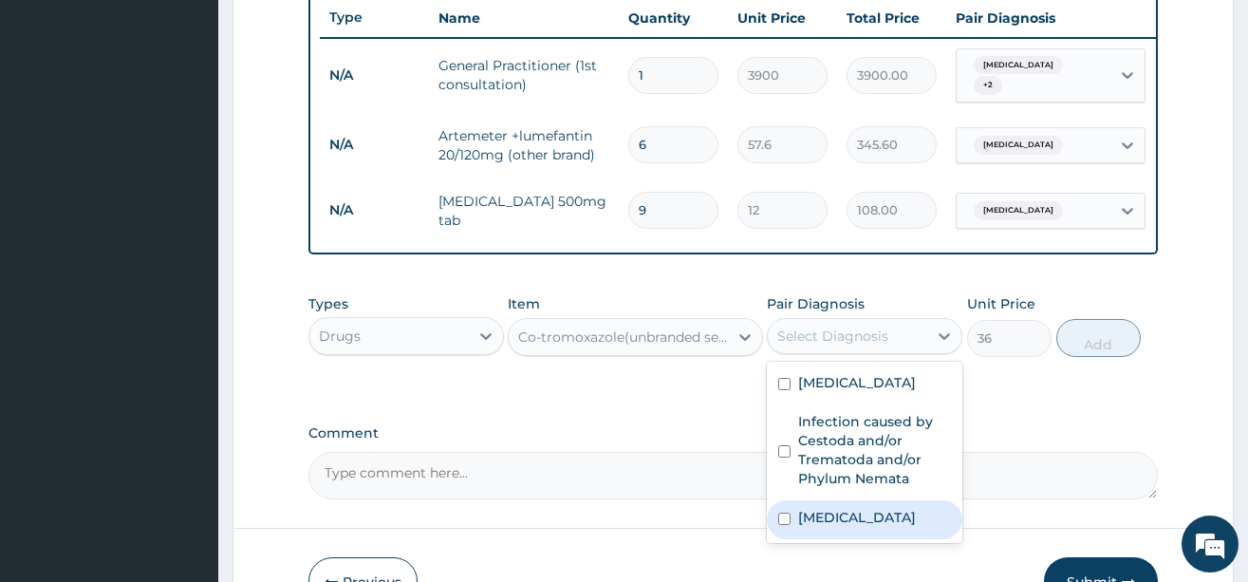
click at [835, 525] on label "Upper respiratory infection" at bounding box center [857, 517] width 118 height 19
checkbox input "true"
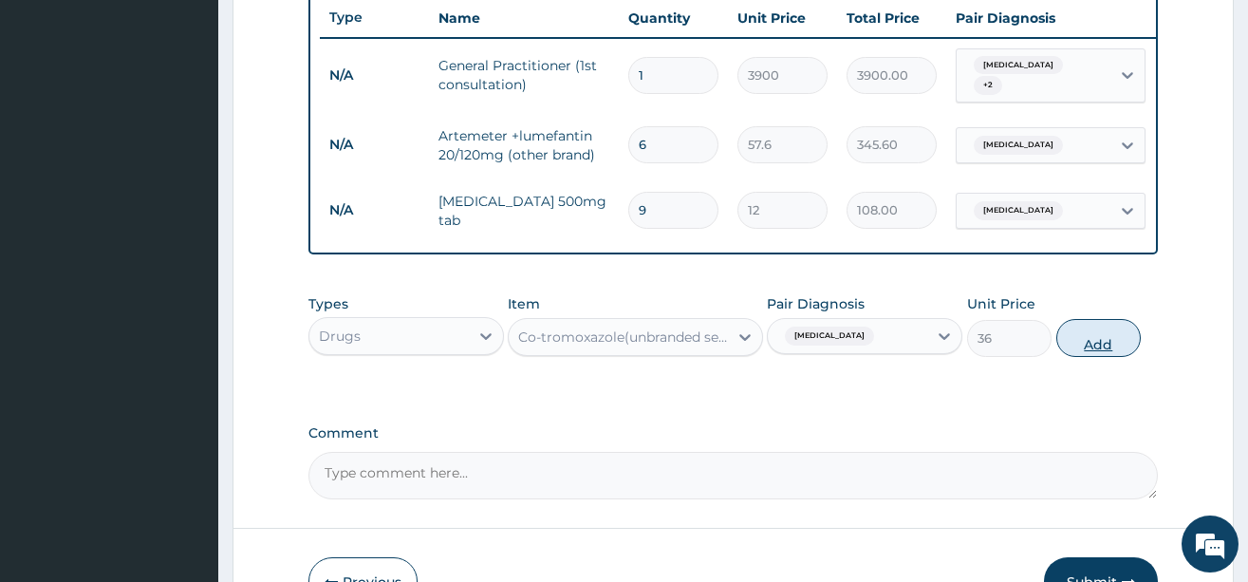
click at [1084, 352] on button "Add" at bounding box center [1099, 338] width 85 height 38
type input "0"
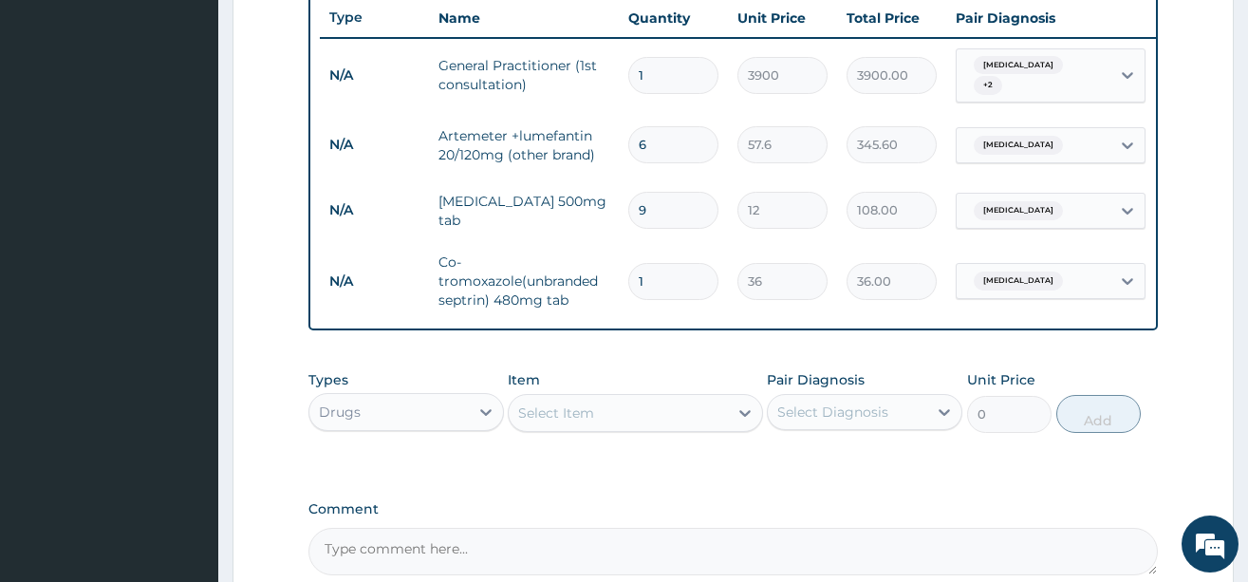
type input "10"
type input "360.00"
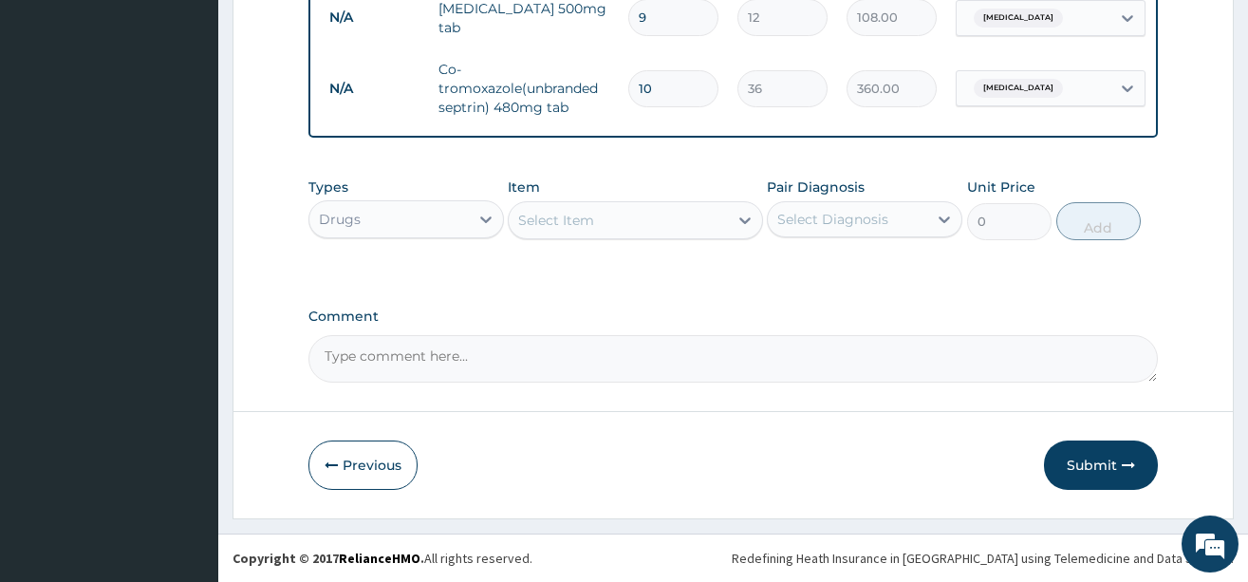
scroll to position [926, 0]
type input "10"
click at [603, 225] on div "Select Item" at bounding box center [618, 220] width 219 height 30
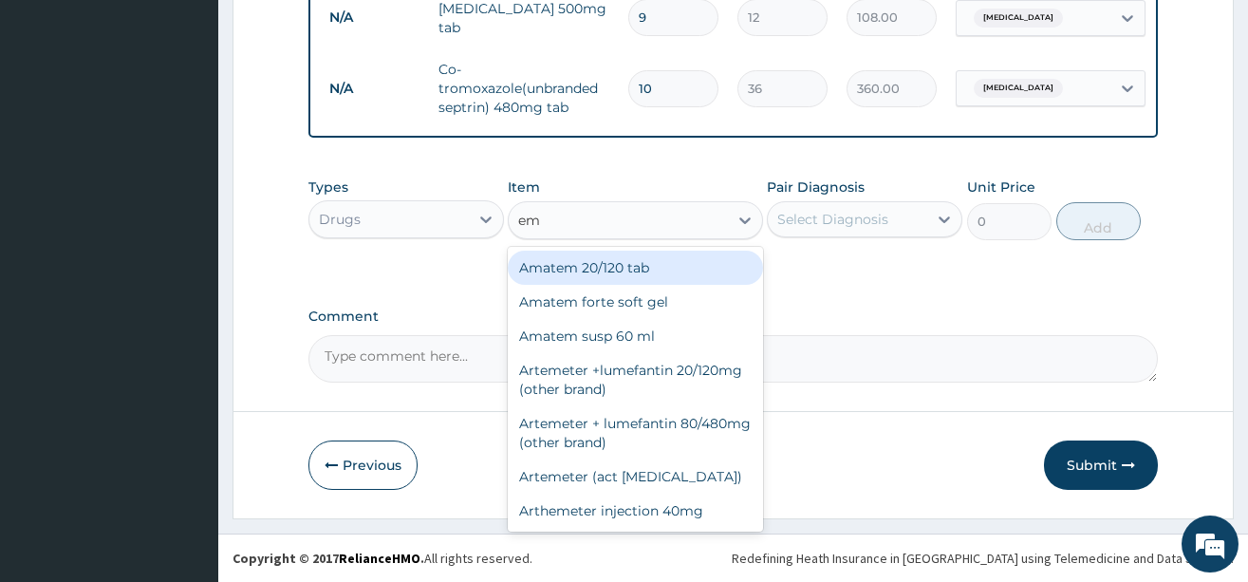
type input "emz"
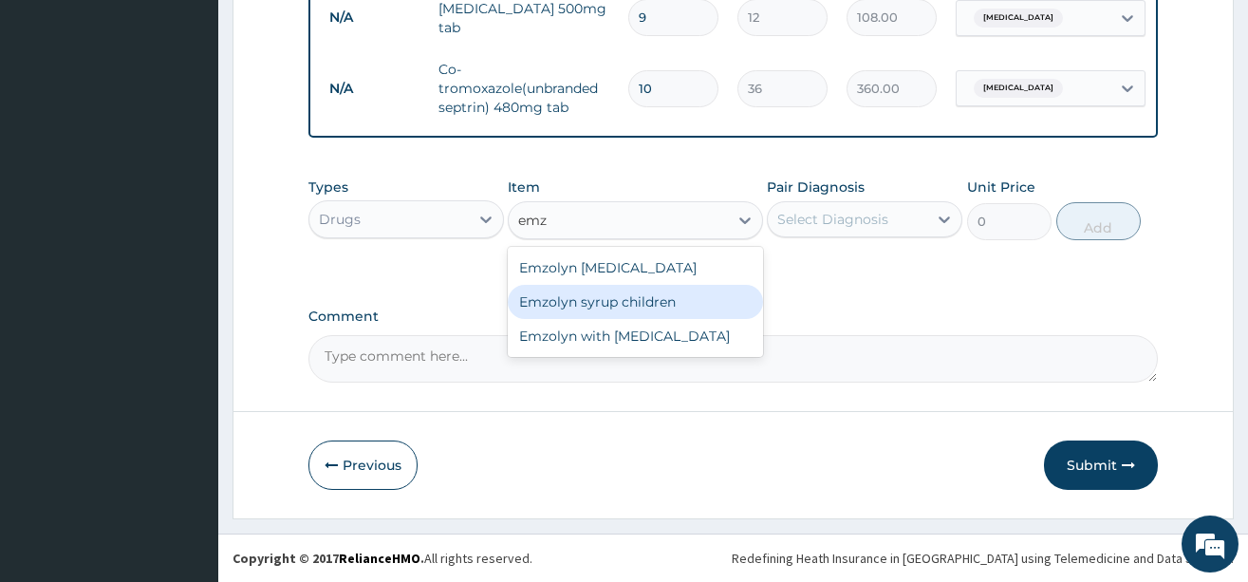
click at [595, 298] on div "Emzolyn syrup children" at bounding box center [635, 302] width 255 height 34
type input "840"
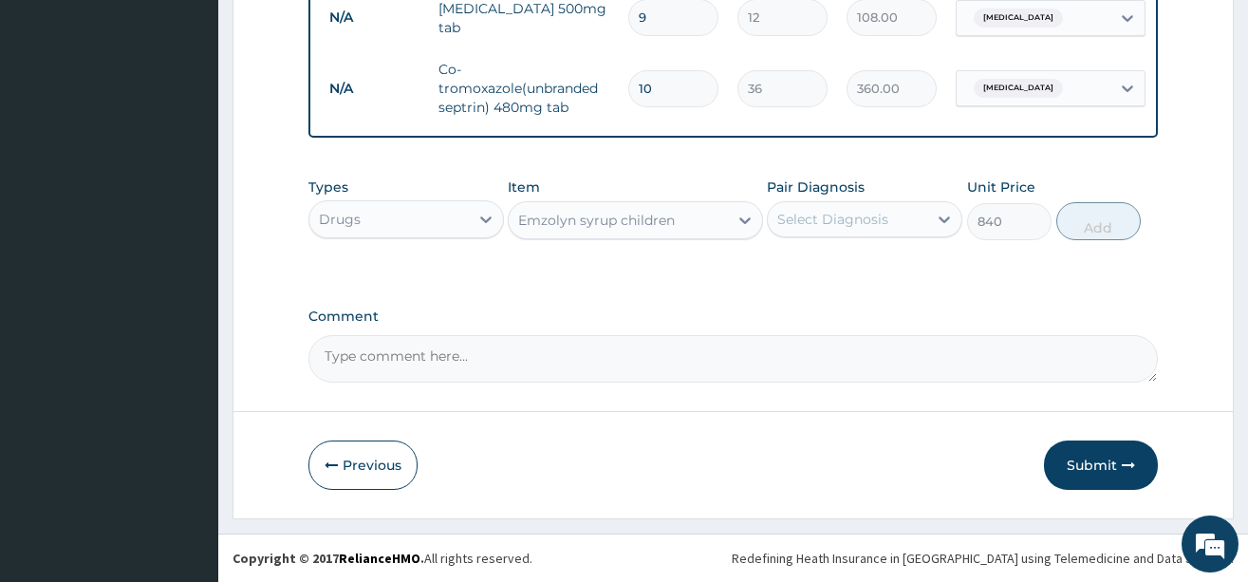
click at [792, 228] on div "Select Diagnosis" at bounding box center [833, 219] width 111 height 19
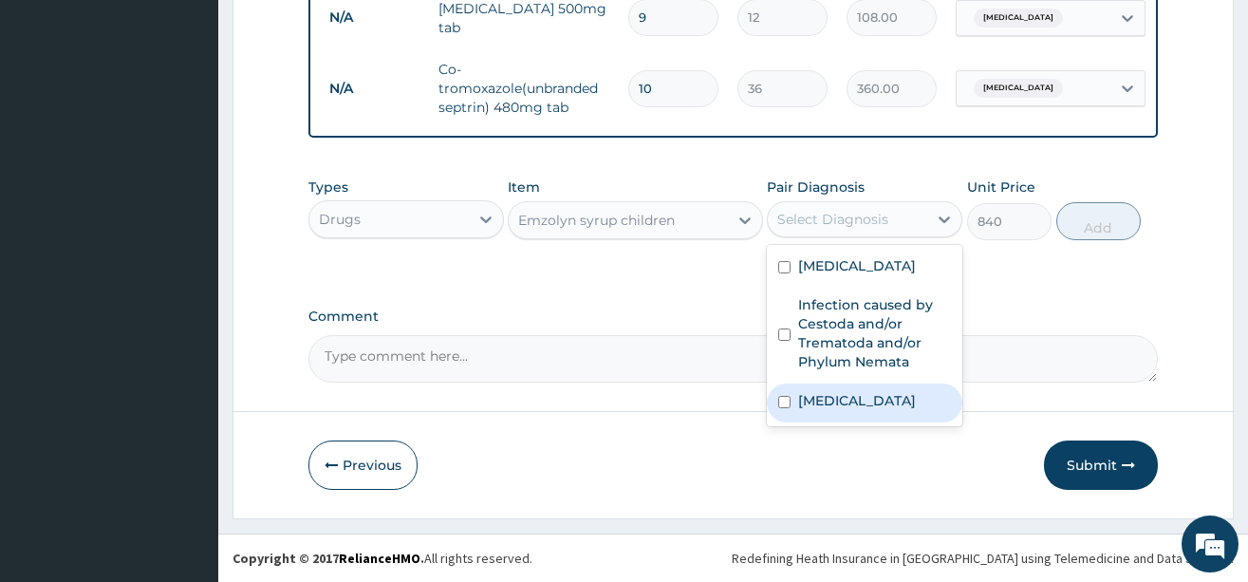
click at [858, 410] on label "Upper respiratory infection" at bounding box center [857, 400] width 118 height 19
checkbox input "true"
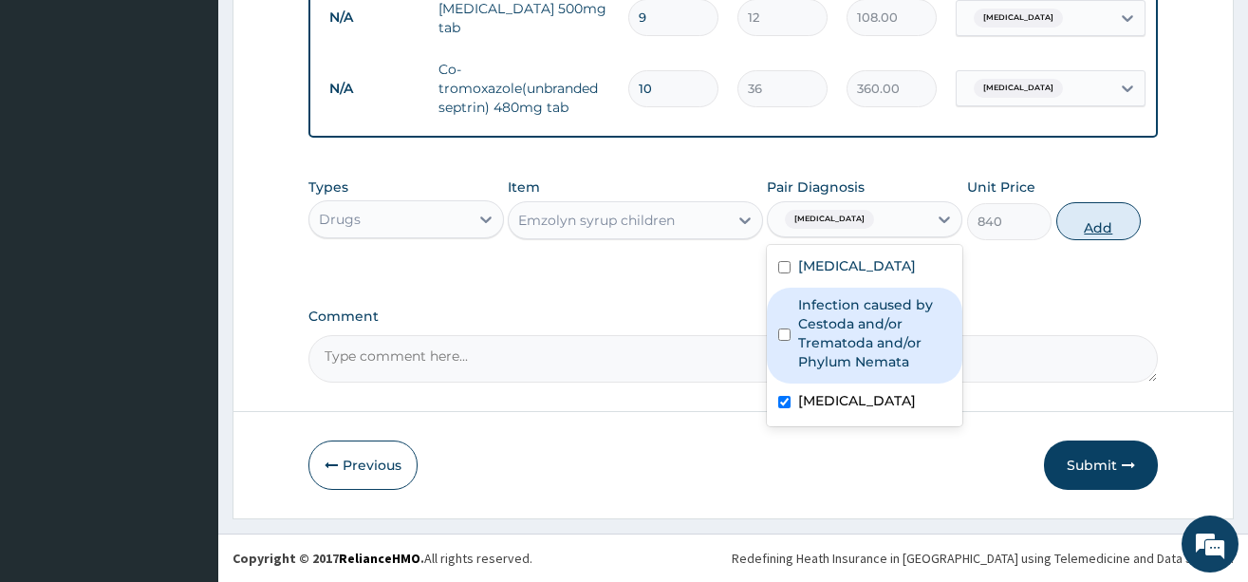
click at [1095, 225] on button "Add" at bounding box center [1099, 221] width 85 height 38
type input "0"
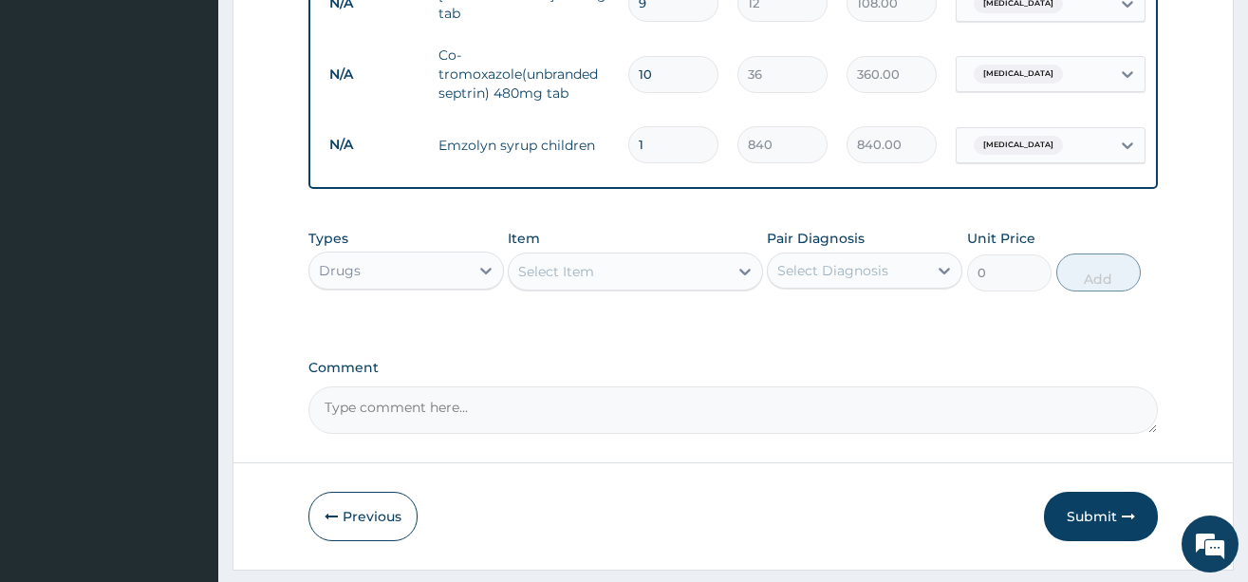
click at [625, 280] on div "Select Item" at bounding box center [618, 271] width 219 height 30
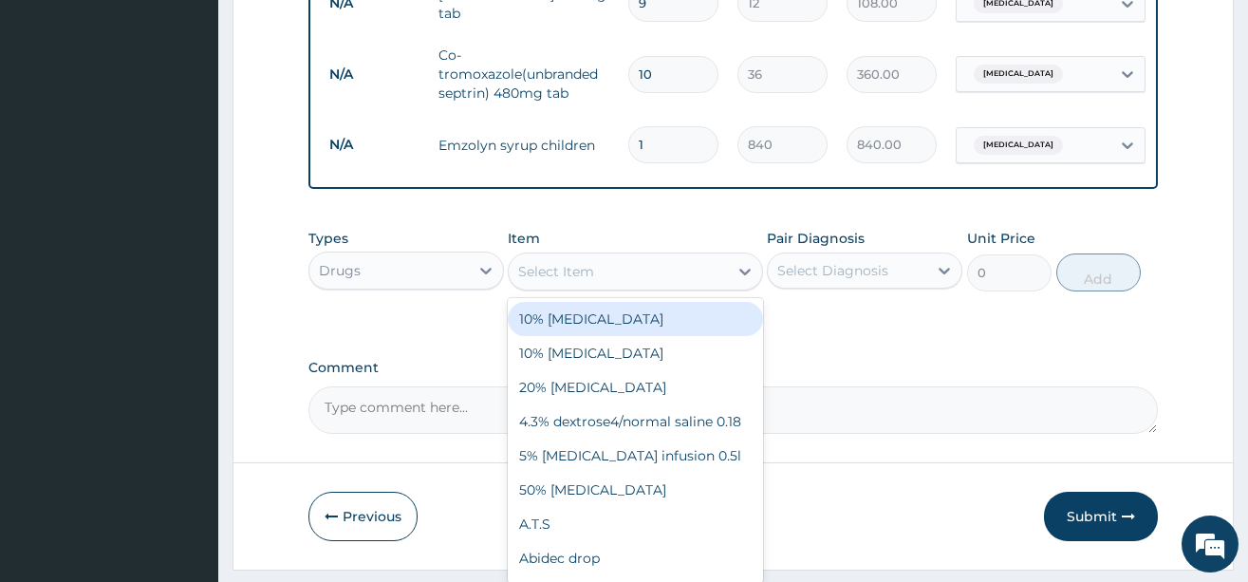
type input "h"
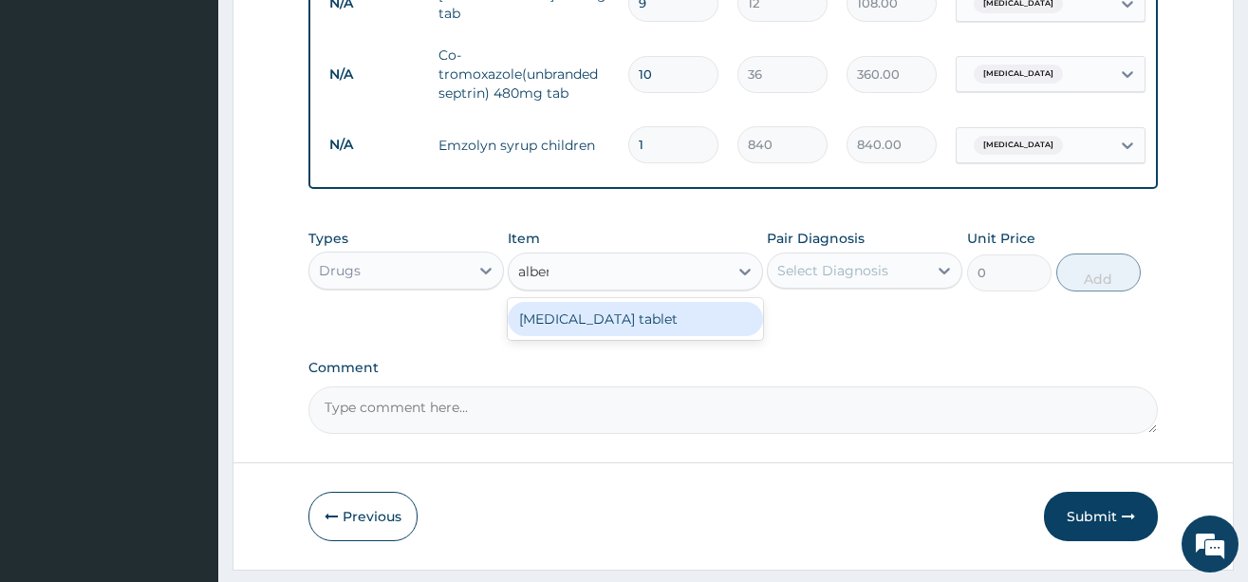
type input "albend"
click at [652, 331] on div "Albendazole tablet" at bounding box center [635, 319] width 255 height 34
type input "720"
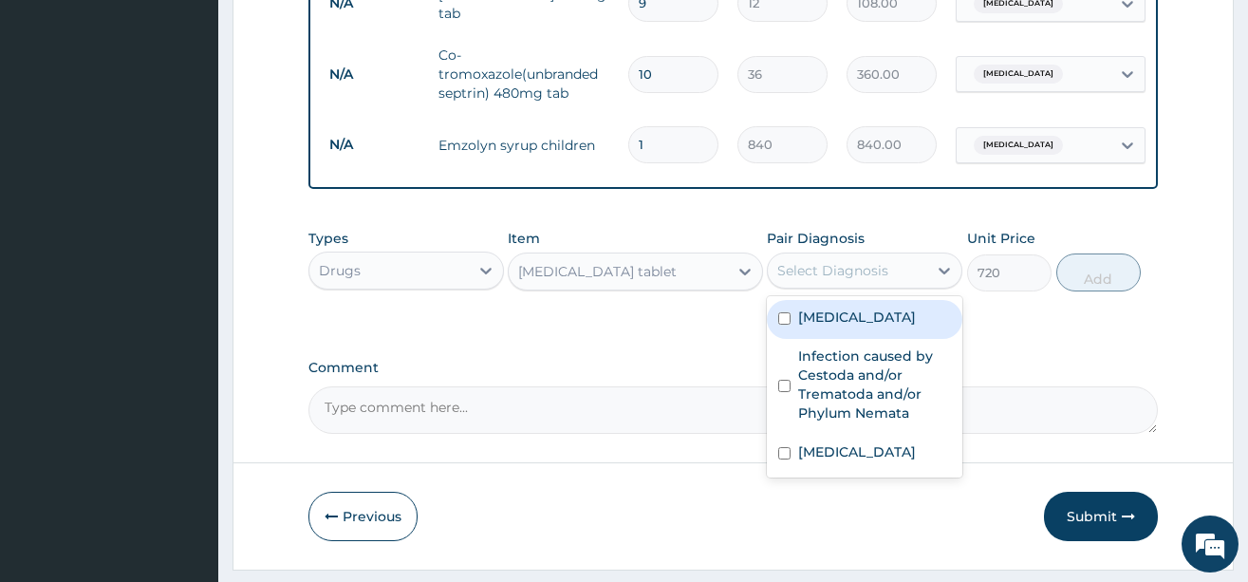
click at [872, 280] on div "Select Diagnosis" at bounding box center [833, 270] width 111 height 19
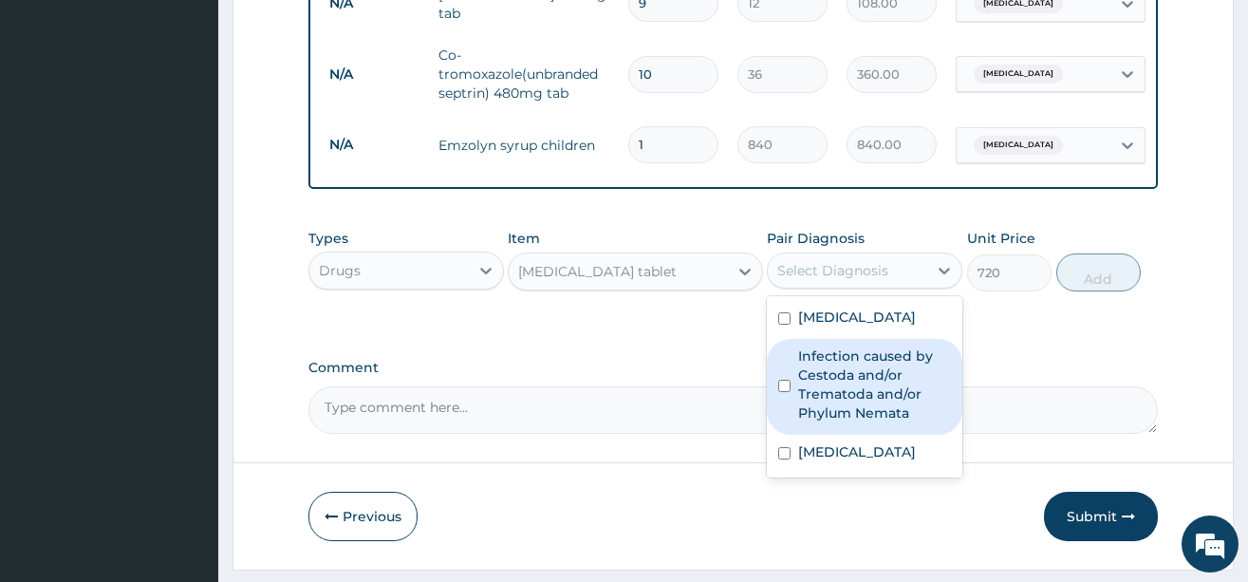
click at [860, 404] on label "Infection caused by Cestoda and/or Trematoda and/or Phylum Nemata" at bounding box center [874, 385] width 153 height 76
checkbox input "true"
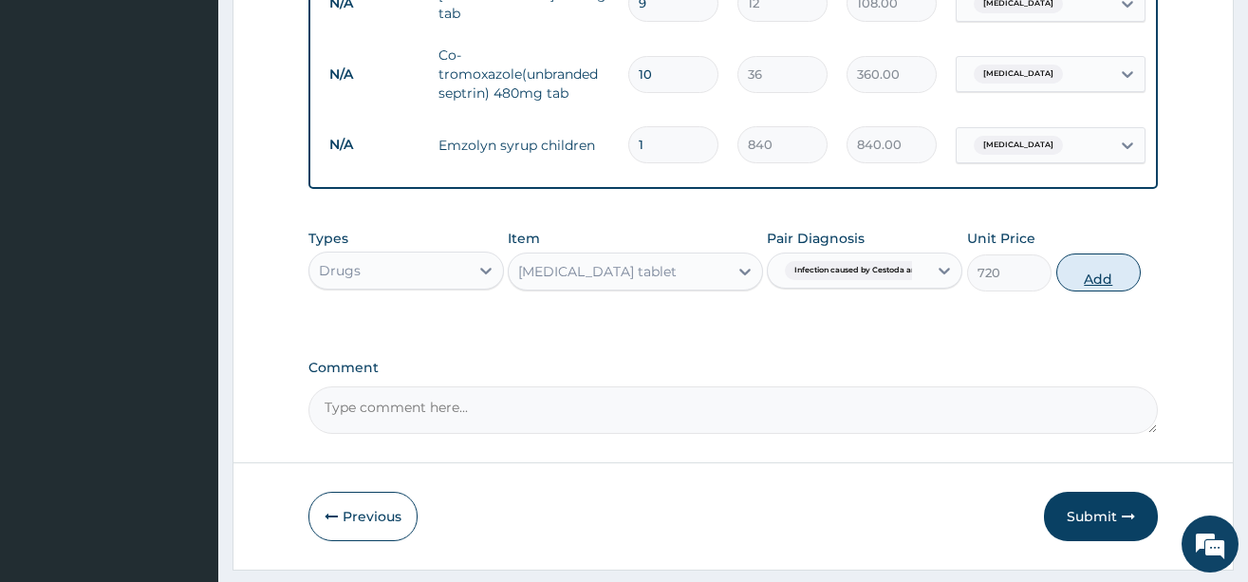
click at [1104, 291] on button "Add" at bounding box center [1099, 272] width 85 height 38
type input "0"
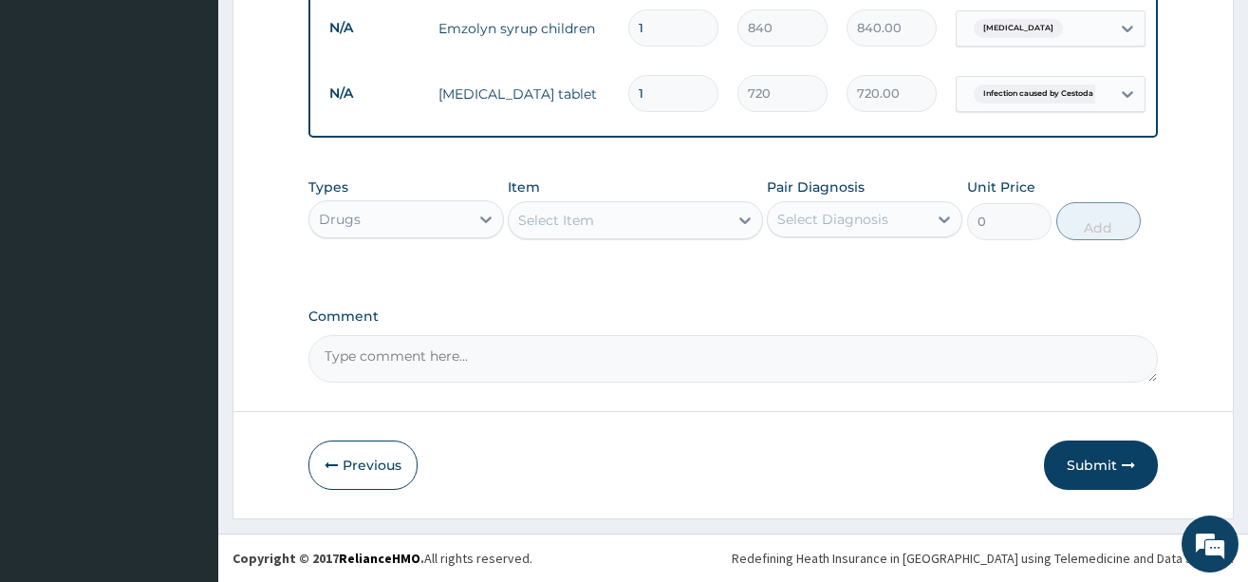
scroll to position [1057, 0]
click at [1086, 450] on button "Submit" at bounding box center [1101, 465] width 114 height 49
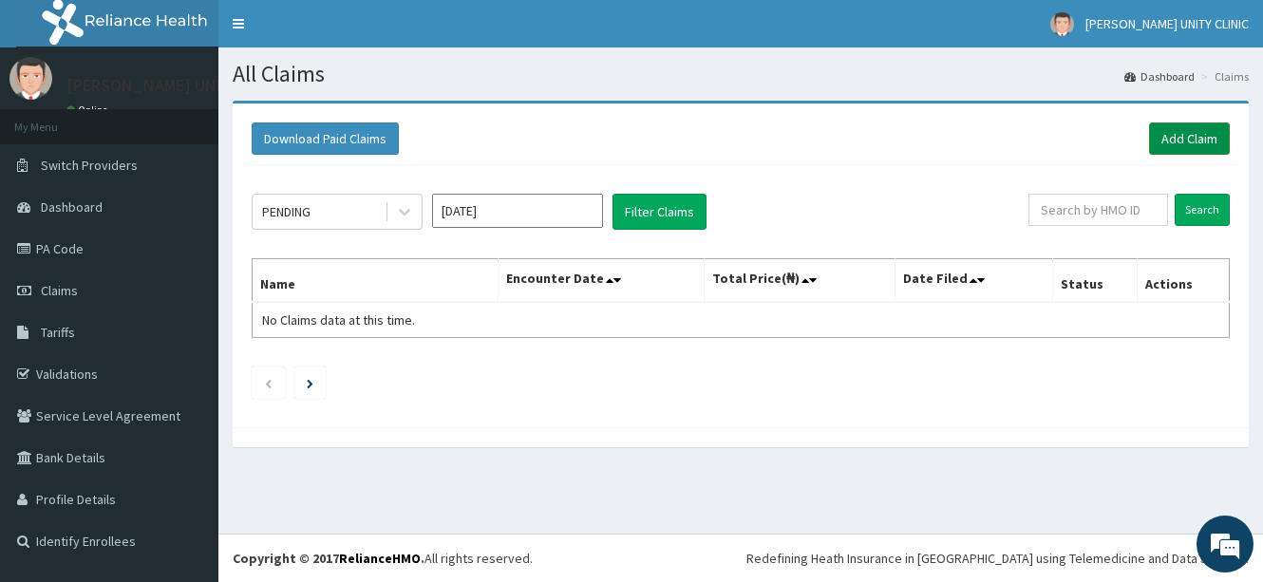
click at [1183, 144] on link "Add Claim" at bounding box center [1189, 138] width 81 height 32
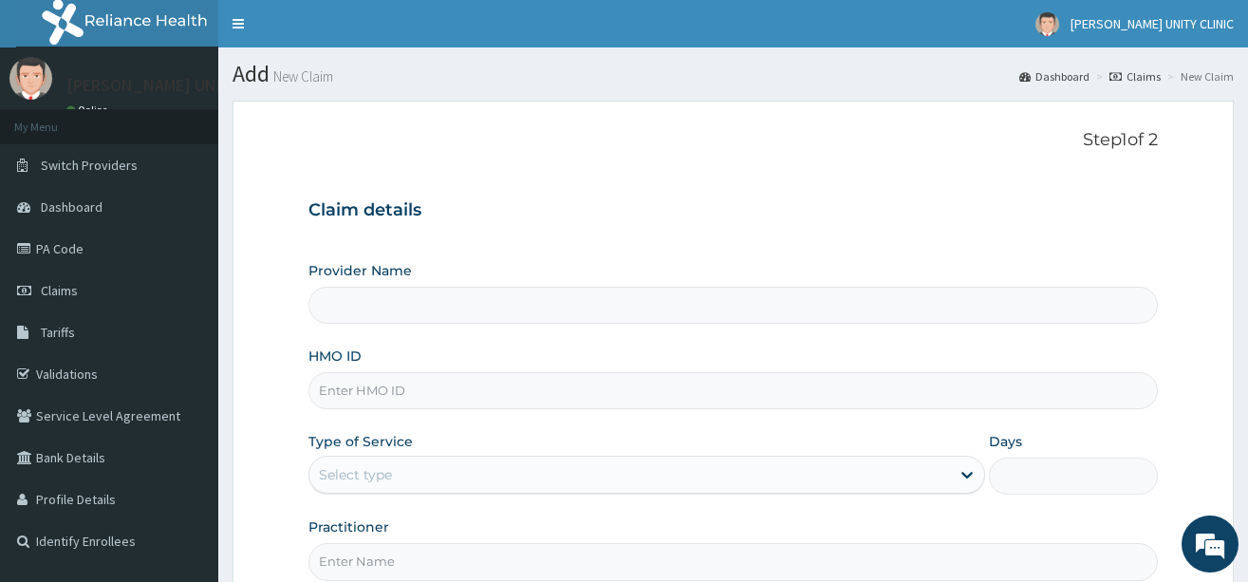
click at [360, 399] on input "HMO ID" at bounding box center [734, 390] width 850 height 37
type input "ltr"
type input "Unity Clinics and Maternity"
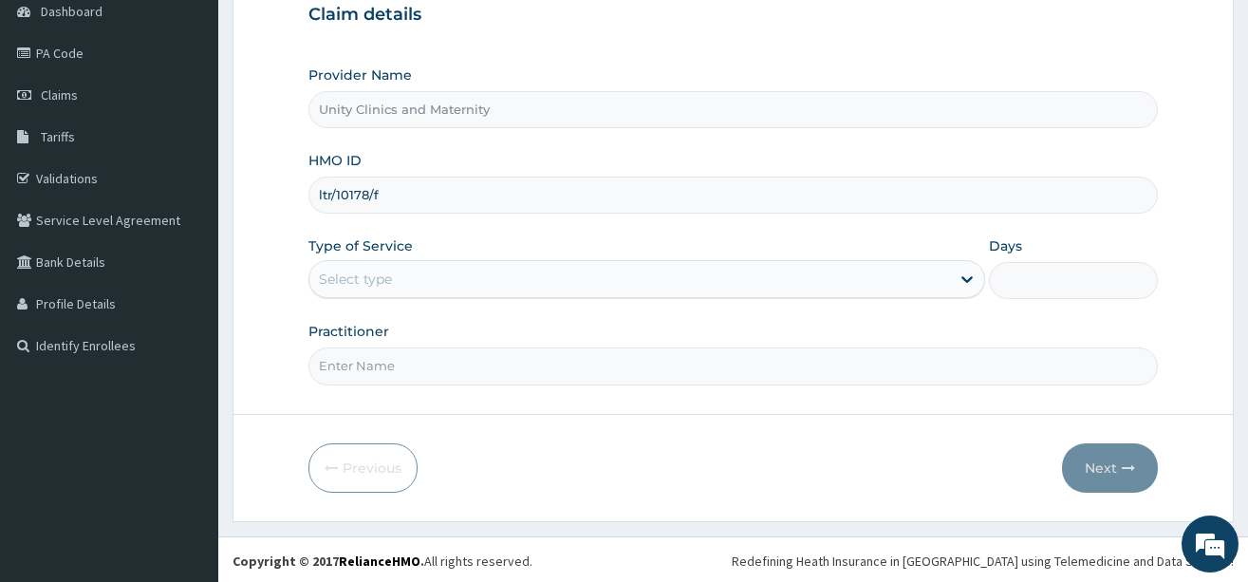
scroll to position [198, 0]
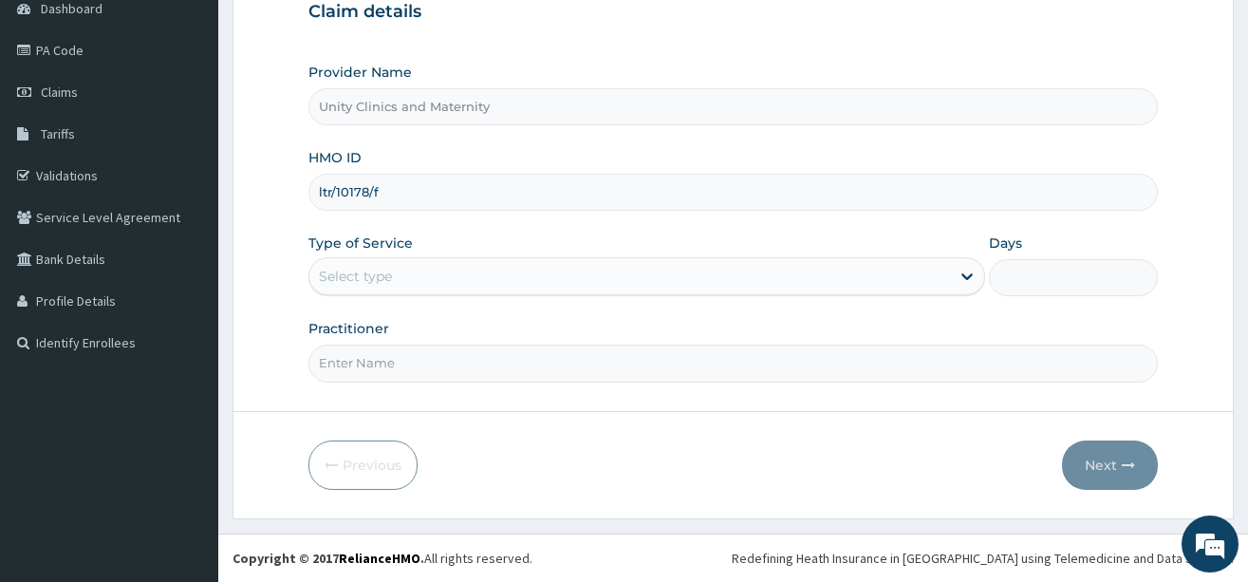
type input "ltr/10178/f"
